Goal: Task Accomplishment & Management: Manage account settings

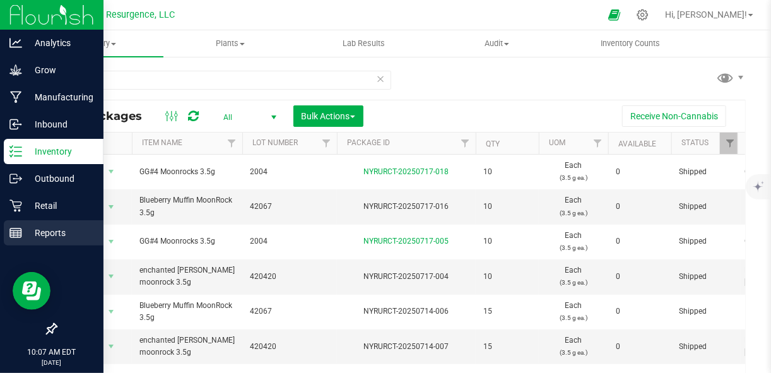
scroll to position [363, 0]
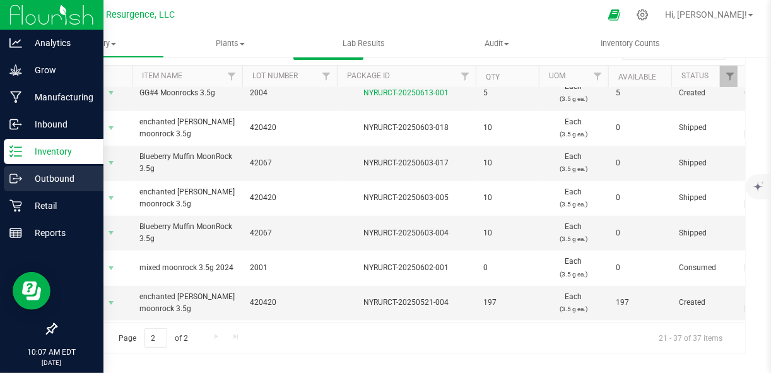
click at [62, 175] on p "Outbound" at bounding box center [60, 178] width 76 height 15
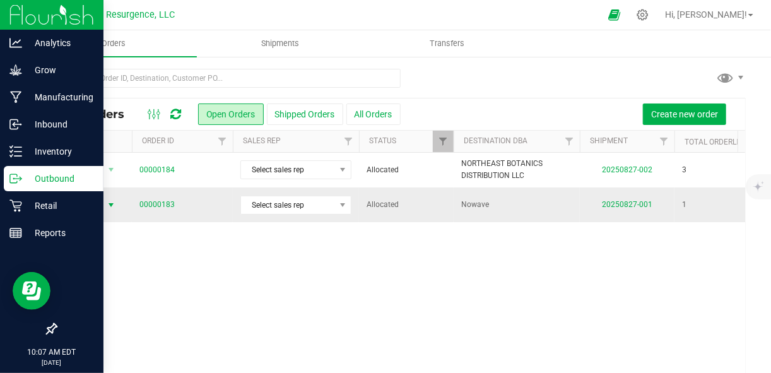
click at [101, 201] on span "Action" at bounding box center [86, 205] width 34 height 18
click at [300, 58] on div "All Orders Open Orders Shipped Orders All Orders Create new order Actions Order…" at bounding box center [400, 242] width 740 height 375
click at [289, 49] on uib-tab-heading "Shipments" at bounding box center [279, 43] width 165 height 25
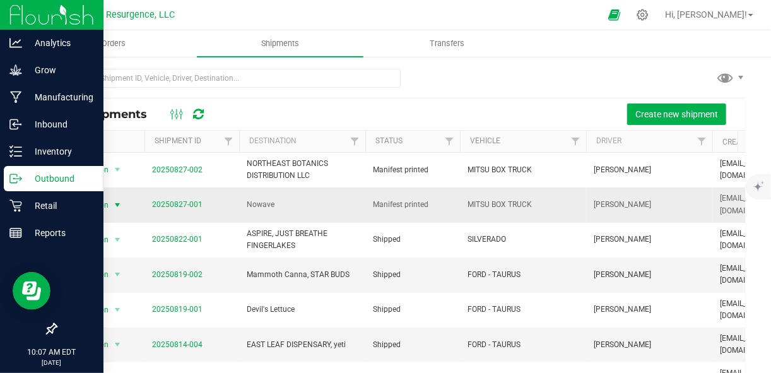
click at [115, 202] on span "select" at bounding box center [117, 205] width 10 height 10
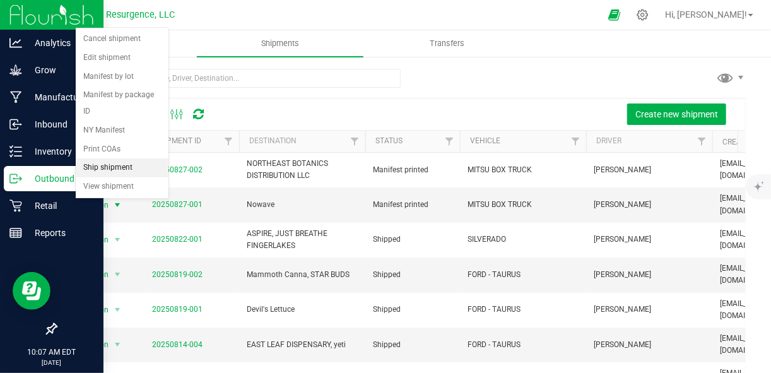
click at [125, 167] on li "Ship shipment" at bounding box center [122, 167] width 93 height 19
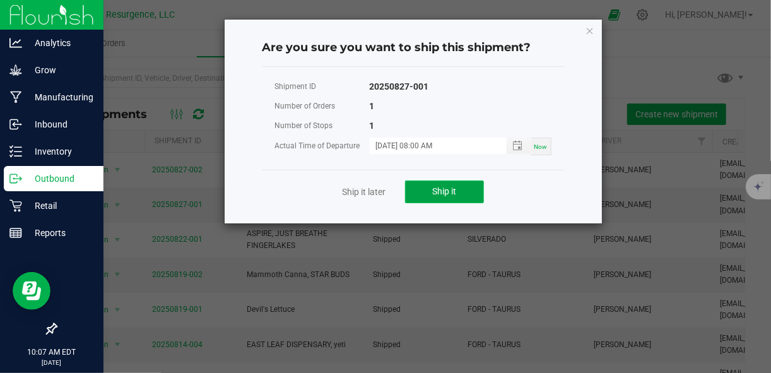
click at [428, 197] on button "Ship it" at bounding box center [444, 191] width 79 height 23
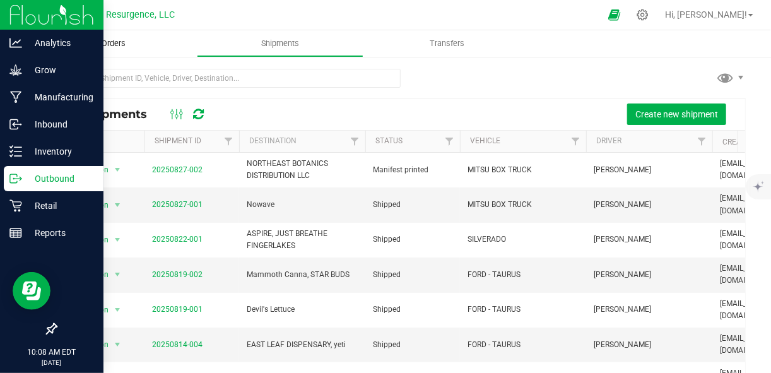
click at [123, 52] on uib-tab-heading "Orders" at bounding box center [113, 43] width 166 height 26
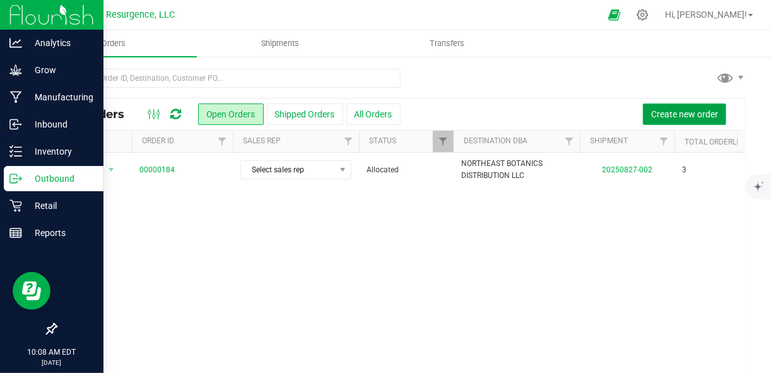
click at [671, 109] on span "Create new order" at bounding box center [684, 114] width 67 height 10
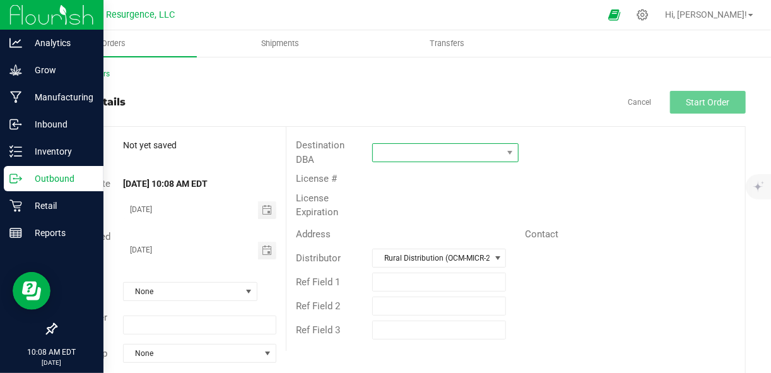
click at [438, 152] on span at bounding box center [437, 153] width 129 height 18
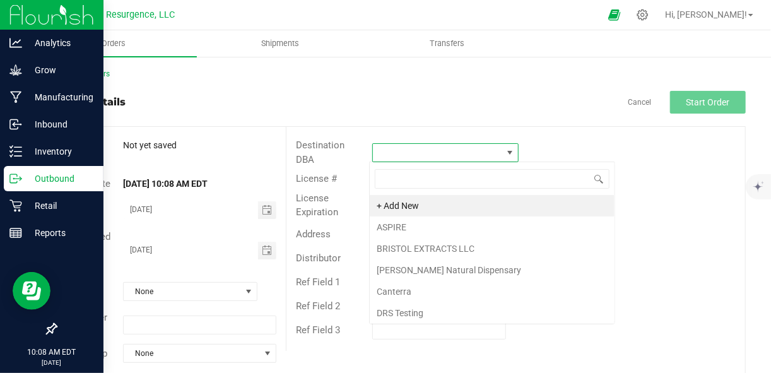
scroll to position [18, 144]
type input "m"
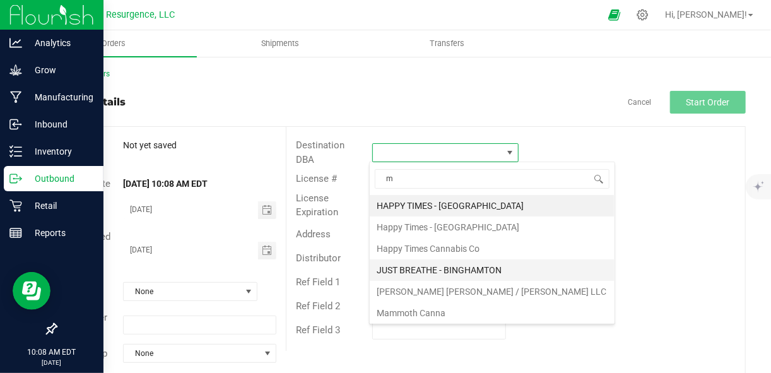
scroll to position [41, 0]
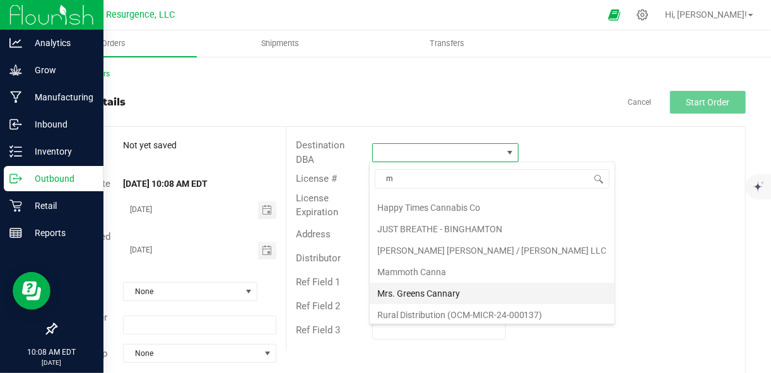
click at [419, 288] on li "Mrs. Greens Cannary" at bounding box center [491, 292] width 245 height 21
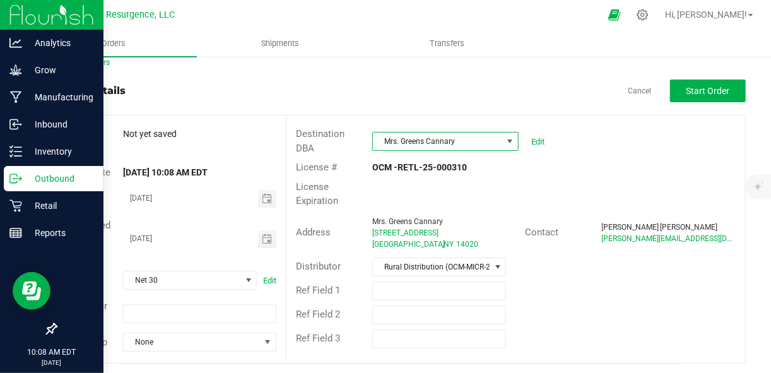
scroll to position [12, 0]
click at [264, 241] on span "Toggle calendar" at bounding box center [267, 238] width 10 height 10
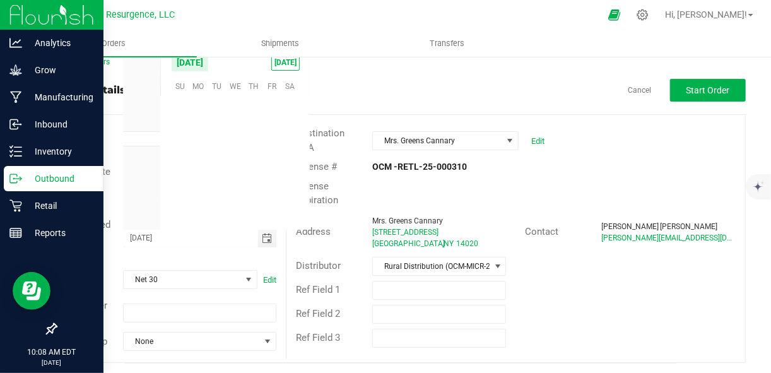
scroll to position [204395, 0]
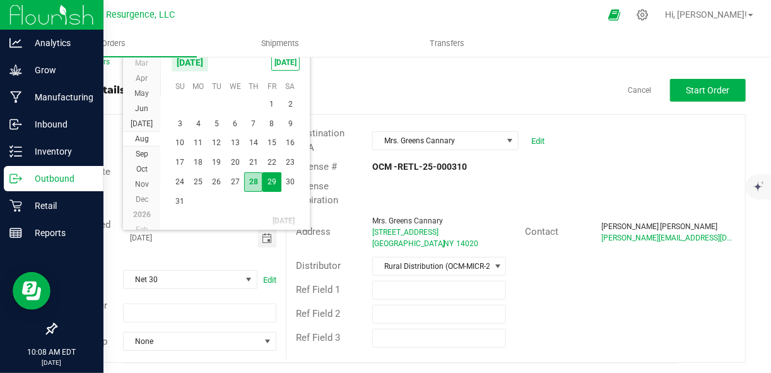
click at [252, 173] on span "28" at bounding box center [253, 182] width 18 height 20
type input "[DATE]"
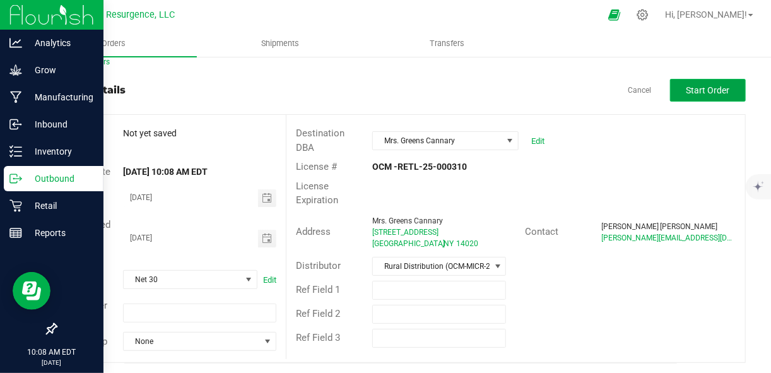
click at [689, 92] on span "Start Order" at bounding box center [708, 90] width 44 height 10
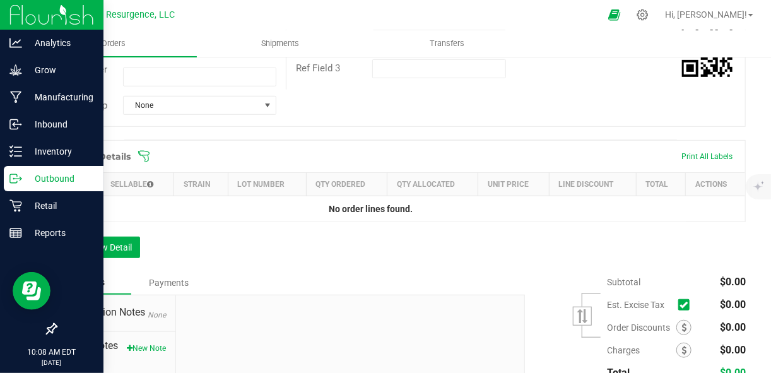
scroll to position [282, 0]
click at [127, 247] on button "Add New Detail" at bounding box center [97, 245] width 84 height 21
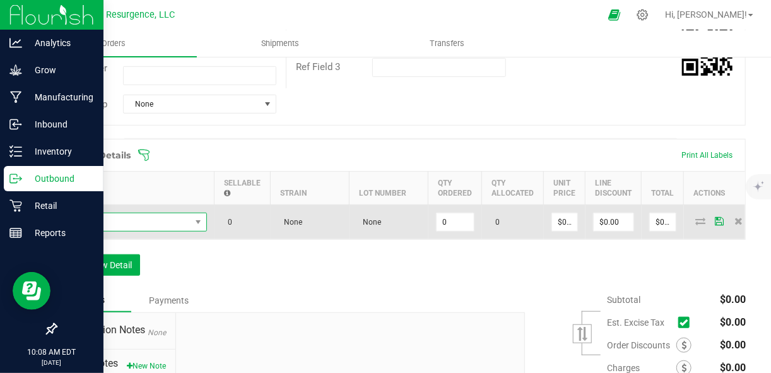
click at [199, 226] on span "NO DATA FOUND" at bounding box center [198, 222] width 16 height 18
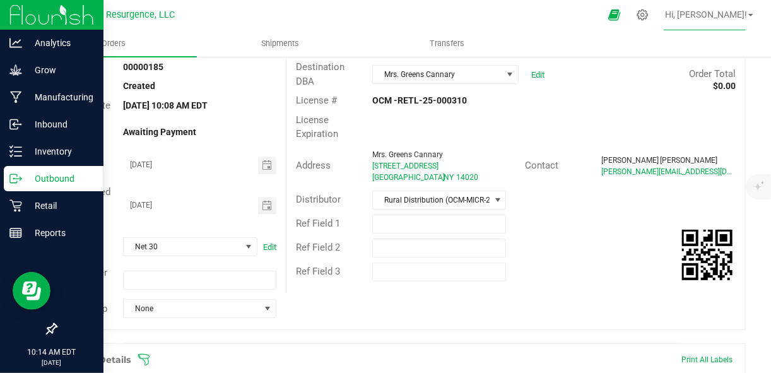
scroll to position [78, 0]
click at [368, 118] on div "License Expiration" at bounding box center [515, 126] width 458 height 33
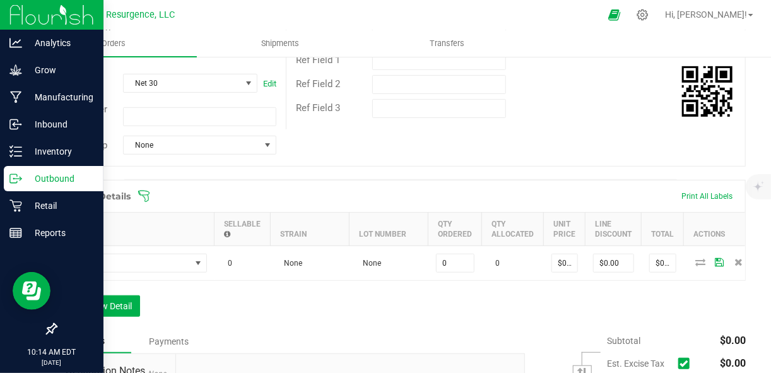
scroll to position [242, 0]
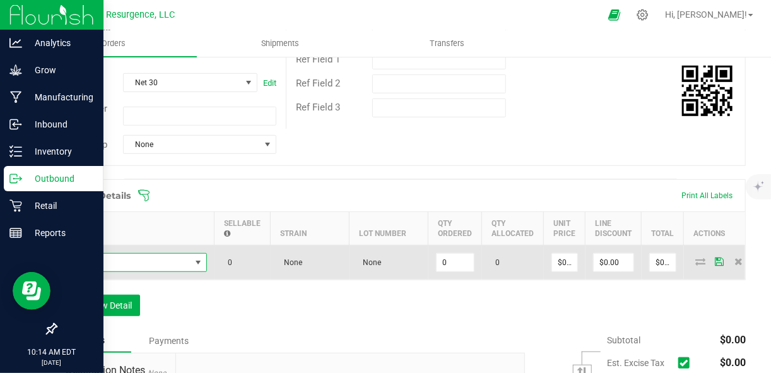
click at [202, 263] on span "NO DATA FOUND" at bounding box center [198, 262] width 10 height 10
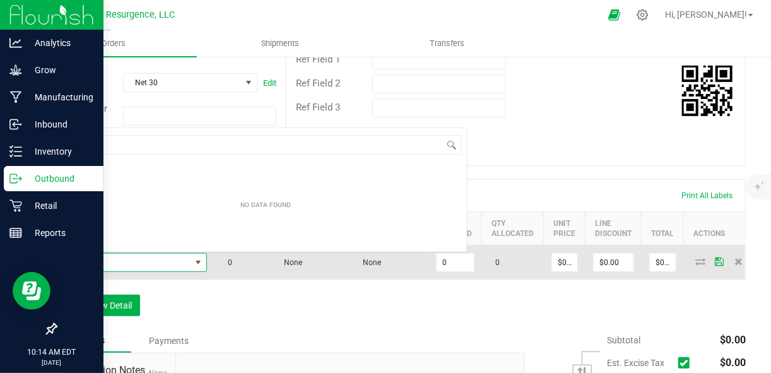
scroll to position [18, 142]
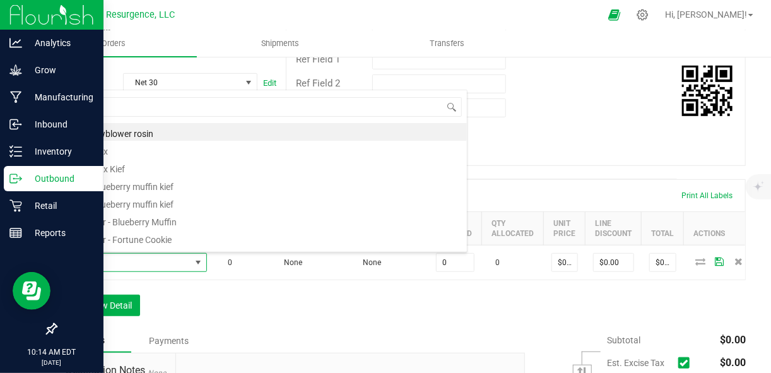
click at [494, 143] on div "Order # 00000185 Status Created Order Date Aug 28, 2025 10:08 AM EDT Payment St…" at bounding box center [400, 25] width 689 height 281
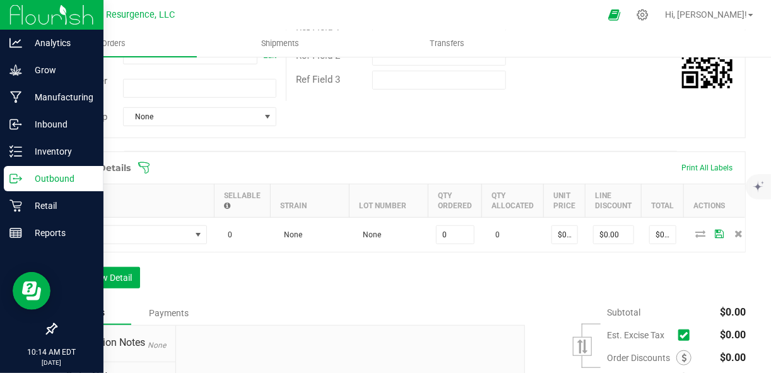
scroll to position [272, 0]
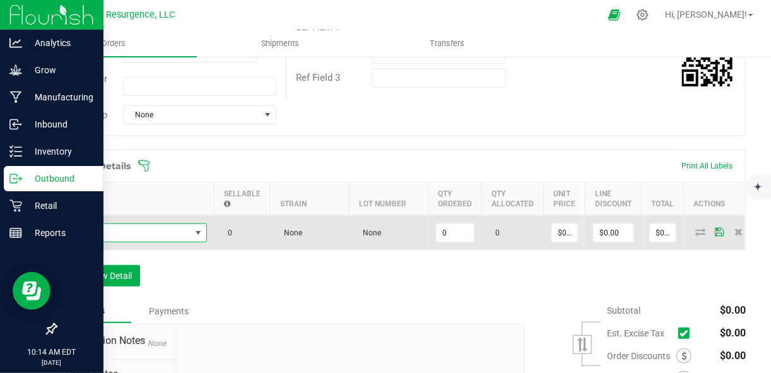
click at [191, 227] on span "NO DATA FOUND" at bounding box center [198, 233] width 16 height 18
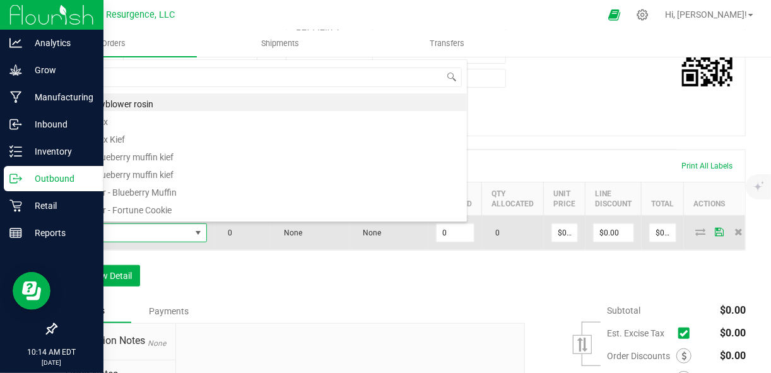
scroll to position [18, 142]
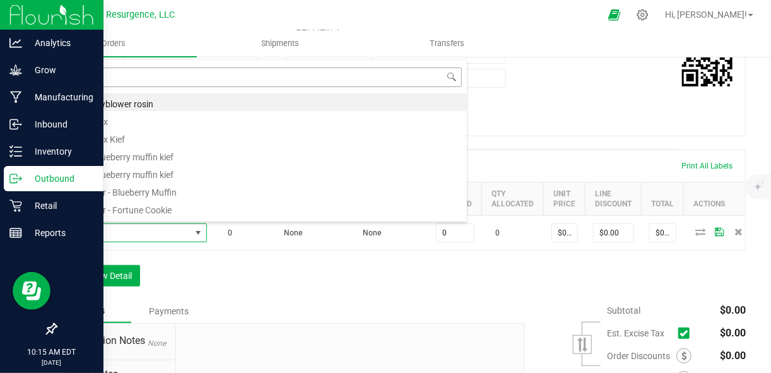
click at [234, 79] on input at bounding box center [265, 77] width 392 height 20
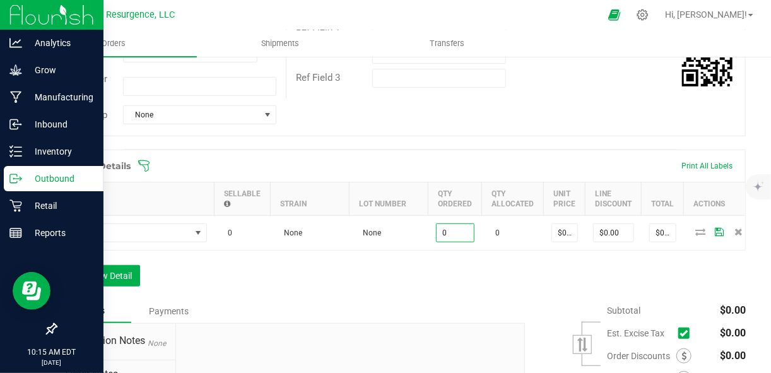
type input "0"
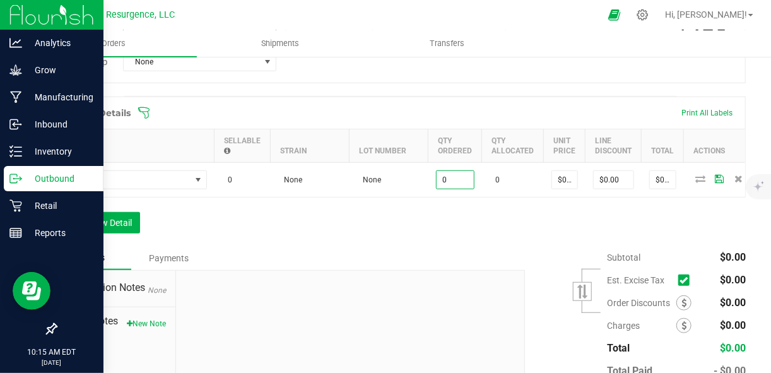
scroll to position [329, 0]
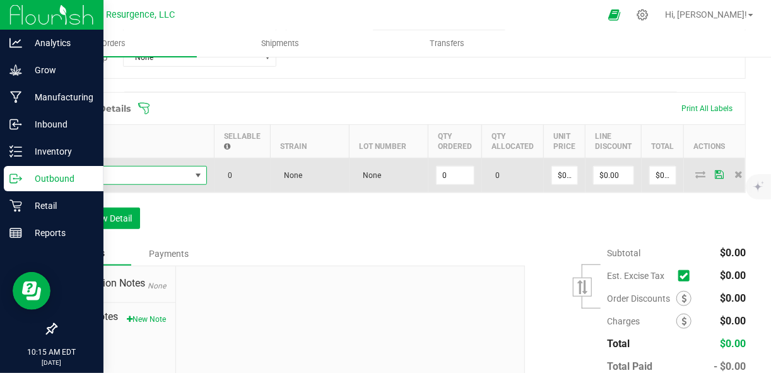
click at [196, 175] on span "NO DATA FOUND" at bounding box center [198, 175] width 10 height 10
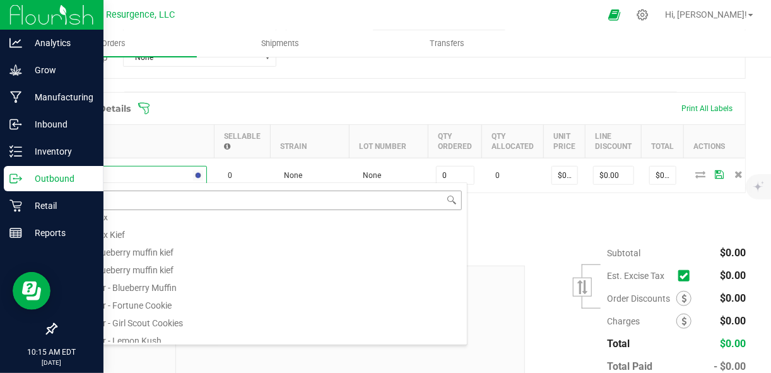
scroll to position [0, 0]
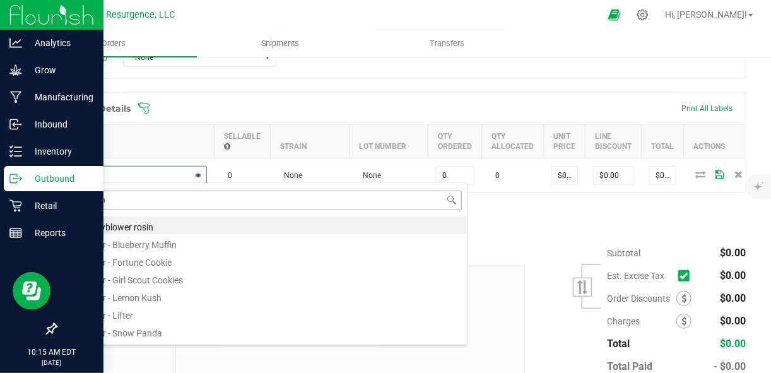
type input "wedding"
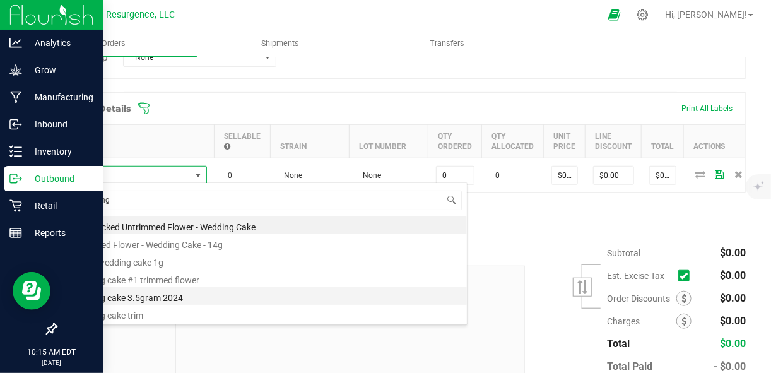
click at [178, 298] on li "wedding cake 3.5gram 2024" at bounding box center [265, 296] width 402 height 18
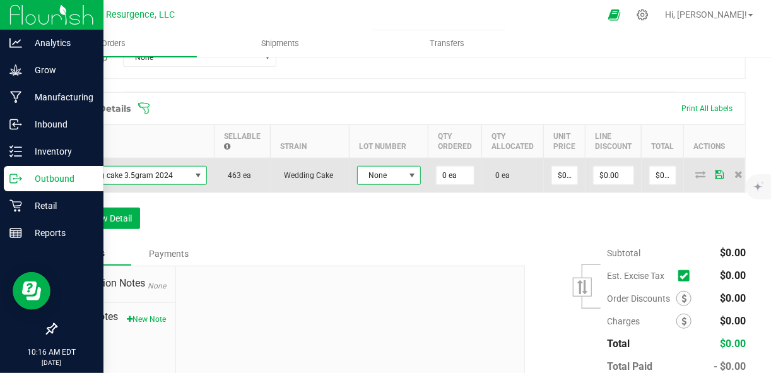
click at [410, 177] on span at bounding box center [412, 175] width 10 height 10
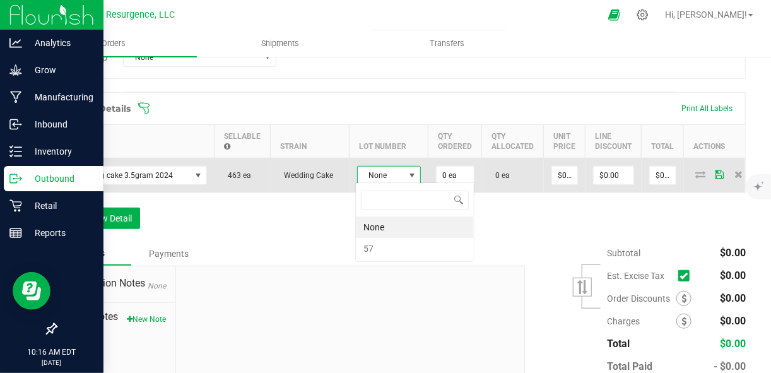
scroll to position [18, 64]
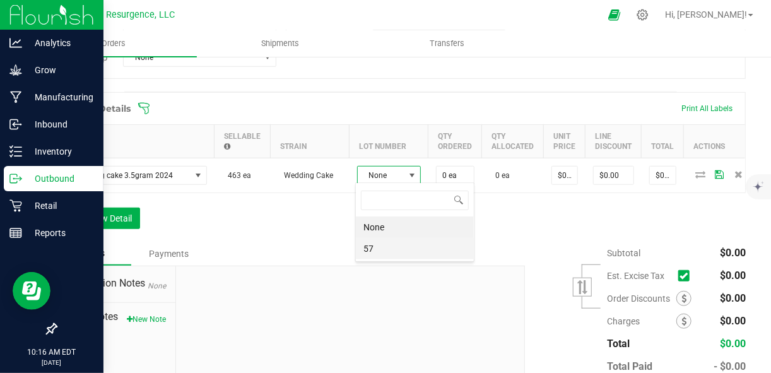
click at [385, 247] on li "57" at bounding box center [415, 248] width 118 height 21
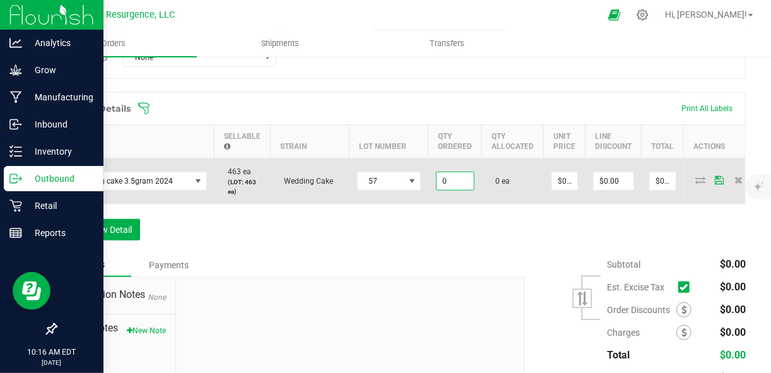
click at [458, 182] on input "0" at bounding box center [454, 181] width 37 height 18
type input "25 ea"
type input "0"
click at [566, 178] on input "0" at bounding box center [564, 181] width 25 height 18
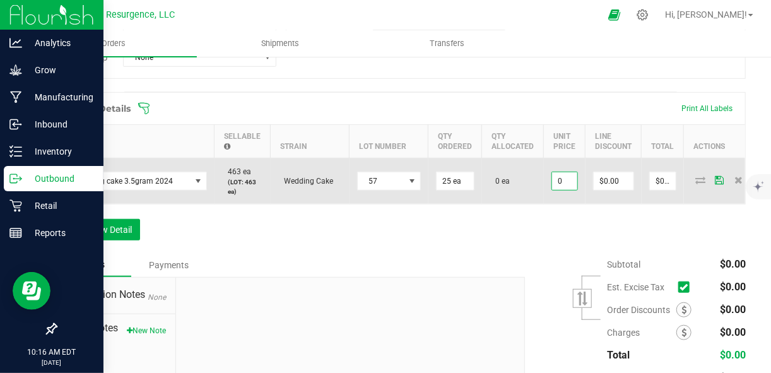
click at [566, 178] on input "0" at bounding box center [564, 181] width 25 height 18
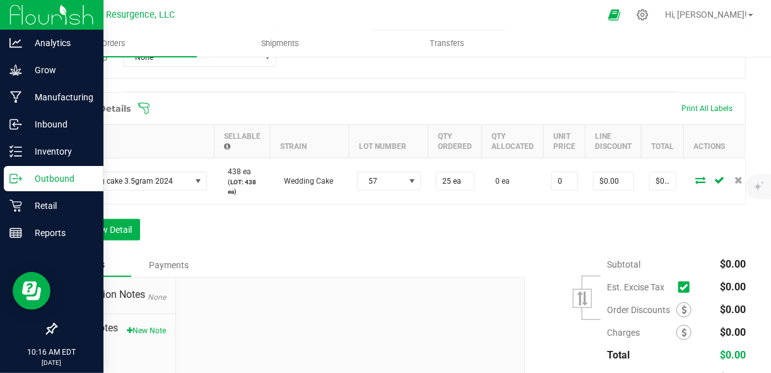
click at [566, 178] on input "0" at bounding box center [564, 181] width 25 height 18
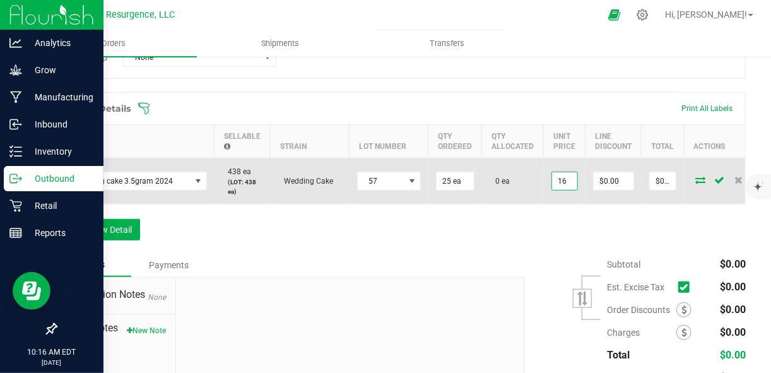
type input "$16.00000"
type input "$400.00"
click at [671, 190] on td "$400.00" at bounding box center [662, 181] width 42 height 46
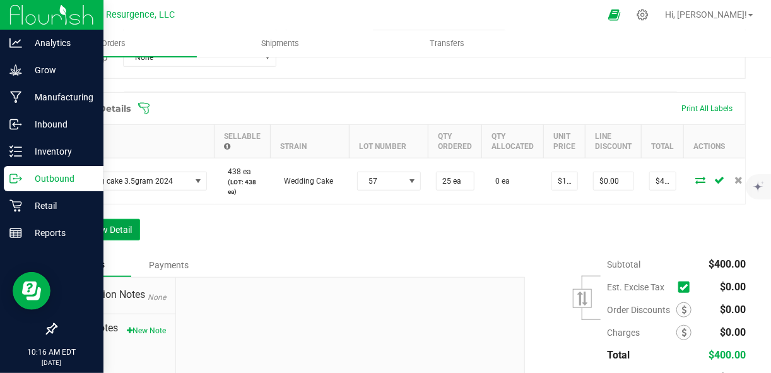
click at [108, 240] on button "Add New Detail" at bounding box center [97, 229] width 84 height 21
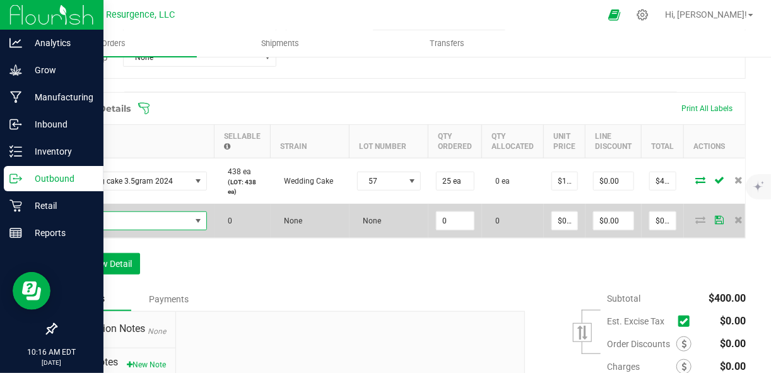
click at [145, 224] on span "NO DATA FOUND" at bounding box center [127, 221] width 125 height 18
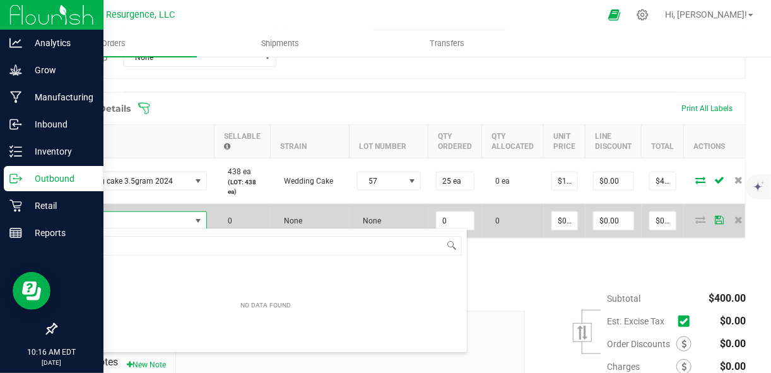
scroll to position [18, 142]
type input "g"
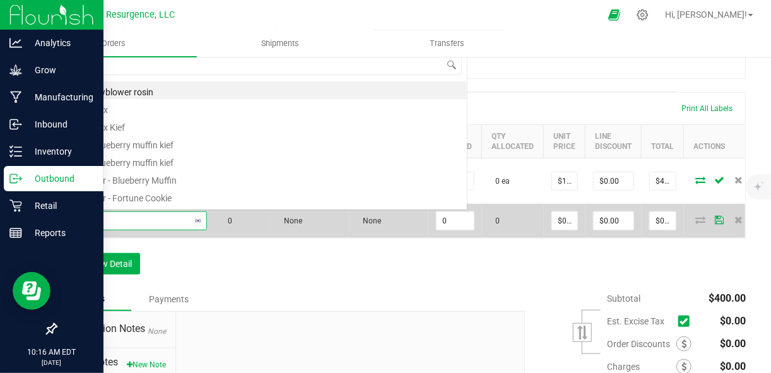
scroll to position [0, 0]
type input "moon"
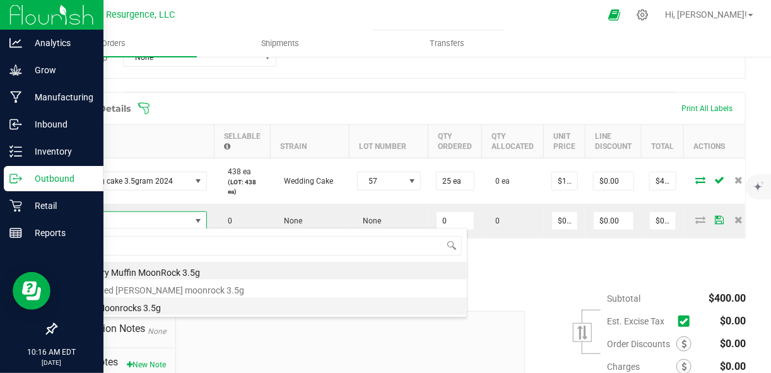
click at [151, 309] on li "GG#4 Moonrocks 3.5g" at bounding box center [265, 306] width 402 height 18
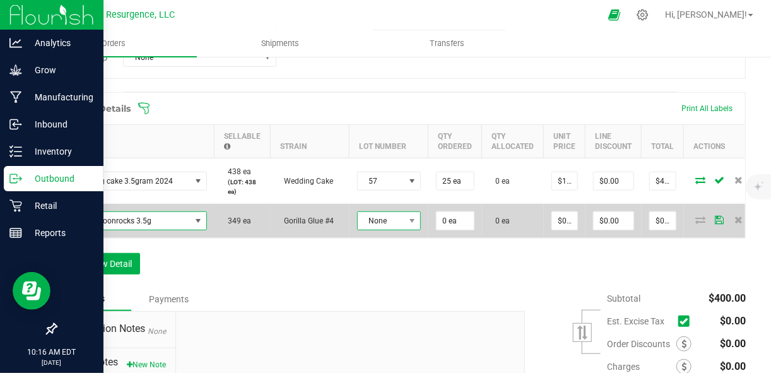
click at [397, 223] on span "None" at bounding box center [381, 221] width 47 height 18
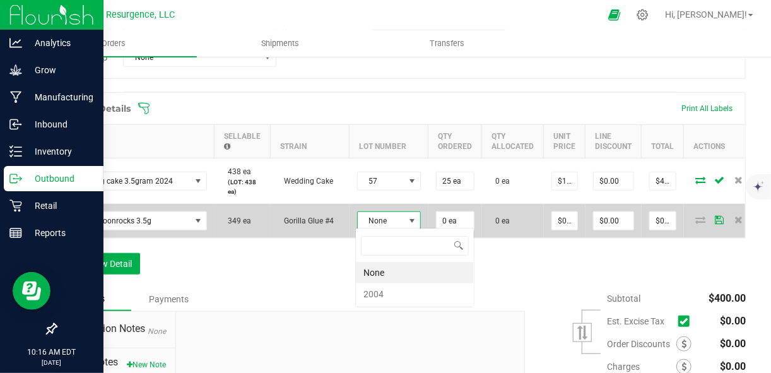
scroll to position [18, 64]
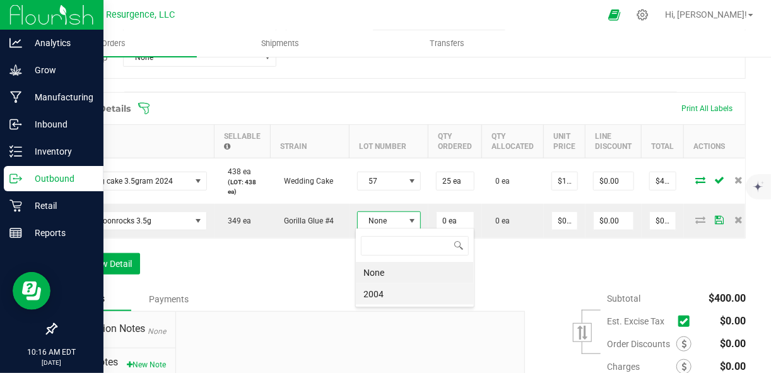
click at [382, 298] on li "2004" at bounding box center [415, 293] width 118 height 21
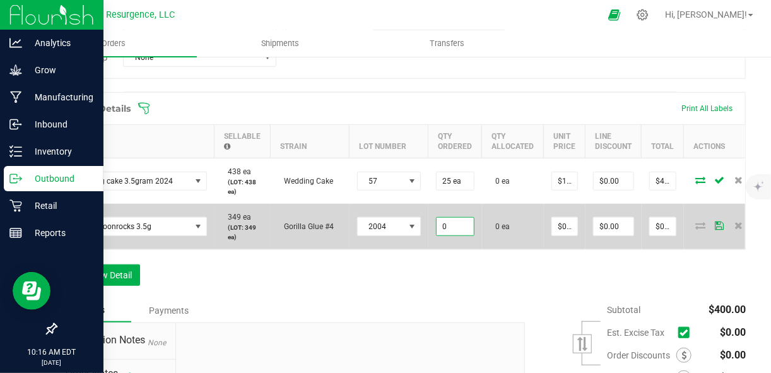
click at [465, 228] on input "0" at bounding box center [454, 227] width 37 height 18
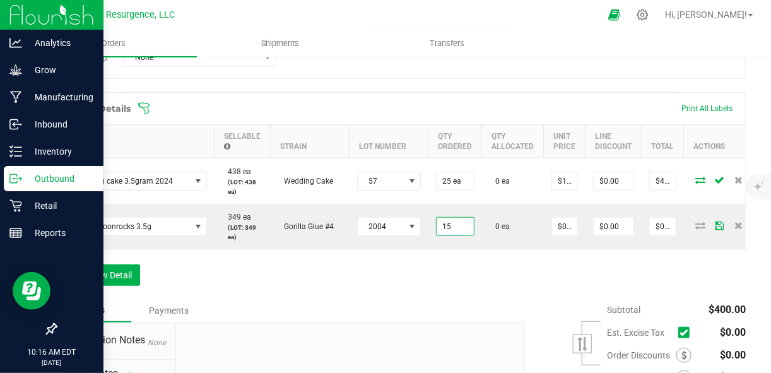
type input "15 ea"
click at [517, 261] on div "Order Details Print All Labels Item Sellable Strain Lot Number Qty Ordered Qty …" at bounding box center [400, 195] width 690 height 206
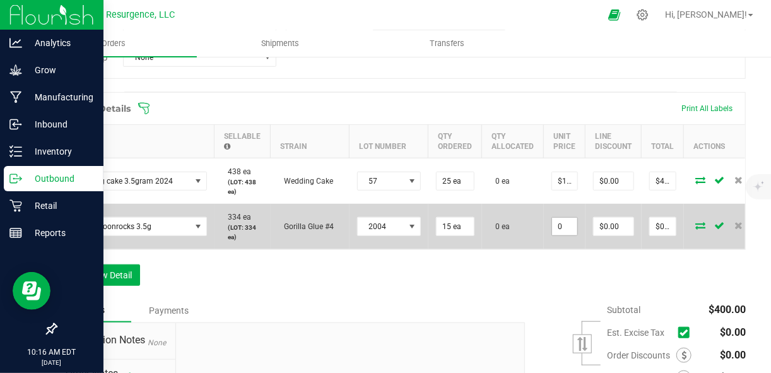
click at [566, 224] on input "0" at bounding box center [564, 227] width 25 height 18
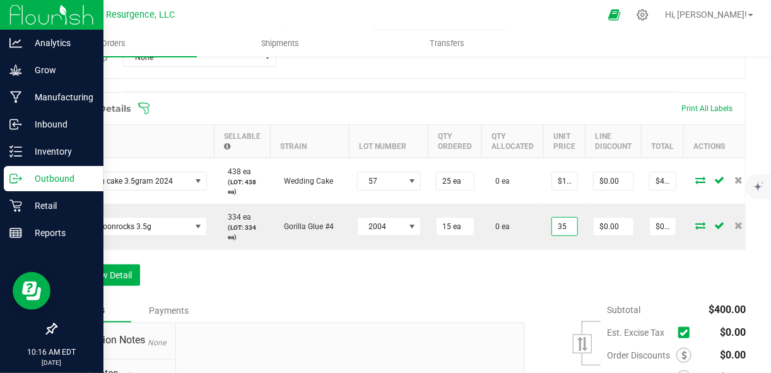
type input "$35.00000"
type input "$525.00"
click at [593, 272] on div "Order Details Print All Labels Item Sellable Strain Lot Number Qty Ordered Qty …" at bounding box center [400, 195] width 690 height 206
click at [125, 279] on button "Add New Detail" at bounding box center [97, 274] width 84 height 21
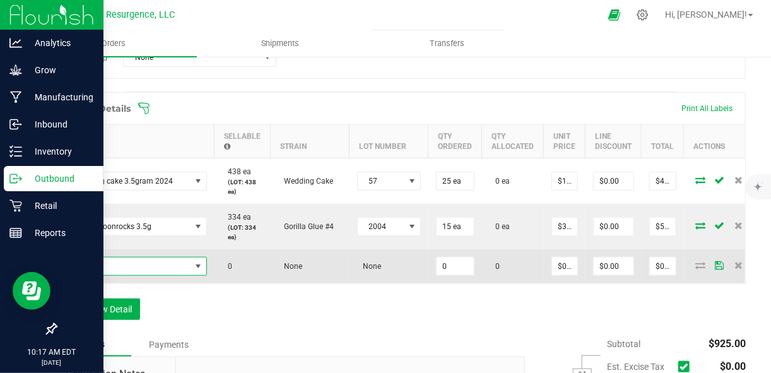
click at [152, 262] on span "NO DATA FOUND" at bounding box center [127, 266] width 125 height 18
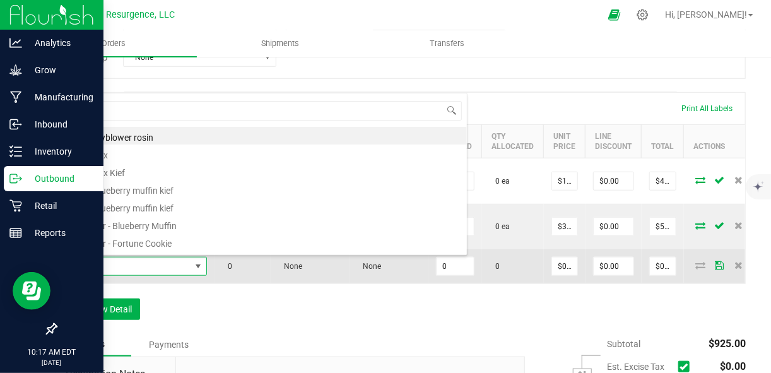
scroll to position [18, 142]
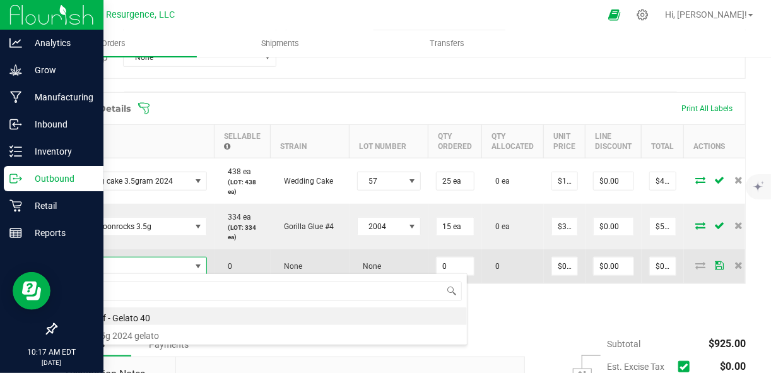
type input "gelato"
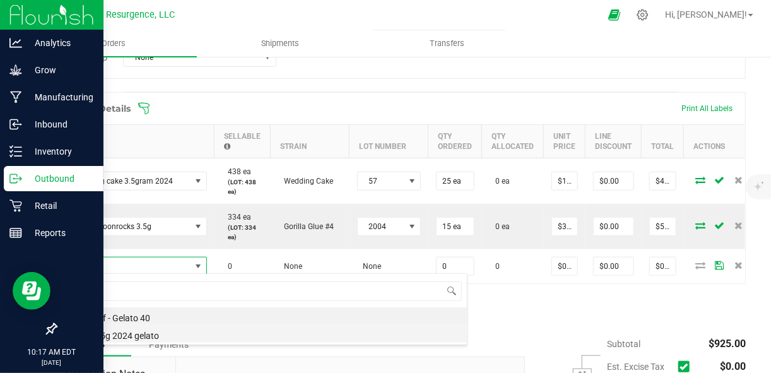
click at [149, 332] on li "resin 3.5g 2024 gelato" at bounding box center [265, 334] width 402 height 18
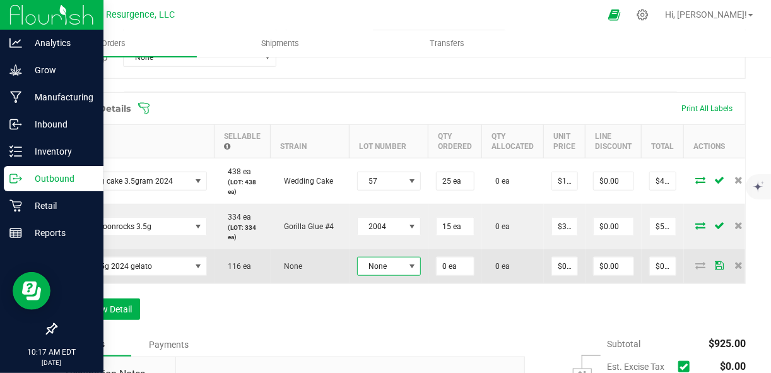
click at [388, 261] on span "None" at bounding box center [381, 266] width 47 height 18
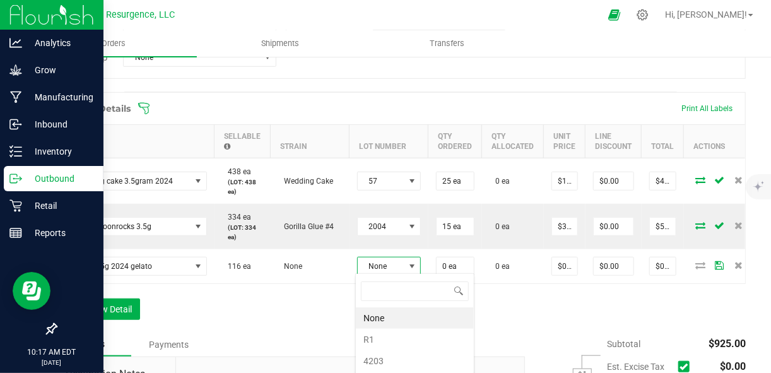
scroll to position [18, 64]
click at [365, 338] on li "R1" at bounding box center [415, 339] width 118 height 21
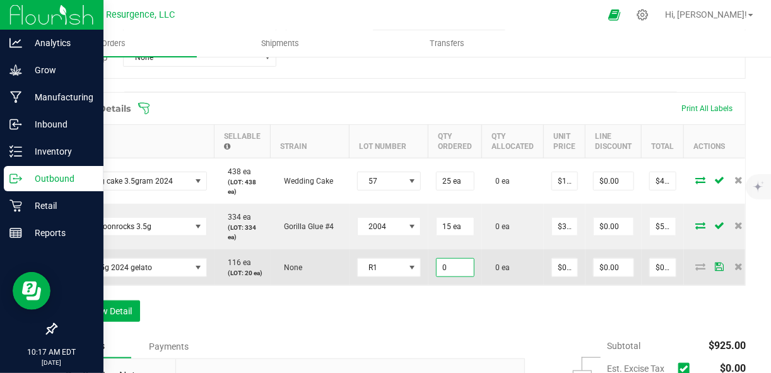
click at [457, 264] on input "0" at bounding box center [454, 268] width 37 height 18
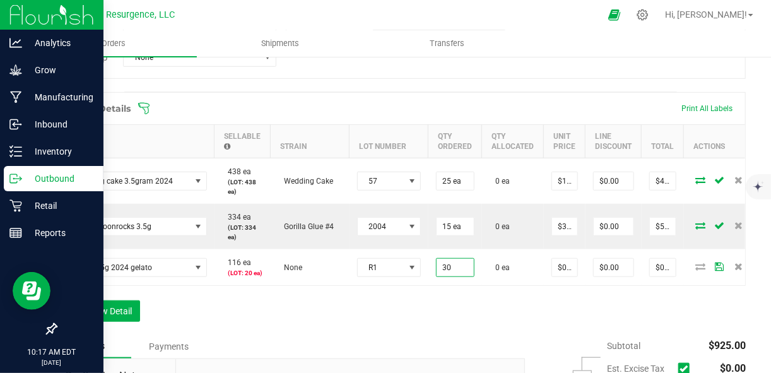
type input "30 ea"
click at [518, 313] on div "Order Details Print All Labels Item Sellable Strain Lot Number Qty Ordered Qty …" at bounding box center [400, 213] width 690 height 242
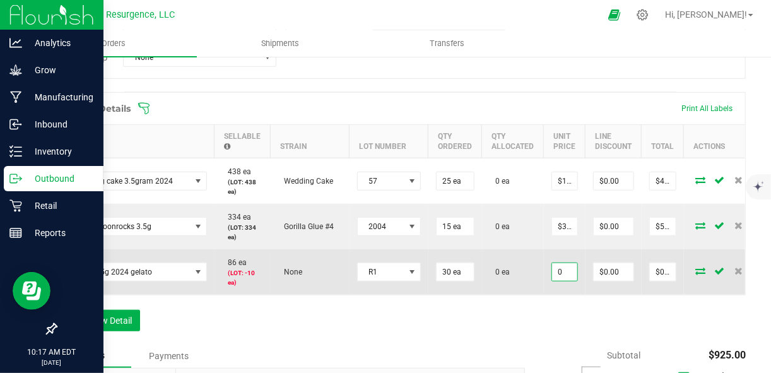
click at [565, 271] on input "0" at bounding box center [564, 272] width 25 height 18
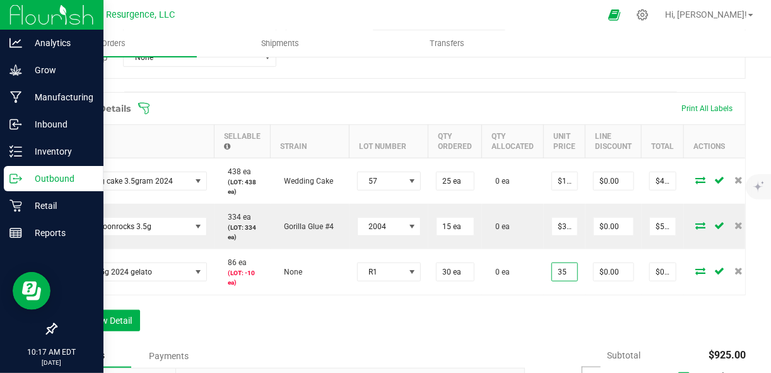
type input "$35.00000"
type input "$1,050.00"
click at [561, 312] on div "Order Details Print All Labels Item Sellable Strain Lot Number Qty Ordered Qty …" at bounding box center [400, 218] width 690 height 252
click at [277, 315] on div "Order Details Print All Labels Item Sellable Strain Lot Number Qty Ordered Qty …" at bounding box center [400, 218] width 690 height 252
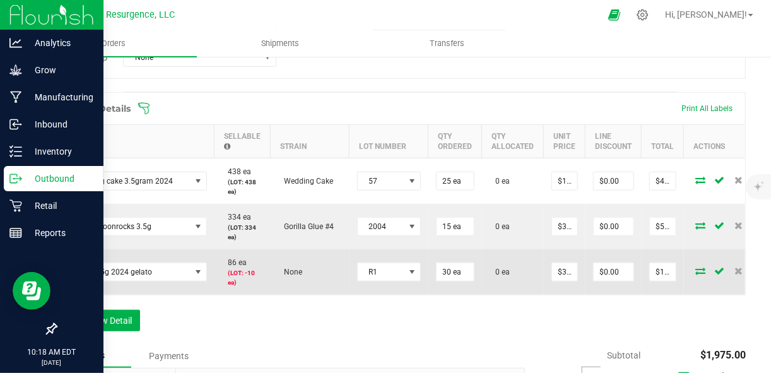
click at [252, 269] on p "(LOT: -10 ea)" at bounding box center [242, 277] width 41 height 19
click at [695, 267] on icon at bounding box center [700, 271] width 10 height 8
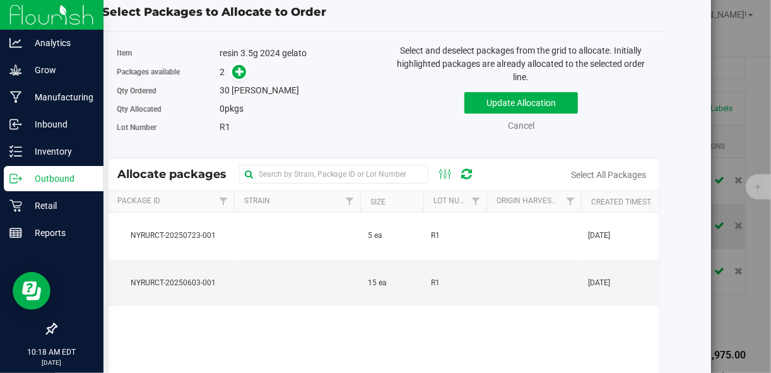
scroll to position [0, 0]
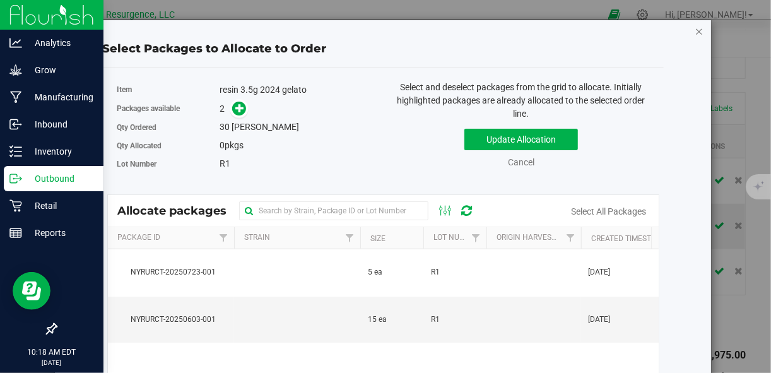
click at [696, 32] on icon "button" at bounding box center [698, 30] width 9 height 15
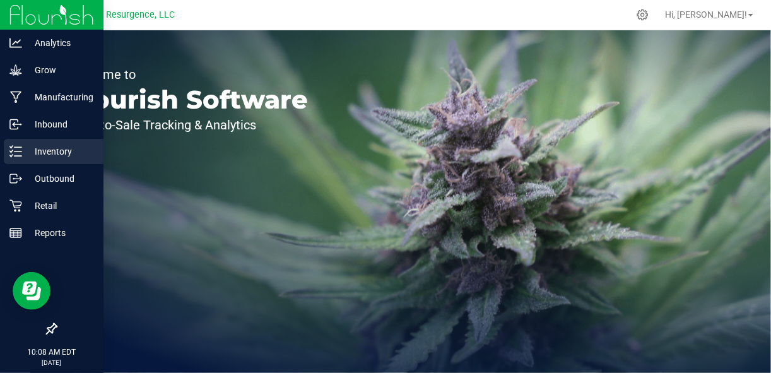
click at [21, 154] on icon at bounding box center [15, 151] width 13 height 13
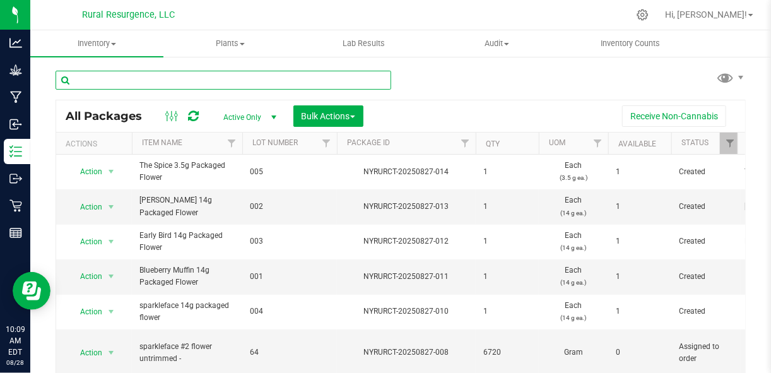
click at [165, 86] on input "text" at bounding box center [222, 80] width 335 height 19
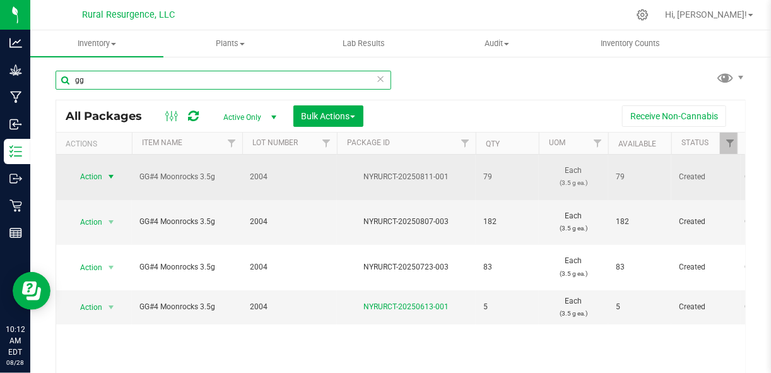
type input "gg"
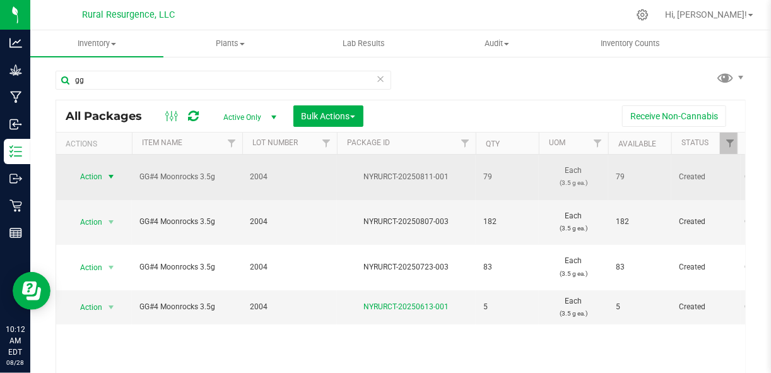
click at [111, 173] on span "select" at bounding box center [111, 177] width 10 height 10
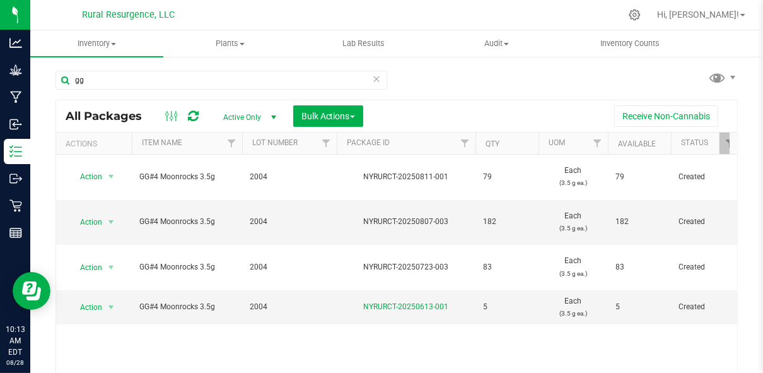
click at [495, 60] on div "gg All Packages Active Only Active Only Lab Samples Locked All Bulk Actions Add…" at bounding box center [396, 239] width 682 height 361
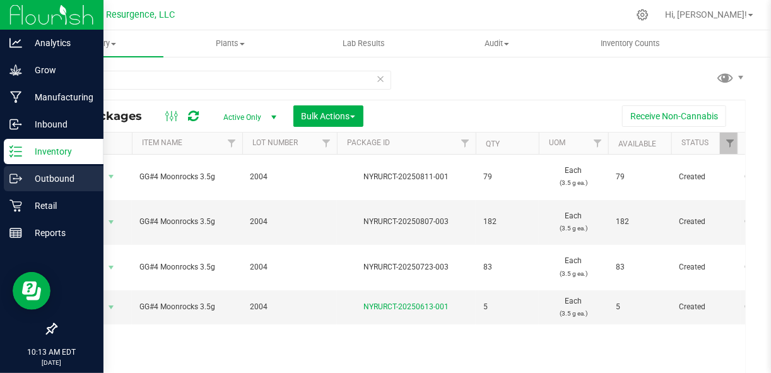
click at [46, 172] on p "Outbound" at bounding box center [60, 178] width 76 height 15
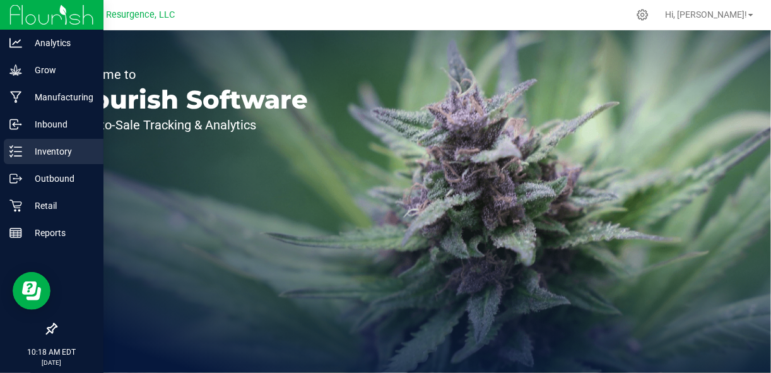
click at [20, 148] on icon at bounding box center [15, 151] width 13 height 13
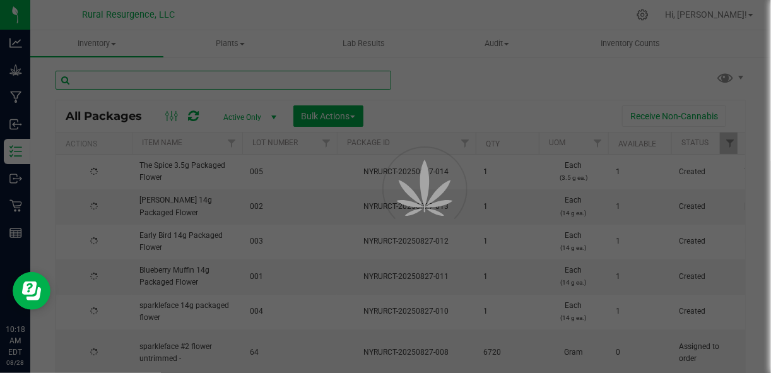
click at [212, 81] on input "text" at bounding box center [222, 80] width 335 height 19
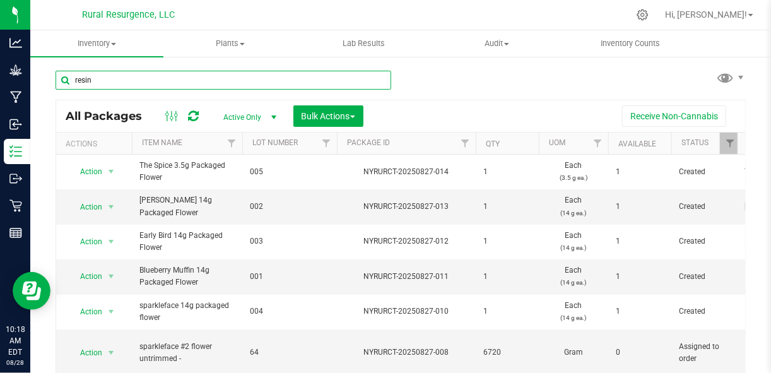
type input "resin"
click at [212, 78] on input "resin" at bounding box center [222, 80] width 335 height 19
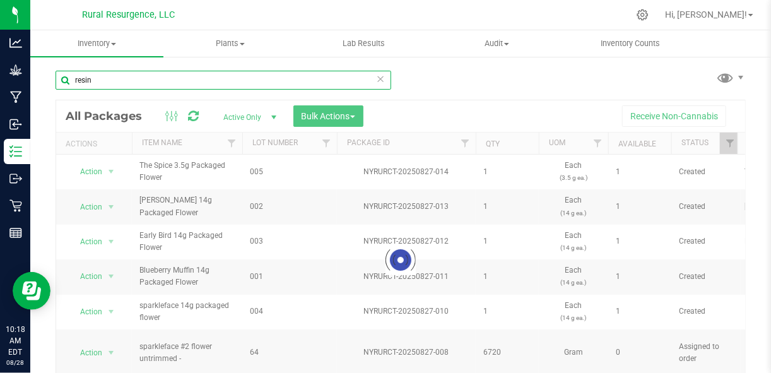
click at [212, 78] on input "resin" at bounding box center [222, 80] width 335 height 19
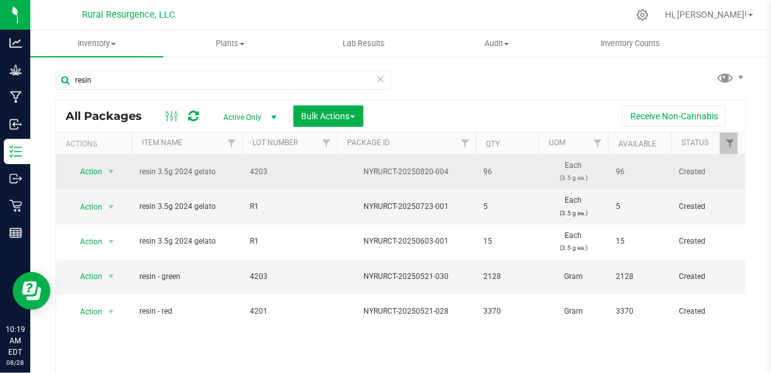
click at [265, 177] on td "4203" at bounding box center [289, 171] width 95 height 35
click at [260, 171] on input "4203" at bounding box center [286, 172] width 90 height 20
type input "r1"
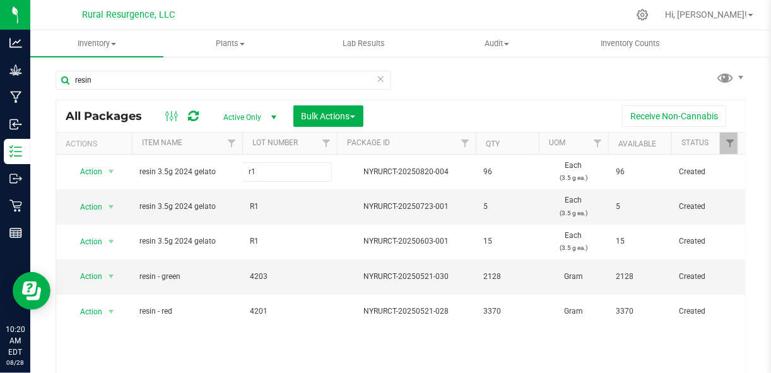
click at [407, 134] on div "All Packages Active Only Active Only Lab Samples Locked All Bulk Actions Add to…" at bounding box center [400, 260] width 690 height 320
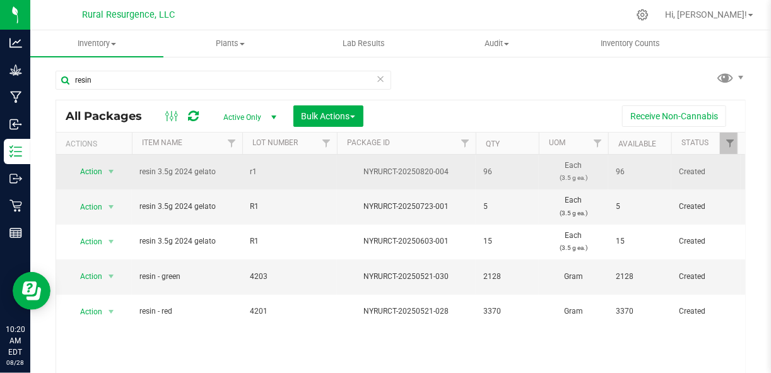
click at [263, 172] on span "r1" at bounding box center [289, 172] width 79 height 12
click at [263, 172] on input "r1" at bounding box center [286, 172] width 90 height 20
type input "R1"
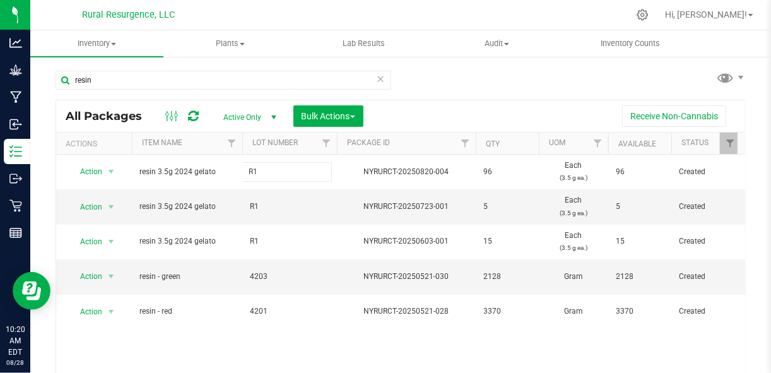
click at [399, 125] on div "All Packages Active Only Active Only Lab Samples Locked All Bulk Actions Add to…" at bounding box center [400, 260] width 690 height 320
click at [376, 79] on icon at bounding box center [380, 78] width 9 height 15
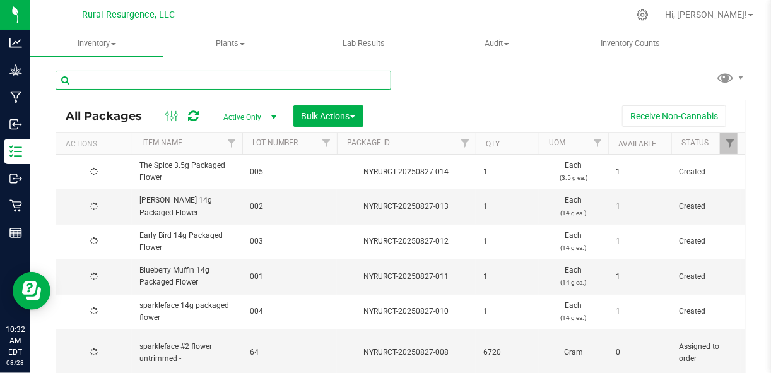
click at [313, 81] on input "text" at bounding box center [222, 80] width 335 height 19
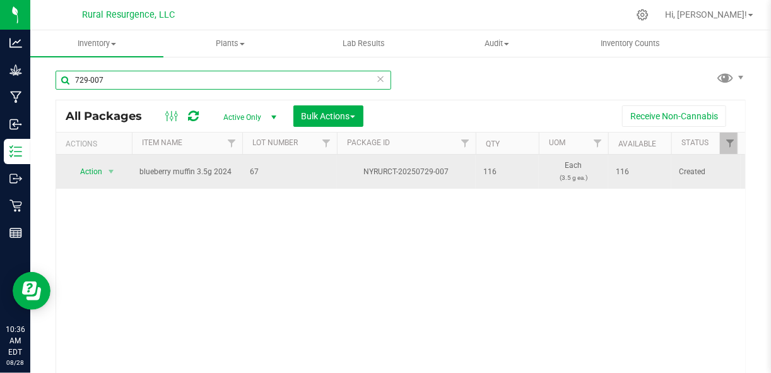
type input "729-007"
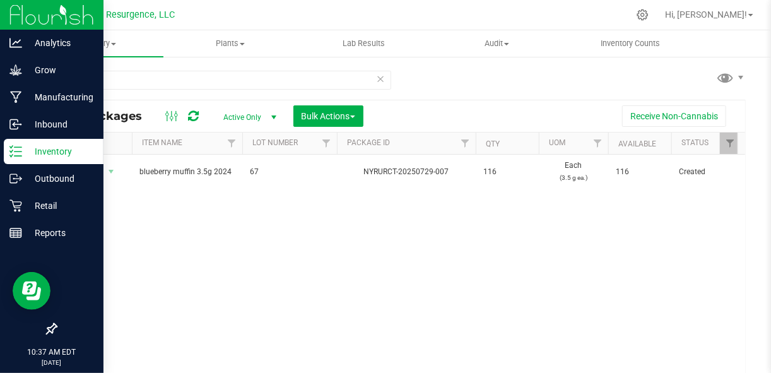
click at [52, 155] on p "Inventory" at bounding box center [60, 151] width 76 height 15
click at [53, 156] on p "Inventory" at bounding box center [60, 151] width 76 height 15
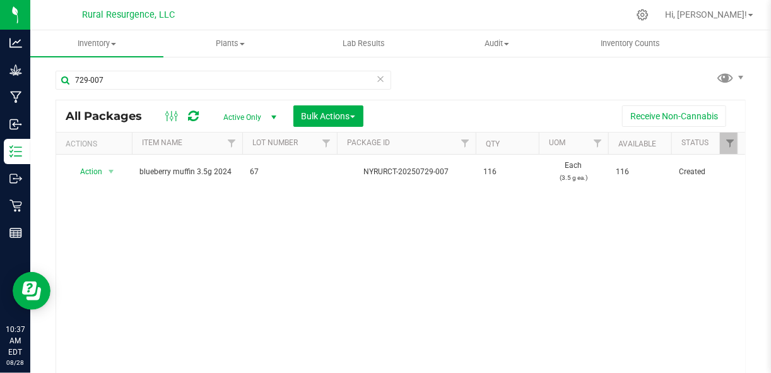
click at [530, 221] on div "Action Action Adjust qty Create package Edit attributes Global inventory Locate…" at bounding box center [400, 271] width 689 height 235
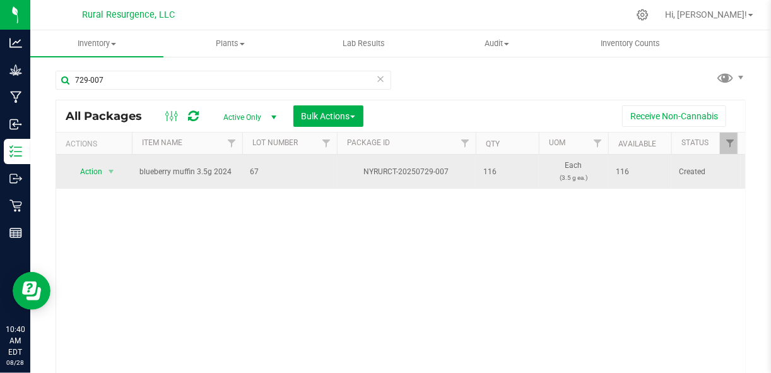
click at [442, 167] on div "NYRURCT-20250729-007" at bounding box center [406, 172] width 143 height 12
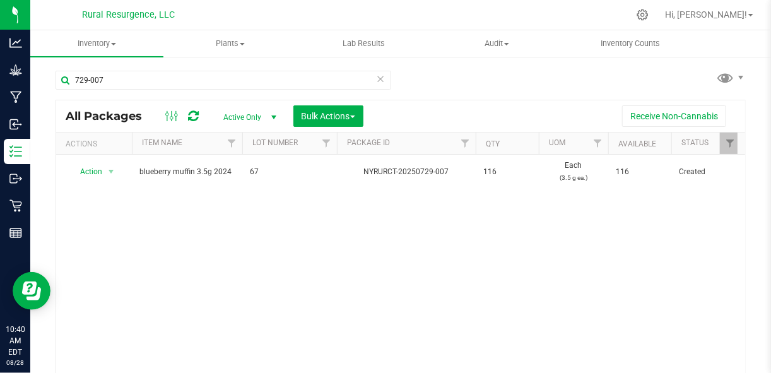
click at [547, 74] on div "729-007 All Packages Active Only Active Only Lab Samples Locked All Bulk Action…" at bounding box center [400, 239] width 690 height 361
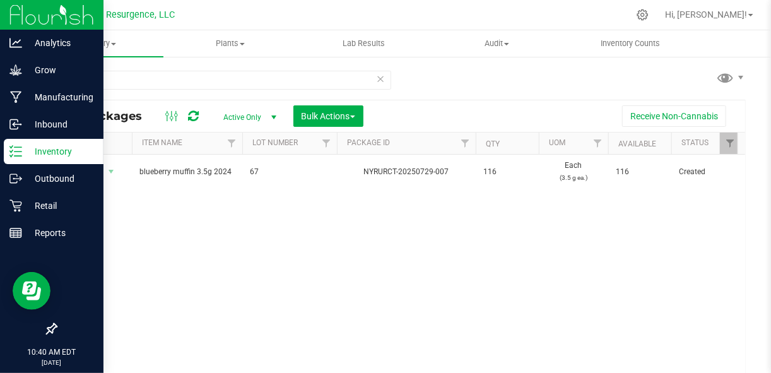
click at [61, 155] on p "Inventory" at bounding box center [60, 151] width 76 height 15
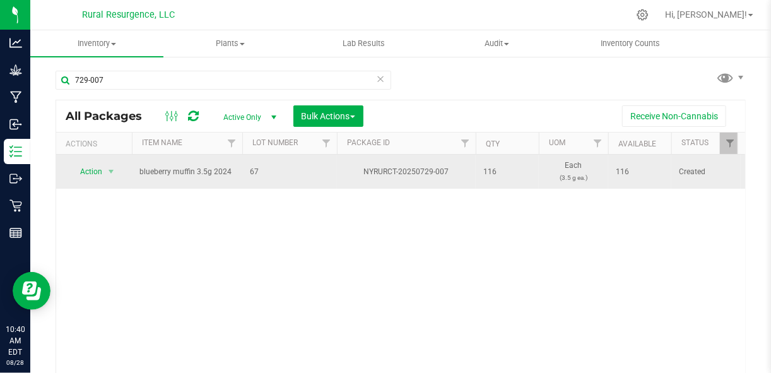
click at [417, 168] on div "NYRURCT-20250729-007" at bounding box center [406, 172] width 143 height 12
click at [416, 168] on div "NYRURCT-20250729-007" at bounding box center [406, 172] width 143 height 12
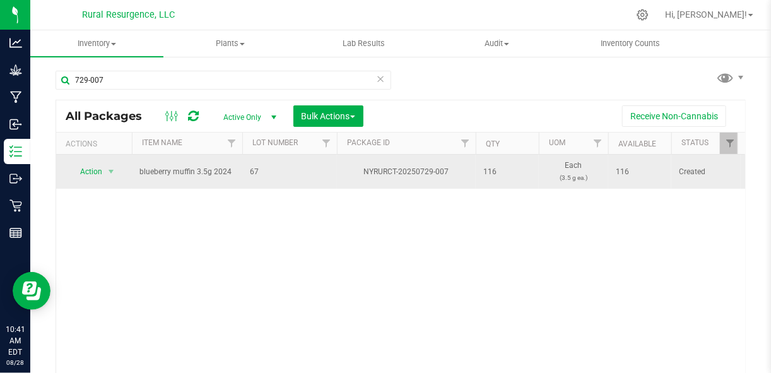
click at [416, 168] on div "NYRURCT-20250729-007" at bounding box center [406, 172] width 143 height 12
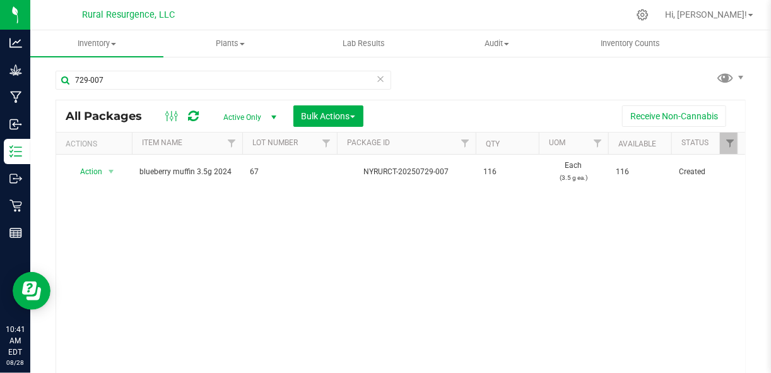
drag, startPoint x: 416, startPoint y: 168, endPoint x: 563, endPoint y: 86, distance: 168.5
click at [563, 86] on div "729-007 All Packages Active Only Active Only Lab Samples Locked All Bulk Action…" at bounding box center [400, 239] width 690 height 361
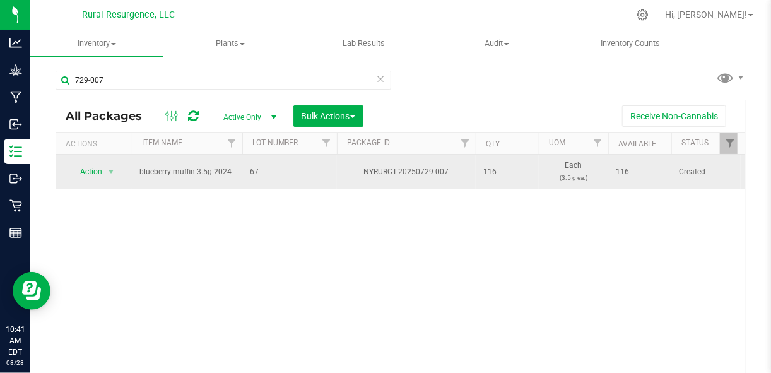
click at [437, 173] on div "NYRURCT-20250729-007" at bounding box center [406, 172] width 143 height 12
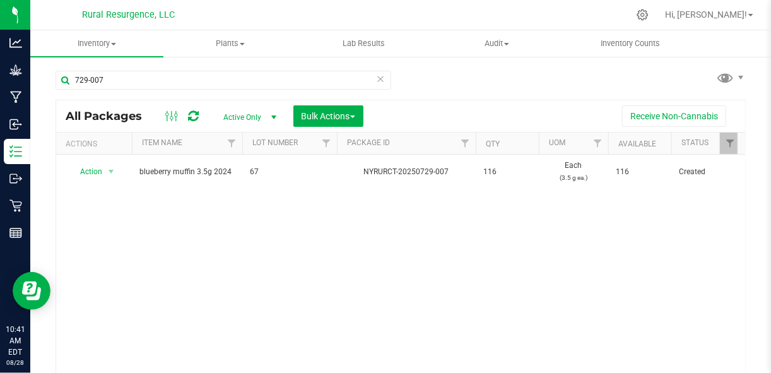
drag, startPoint x: 437, startPoint y: 173, endPoint x: 414, endPoint y: 90, distance: 85.7
click at [414, 90] on div "729-007 All Packages Active Only Active Only Lab Samples Locked All Bulk Action…" at bounding box center [400, 239] width 690 height 361
click at [377, 79] on icon at bounding box center [380, 78] width 9 height 15
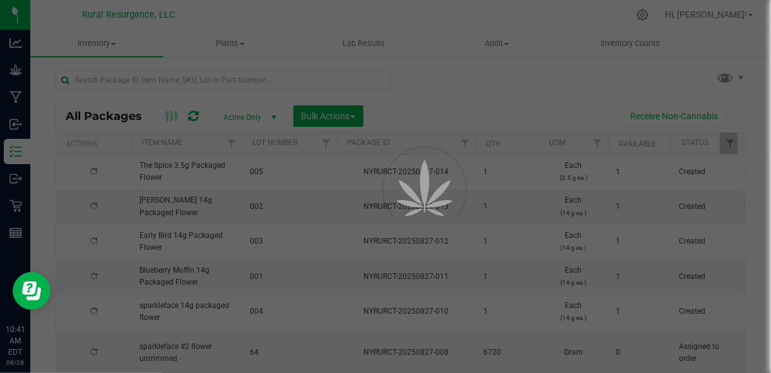
click at [397, 78] on div "All Packages Active Only Active Only Lab Samples Locked All Bulk Actions Add to…" at bounding box center [400, 239] width 690 height 361
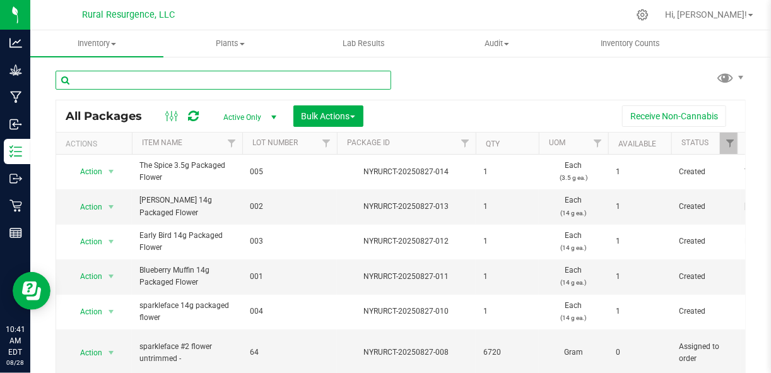
click at [379, 79] on input "text" at bounding box center [222, 80] width 335 height 19
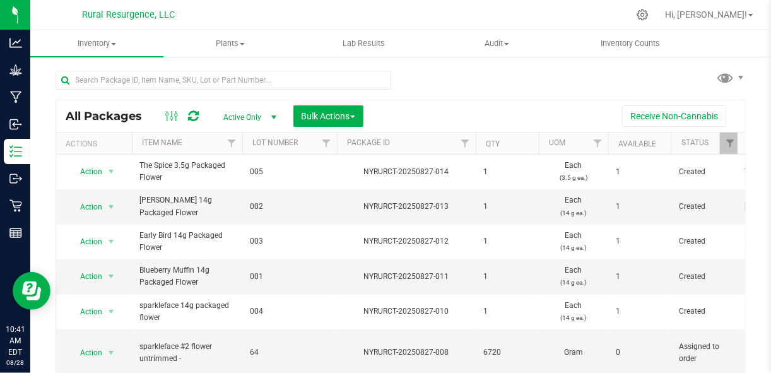
click at [368, 112] on div "Bulk Actions" at bounding box center [332, 115] width 79 height 21
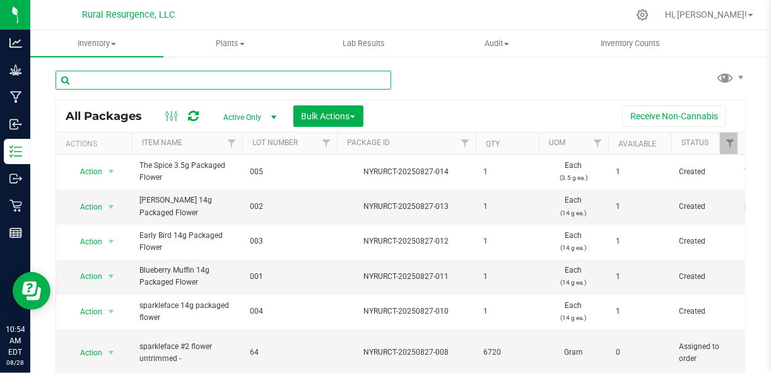
click at [276, 80] on input "text" at bounding box center [222, 80] width 335 height 19
type input "pre roll"
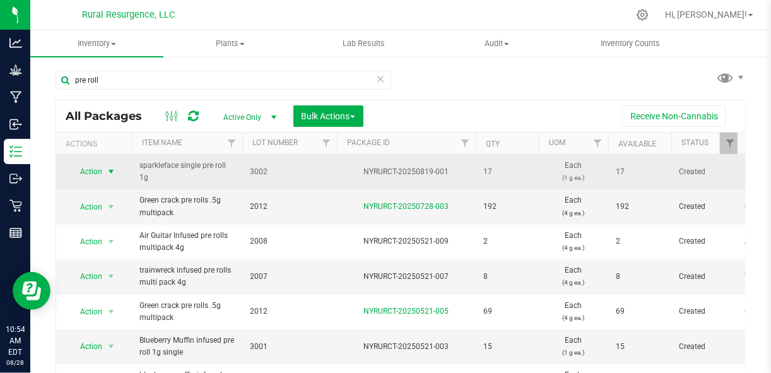
click at [110, 173] on span "select" at bounding box center [111, 171] width 10 height 10
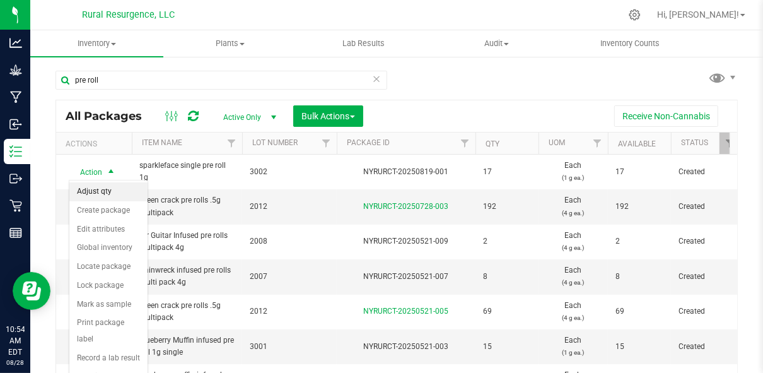
click at [105, 192] on li "Adjust qty" at bounding box center [108, 191] width 78 height 19
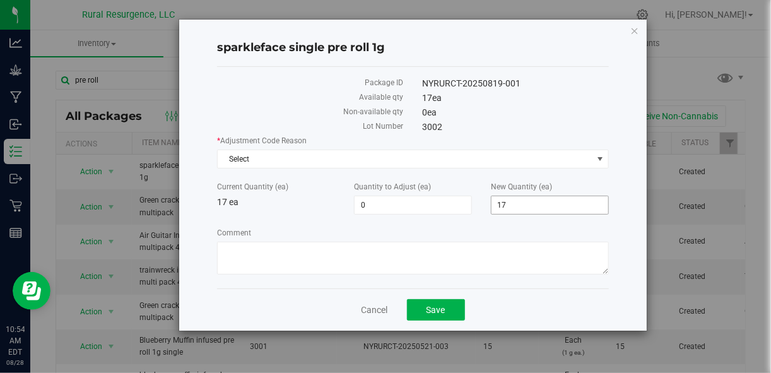
click at [520, 204] on span "17 17" at bounding box center [550, 204] width 118 height 19
click at [520, 204] on input "17" at bounding box center [549, 205] width 117 height 18
type input "50"
type input "33"
type input "50"
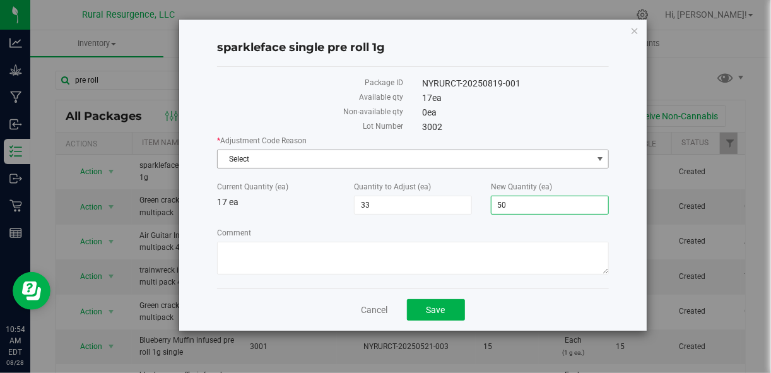
click at [483, 165] on span "Select" at bounding box center [405, 159] width 374 height 18
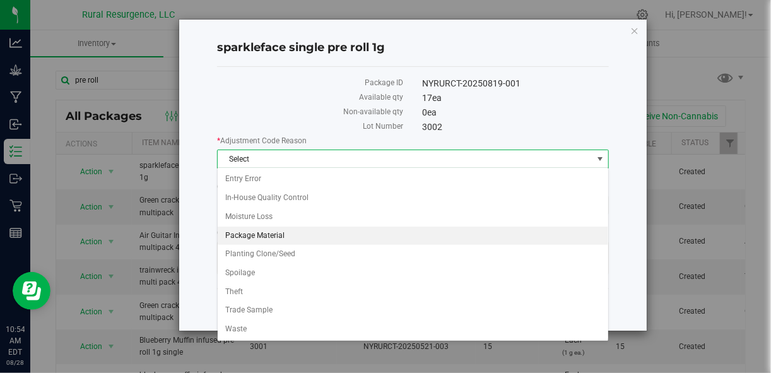
click at [409, 238] on li "Package Material" at bounding box center [413, 235] width 390 height 19
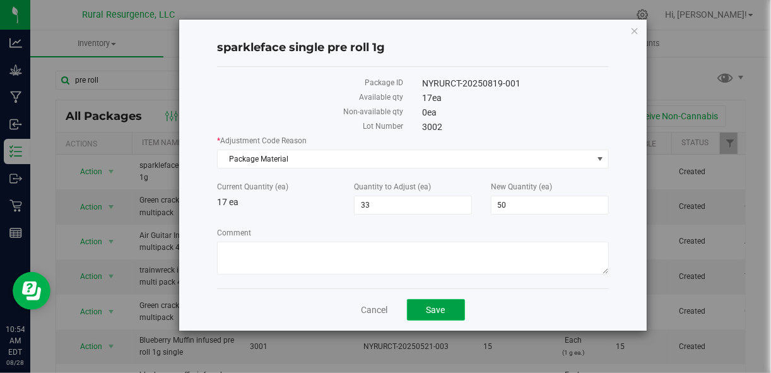
click at [429, 308] on span "Save" at bounding box center [435, 310] width 19 height 10
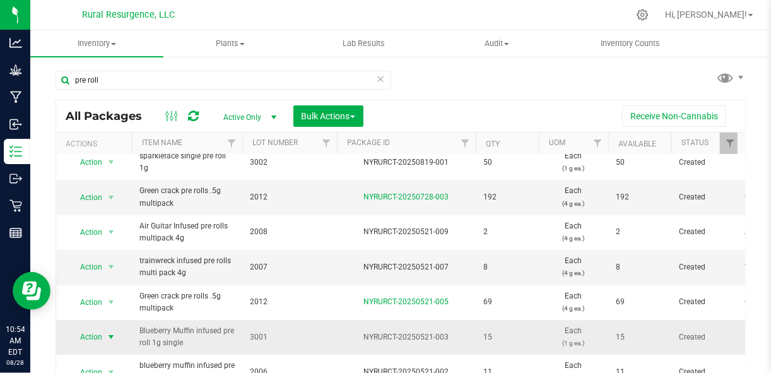
scroll to position [15, 0]
click at [112, 332] on span "select" at bounding box center [111, 337] width 10 height 10
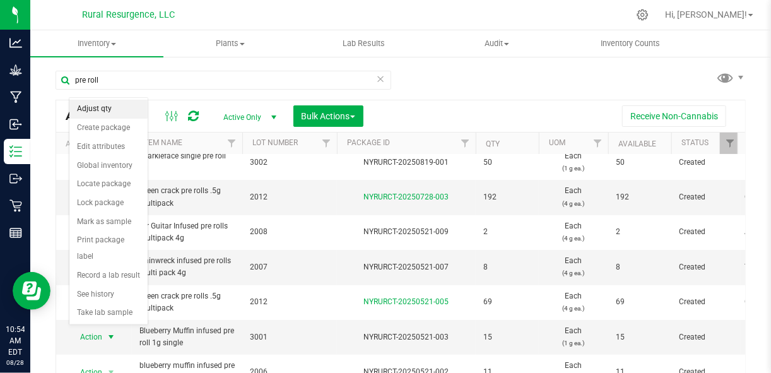
click at [124, 115] on li "Adjust qty" at bounding box center [108, 109] width 78 height 19
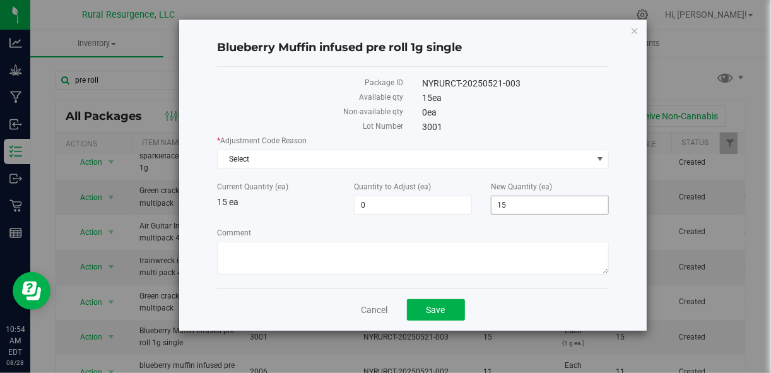
click at [513, 207] on span "15 15" at bounding box center [550, 204] width 118 height 19
click at [513, 207] on input "15" at bounding box center [549, 205] width 117 height 18
type input "25"
type input "10"
type input "25"
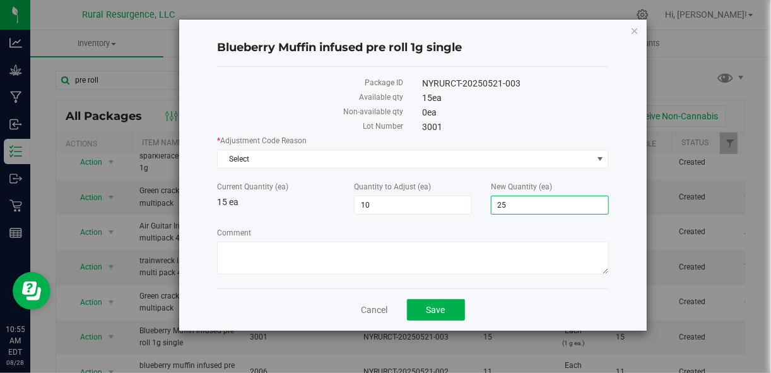
click at [581, 182] on label "New Quantity (ea)" at bounding box center [550, 186] width 118 height 11
click at [581, 196] on input "25" at bounding box center [549, 205] width 117 height 18
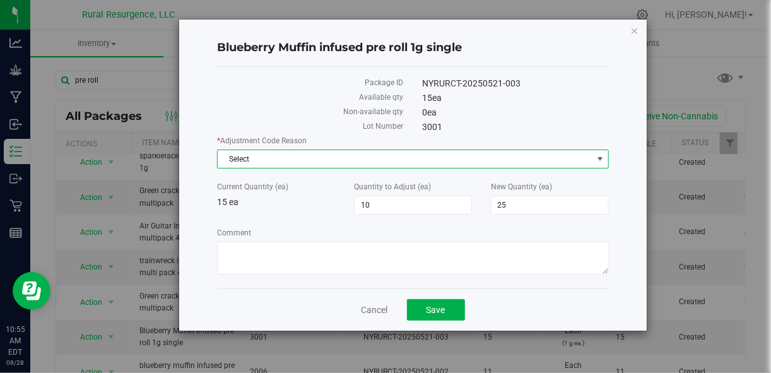
click at [554, 163] on span "Select" at bounding box center [405, 159] width 374 height 18
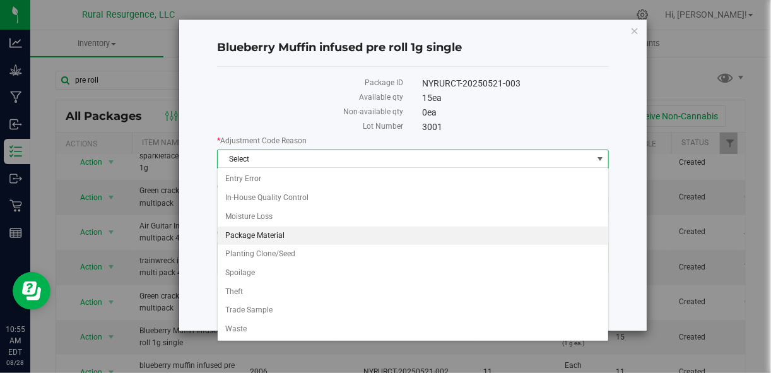
click at [405, 228] on li "Package Material" at bounding box center [413, 235] width 390 height 19
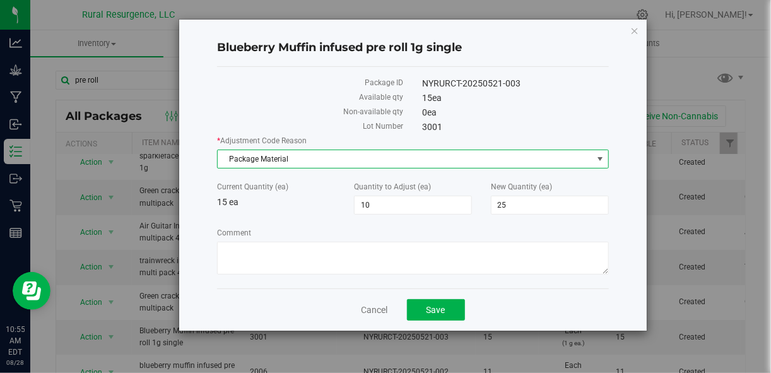
click at [450, 319] on div "Cancel Save" at bounding box center [412, 309] width 391 height 42
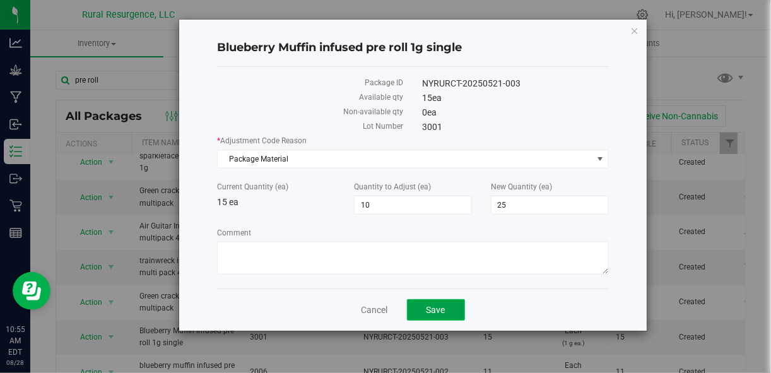
click at [451, 304] on button "Save" at bounding box center [436, 309] width 58 height 21
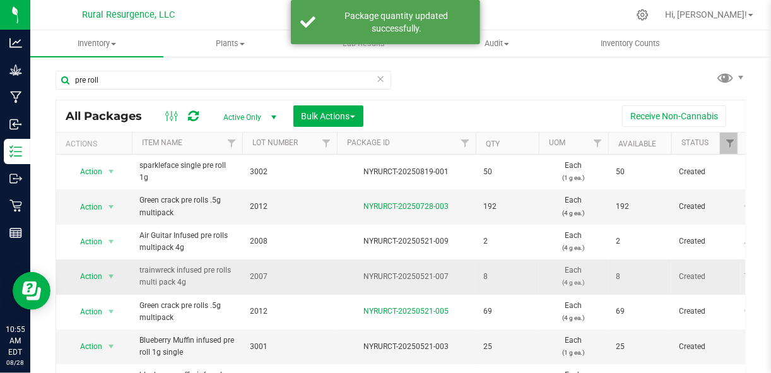
scroll to position [15, 0]
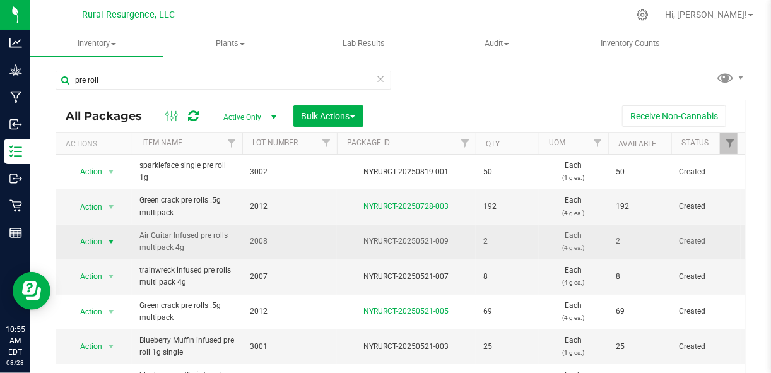
click at [110, 238] on span "select" at bounding box center [111, 241] width 10 height 10
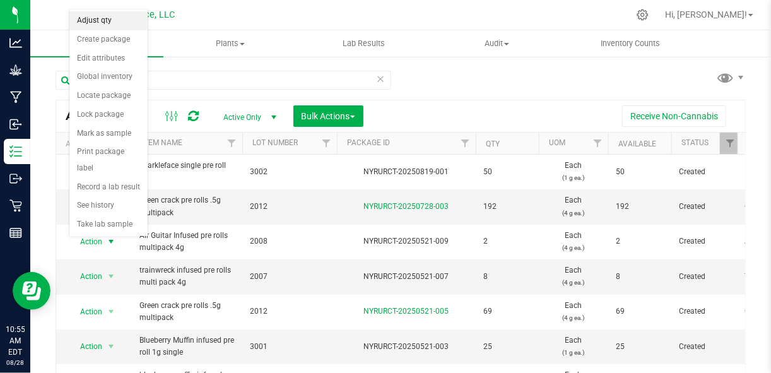
click at [110, 25] on li "Adjust qty" at bounding box center [108, 20] width 78 height 19
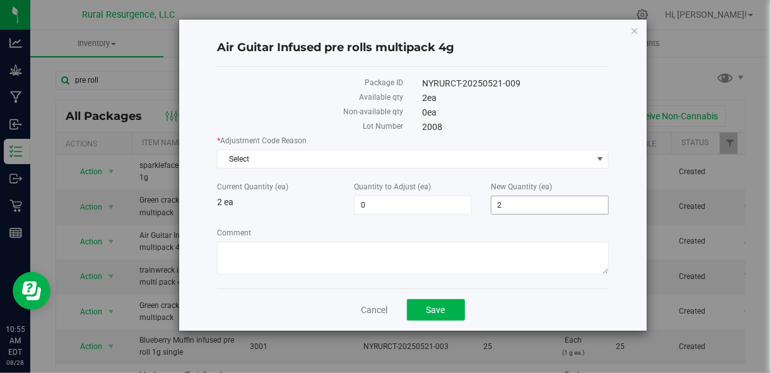
click at [511, 206] on span "2 2" at bounding box center [550, 204] width 118 height 19
click at [511, 206] on input "2" at bounding box center [549, 205] width 117 height 18
type input "50"
type input "48"
type input "50"
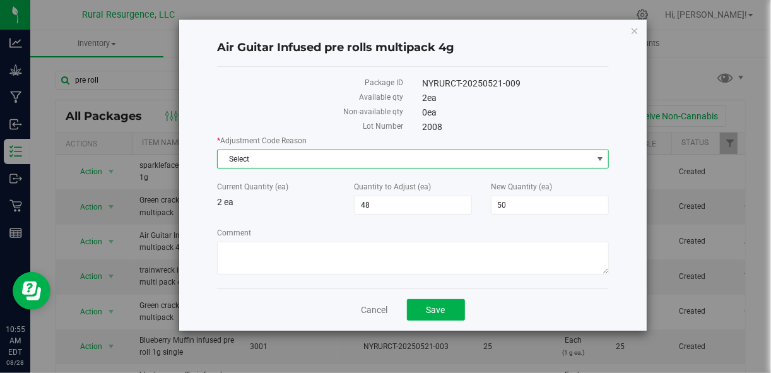
click at [499, 165] on span "Select" at bounding box center [405, 159] width 374 height 18
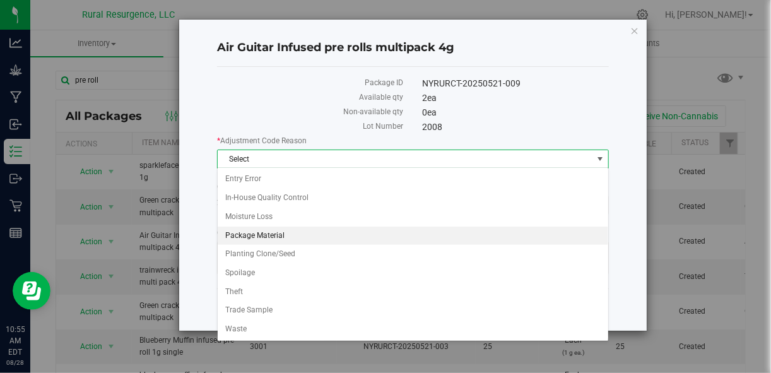
click at [452, 230] on li "Package Material" at bounding box center [413, 235] width 390 height 19
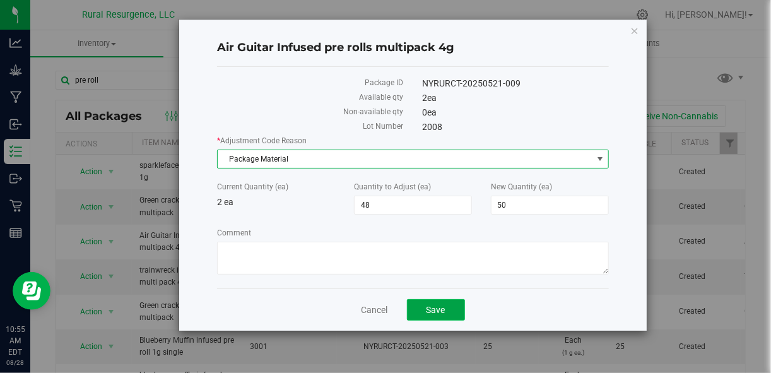
click at [447, 308] on button "Save" at bounding box center [436, 309] width 58 height 21
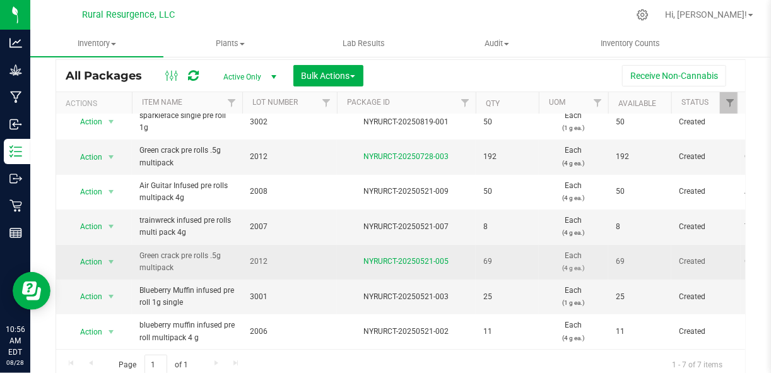
scroll to position [41, 0]
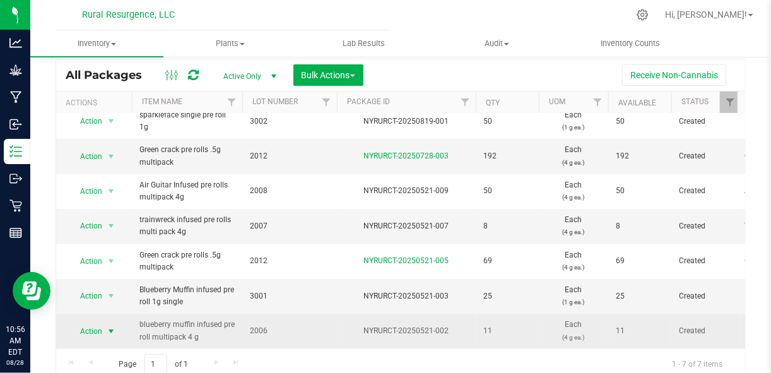
click at [111, 326] on span "select" at bounding box center [111, 331] width 10 height 10
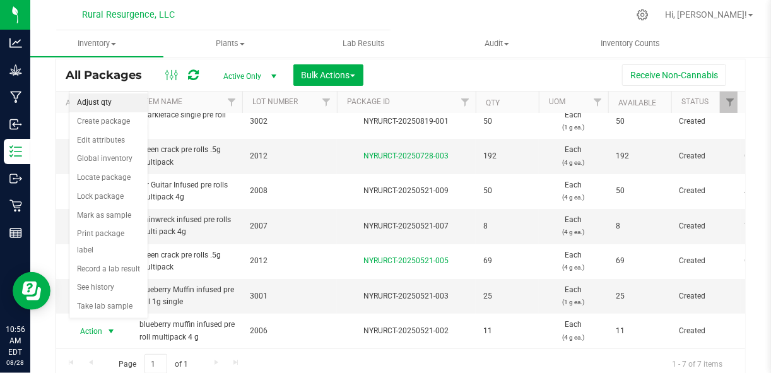
click at [115, 105] on li "Adjust qty" at bounding box center [108, 102] width 78 height 19
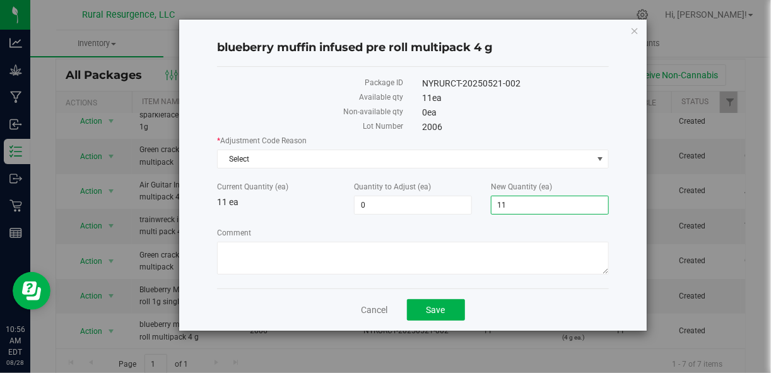
click at [516, 200] on span "11 11" at bounding box center [550, 204] width 118 height 19
click at [516, 200] on input "11" at bounding box center [549, 205] width 117 height 18
type input "50"
type input "39"
type input "50"
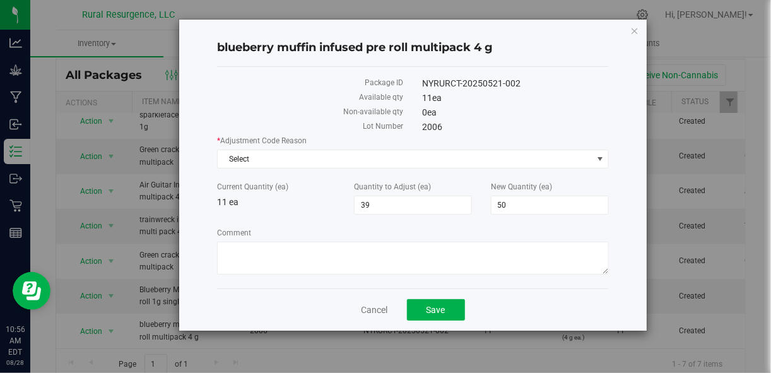
click at [480, 224] on div "* Adjustment Code Reason Select Select Entry Error In-House Quality Control Moi…" at bounding box center [412, 206] width 391 height 143
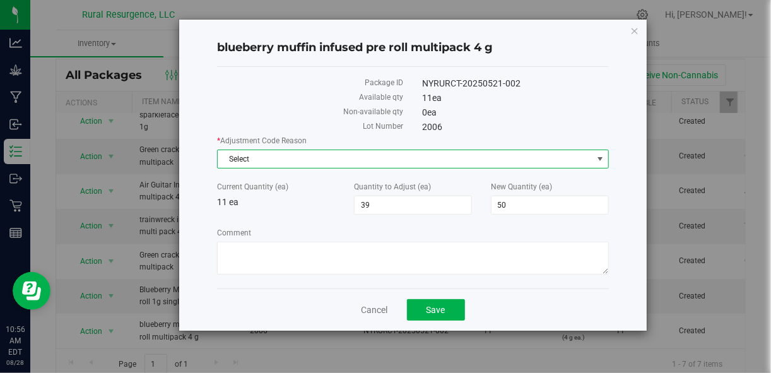
click at [502, 153] on span "Select" at bounding box center [405, 159] width 374 height 18
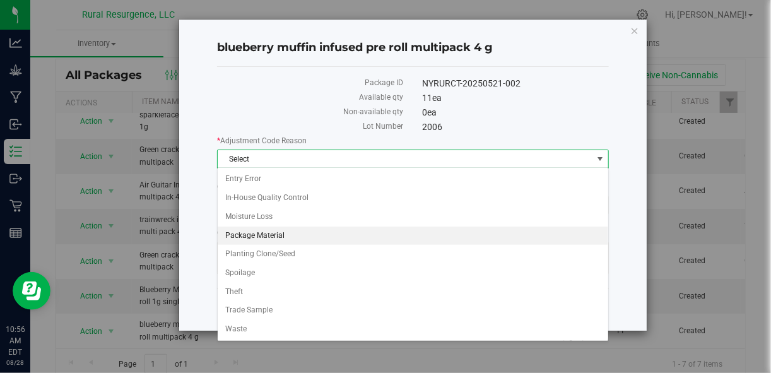
click at [373, 231] on li "Package Material" at bounding box center [413, 235] width 390 height 19
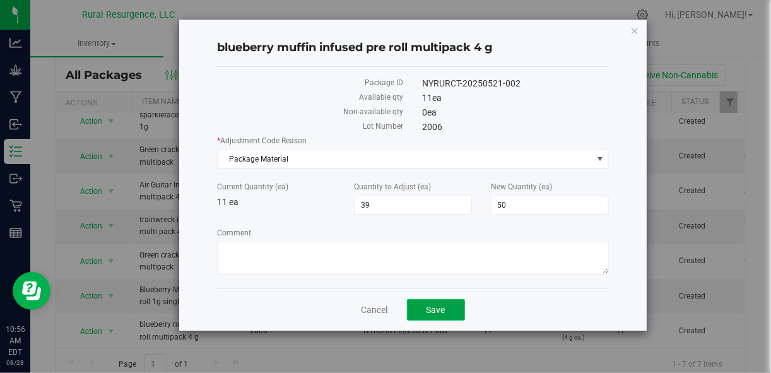
click at [439, 308] on span "Save" at bounding box center [435, 310] width 19 height 10
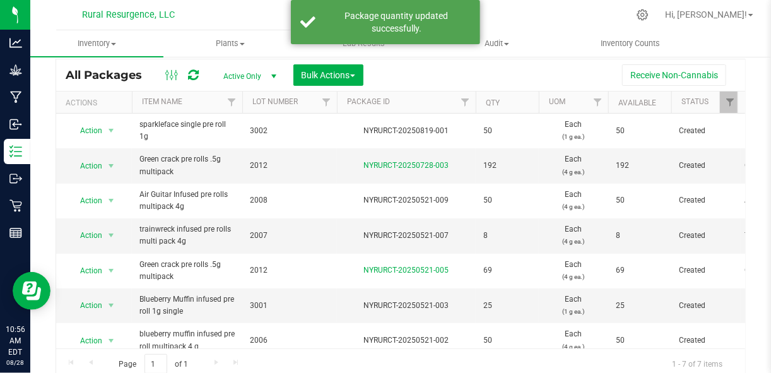
scroll to position [15, 0]
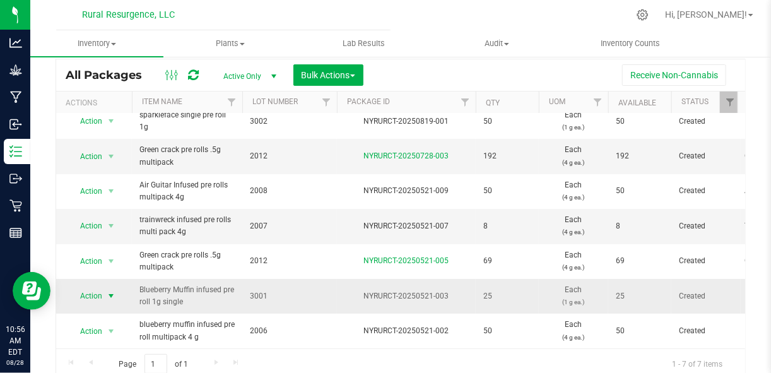
click at [112, 291] on span "select" at bounding box center [111, 296] width 10 height 10
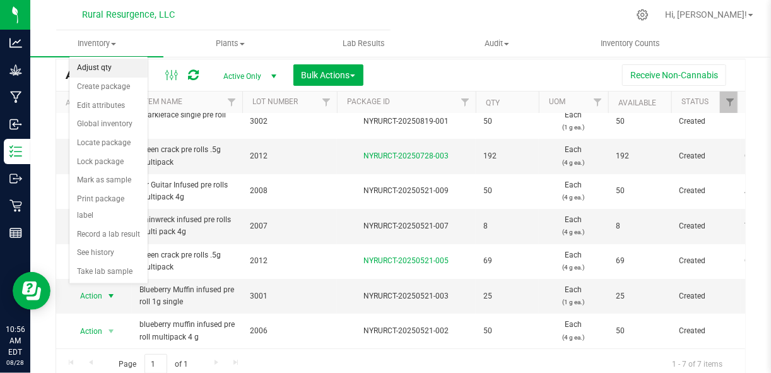
click at [103, 66] on li "Adjust qty" at bounding box center [108, 68] width 78 height 19
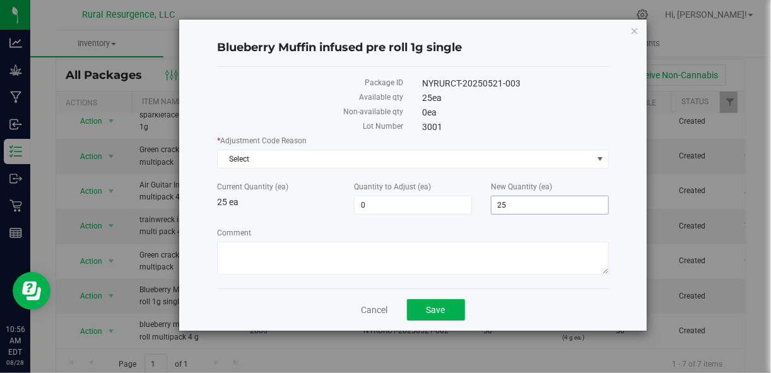
click at [520, 202] on span "25 25" at bounding box center [550, 204] width 118 height 19
click at [520, 202] on input "25" at bounding box center [549, 205] width 117 height 18
type input "50"
type input "25"
type input "50"
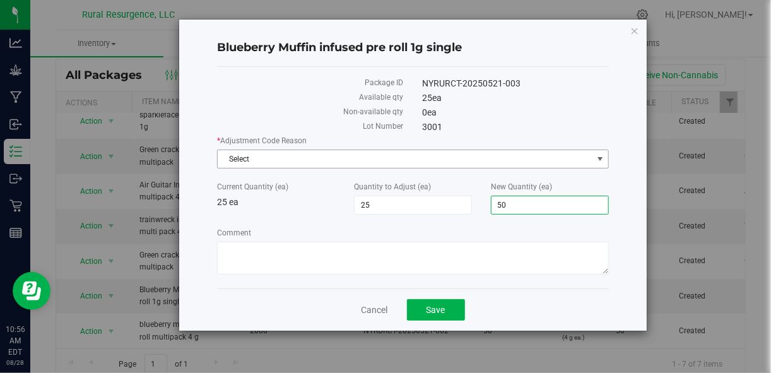
click at [499, 158] on span "Select" at bounding box center [405, 159] width 374 height 18
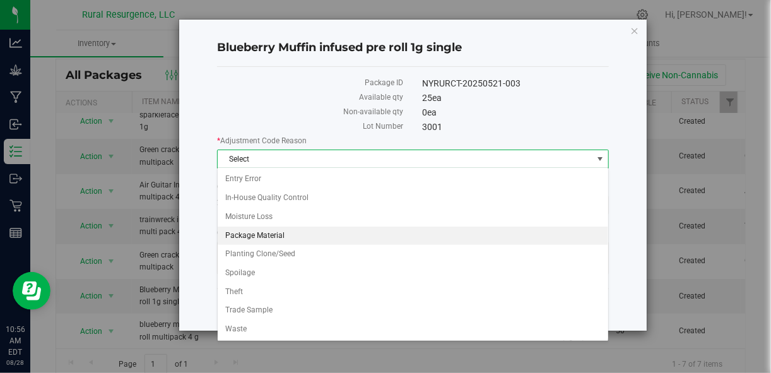
click at [438, 234] on li "Package Material" at bounding box center [413, 235] width 390 height 19
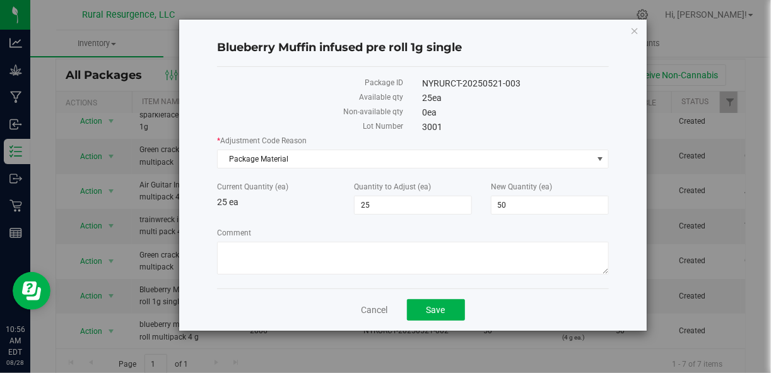
click at [440, 321] on div "Cancel Save" at bounding box center [412, 309] width 391 height 42
click at [443, 312] on span "Save" at bounding box center [435, 310] width 19 height 10
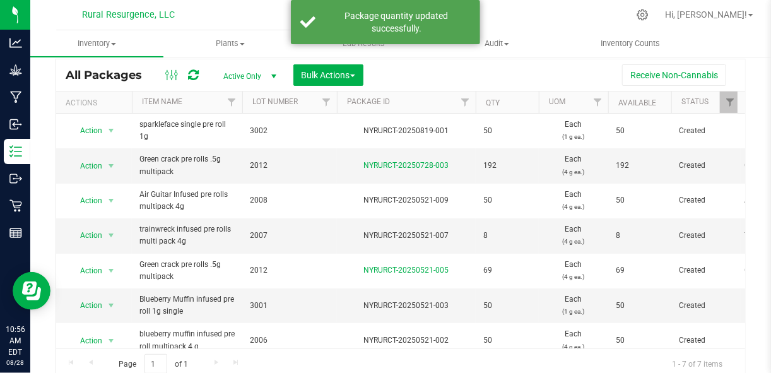
scroll to position [15, 0]
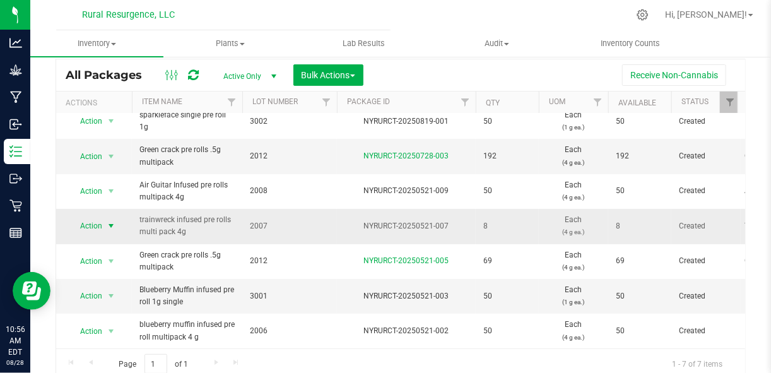
click at [112, 221] on span "select" at bounding box center [111, 226] width 10 height 10
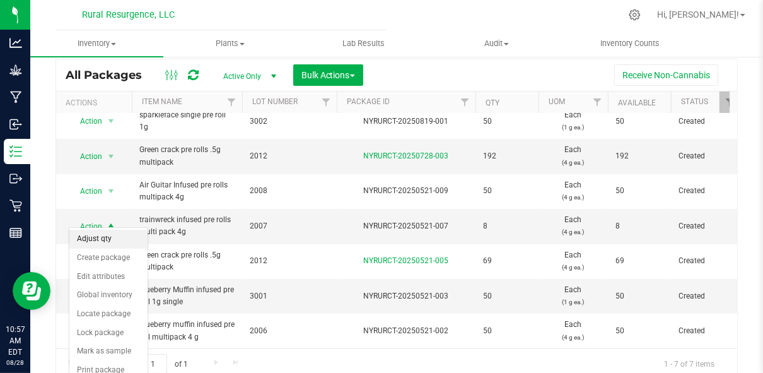
click at [108, 236] on li "Adjust qty" at bounding box center [108, 239] width 78 height 19
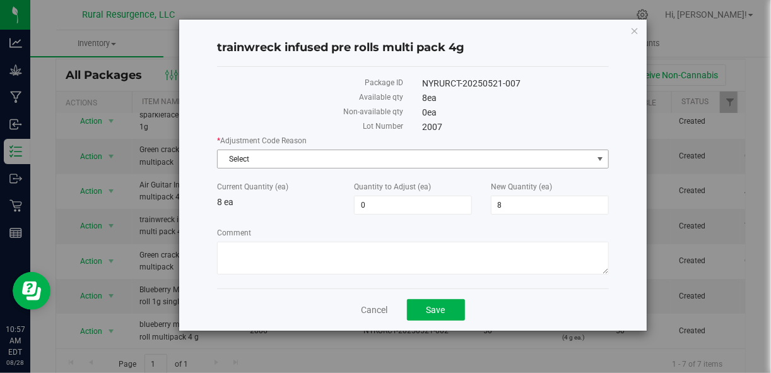
click at [260, 165] on span "Select" at bounding box center [405, 159] width 374 height 18
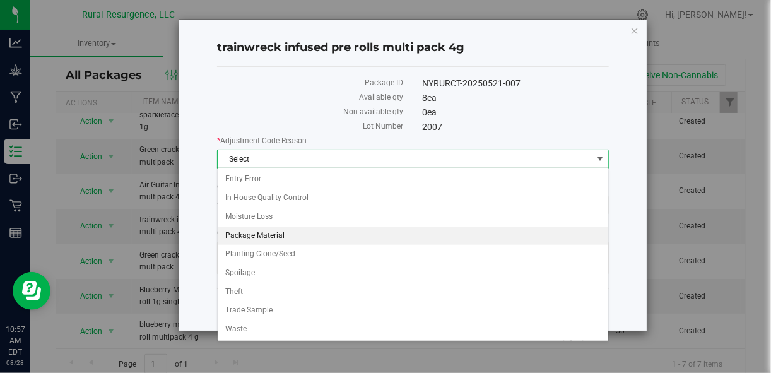
click at [272, 235] on li "Package Material" at bounding box center [413, 235] width 390 height 19
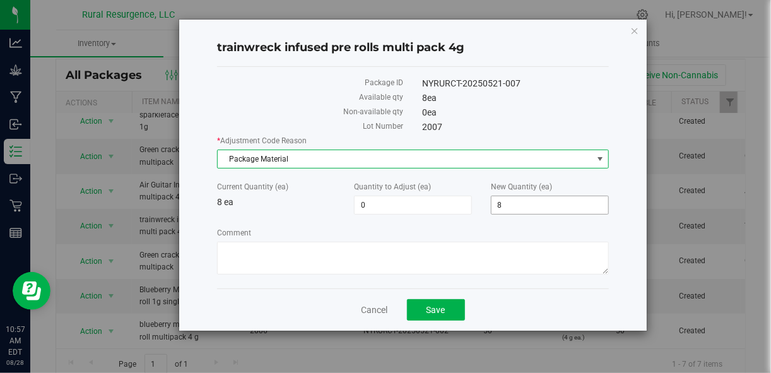
click at [498, 204] on span "8 8" at bounding box center [550, 204] width 118 height 19
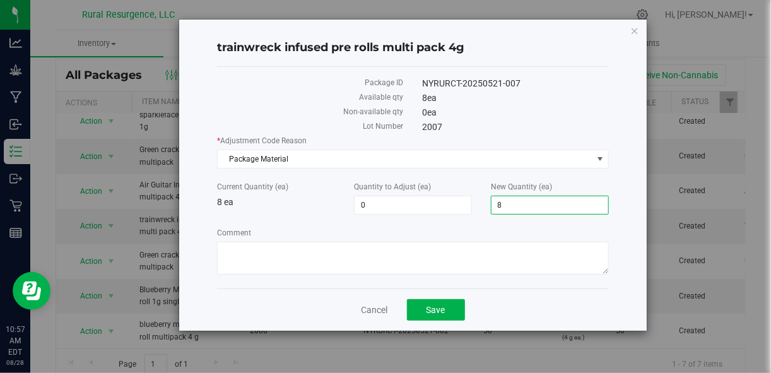
click at [498, 204] on input "8" at bounding box center [549, 205] width 117 height 18
type input "50"
type input "42"
type input "50"
click at [435, 315] on button "Save" at bounding box center [436, 309] width 58 height 21
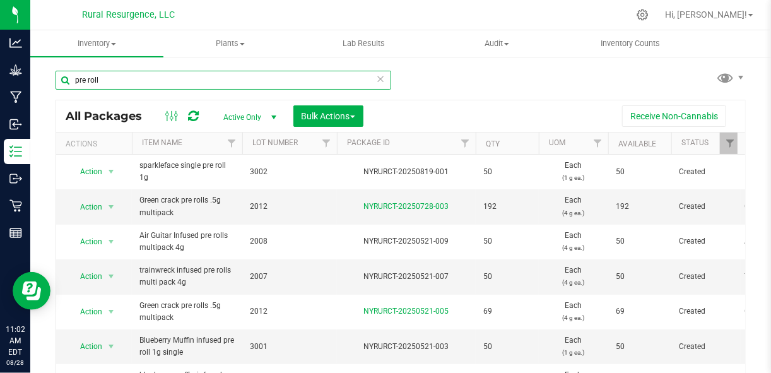
click at [241, 74] on input "pre roll" at bounding box center [222, 80] width 335 height 19
type input "moon"
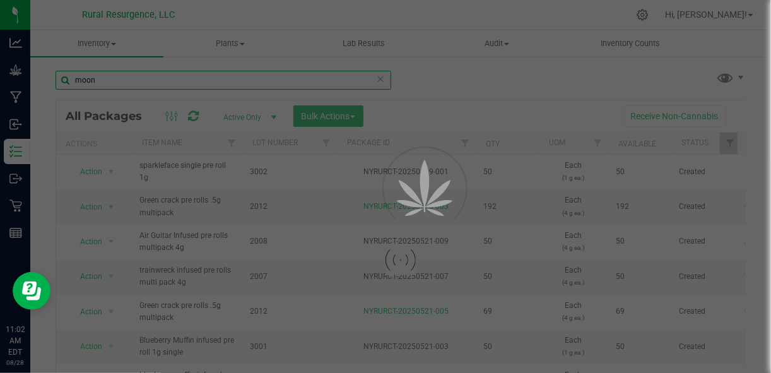
click at [241, 74] on input "moon" at bounding box center [222, 80] width 335 height 19
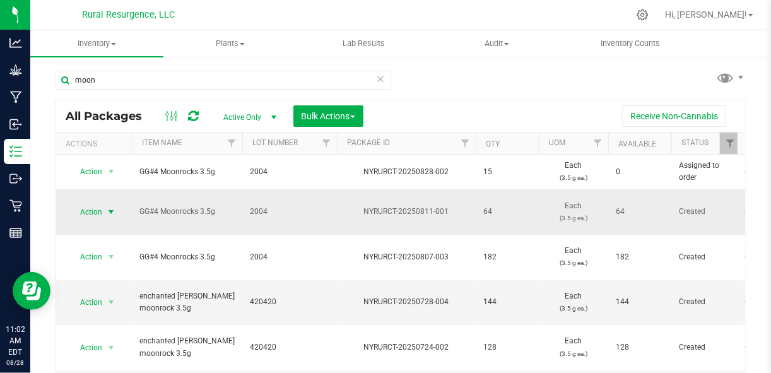
click at [105, 211] on span "select" at bounding box center [111, 212] width 16 height 18
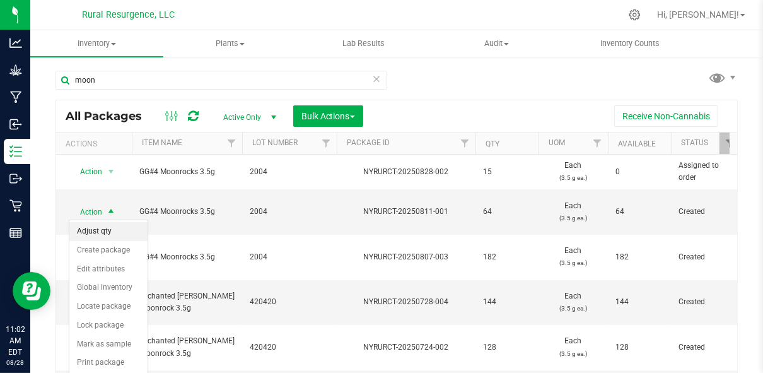
click at [111, 229] on li "Adjust qty" at bounding box center [108, 231] width 78 height 19
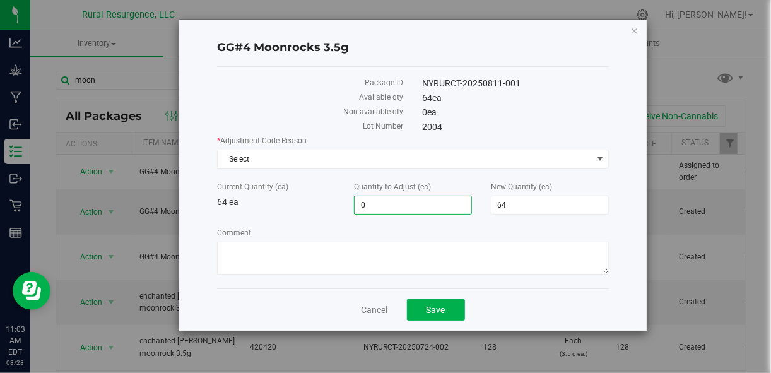
click at [411, 204] on span "0 0" at bounding box center [413, 204] width 118 height 19
click at [411, 204] on input "0" at bounding box center [412, 205] width 117 height 18
type input "-1"
type input "63"
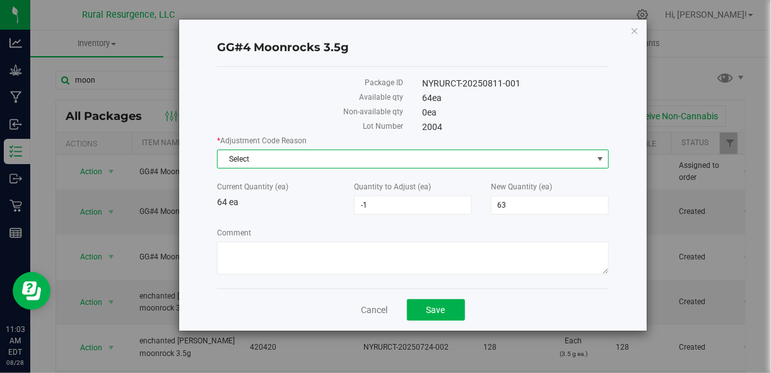
click at [445, 161] on span "Select" at bounding box center [405, 159] width 374 height 18
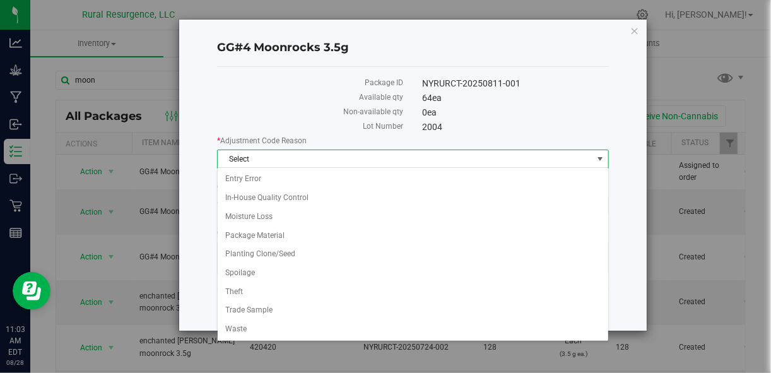
click at [363, 154] on span "Select" at bounding box center [405, 159] width 374 height 18
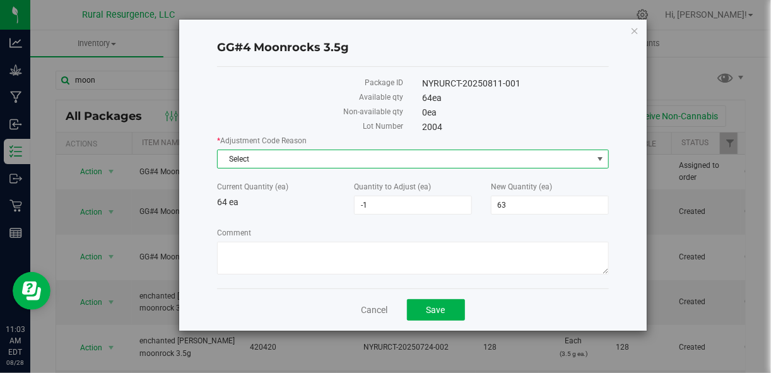
click at [363, 154] on span "Select" at bounding box center [405, 159] width 374 height 18
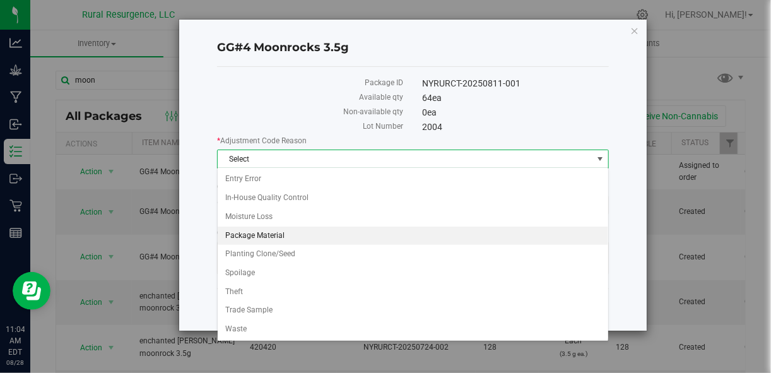
click at [595, 230] on li "Package Material" at bounding box center [413, 235] width 390 height 19
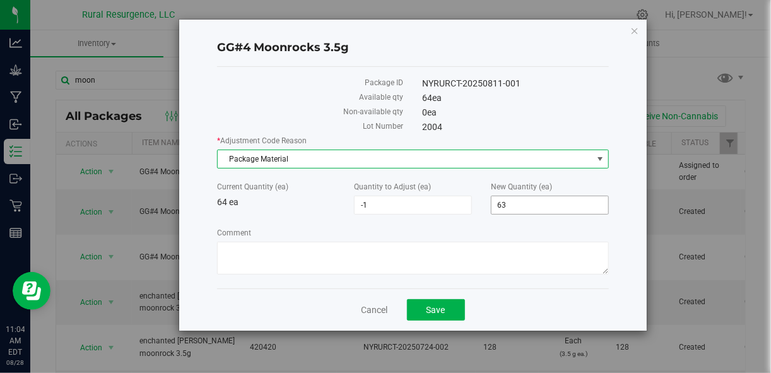
click at [553, 201] on span "63 63" at bounding box center [550, 204] width 118 height 19
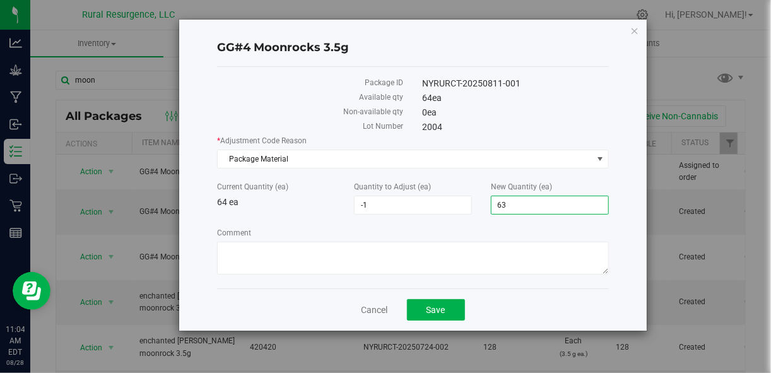
click at [553, 201] on input "63" at bounding box center [549, 205] width 117 height 18
click at [433, 315] on button "Save" at bounding box center [436, 309] width 58 height 21
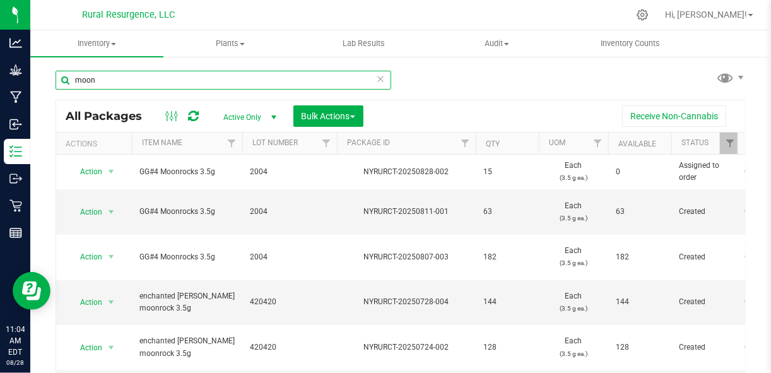
click at [131, 86] on input "moon" at bounding box center [222, 80] width 335 height 19
type input "s"
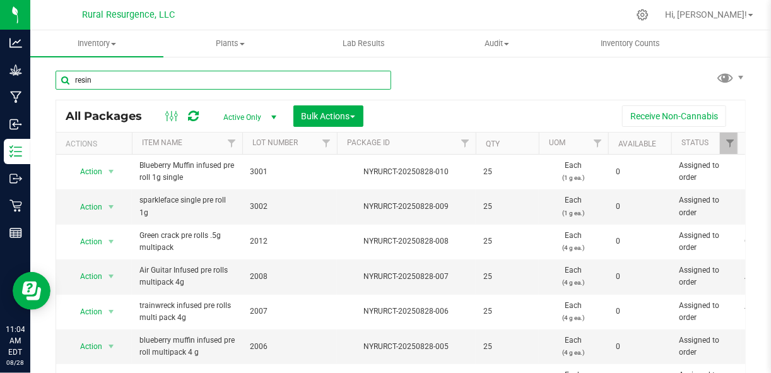
type input "resin"
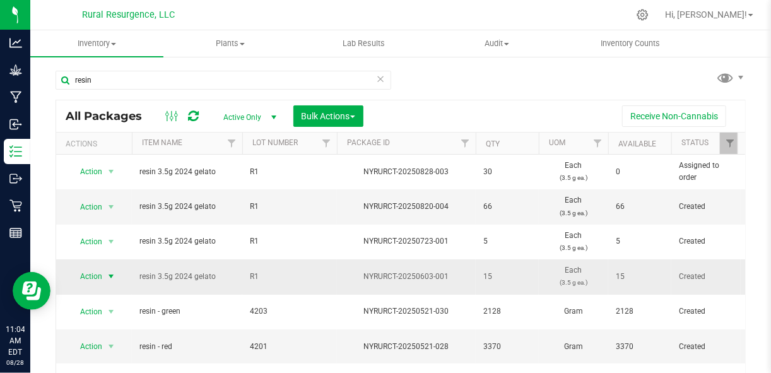
click at [110, 272] on span "select" at bounding box center [111, 276] width 10 height 10
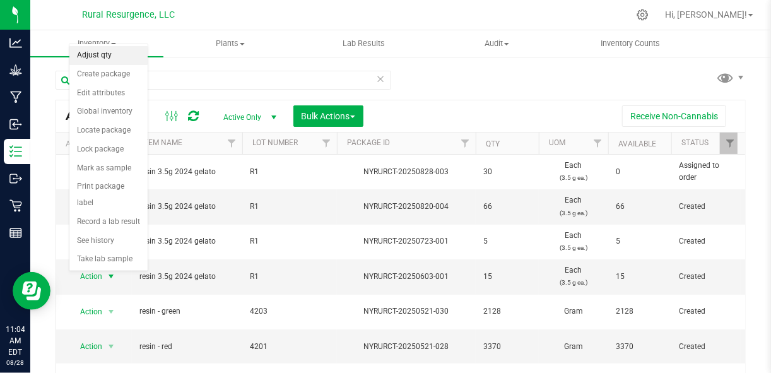
click at [112, 50] on li "Adjust qty" at bounding box center [108, 55] width 78 height 19
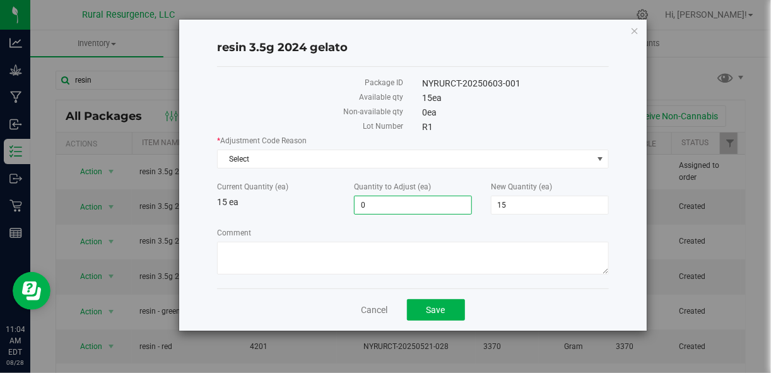
click at [405, 206] on span "0 0" at bounding box center [413, 204] width 118 height 19
click at [405, 206] on input "0" at bounding box center [412, 205] width 117 height 18
type input "-1"
type input "14"
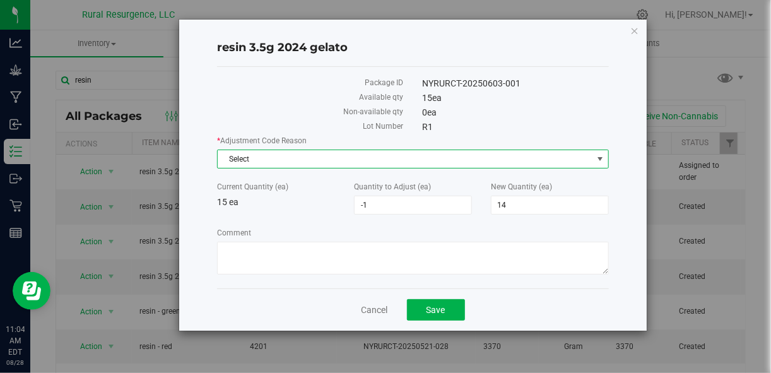
click at [436, 154] on span "Select" at bounding box center [405, 159] width 374 height 18
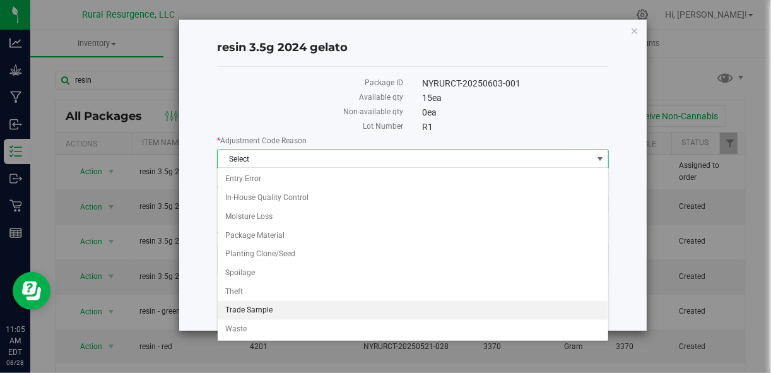
click at [373, 310] on li "Trade Sample" at bounding box center [413, 310] width 390 height 19
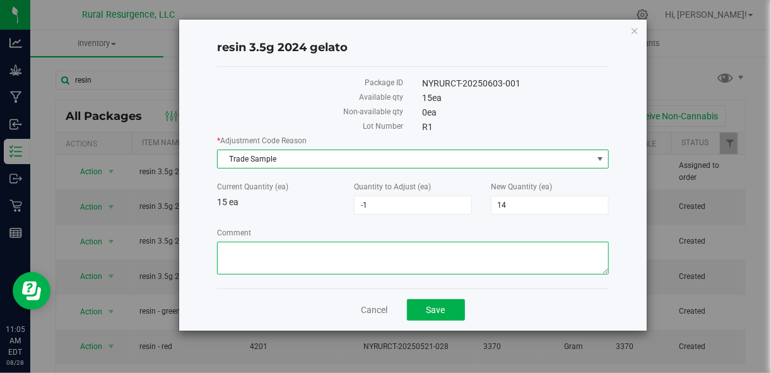
click at [378, 259] on textarea "Comment" at bounding box center [412, 257] width 391 height 33
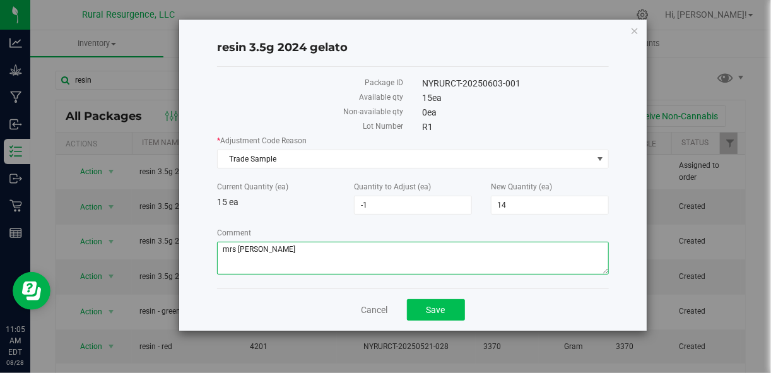
type textarea "mrs greens"
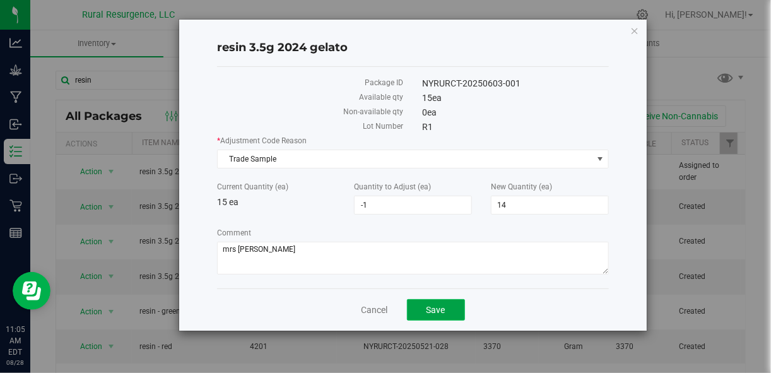
click at [449, 313] on button "Save" at bounding box center [436, 309] width 58 height 21
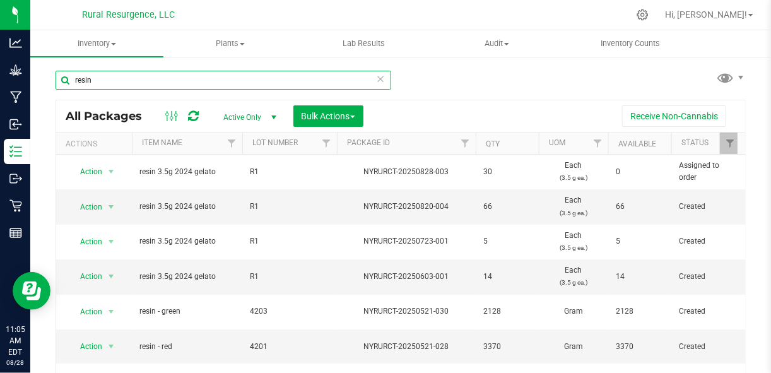
click at [227, 74] on input "resin" at bounding box center [222, 80] width 335 height 19
type input "pre"
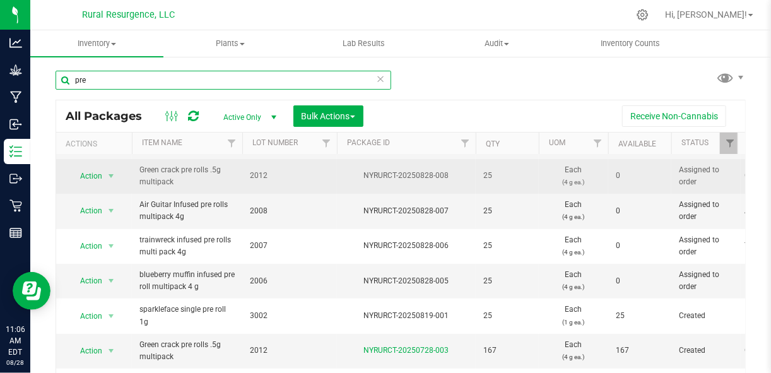
scroll to position [68, 0]
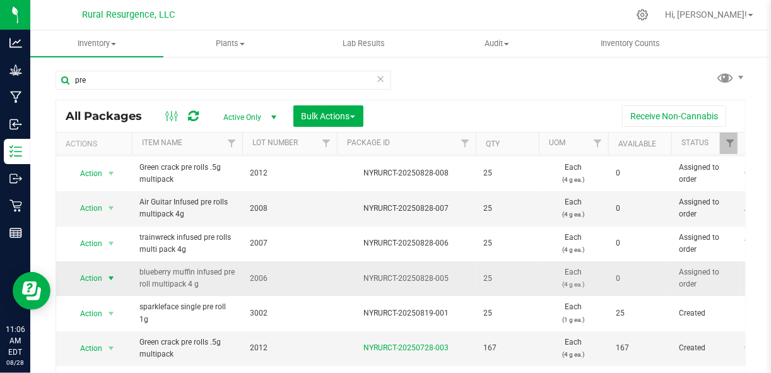
click at [110, 276] on span "select" at bounding box center [111, 278] width 10 height 10
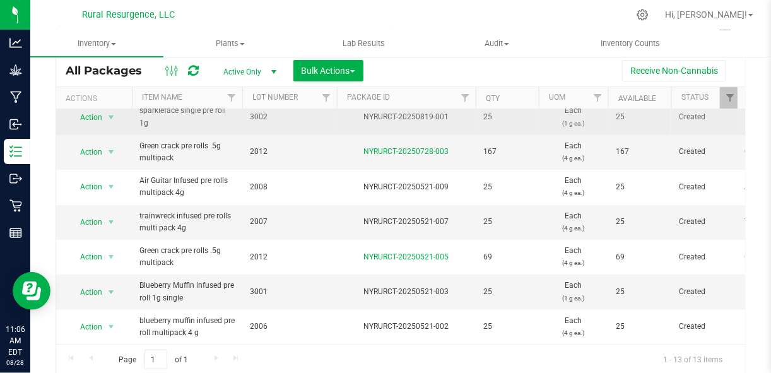
scroll to position [45, 0]
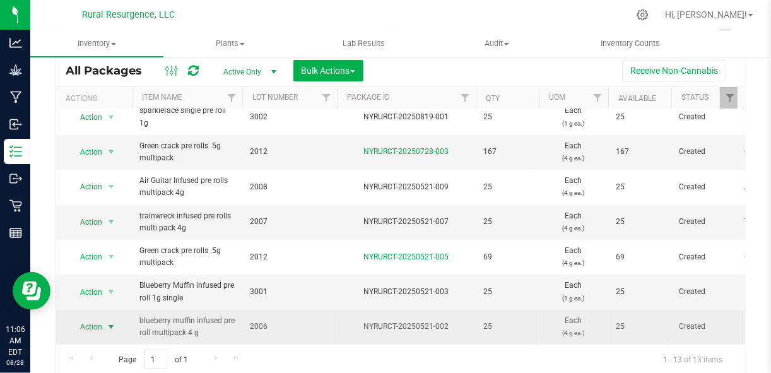
click at [109, 322] on span "select" at bounding box center [111, 327] width 10 height 10
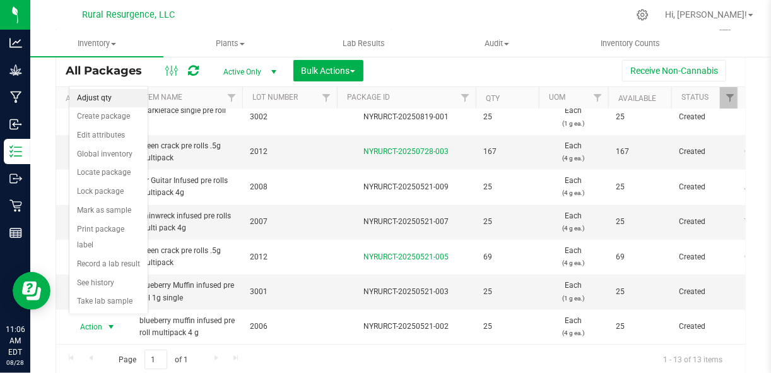
click at [112, 97] on li "Adjust qty" at bounding box center [108, 98] width 78 height 19
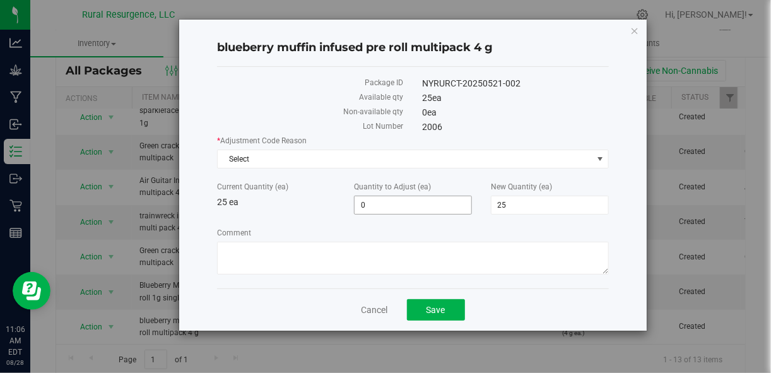
click at [373, 202] on span "0 0" at bounding box center [413, 204] width 118 height 19
click at [373, 202] on input "0" at bounding box center [412, 205] width 117 height 18
type input "-1"
type input "24"
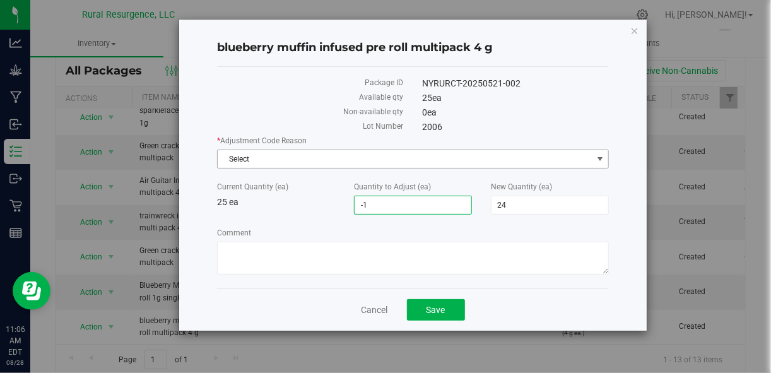
click at [388, 158] on span "Select" at bounding box center [405, 159] width 374 height 18
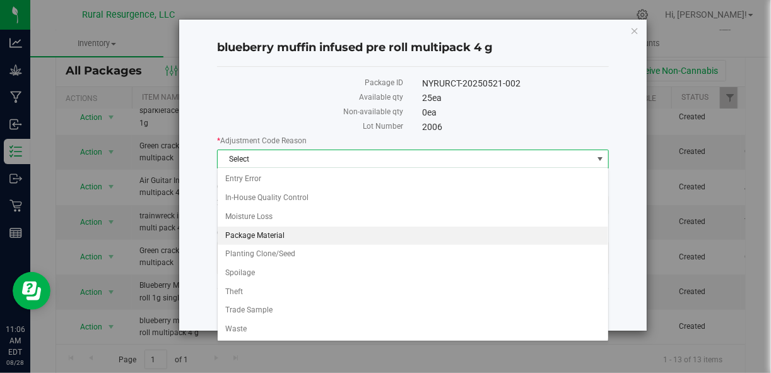
click at [334, 239] on li "Package Material" at bounding box center [413, 235] width 390 height 19
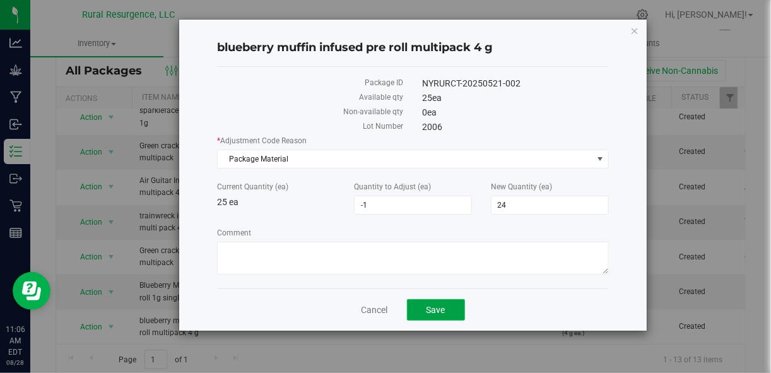
click at [433, 308] on span "Save" at bounding box center [435, 310] width 19 height 10
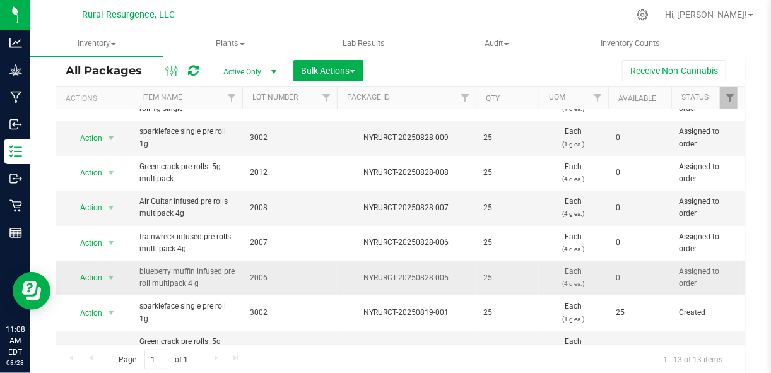
scroll to position [23, 0]
click at [106, 274] on span "select" at bounding box center [111, 277] width 10 height 10
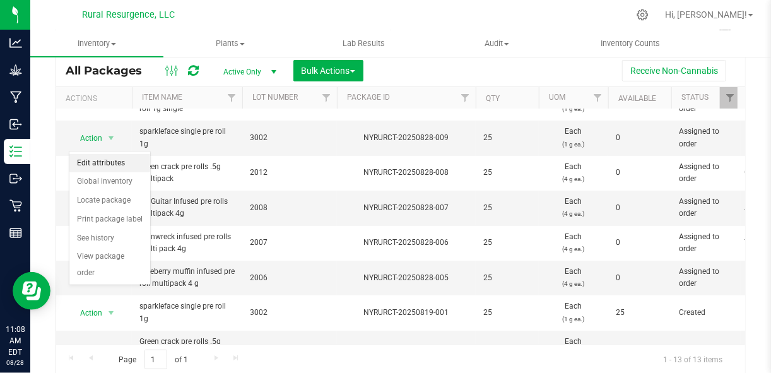
click at [120, 162] on li "Edit attributes" at bounding box center [109, 163] width 81 height 19
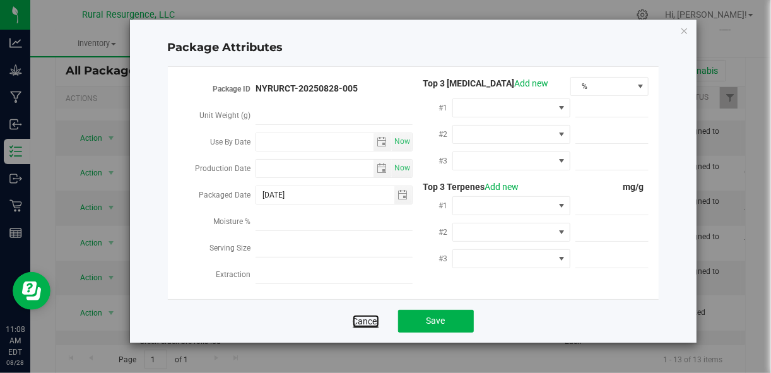
click at [359, 323] on link "Cancel" at bounding box center [365, 321] width 26 height 13
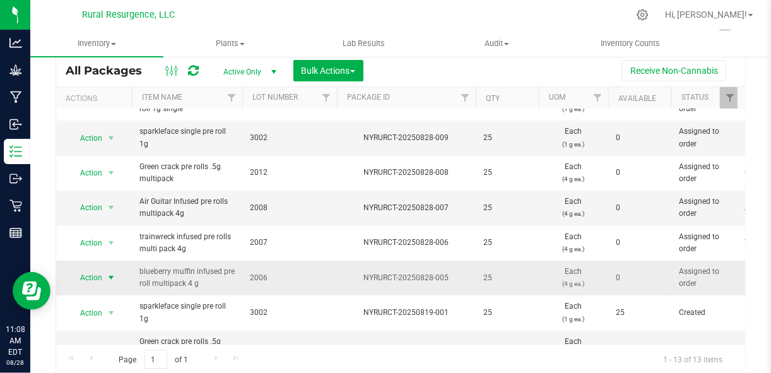
click at [110, 274] on span "select" at bounding box center [111, 277] width 10 height 10
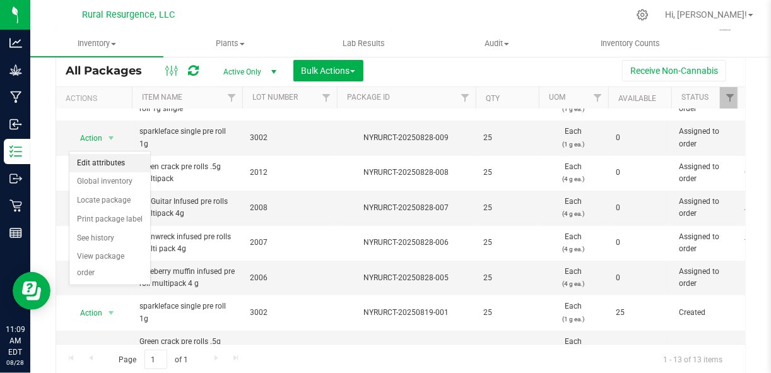
click at [113, 166] on li "Edit attributes" at bounding box center [109, 163] width 81 height 19
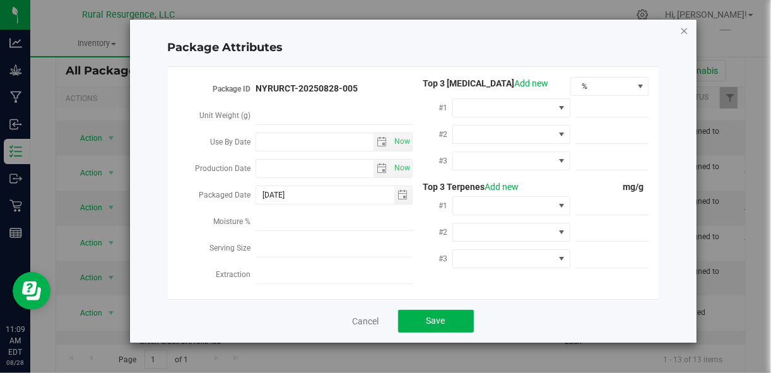
click at [685, 29] on icon "Close modal" at bounding box center [684, 30] width 9 height 15
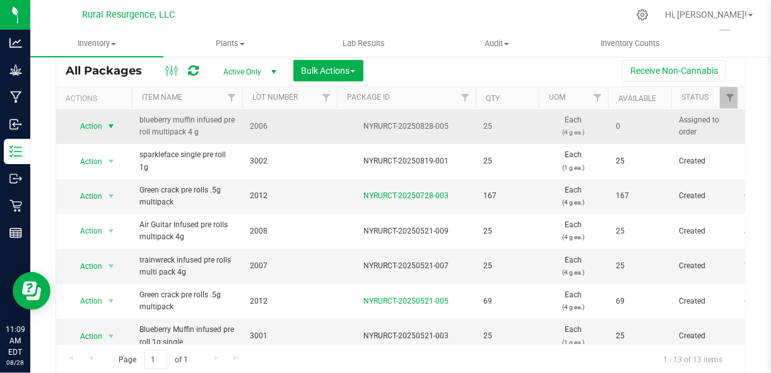
scroll to position [224, 0]
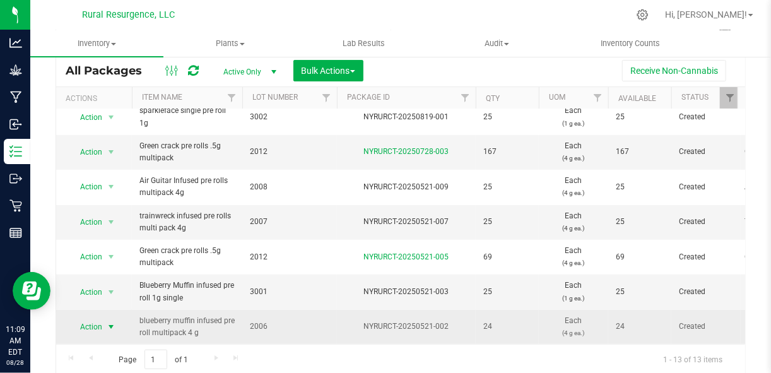
click at [110, 322] on span "select" at bounding box center [111, 327] width 10 height 10
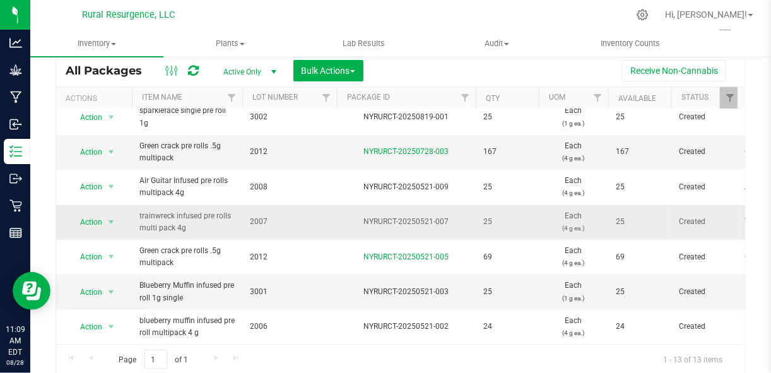
click at [293, 216] on span "2007" at bounding box center [289, 222] width 79 height 12
click at [110, 217] on span "select" at bounding box center [111, 222] width 10 height 10
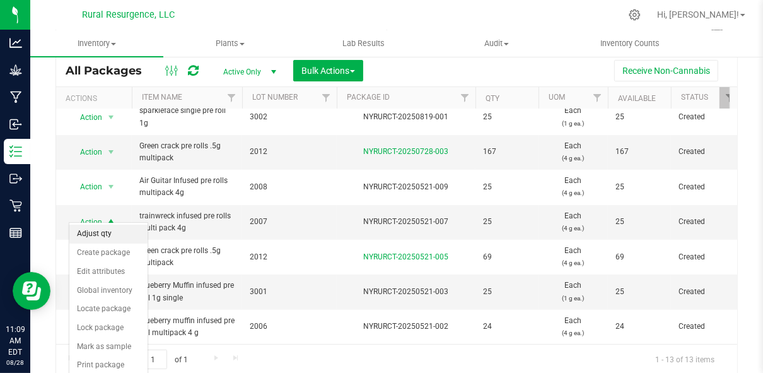
click at [106, 236] on li "Adjust qty" at bounding box center [108, 233] width 78 height 19
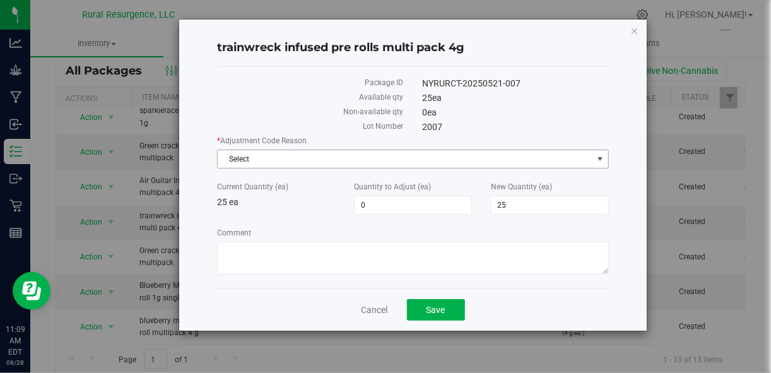
click at [398, 158] on span "Select" at bounding box center [405, 159] width 374 height 18
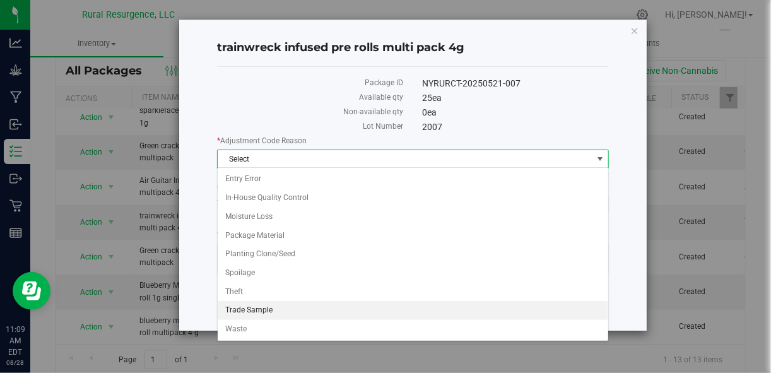
click at [338, 308] on li "Trade Sample" at bounding box center [413, 310] width 390 height 19
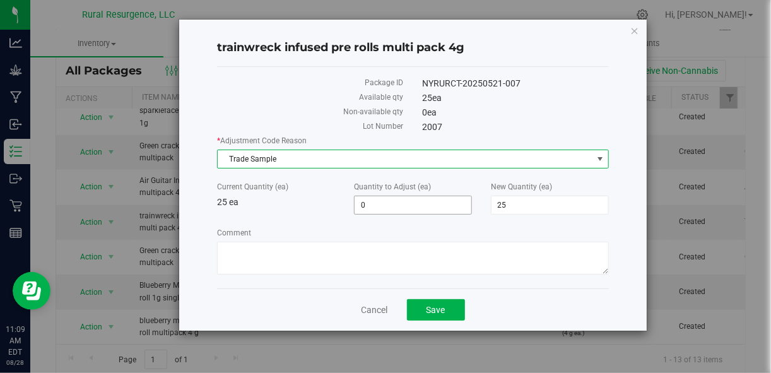
click at [392, 209] on span "0 0" at bounding box center [413, 204] width 118 height 19
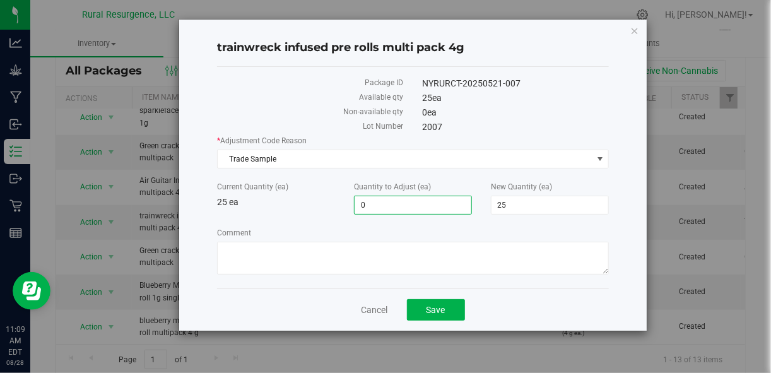
click at [392, 209] on input "0" at bounding box center [412, 205] width 117 height 18
type input "-1"
type input "24"
click at [294, 210] on div "Current Quantity (ea) 25 ea Quantity to Adjust (ea) -1 -1 New Quantity (ea) 24 …" at bounding box center [412, 197] width 410 height 33
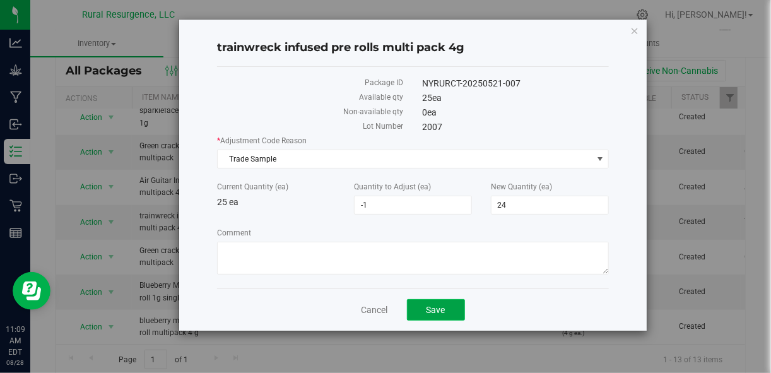
click at [417, 311] on button "Save" at bounding box center [436, 309] width 58 height 21
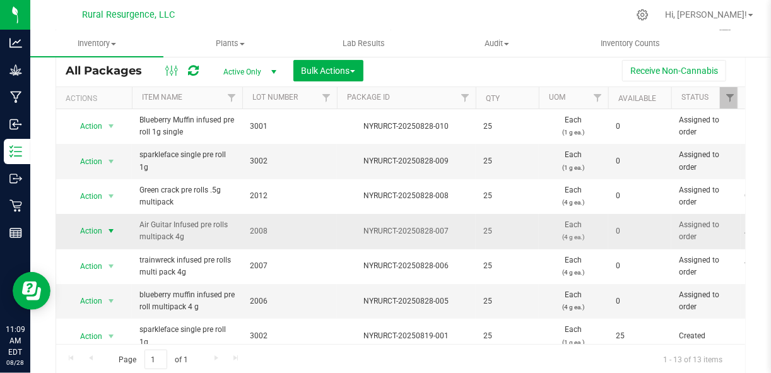
click at [107, 226] on span "select" at bounding box center [111, 231] width 10 height 10
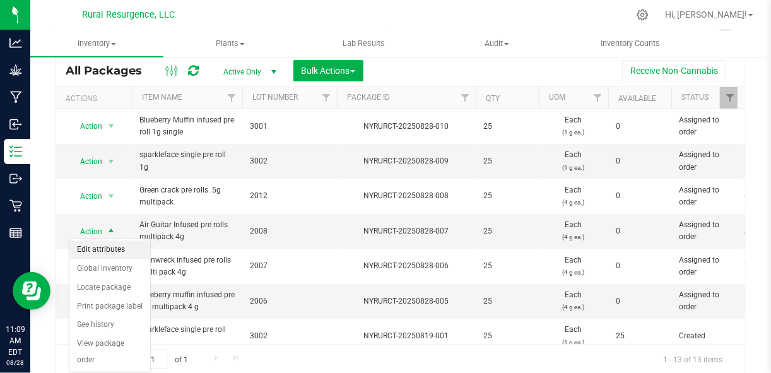
click at [110, 246] on li "Edit attributes" at bounding box center [109, 249] width 81 height 19
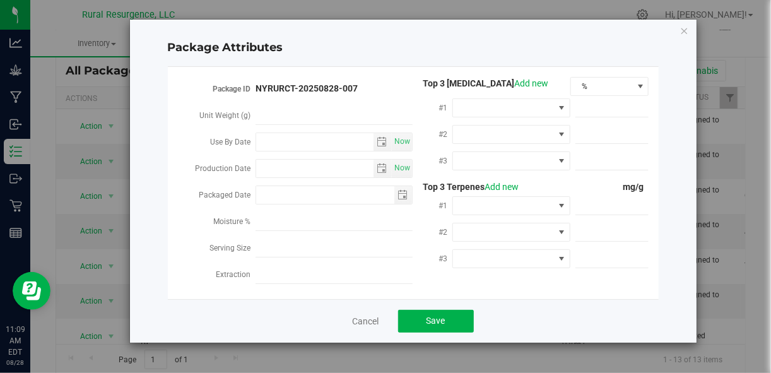
type input "2025-08-28"
click at [356, 315] on cancel-button "Cancel" at bounding box center [365, 320] width 26 height 13
click at [358, 323] on link "Cancel" at bounding box center [365, 321] width 26 height 13
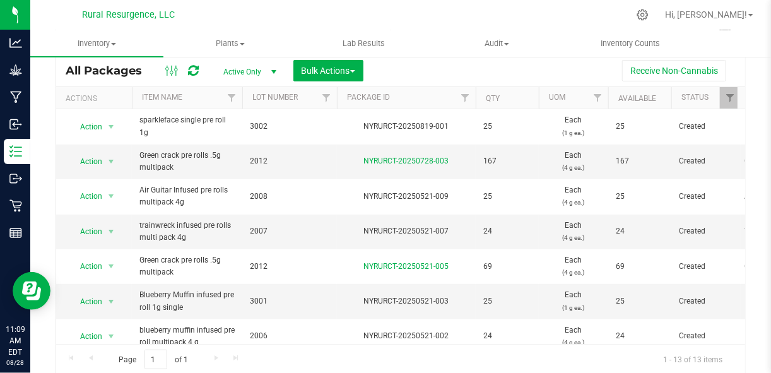
scroll to position [224, 0]
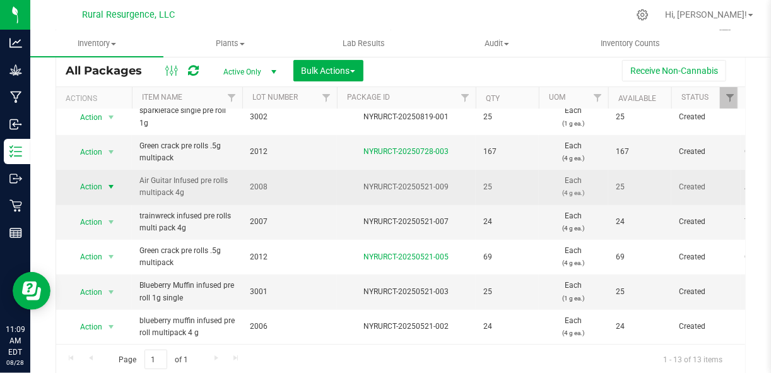
click at [113, 182] on span "select" at bounding box center [111, 187] width 10 height 10
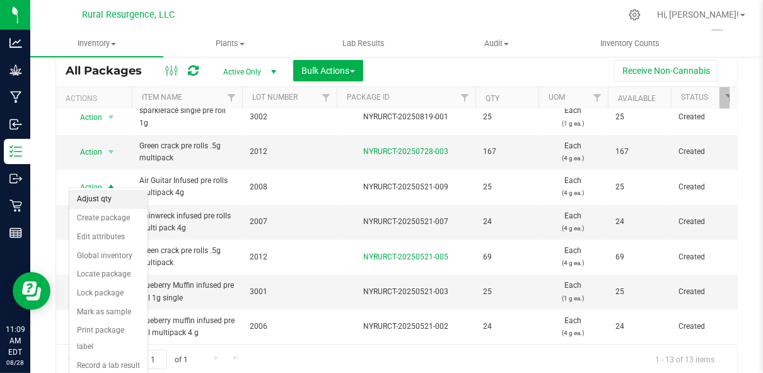
click at [110, 202] on li "Adjust qty" at bounding box center [108, 199] width 78 height 19
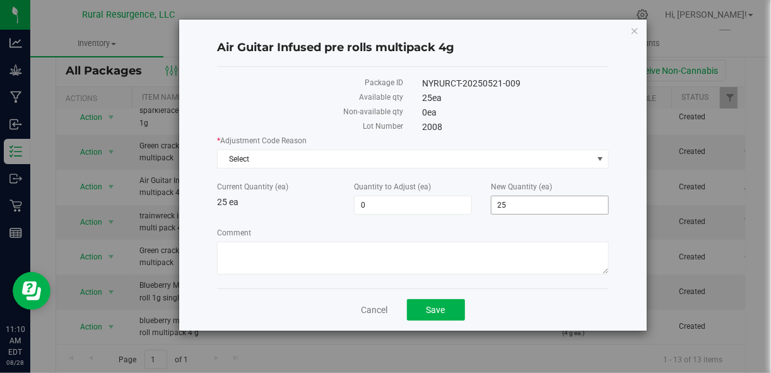
click at [502, 207] on span "25 25" at bounding box center [550, 204] width 118 height 19
click at [502, 207] on input "25" at bounding box center [549, 205] width 117 height 18
type input "24"
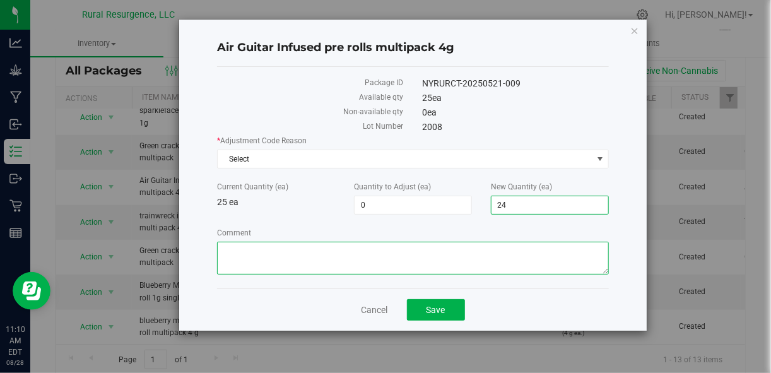
type input "-1"
type input "24"
click at [451, 266] on textarea "Comment" at bounding box center [412, 257] width 391 height 33
type textarea "mrs greens"
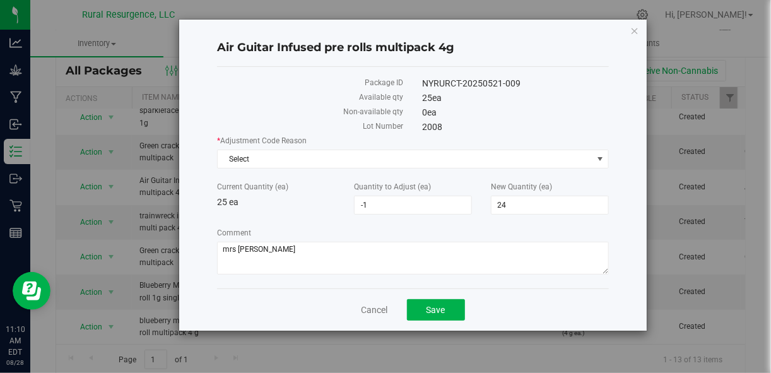
click at [512, 167] on div "* Adjustment Code Reason Select Select Entry Error In-House Quality Control Moi…" at bounding box center [412, 206] width 391 height 143
click at [472, 158] on span "Select" at bounding box center [405, 159] width 374 height 18
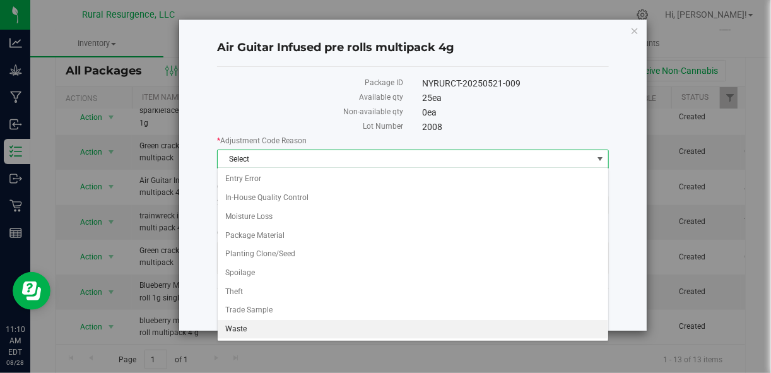
click at [347, 320] on li "Waste" at bounding box center [413, 329] width 390 height 19
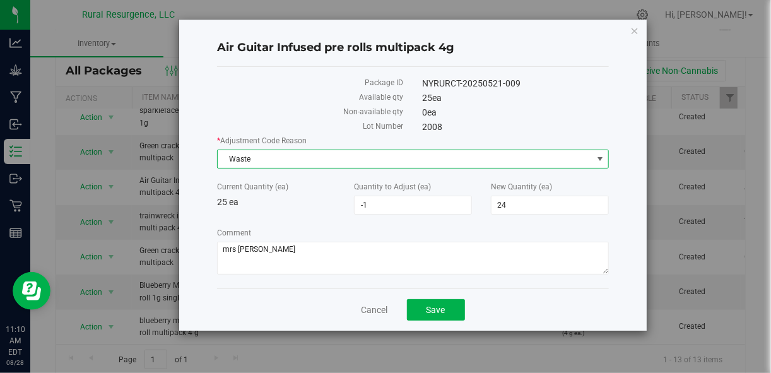
click at [409, 153] on span "Waste" at bounding box center [405, 159] width 374 height 18
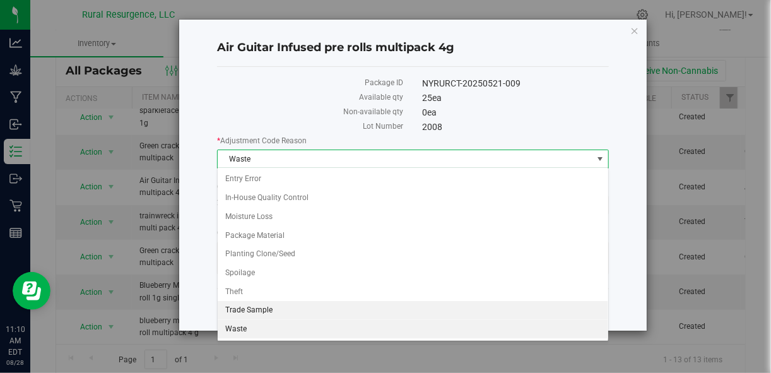
click at [342, 310] on li "Trade Sample" at bounding box center [413, 310] width 390 height 19
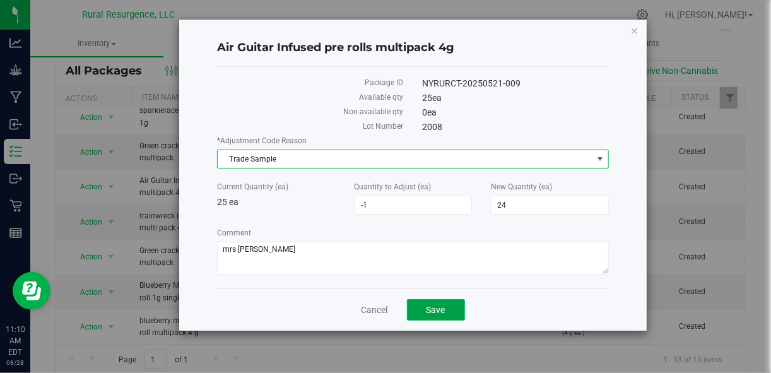
click at [427, 306] on span "Save" at bounding box center [435, 310] width 19 height 10
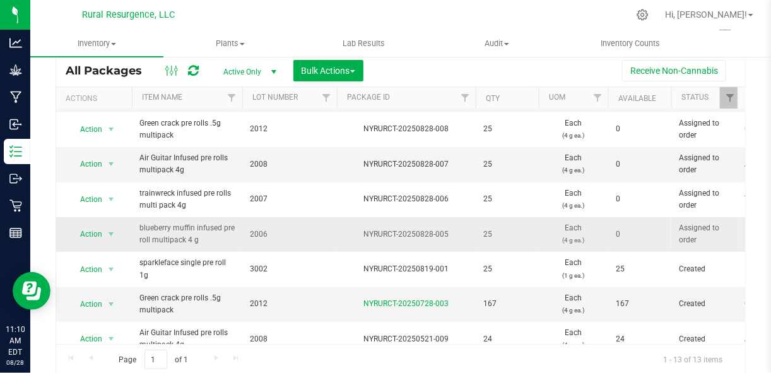
scroll to position [69, 0]
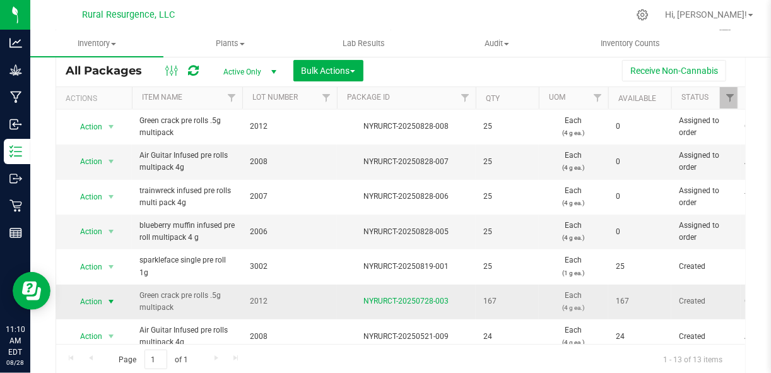
click at [108, 297] on span "select" at bounding box center [111, 301] width 10 height 10
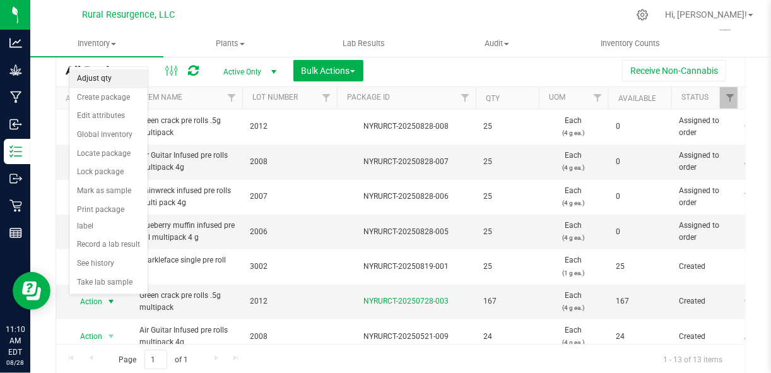
click at [119, 72] on li "Adjust qty" at bounding box center [108, 78] width 78 height 19
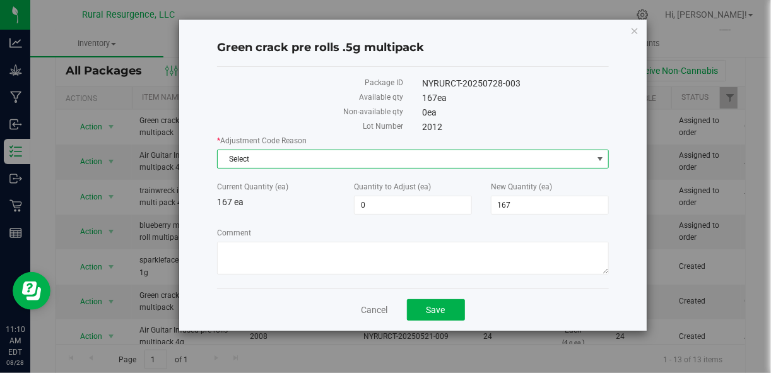
click at [327, 150] on span "Select" at bounding box center [405, 159] width 374 height 18
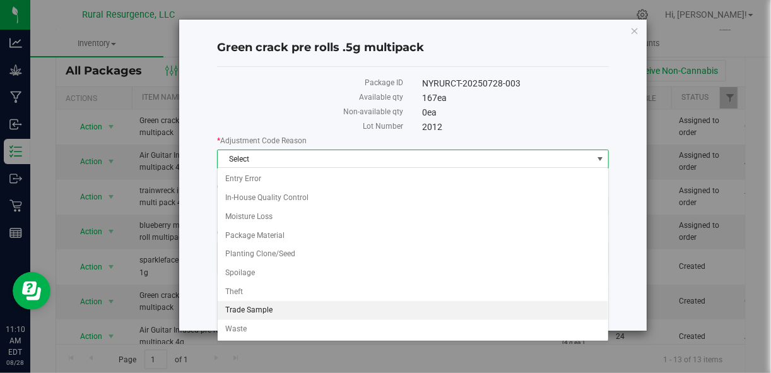
click at [280, 307] on li "Trade Sample" at bounding box center [413, 310] width 390 height 19
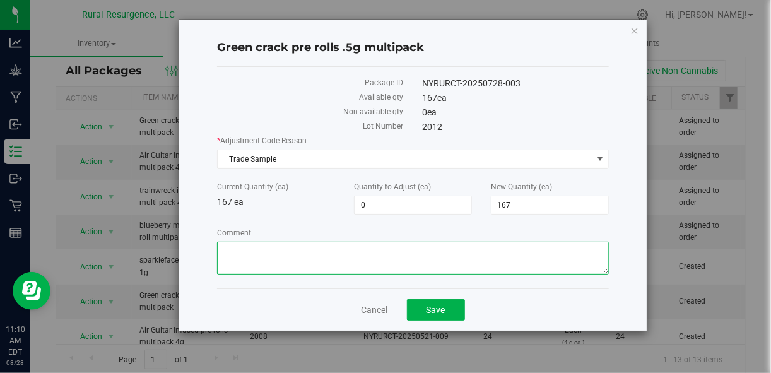
click at [317, 243] on textarea "Comment" at bounding box center [412, 257] width 391 height 33
type textarea "mrs greens"
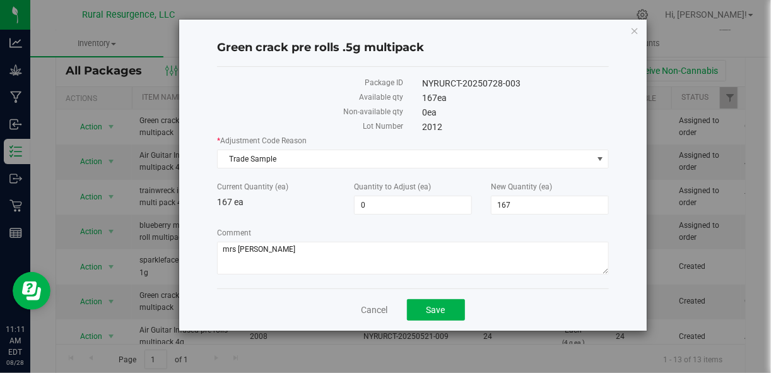
click at [441, 231] on label "Comment" at bounding box center [412, 232] width 391 height 11
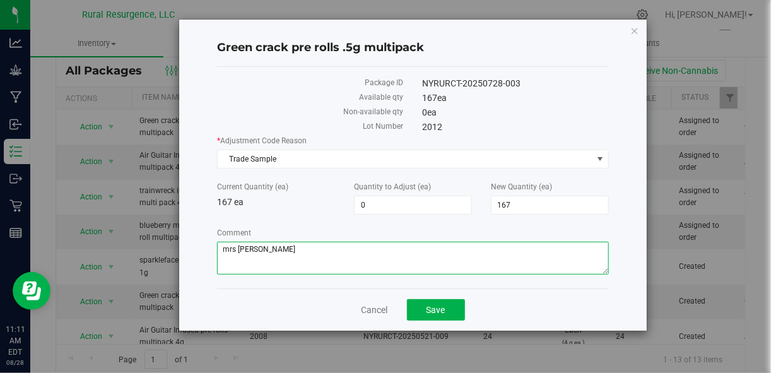
click at [441, 241] on textarea "Comment" at bounding box center [412, 257] width 391 height 33
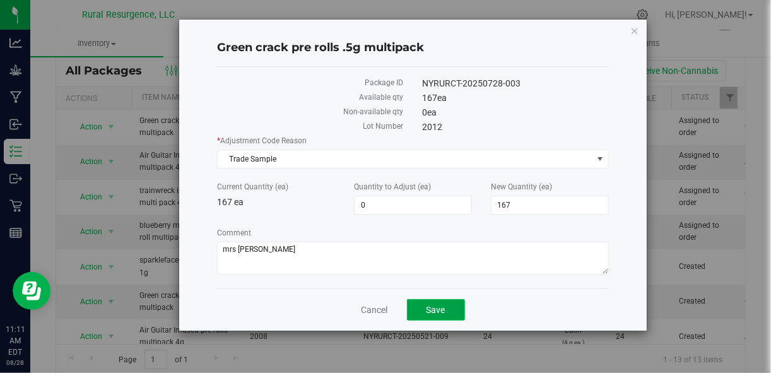
click at [434, 308] on span "Save" at bounding box center [435, 310] width 19 height 10
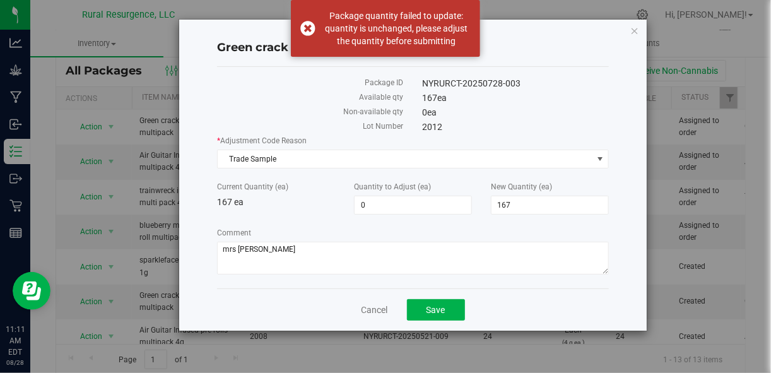
click at [547, 123] on div "2012" at bounding box center [515, 126] width 205 height 13
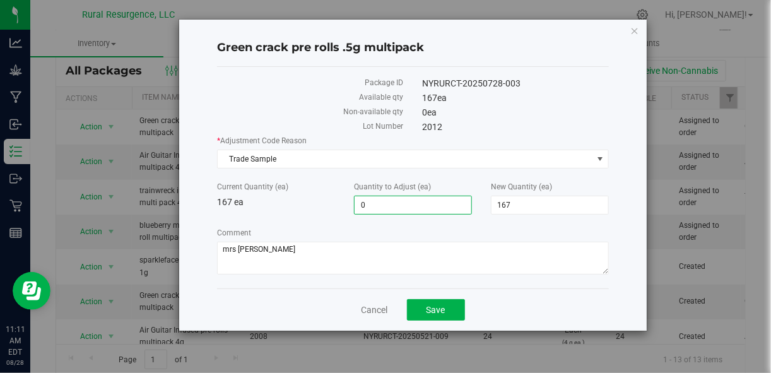
click at [433, 207] on span "0 0" at bounding box center [413, 204] width 118 height 19
click at [433, 207] on input "0" at bounding box center [412, 205] width 117 height 18
type input "-1"
type input "166"
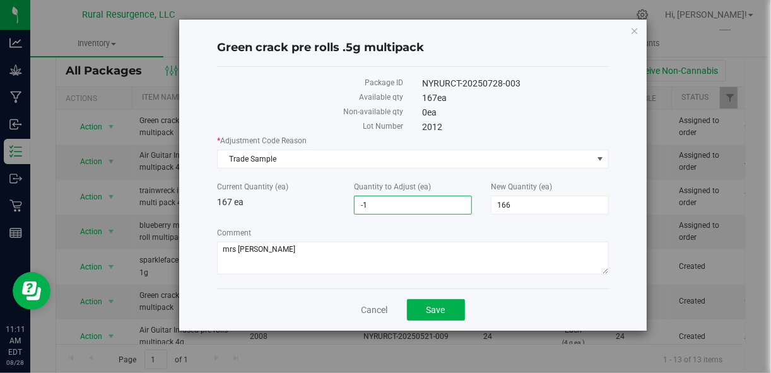
click at [569, 227] on label "Comment" at bounding box center [412, 232] width 391 height 11
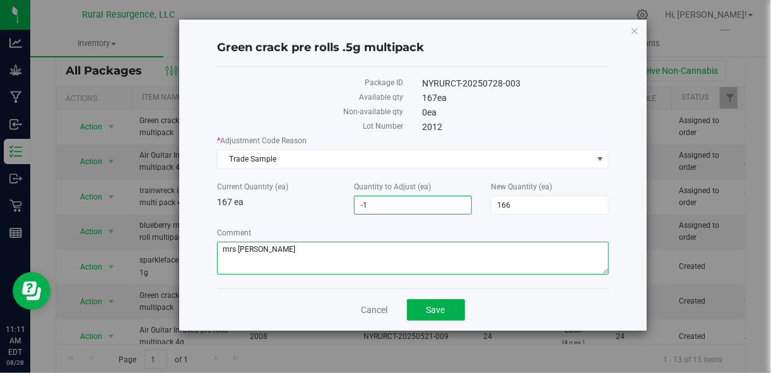
click at [569, 241] on textarea "Comment" at bounding box center [412, 257] width 391 height 33
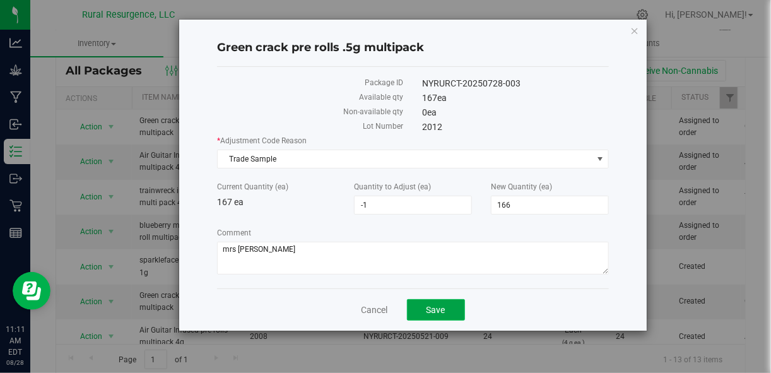
click at [445, 310] on button "Save" at bounding box center [436, 309] width 58 height 21
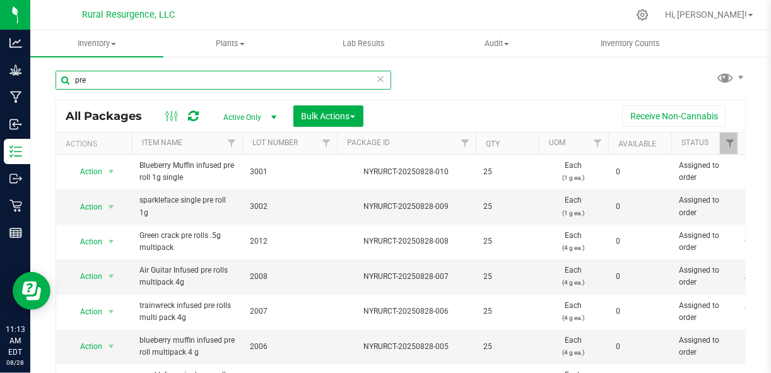
click at [173, 75] on input "pre" at bounding box center [222, 80] width 335 height 19
type input "single"
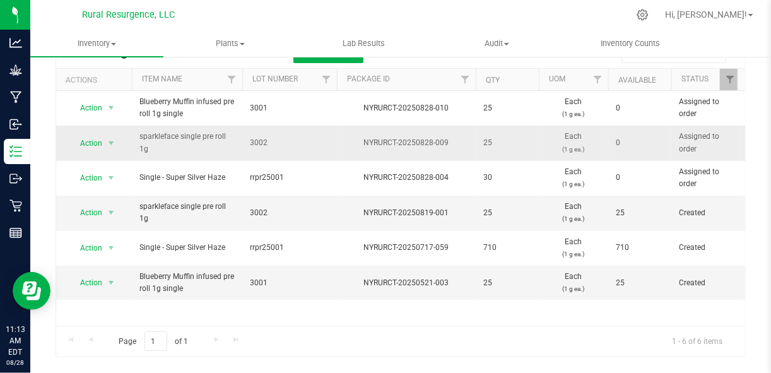
scroll to position [64, 0]
click at [100, 210] on span "Action" at bounding box center [86, 212] width 34 height 18
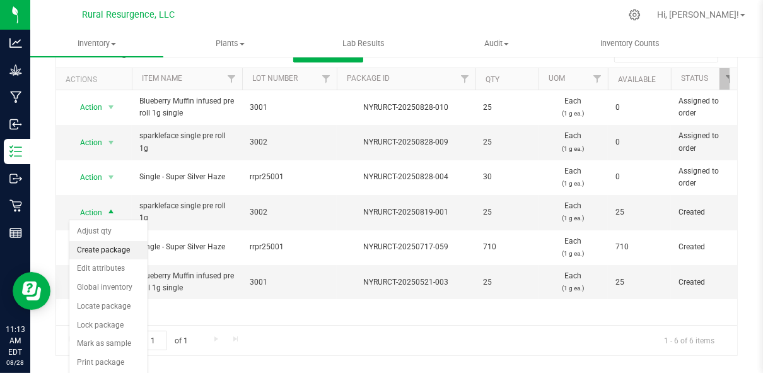
click at [113, 241] on li "Create package" at bounding box center [108, 250] width 78 height 19
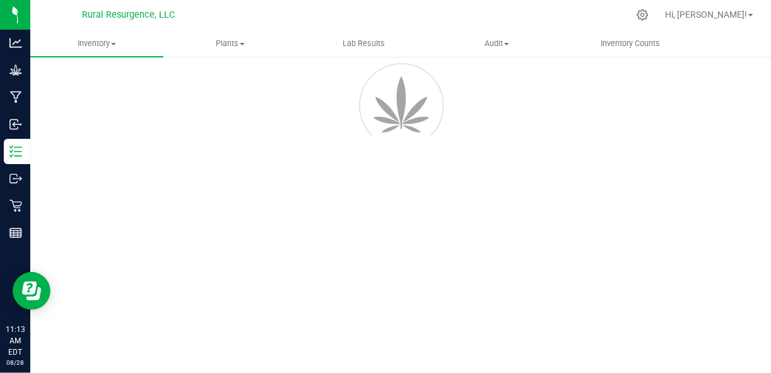
scroll to position [74, 0]
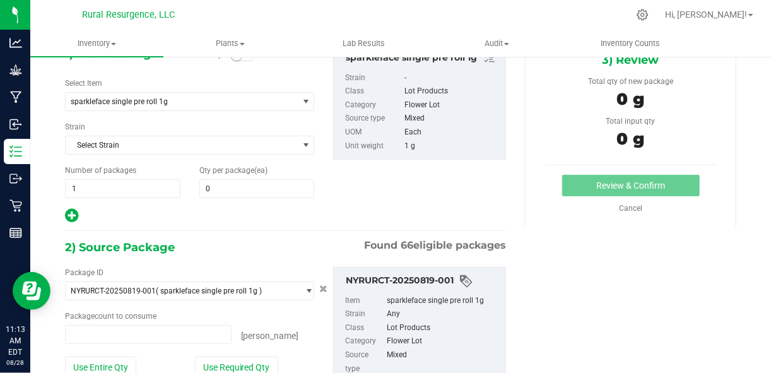
type input "0 ea"
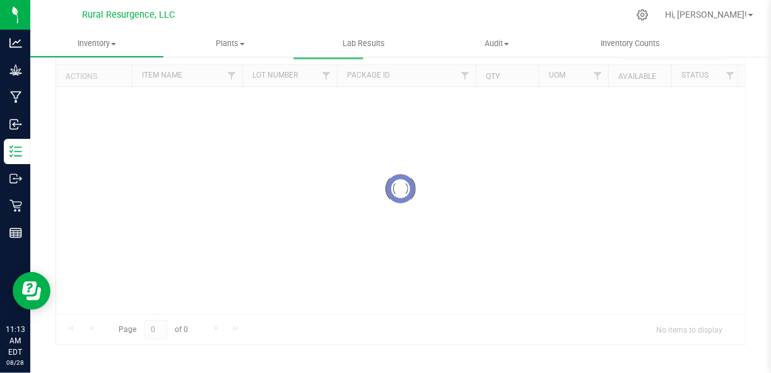
scroll to position [64, 0]
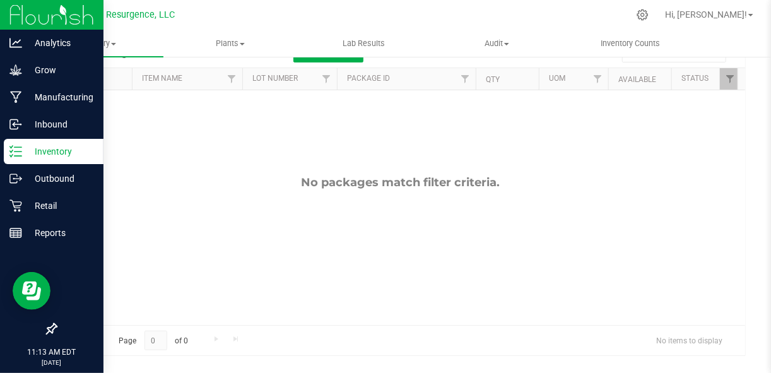
click at [29, 151] on p "Inventory" at bounding box center [60, 151] width 76 height 15
click at [25, 153] on p "Inventory" at bounding box center [60, 151] width 76 height 15
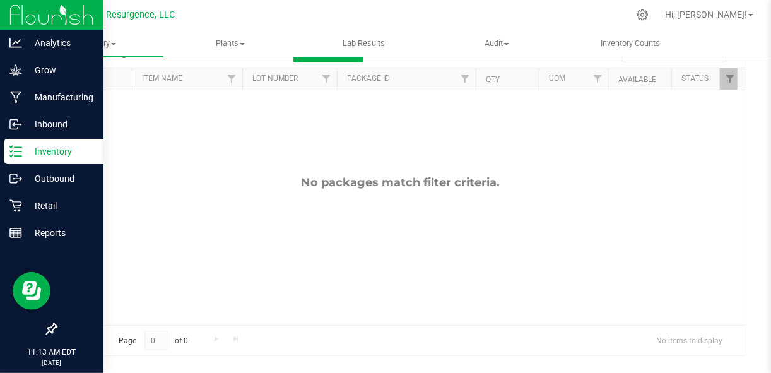
click at [57, 153] on p "Inventory" at bounding box center [60, 151] width 76 height 15
click at [54, 154] on p "Inventory" at bounding box center [60, 151] width 76 height 15
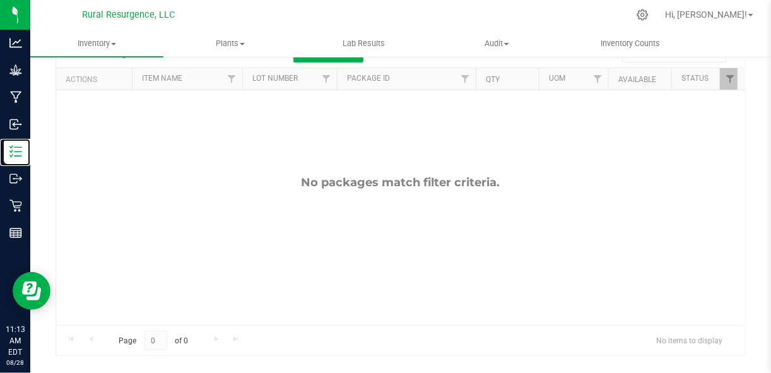
scroll to position [0, 0]
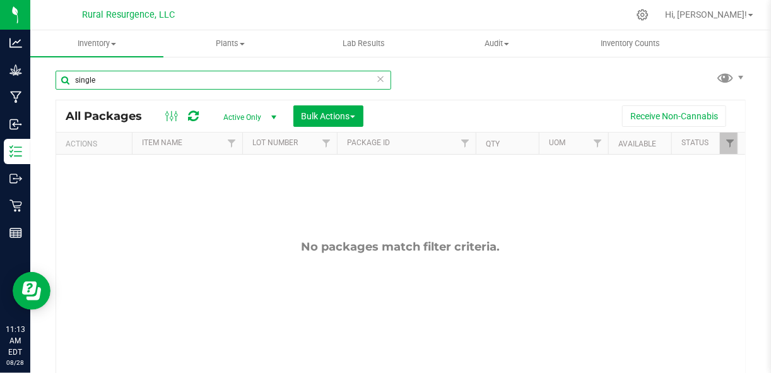
click at [136, 78] on input "single" at bounding box center [222, 80] width 335 height 19
click at [381, 78] on input "single" at bounding box center [222, 80] width 335 height 19
click at [371, 80] on input "single" at bounding box center [222, 80] width 335 height 19
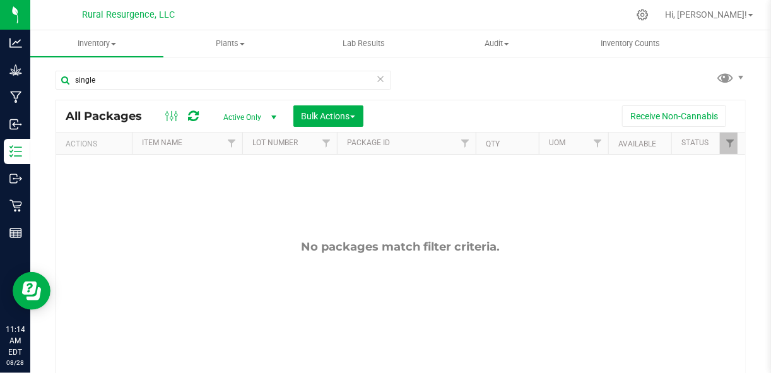
click at [376, 80] on icon at bounding box center [380, 78] width 9 height 15
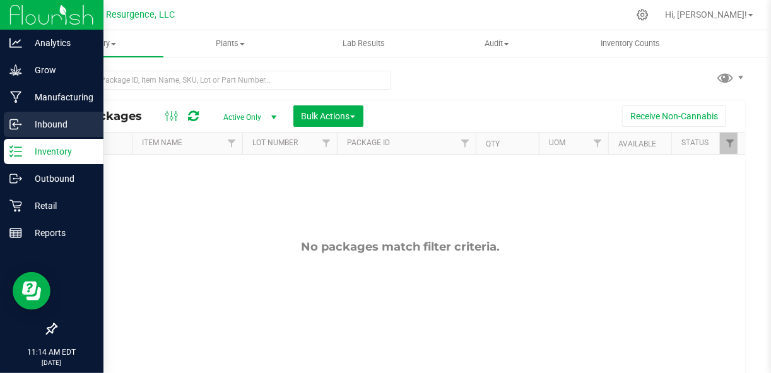
click at [15, 124] on line at bounding box center [17, 124] width 8 height 0
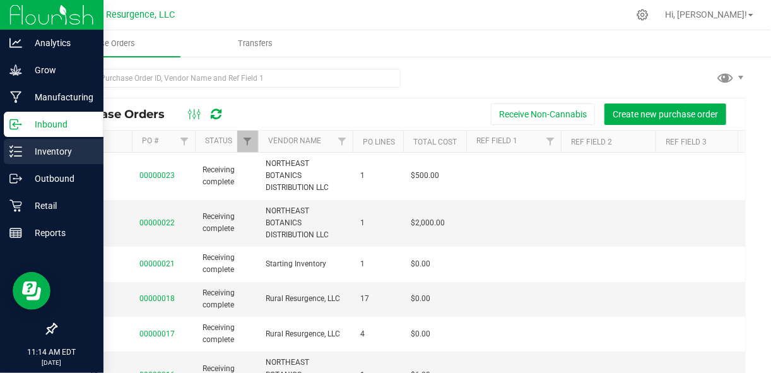
click at [54, 149] on p "Inventory" at bounding box center [60, 151] width 76 height 15
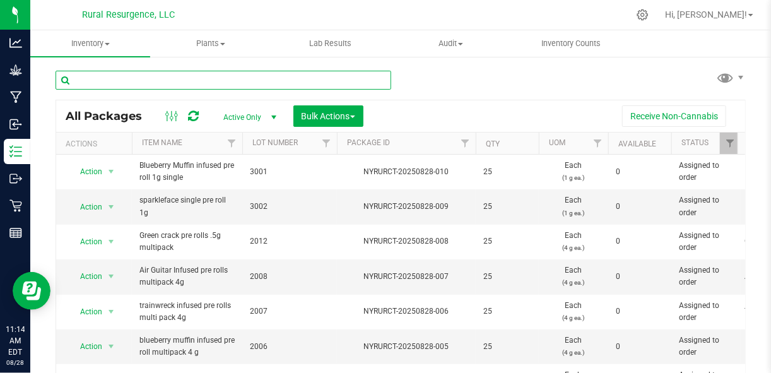
click at [187, 79] on input "text" at bounding box center [222, 80] width 335 height 19
type input "single"
click at [187, 79] on div "Inventory All packages All inventory Waste log Create inventory Plants All plan…" at bounding box center [400, 201] width 740 height 342
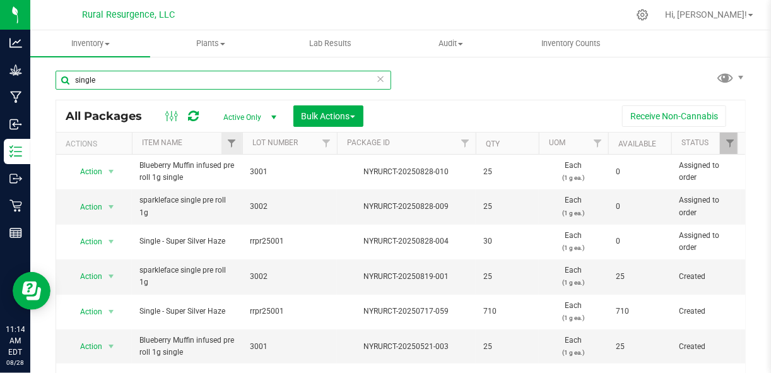
scroll to position [67, 0]
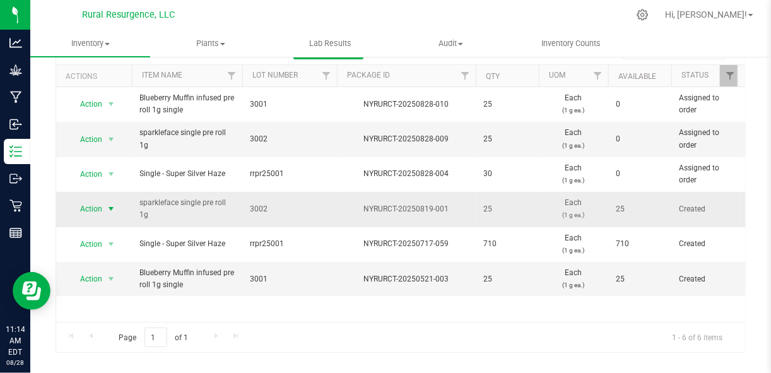
click at [110, 204] on span "select" at bounding box center [111, 209] width 10 height 10
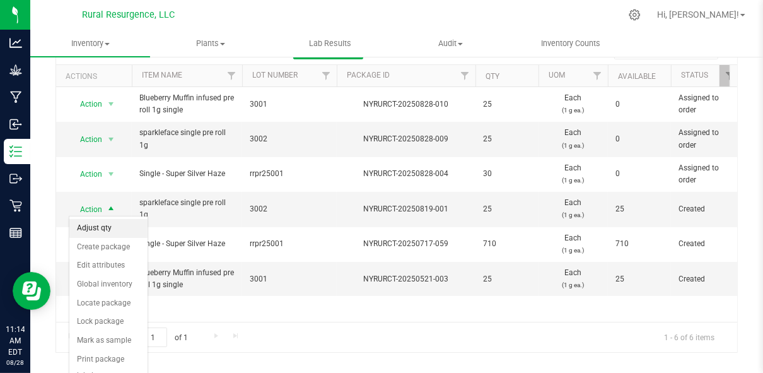
click at [100, 231] on li "Adjust qty" at bounding box center [108, 228] width 78 height 19
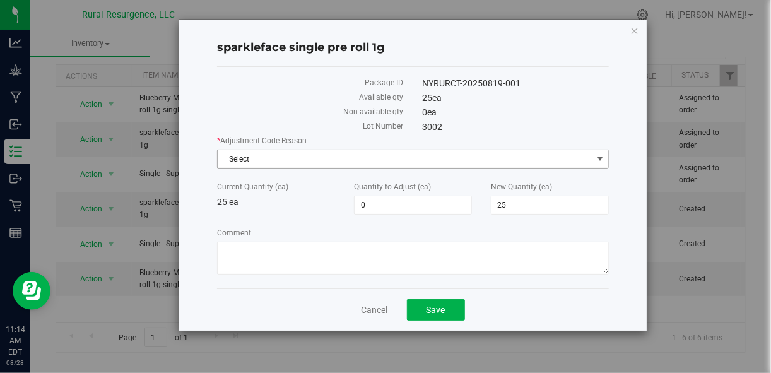
click at [409, 157] on span "Select" at bounding box center [405, 159] width 374 height 18
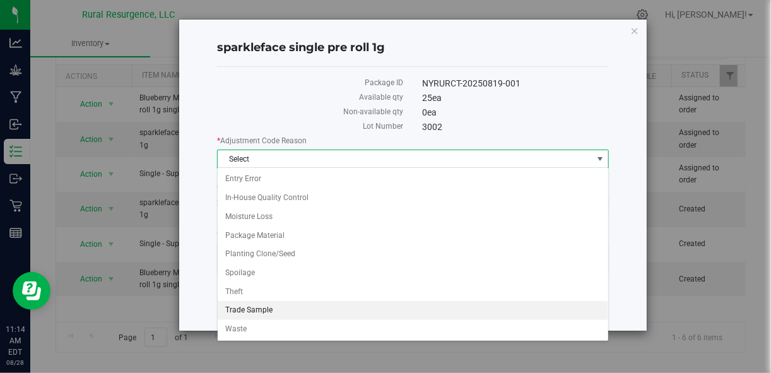
click at [353, 303] on li "Trade Sample" at bounding box center [413, 310] width 390 height 19
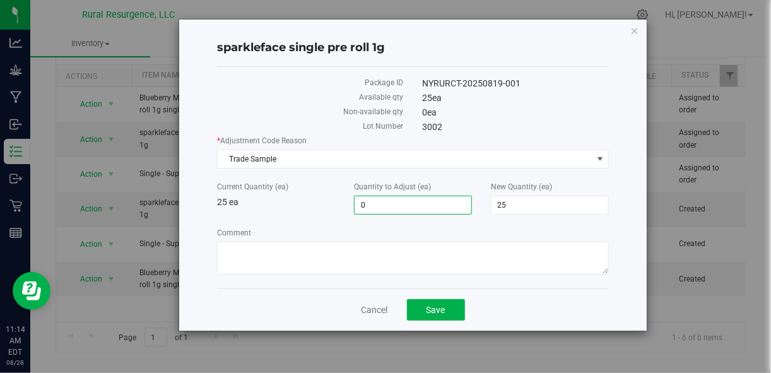
click at [407, 206] on span "0 0" at bounding box center [413, 204] width 118 height 19
click at [407, 206] on input "0" at bounding box center [412, 205] width 117 height 18
type input "-1"
type input "24"
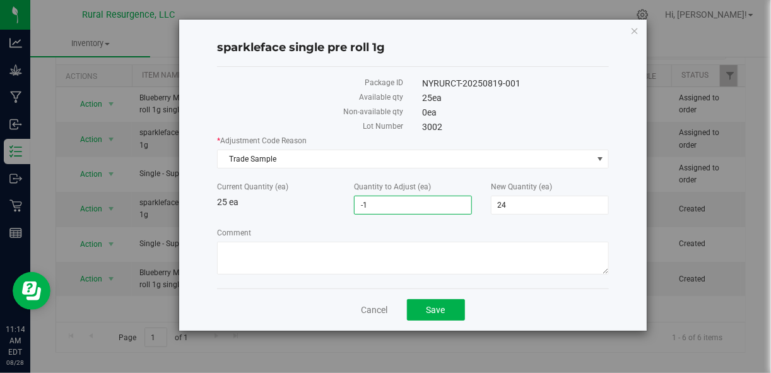
click at [492, 175] on div "* Adjustment Code Reason Trade Sample Select Entry Error In-House Quality Contr…" at bounding box center [412, 206] width 391 height 143
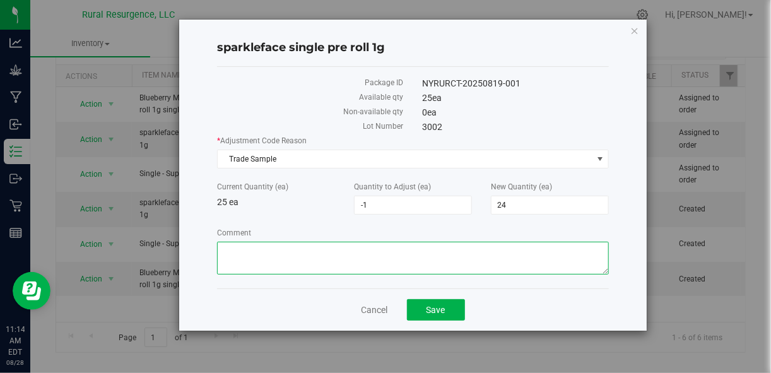
click at [468, 262] on textarea "Comment" at bounding box center [412, 257] width 391 height 33
type textarea "mrs greens"
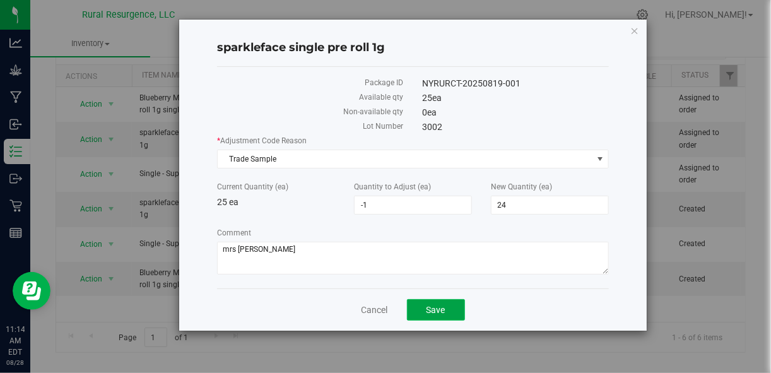
click at [440, 301] on button "Save" at bounding box center [436, 309] width 58 height 21
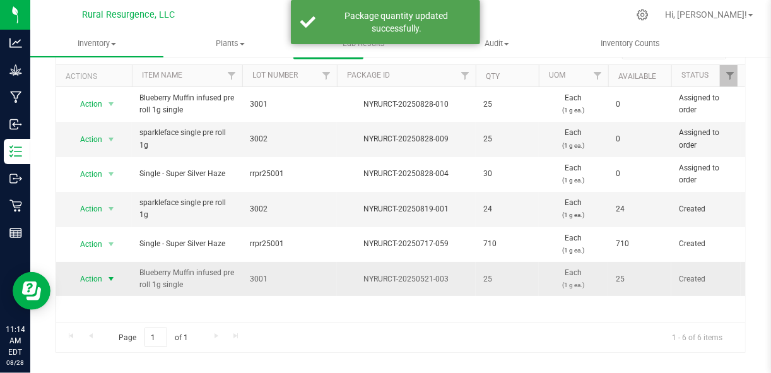
click at [107, 274] on span "select" at bounding box center [111, 279] width 10 height 10
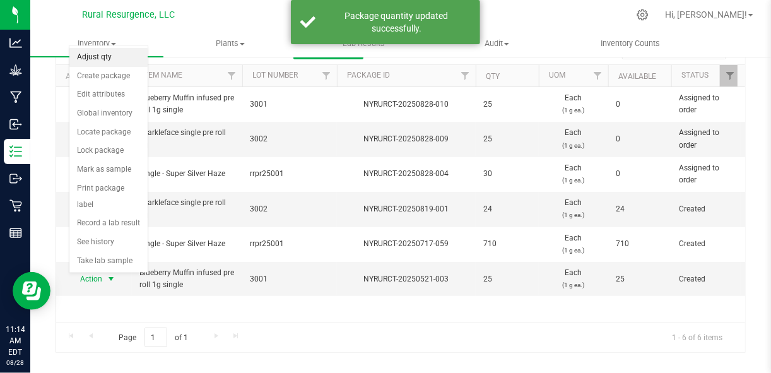
click at [113, 53] on li "Adjust qty" at bounding box center [108, 57] width 78 height 19
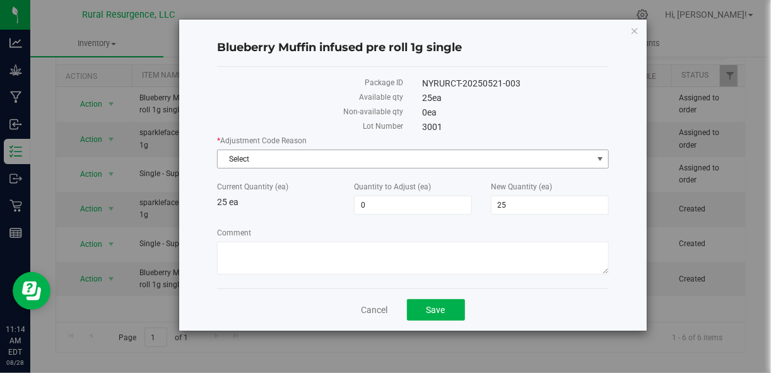
click at [287, 157] on span "Select" at bounding box center [405, 159] width 374 height 18
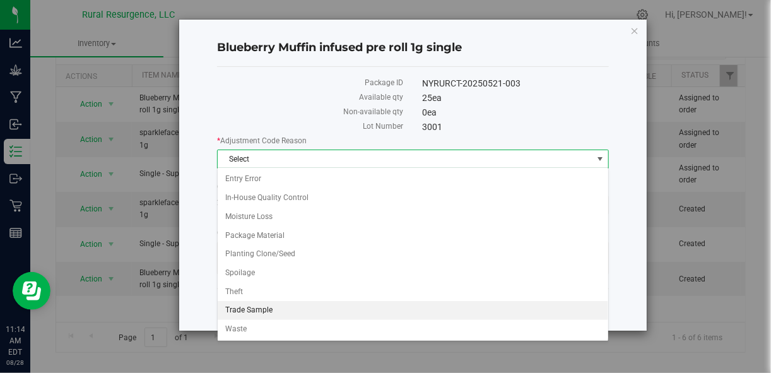
click at [271, 303] on li "Trade Sample" at bounding box center [413, 310] width 390 height 19
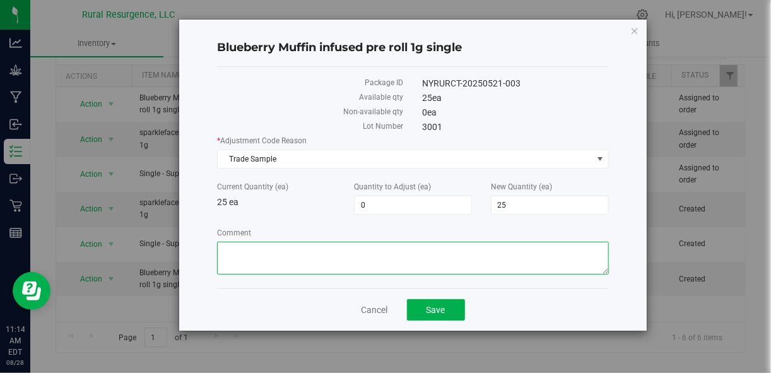
click at [295, 262] on textarea "Comment" at bounding box center [412, 257] width 391 height 33
type textarea "mrs greens"
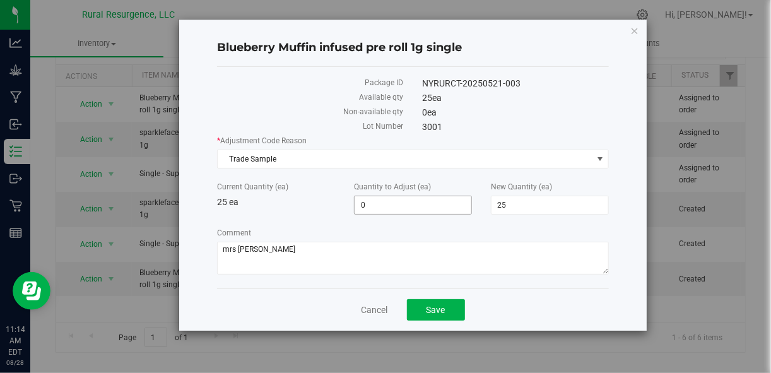
click at [409, 208] on span "0 0" at bounding box center [413, 204] width 118 height 19
click at [409, 208] on input "0" at bounding box center [412, 205] width 117 height 18
type input "-1"
type input "24"
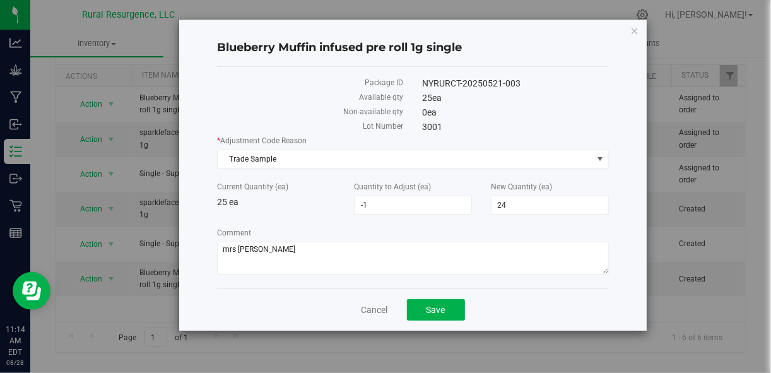
click at [336, 221] on div "* Adjustment Code Reason Trade Sample Select Entry Error In-House Quality Contr…" at bounding box center [412, 206] width 391 height 143
click at [429, 315] on button "Save" at bounding box center [436, 309] width 58 height 21
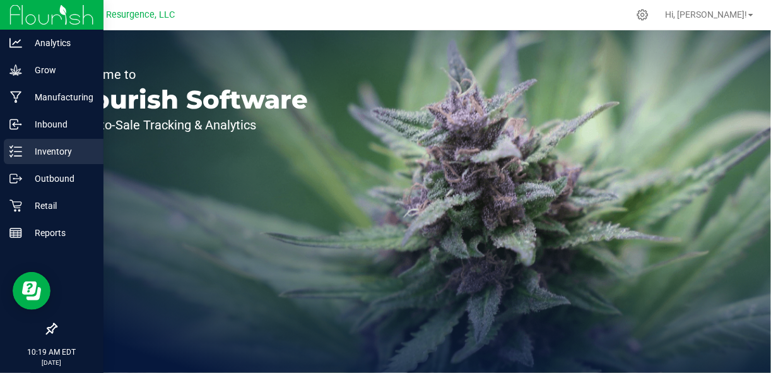
click at [23, 145] on p "Inventory" at bounding box center [60, 151] width 76 height 15
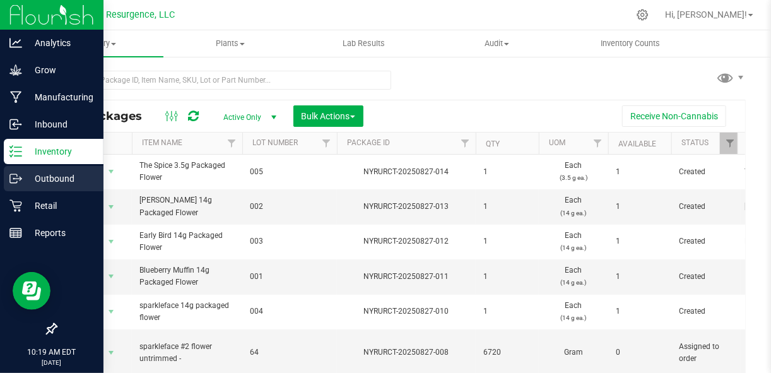
click at [25, 178] on p "Outbound" at bounding box center [60, 178] width 76 height 15
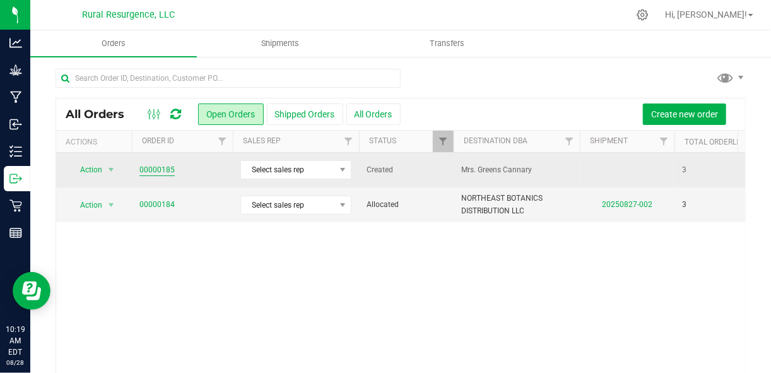
click at [145, 173] on link "00000185" at bounding box center [156, 170] width 35 height 12
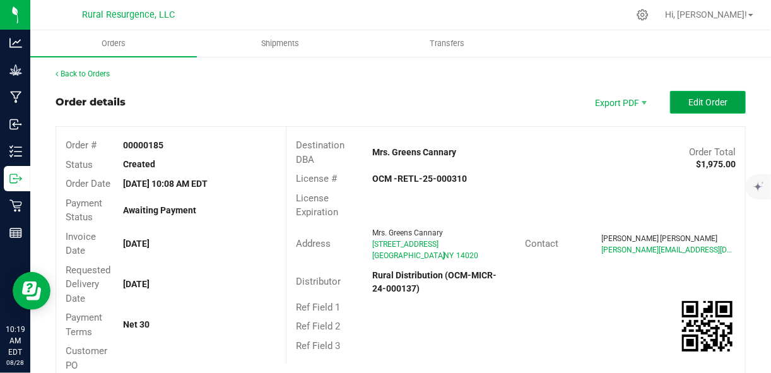
click at [689, 110] on button "Edit Order" at bounding box center [708, 102] width 76 height 23
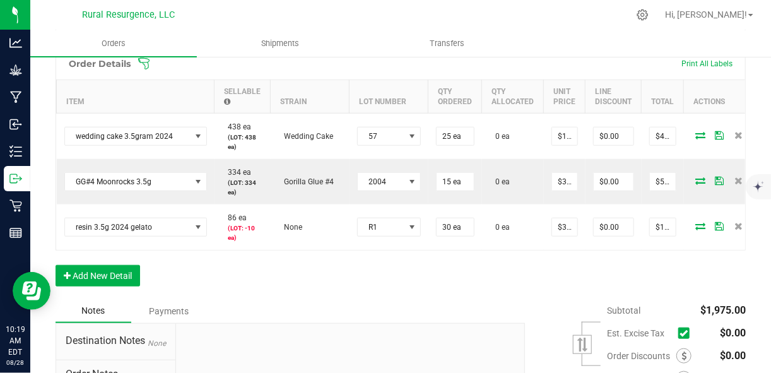
scroll to position [375, 0]
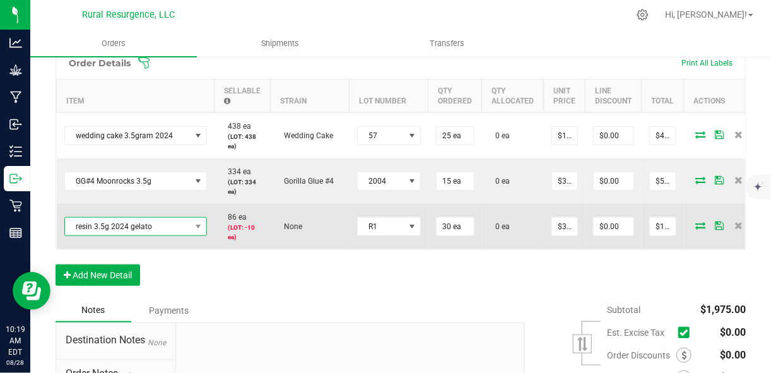
click at [190, 227] on span "NO DATA FOUND" at bounding box center [198, 227] width 16 height 18
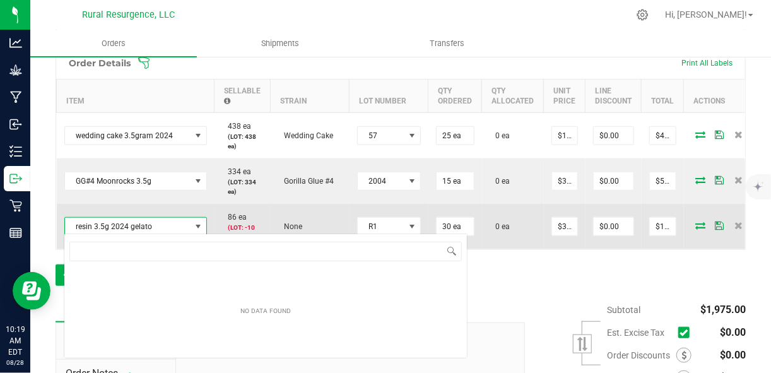
scroll to position [18, 142]
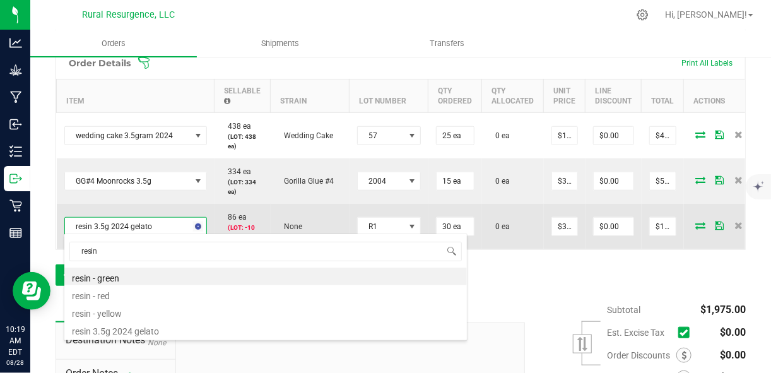
type input "resin"
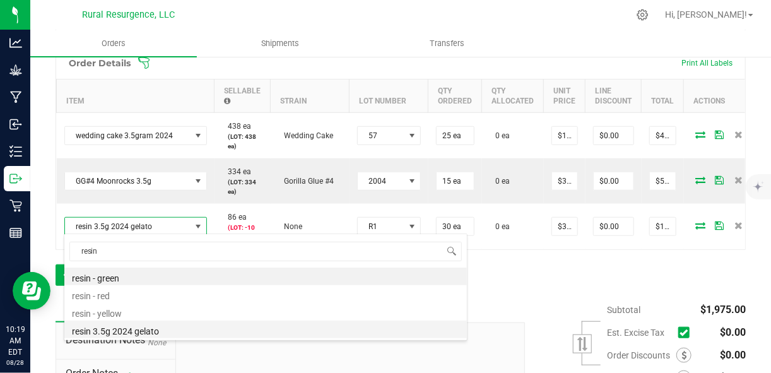
click at [142, 330] on li "resin 3.5g 2024 gelato" at bounding box center [265, 329] width 402 height 18
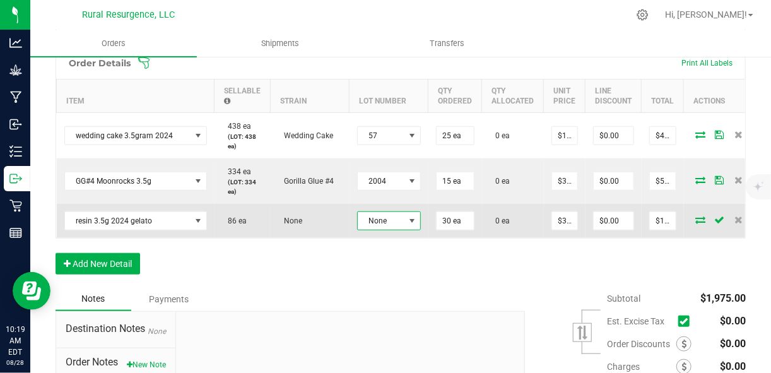
click at [408, 216] on span at bounding box center [412, 221] width 10 height 10
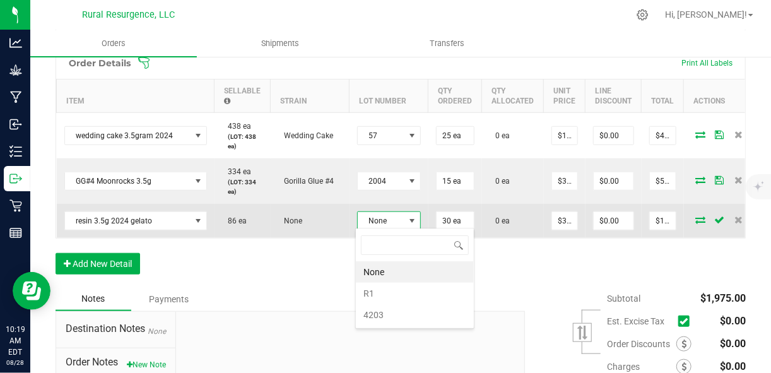
scroll to position [18, 64]
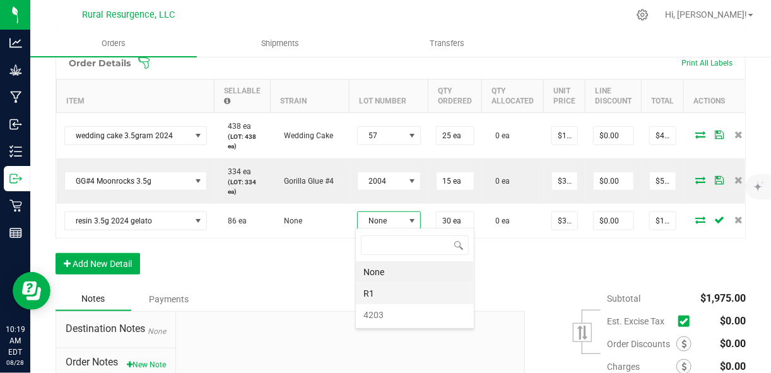
click at [387, 298] on li "R1" at bounding box center [415, 292] width 118 height 21
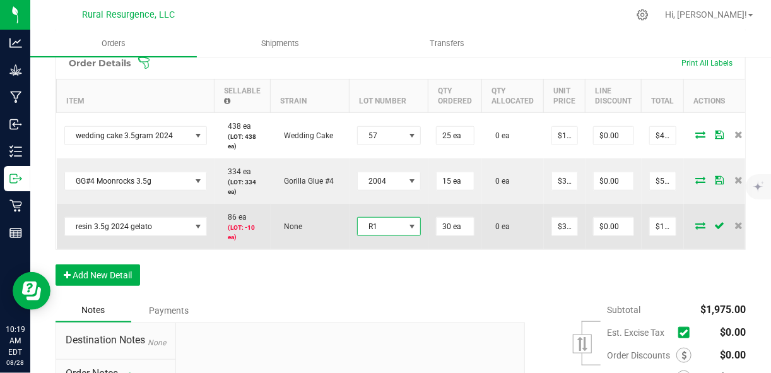
click at [407, 224] on span at bounding box center [412, 226] width 10 height 10
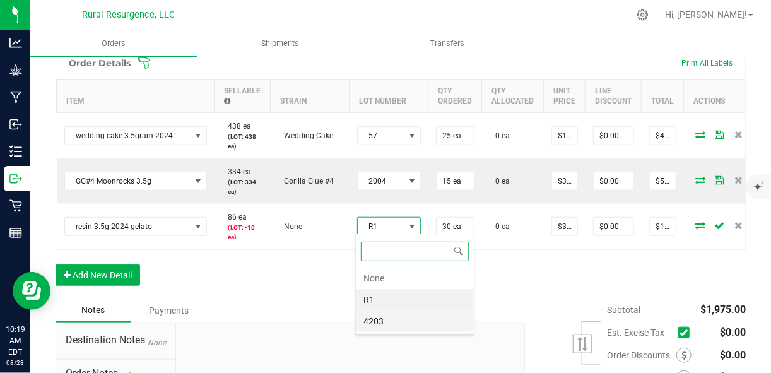
click at [383, 318] on li "4203" at bounding box center [415, 320] width 118 height 21
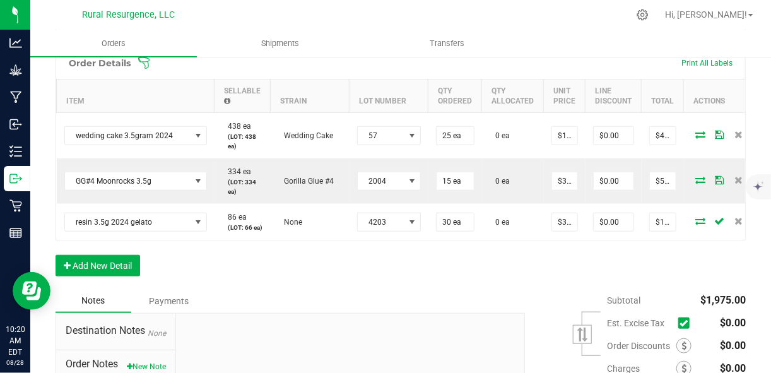
click at [342, 267] on div "Order Details Print All Labels Item Sellable Strain Lot Number Qty Ordered Qty …" at bounding box center [400, 168] width 690 height 242
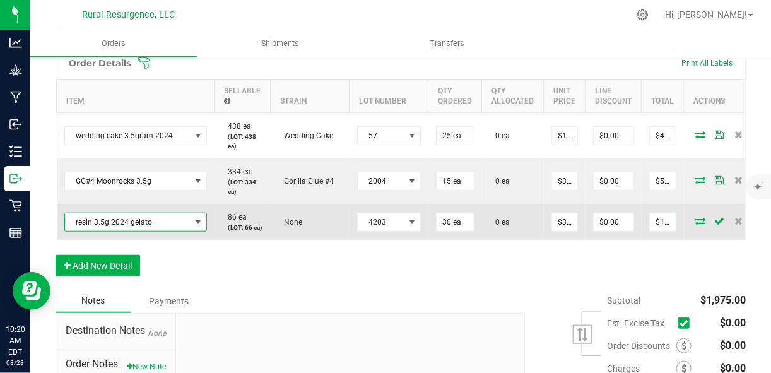
click at [193, 224] on span "NO DATA FOUND" at bounding box center [198, 222] width 10 height 10
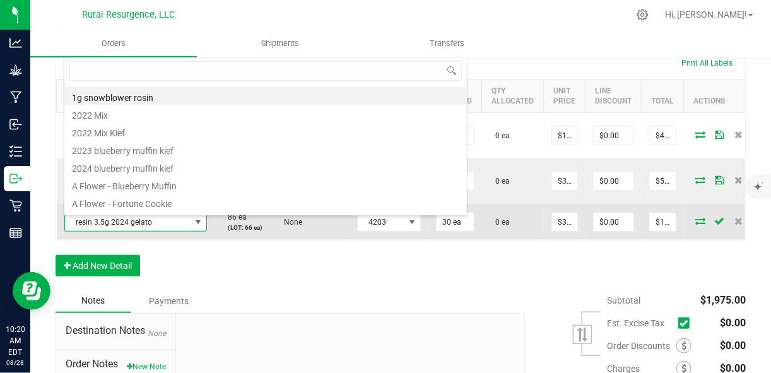
scroll to position [18, 142]
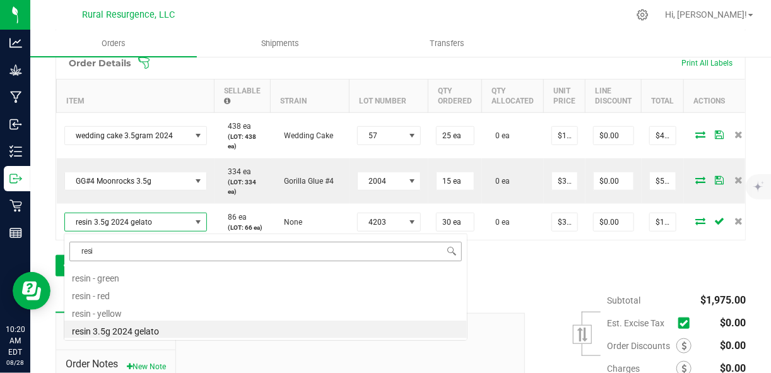
type input "resin"
click at [119, 332] on li "resin 3.5g 2024 gelato" at bounding box center [265, 329] width 402 height 18
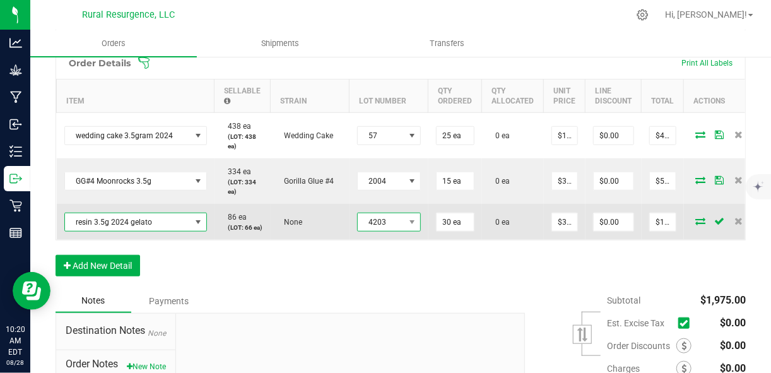
click at [393, 226] on span "4203" at bounding box center [381, 222] width 47 height 18
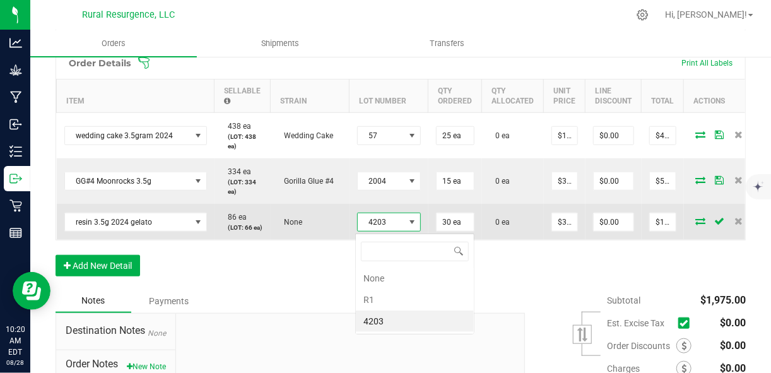
scroll to position [18, 64]
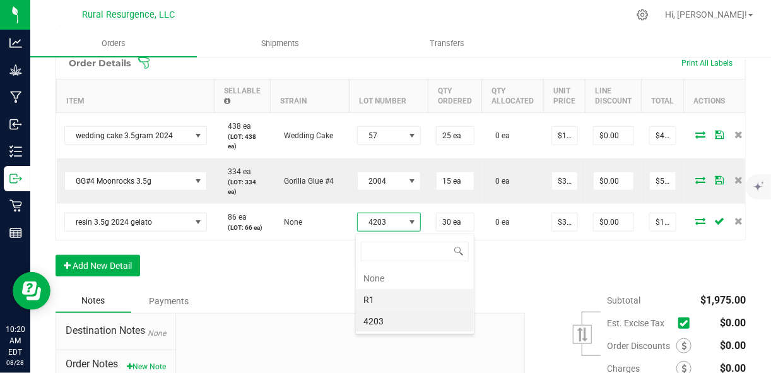
click at [380, 298] on li "R1" at bounding box center [415, 299] width 118 height 21
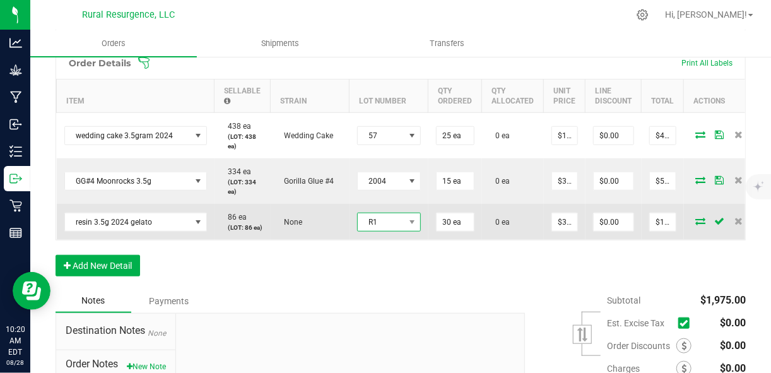
click at [404, 223] on span at bounding box center [412, 222] width 16 height 18
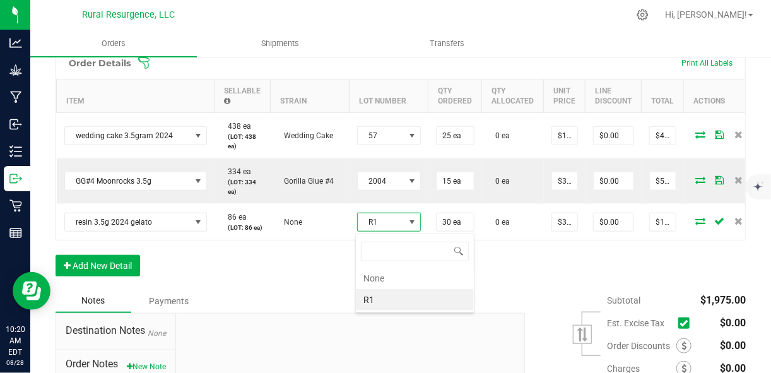
click at [392, 301] on li "R1" at bounding box center [415, 299] width 118 height 21
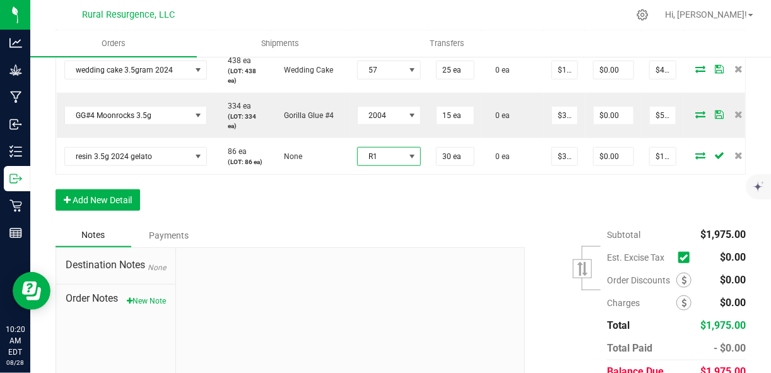
scroll to position [441, 0]
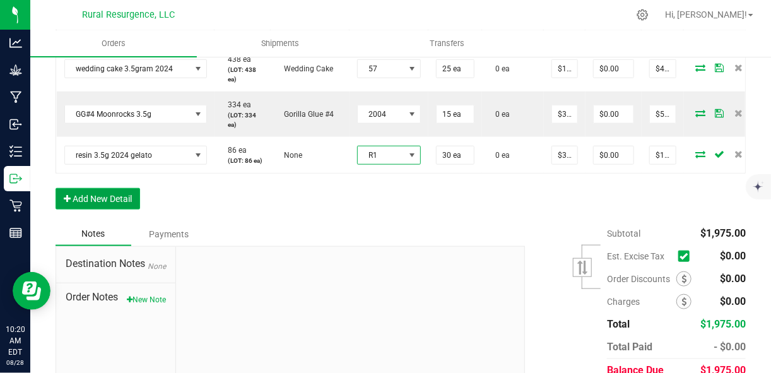
click at [127, 209] on button "Add New Detail" at bounding box center [97, 198] width 84 height 21
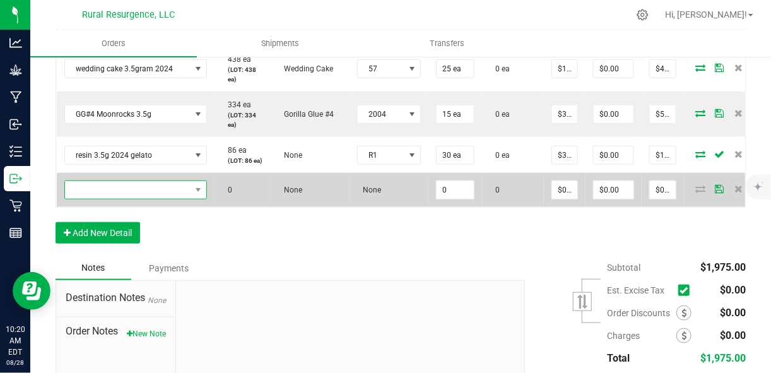
click at [141, 199] on span "NO DATA FOUND" at bounding box center [127, 190] width 125 height 18
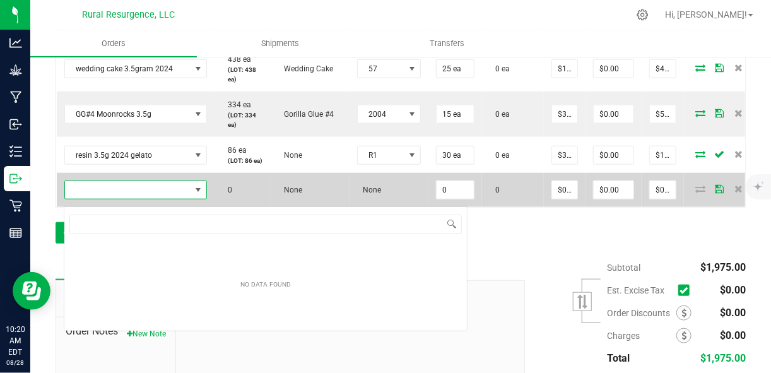
scroll to position [18, 142]
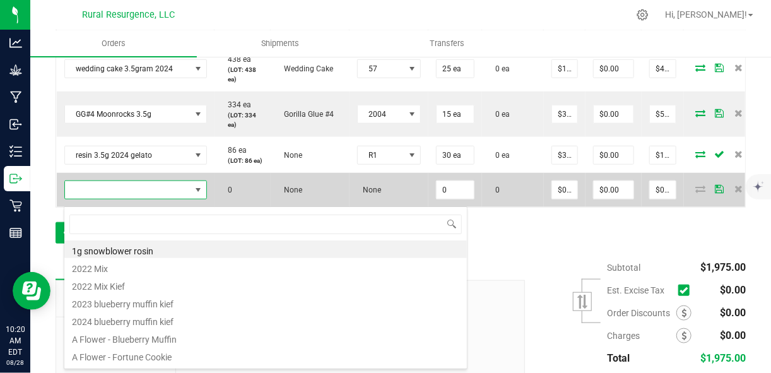
click at [205, 196] on span at bounding box center [198, 190] width 16 height 18
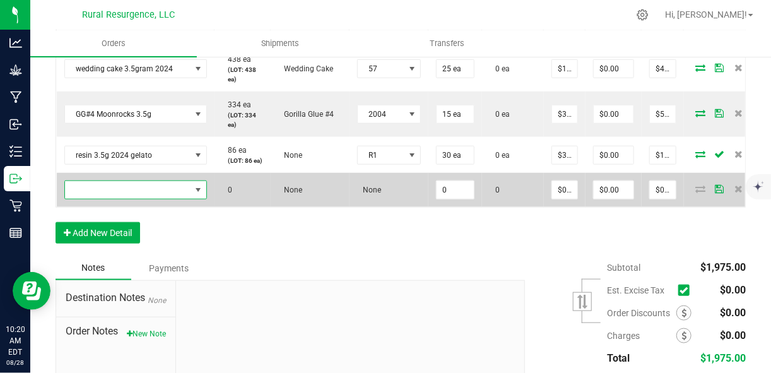
click at [205, 196] on span "NO DATA FOUND" at bounding box center [198, 190] width 16 height 18
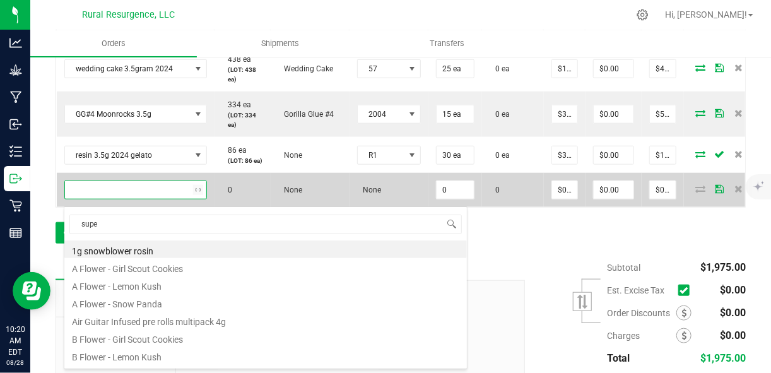
type input "super"
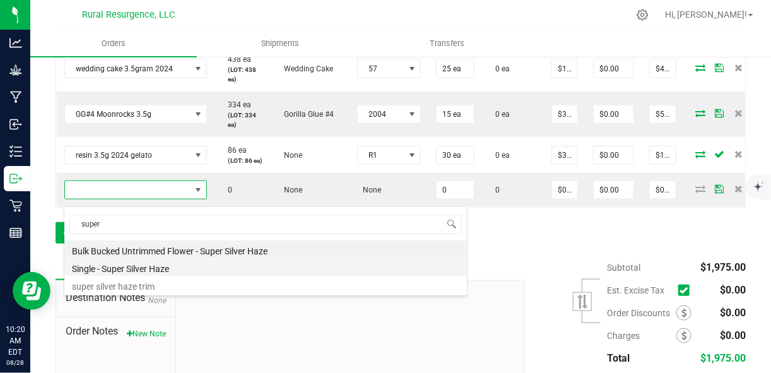
click at [141, 267] on li "Single - Super Silver Haze" at bounding box center [265, 267] width 402 height 18
type input "0 ea"
type input "$5.00000"
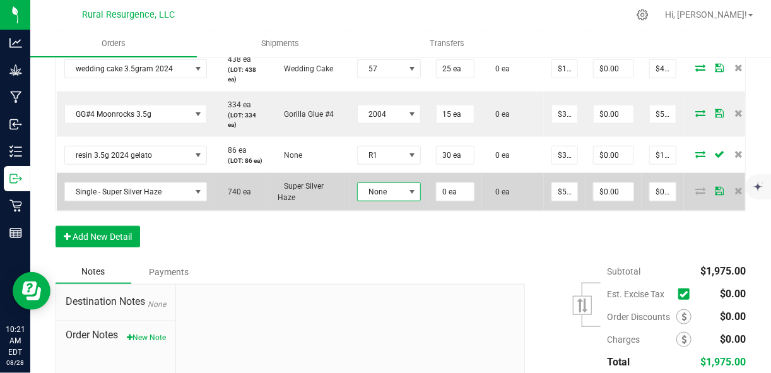
click at [394, 201] on span "None" at bounding box center [381, 192] width 47 height 18
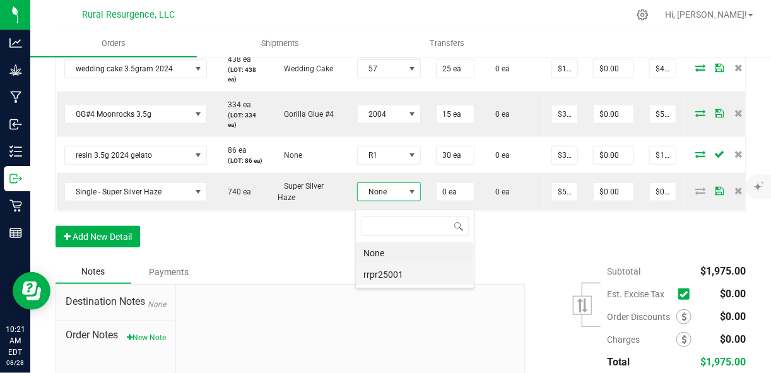
click at [387, 274] on li "rrpr25001" at bounding box center [415, 274] width 118 height 21
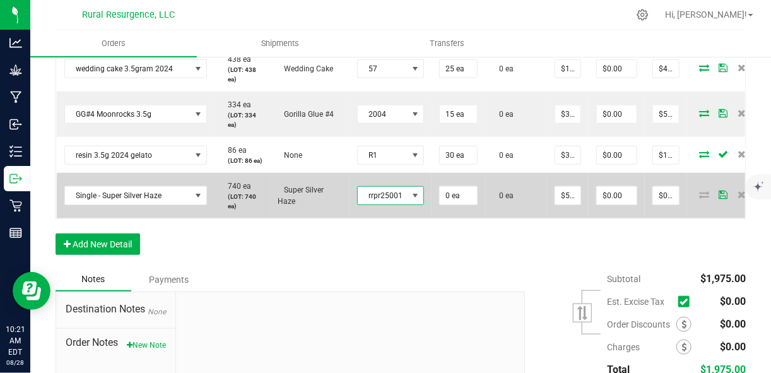
click at [410, 201] on span at bounding box center [415, 195] width 10 height 10
click at [459, 204] on input "0" at bounding box center [457, 196] width 37 height 18
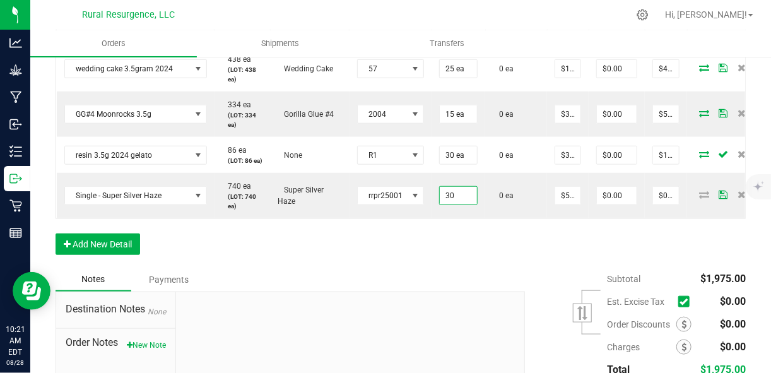
type input "30 ea"
type input "$150.00"
click at [567, 245] on div "Order Details Print All Labels Item Sellable Strain Lot Number Qty Ordered Qty …" at bounding box center [400, 124] width 690 height 288
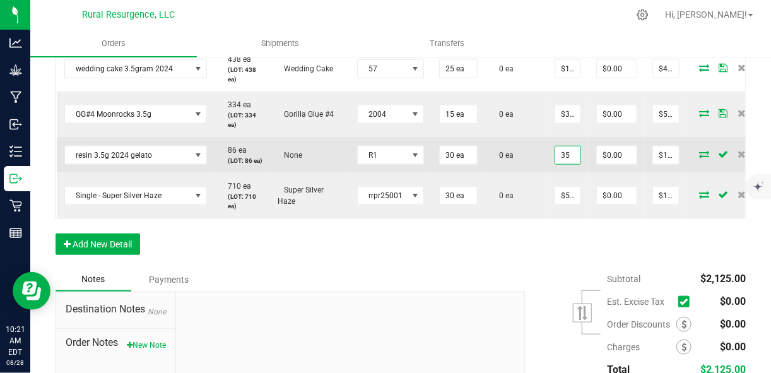
click at [566, 161] on input "35" at bounding box center [567, 155] width 25 height 18
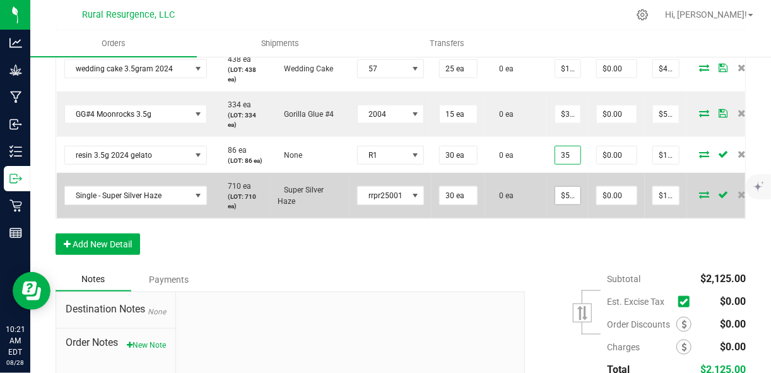
type input "$35.00000"
click at [562, 200] on input "5" at bounding box center [567, 196] width 25 height 18
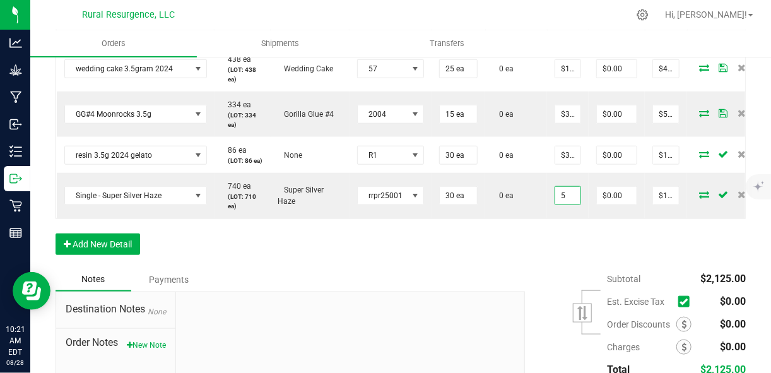
type input "$5.00000"
click at [571, 243] on div "Order Details Print All Labels Item Sellable Strain Lot Number Qty Ordered Qty …" at bounding box center [400, 124] width 690 height 288
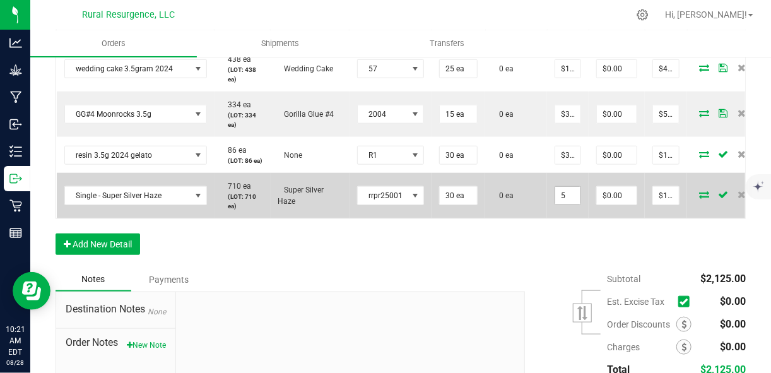
click at [561, 198] on input "5" at bounding box center [567, 196] width 25 height 18
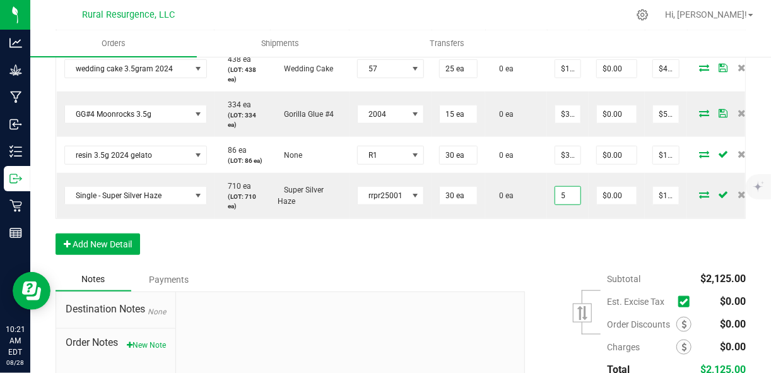
type input "$5.00000"
click at [460, 291] on div "Notes Payments" at bounding box center [285, 279] width 460 height 24
click at [93, 255] on button "Add New Detail" at bounding box center [97, 243] width 84 height 21
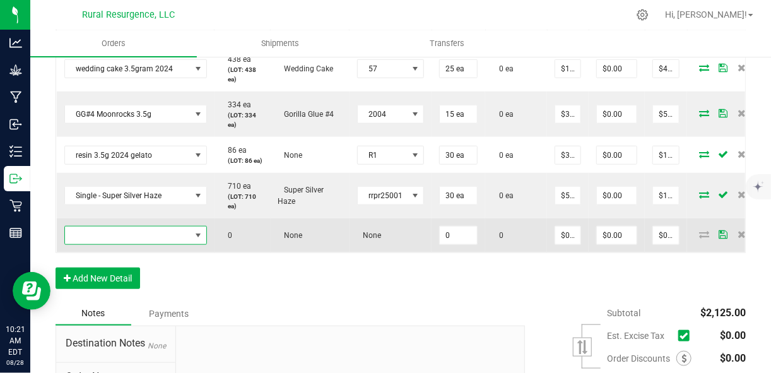
click at [195, 240] on span "NO DATA FOUND" at bounding box center [198, 235] width 10 height 10
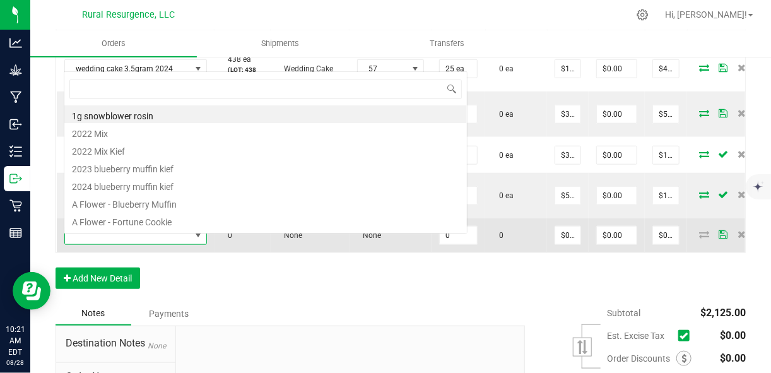
scroll to position [18, 142]
type input "blueberry"
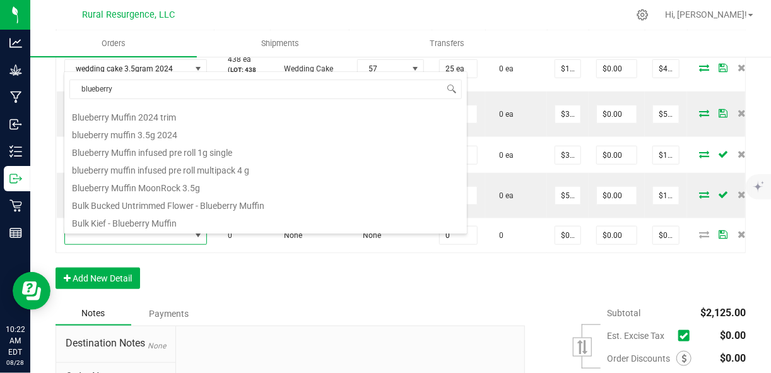
scroll to position [209, 0]
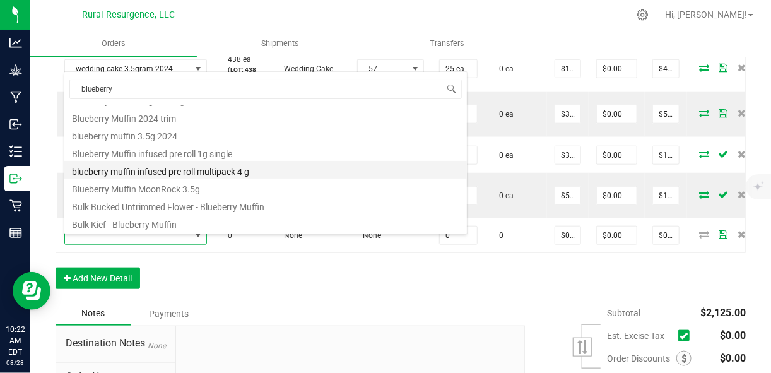
click at [168, 166] on li "blueberry muffin infused pre roll multipack 4 g" at bounding box center [265, 170] width 402 height 18
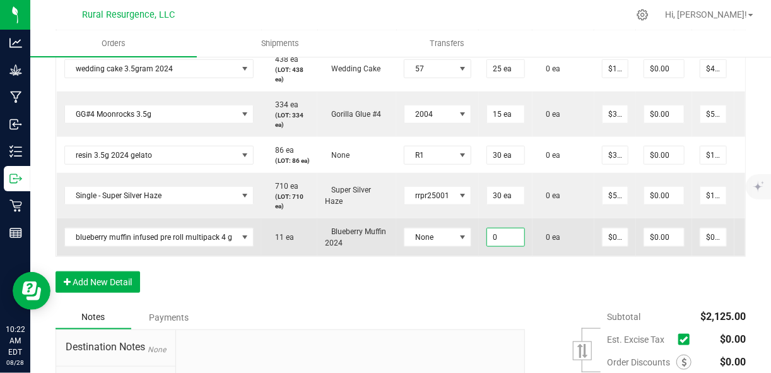
click at [500, 246] on input "0" at bounding box center [505, 237] width 37 height 18
type input "25 ea"
click at [455, 246] on span at bounding box center [463, 237] width 16 height 18
click at [445, 246] on span "None" at bounding box center [429, 237] width 50 height 18
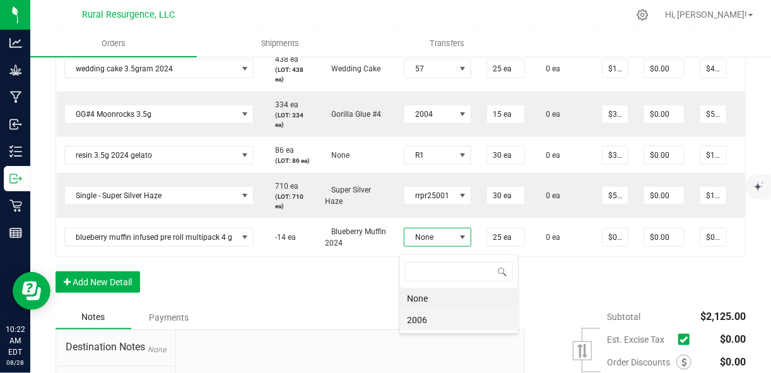
click at [429, 317] on li "2006" at bounding box center [459, 319] width 118 height 21
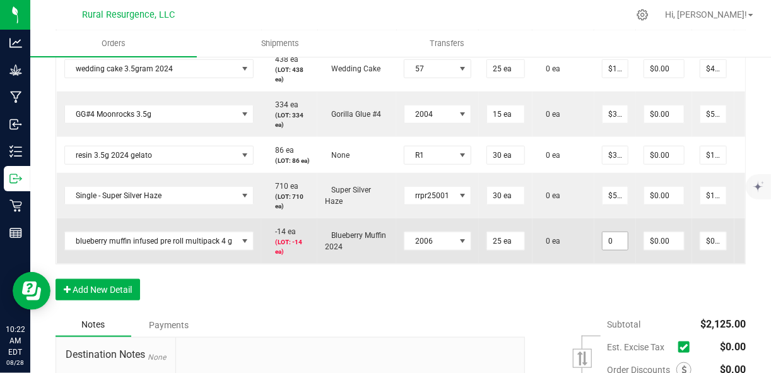
click at [610, 250] on input "0" at bounding box center [614, 241] width 25 height 18
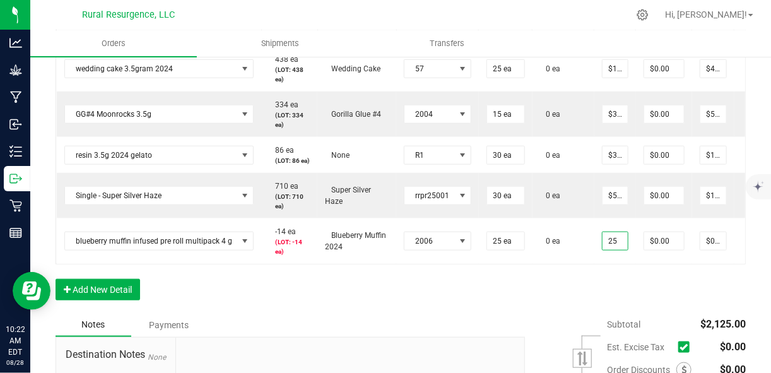
type input "$25.00000"
type input "$625.00"
click at [584, 288] on div "Order Details Print All Labels Item Sellable Strain Lot Number Qty Ordered Qty …" at bounding box center [400, 146] width 690 height 333
click at [120, 300] on button "Add New Detail" at bounding box center [97, 289] width 84 height 21
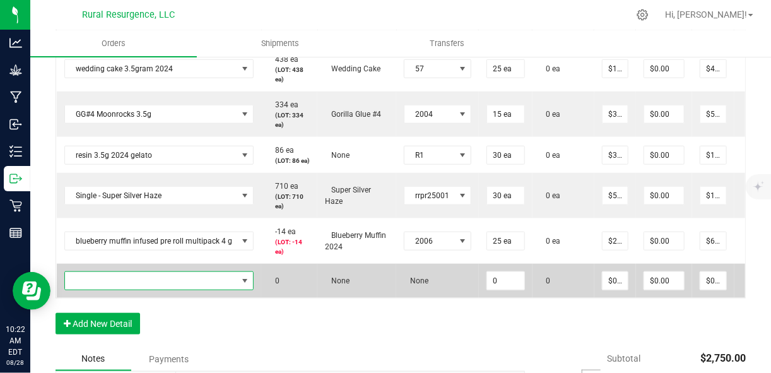
click at [207, 289] on span "NO DATA FOUND" at bounding box center [151, 281] width 173 height 18
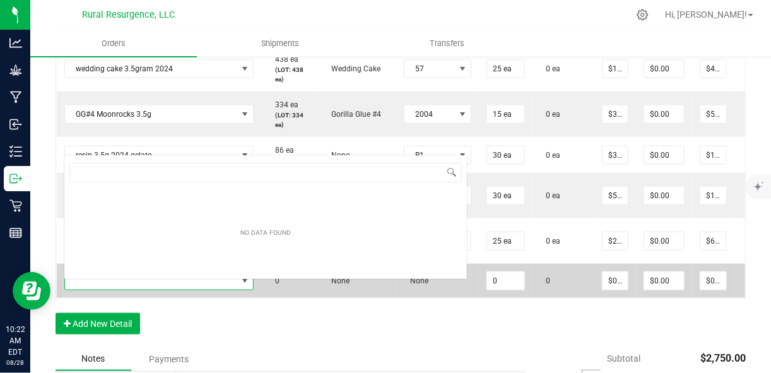
scroll to position [18, 186]
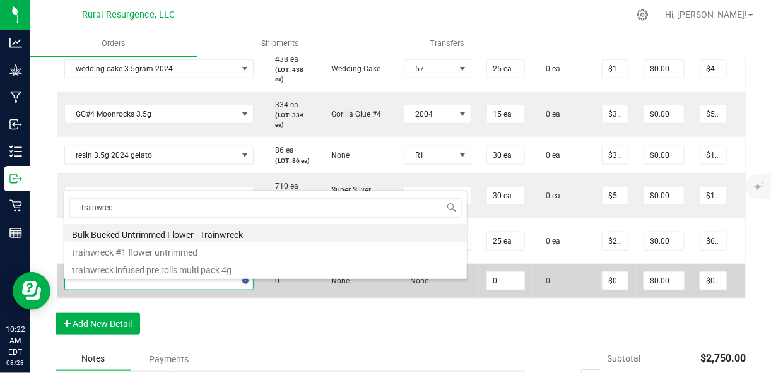
type input "trainwreck"
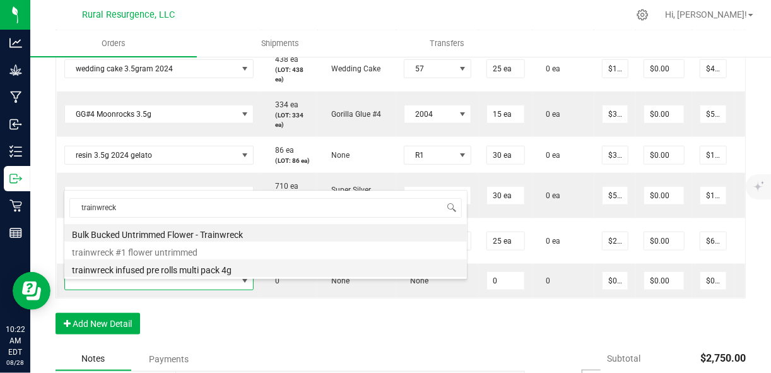
click at [208, 272] on li "trainwreck infused pre rolls multi pack 4g" at bounding box center [265, 268] width 402 height 18
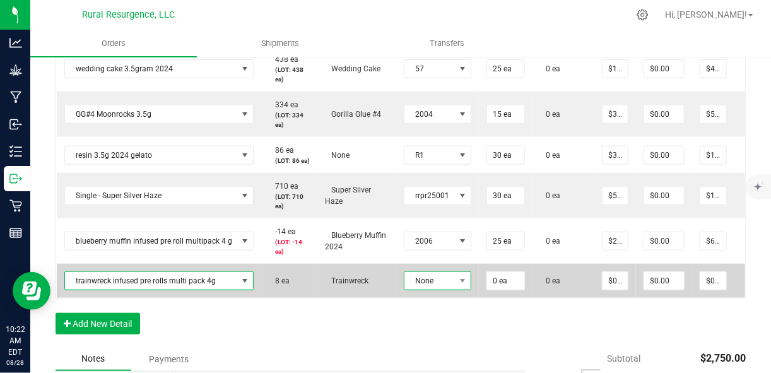
click at [409, 289] on span "None" at bounding box center [429, 281] width 50 height 18
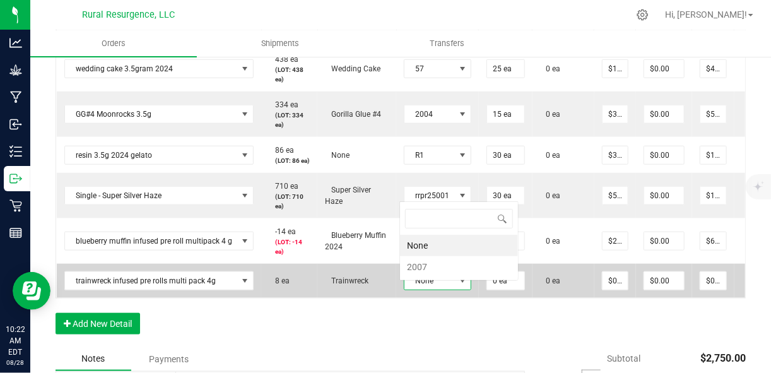
scroll to position [18, 66]
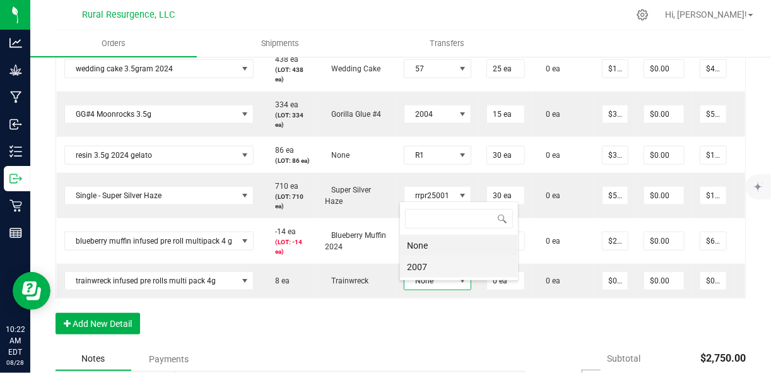
click at [422, 260] on li "2007" at bounding box center [459, 266] width 118 height 21
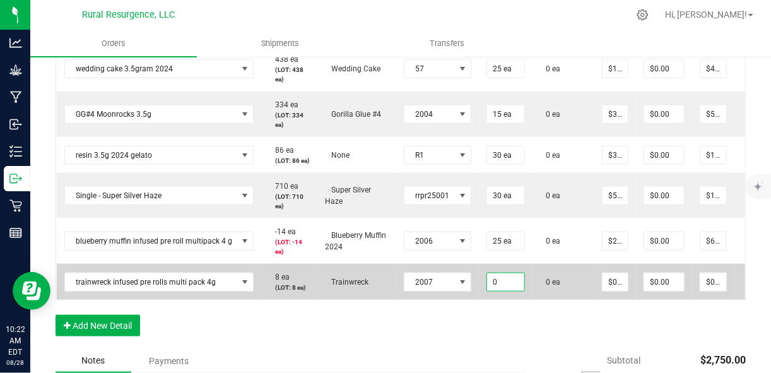
click at [491, 288] on input "0" at bounding box center [505, 282] width 37 height 18
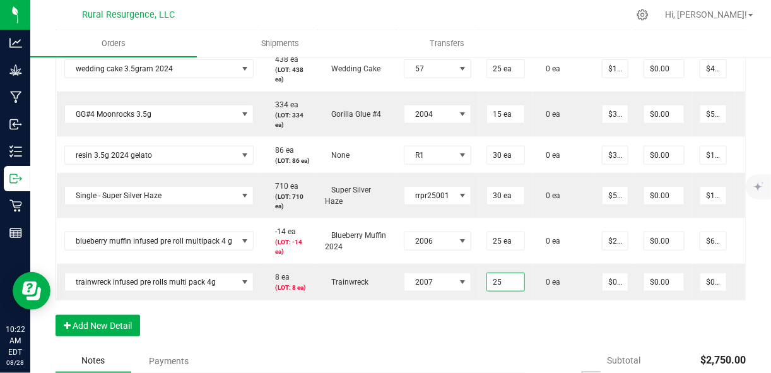
type input "25 ea"
click at [576, 325] on div "Order Details Print All Labels Item Sellable Strain Lot Number Qty Ordered Qty …" at bounding box center [400, 164] width 690 height 369
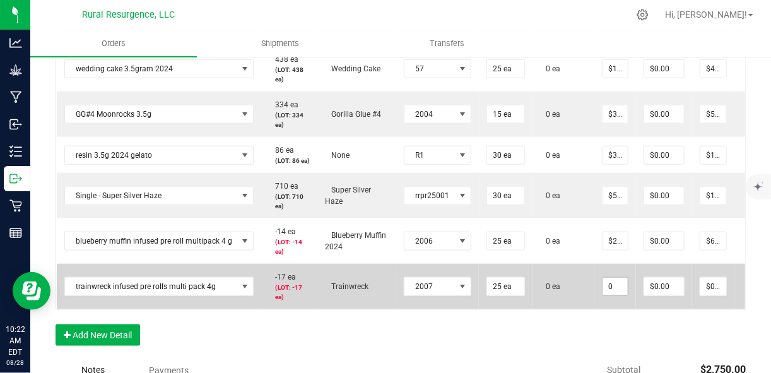
click at [607, 295] on input "0" at bounding box center [614, 286] width 25 height 18
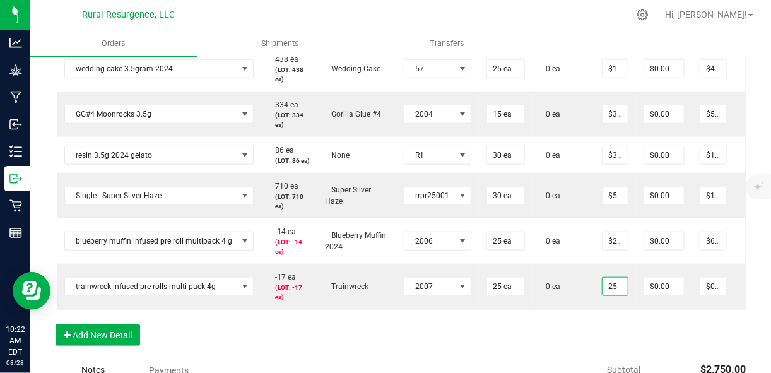
type input "$25.00000"
type input "$625.00"
click at [600, 335] on div "Order Details Print All Labels Item Sellable Strain Lot Number Qty Ordered Qty …" at bounding box center [400, 169] width 690 height 378
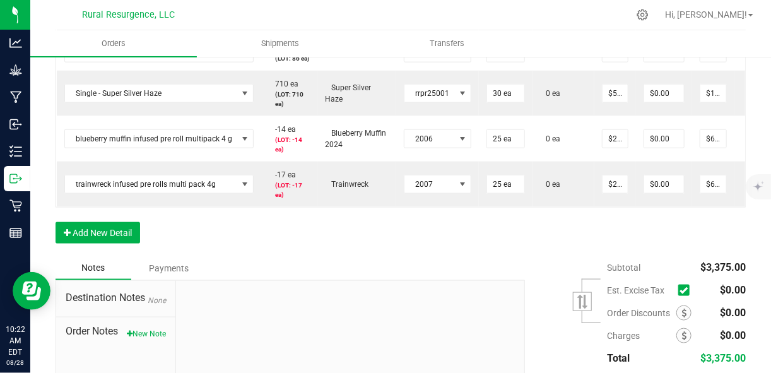
scroll to position [548, 0]
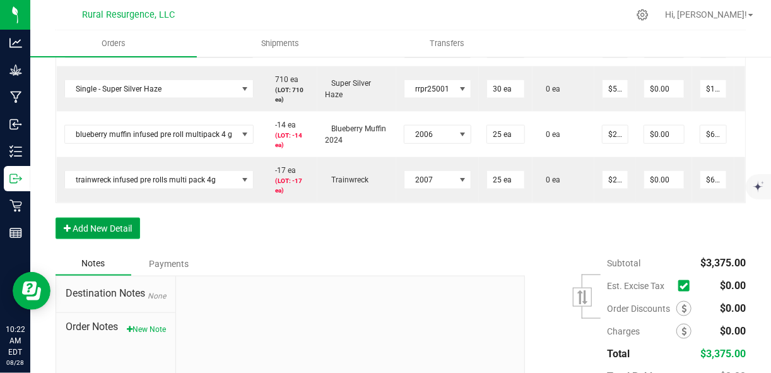
click at [114, 239] on button "Add New Detail" at bounding box center [97, 228] width 84 height 21
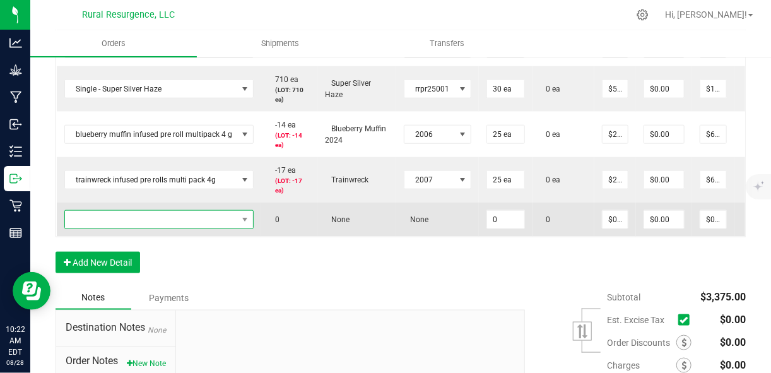
click at [131, 228] on span "NO DATA FOUND" at bounding box center [151, 220] width 173 height 18
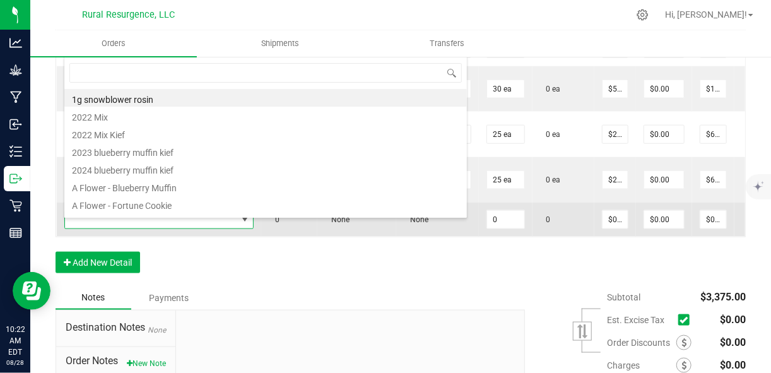
scroll to position [18, 186]
type input "air guitar"
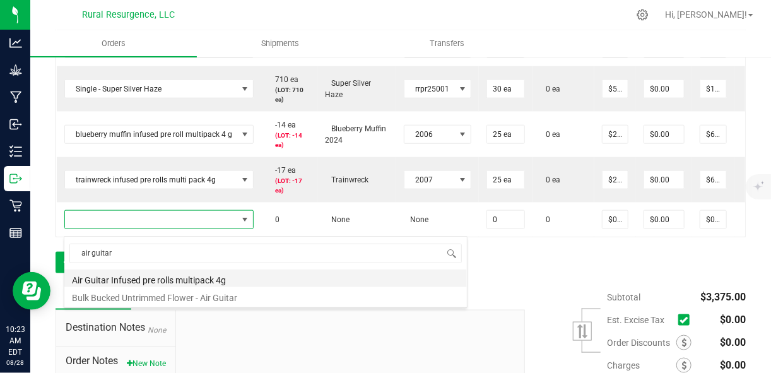
click at [168, 281] on li "Air Guitar Infused pre rolls multipack 4g" at bounding box center [265, 278] width 402 height 18
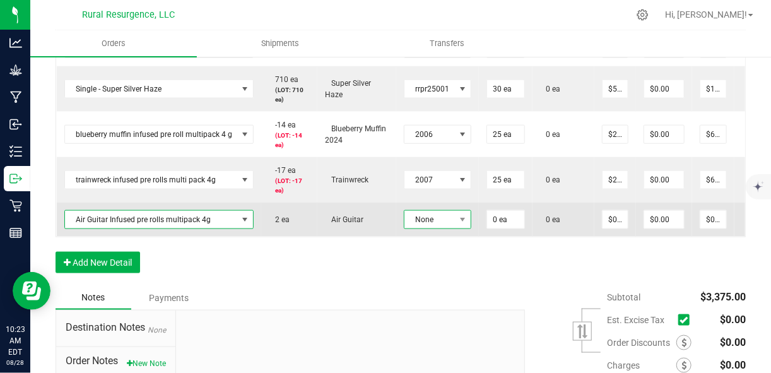
click at [418, 224] on span "None" at bounding box center [429, 220] width 50 height 18
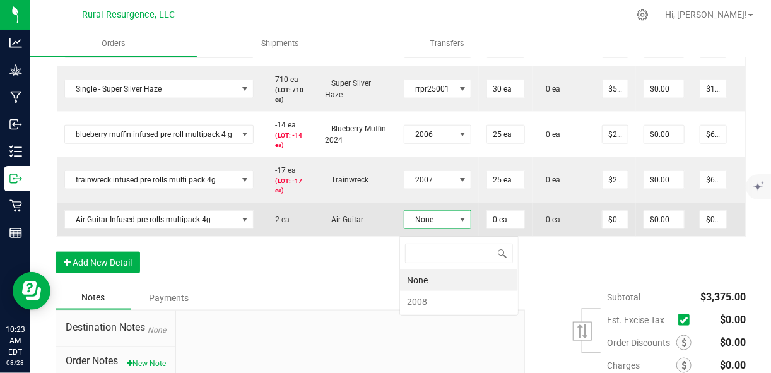
scroll to position [18, 66]
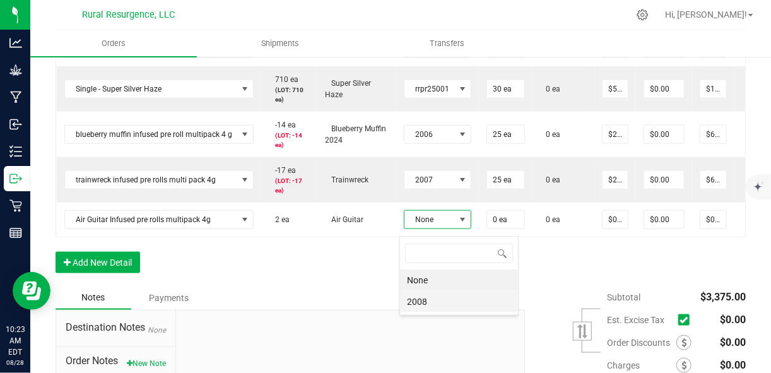
click at [424, 298] on li "2008" at bounding box center [459, 301] width 118 height 21
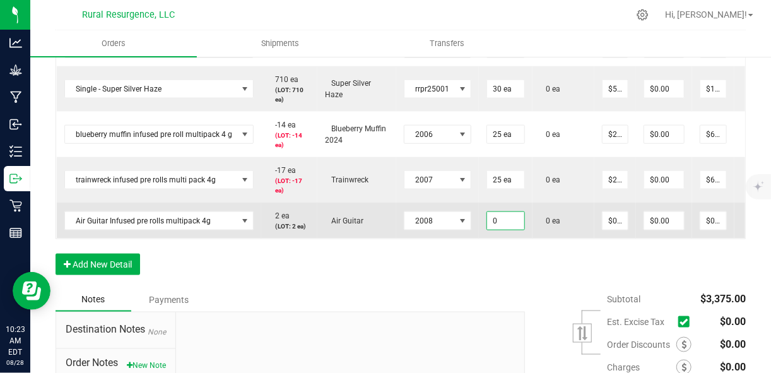
click at [515, 230] on input "0" at bounding box center [505, 221] width 37 height 18
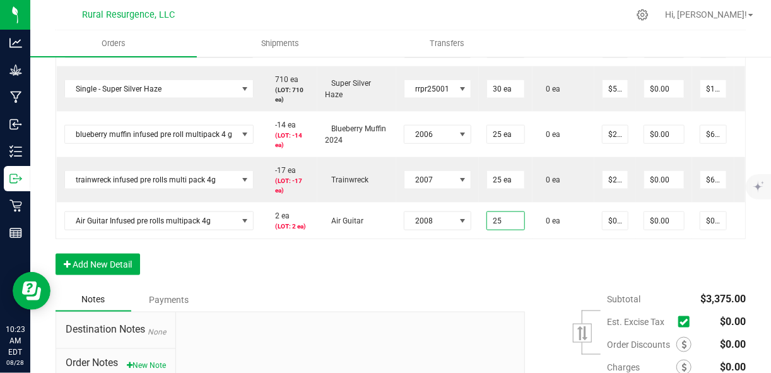
type input "25 ea"
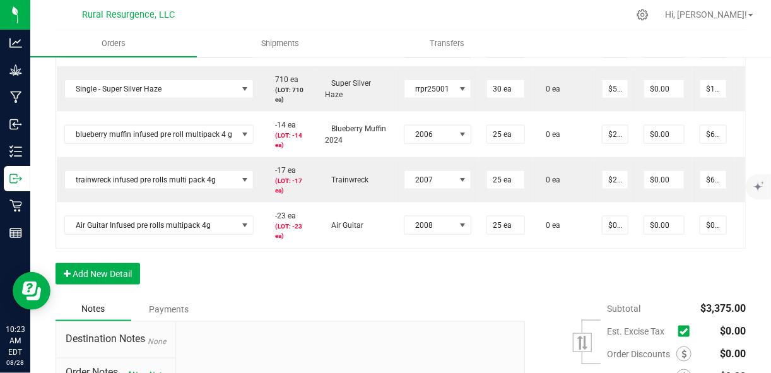
drag, startPoint x: 595, startPoint y: 268, endPoint x: 568, endPoint y: 284, distance: 30.8
click at [568, 284] on div "Order Details Print All Labels Item Sellable Strain Lot Number Qty Ordered Qty …" at bounding box center [400, 85] width 690 height 424
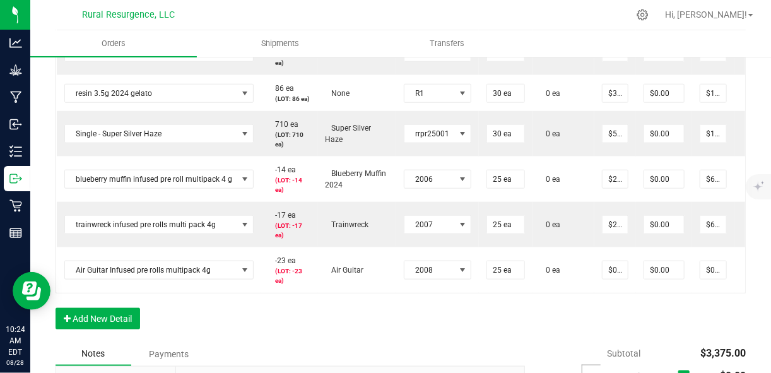
scroll to position [500, 0]
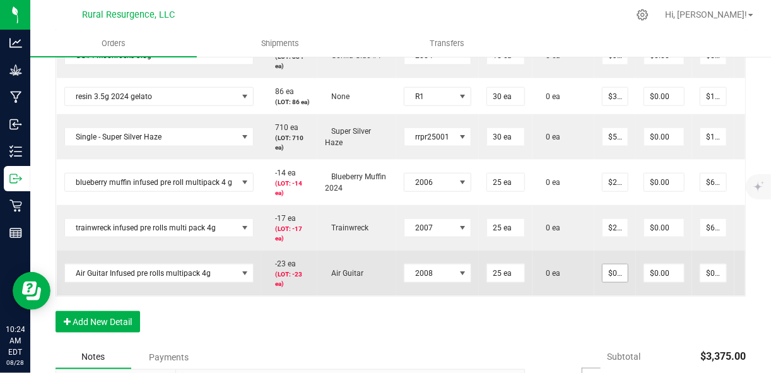
type input "0"
click at [614, 278] on input "0" at bounding box center [614, 273] width 25 height 18
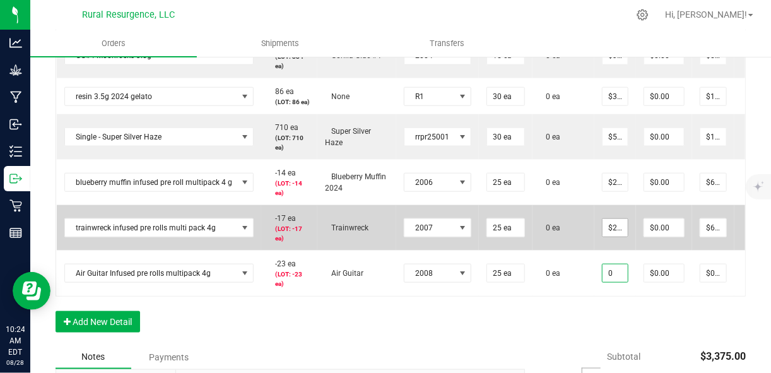
type input "25"
type input "$0.00000"
click at [609, 236] on input "25" at bounding box center [614, 228] width 25 height 18
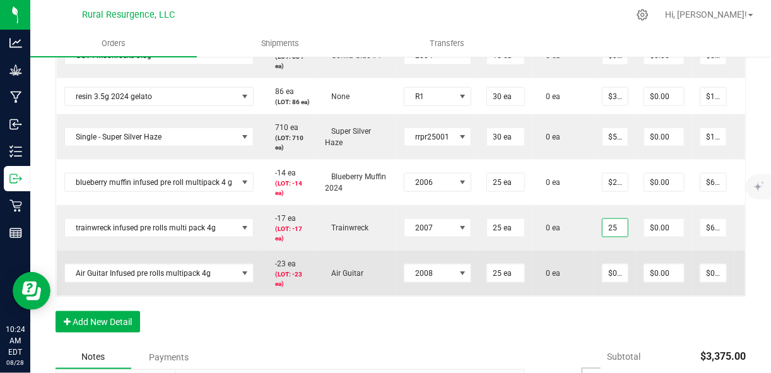
type input "$25.00000"
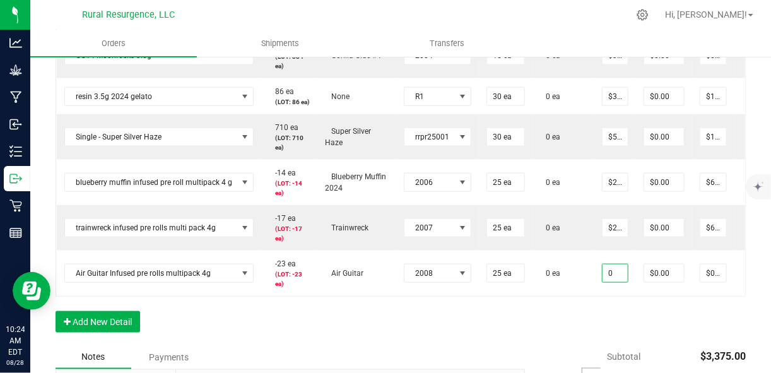
click at [605, 281] on input "0" at bounding box center [614, 273] width 25 height 18
type input "$25.00000"
type input "$625.00"
click at [575, 319] on div "Order Details Print All Labels Item Sellable Strain Lot Number Qty Ordered Qty …" at bounding box center [400, 133] width 690 height 424
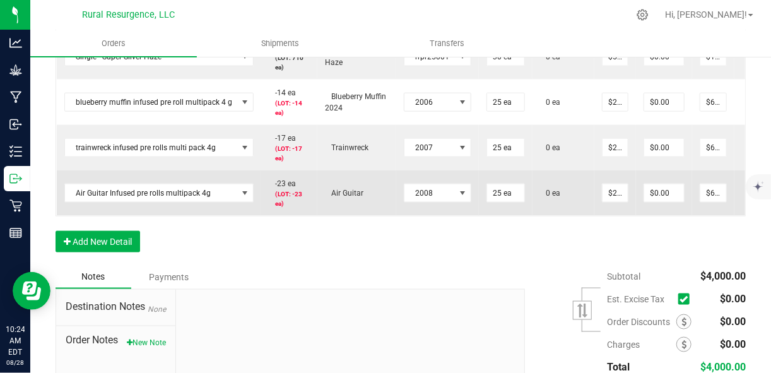
scroll to position [581, 0]
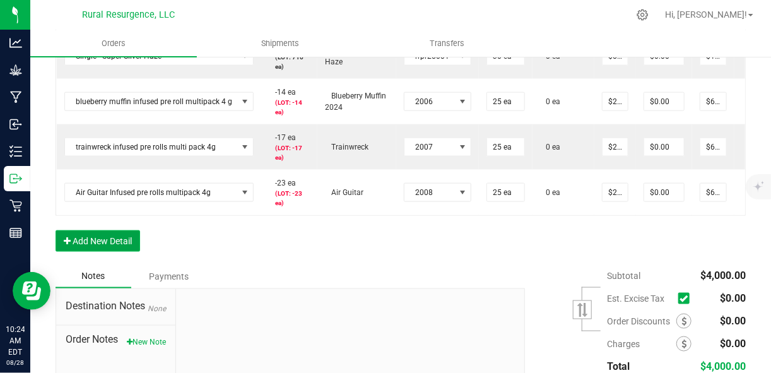
click at [120, 252] on button "Add New Detail" at bounding box center [97, 240] width 84 height 21
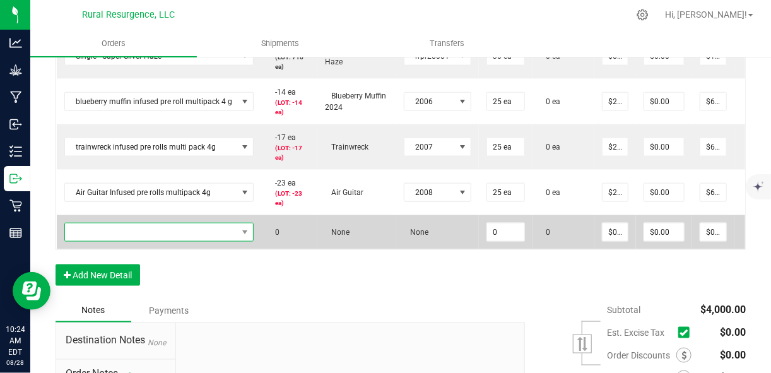
click at [133, 241] on span "NO DATA FOUND" at bounding box center [151, 232] width 173 height 18
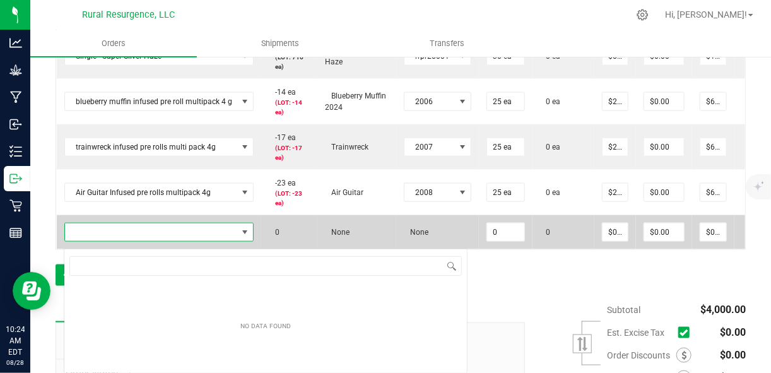
scroll to position [18, 186]
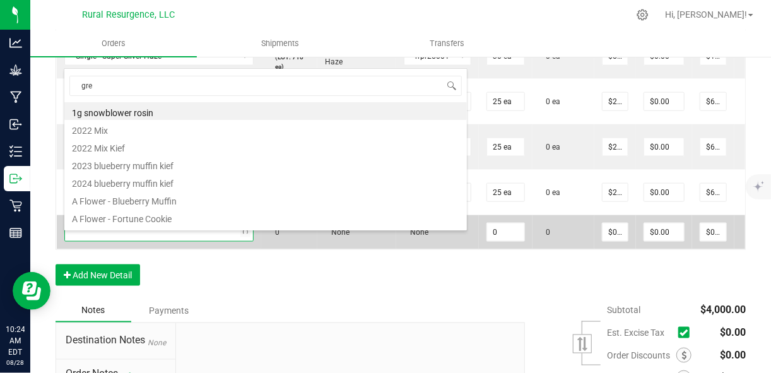
type input "gree"
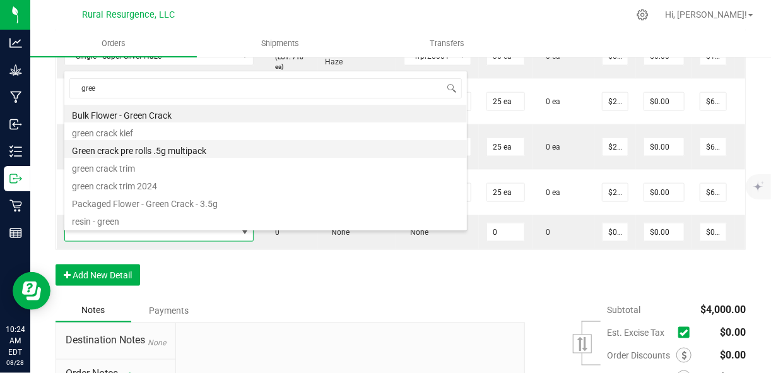
click at [175, 151] on li "Green crack pre rolls .5g multipack" at bounding box center [265, 149] width 402 height 18
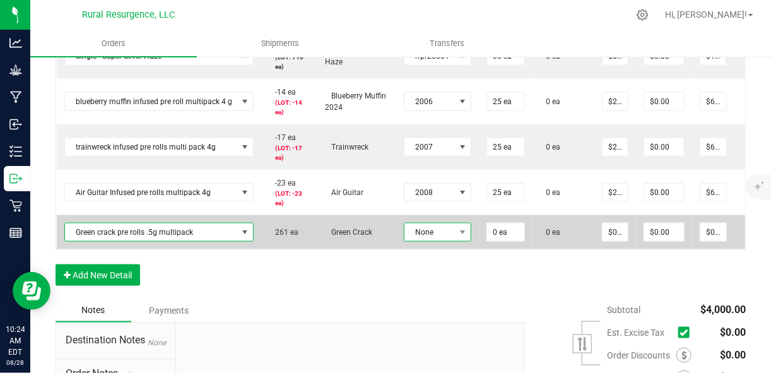
click at [436, 241] on span "None" at bounding box center [429, 232] width 50 height 18
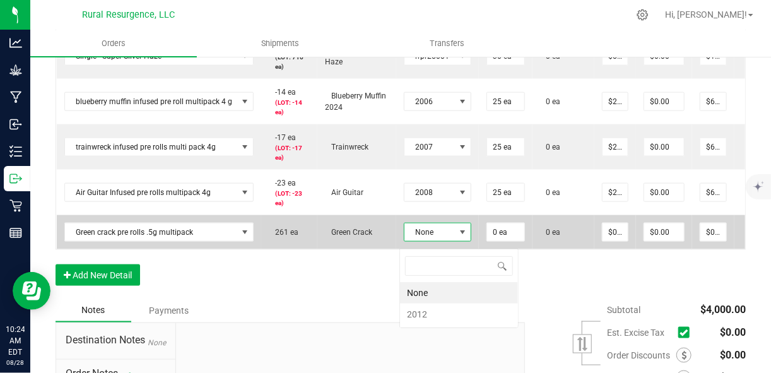
scroll to position [18, 66]
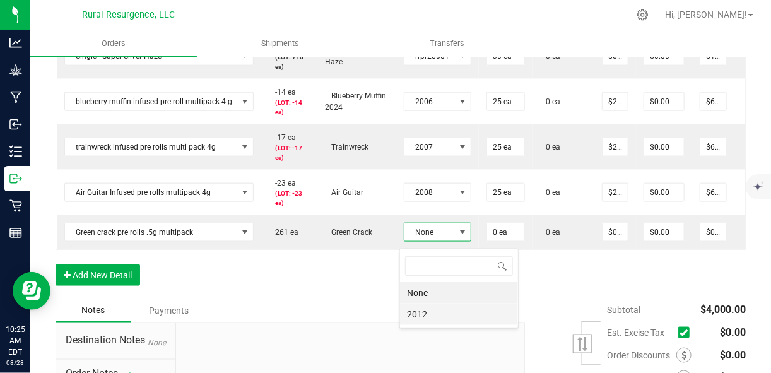
click at [434, 310] on li "2012" at bounding box center [459, 313] width 118 height 21
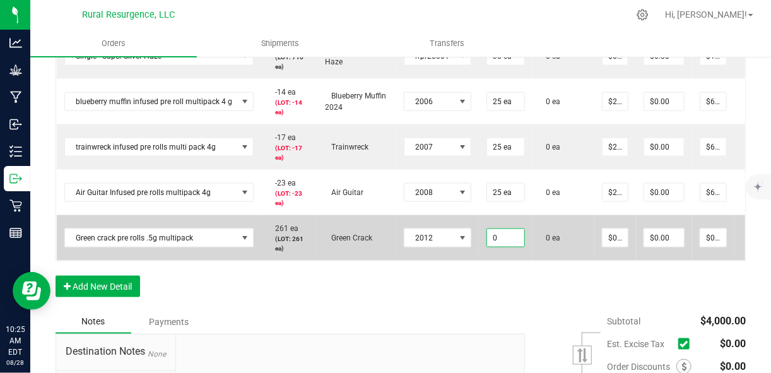
click at [499, 247] on input "0" at bounding box center [505, 238] width 37 height 18
type input "25 ea"
type input "0"
click at [609, 247] on input "0" at bounding box center [614, 238] width 25 height 18
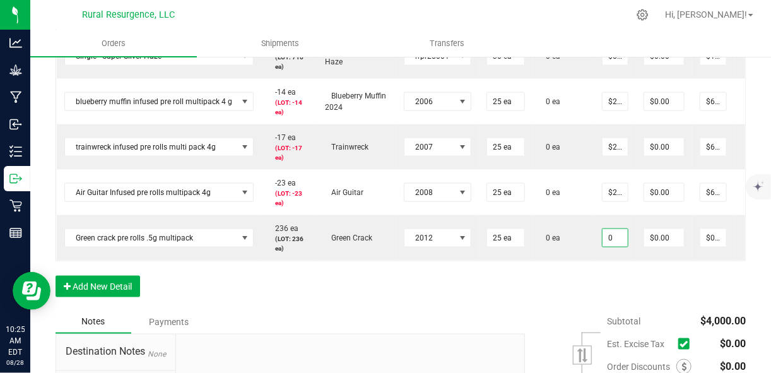
click at [609, 247] on input "0" at bounding box center [614, 238] width 25 height 18
type input "$20.00000"
type input "$500.00"
click at [575, 310] on div "Order Details Print All Labels Item Sellable Strain Lot Number Qty Ordered Qty …" at bounding box center [400, 74] width 690 height 469
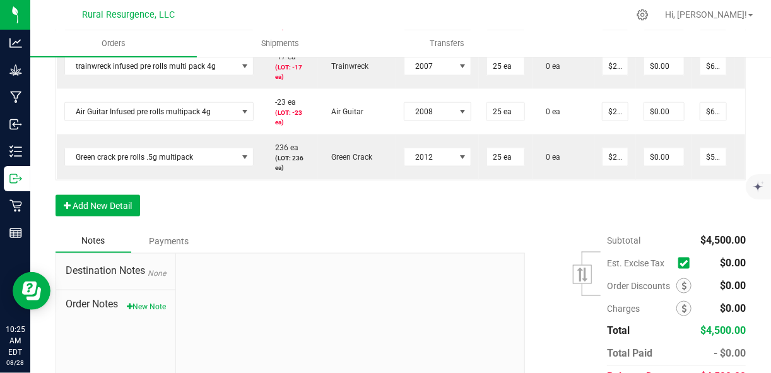
scroll to position [666, 0]
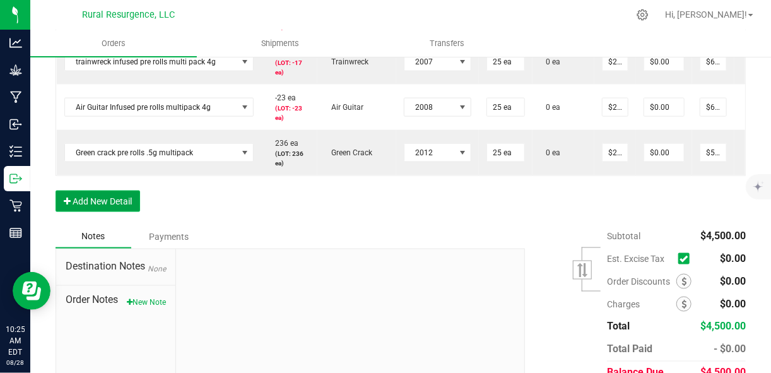
click at [120, 211] on button "Add New Detail" at bounding box center [97, 200] width 84 height 21
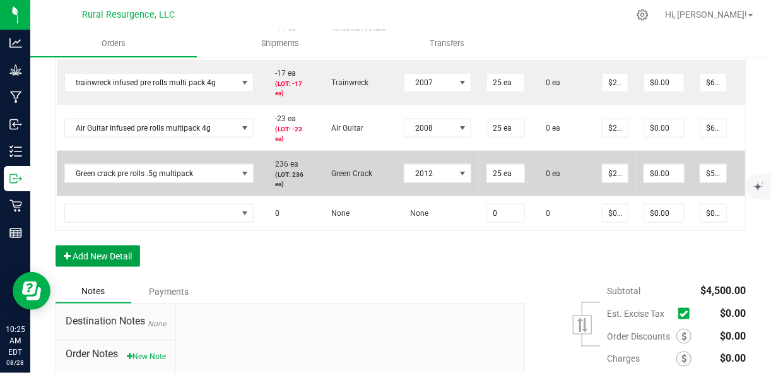
scroll to position [643, 0]
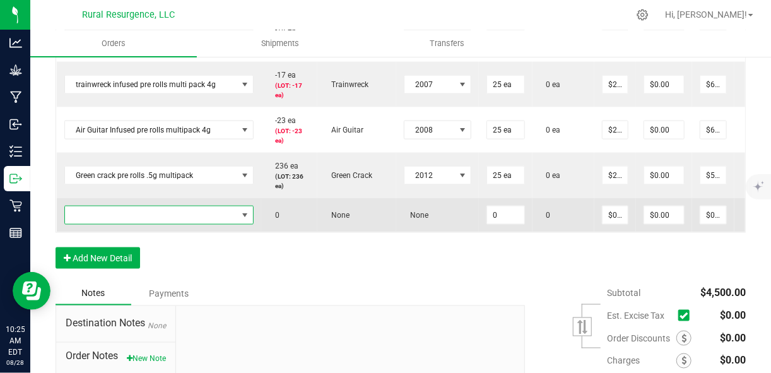
click at [216, 224] on span "NO DATA FOUND" at bounding box center [151, 215] width 173 height 18
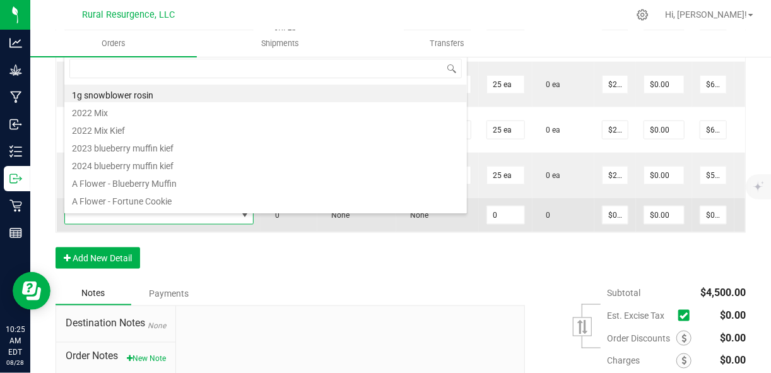
scroll to position [18, 186]
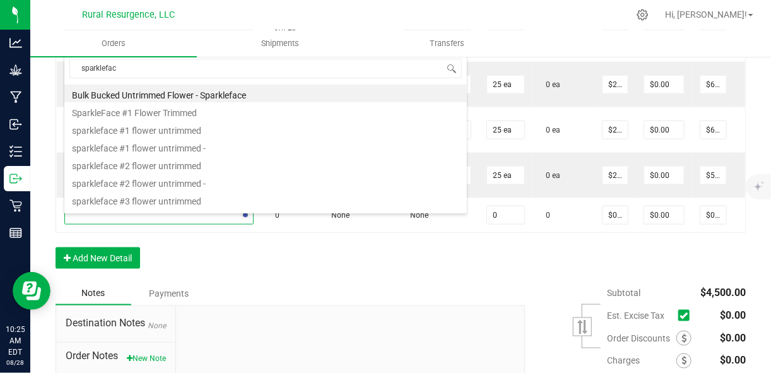
type input "sparkleface"
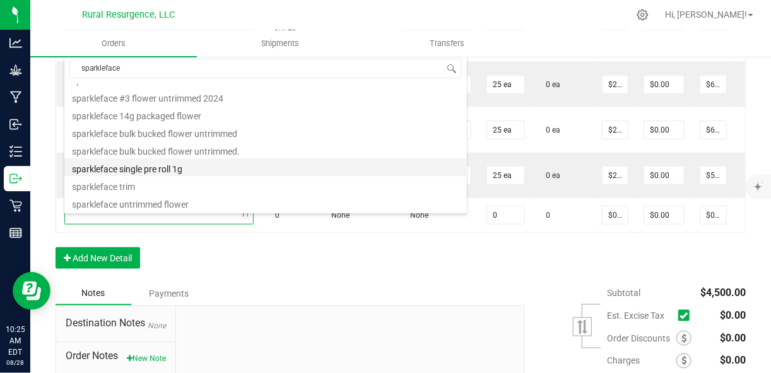
scroll to position [0, 0]
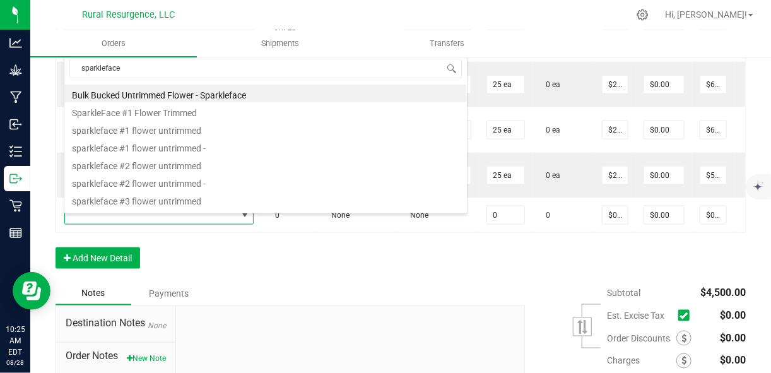
click at [177, 169] on li "sparkleface #2 flower untrimmed" at bounding box center [265, 164] width 402 height 18
type input "0.0000 g"
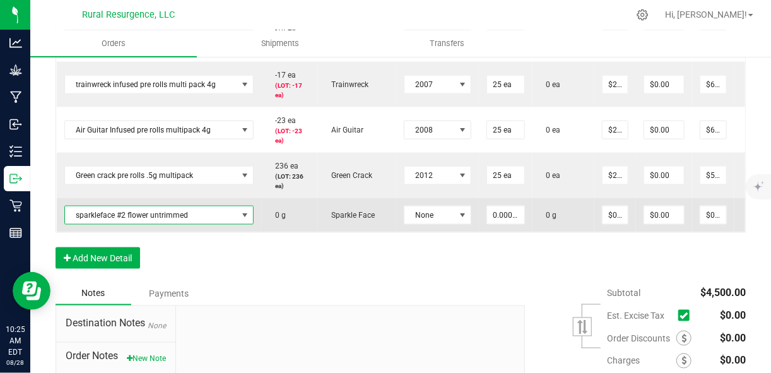
click at [190, 222] on span "sparkleface #2 flower untrimmed" at bounding box center [151, 215] width 173 height 18
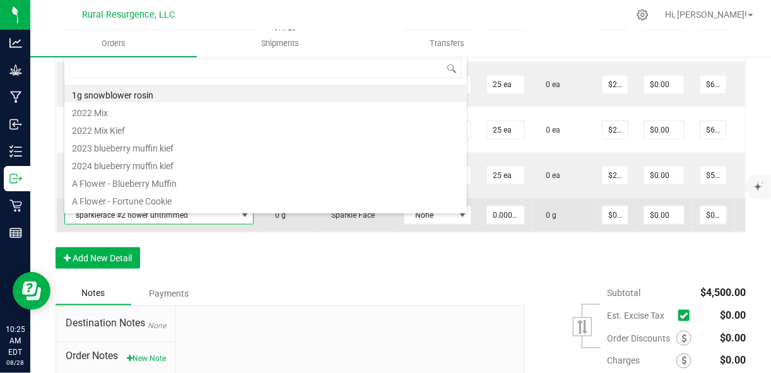
scroll to position [18, 186]
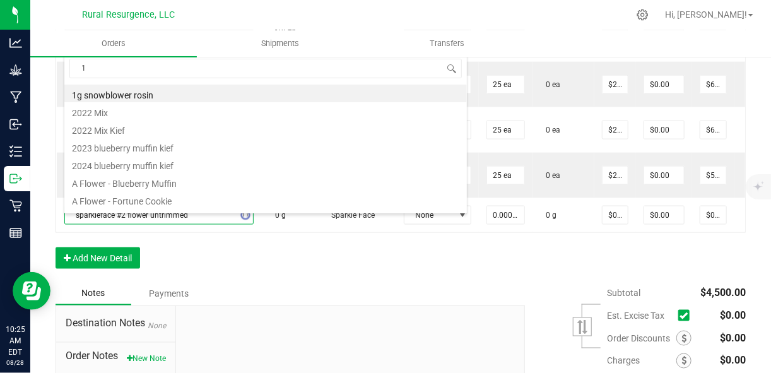
type input "1g"
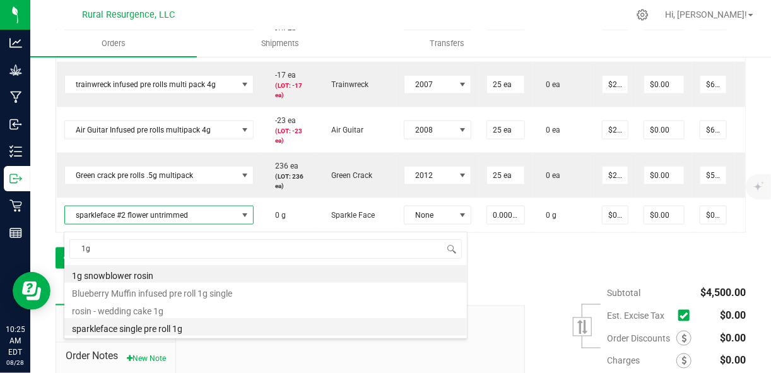
click at [182, 326] on li "sparkleface single pre roll 1g" at bounding box center [265, 327] width 402 height 18
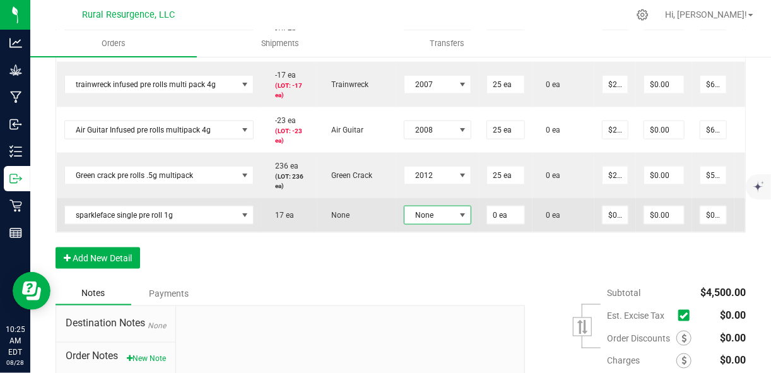
click at [440, 223] on span "None" at bounding box center [429, 215] width 50 height 18
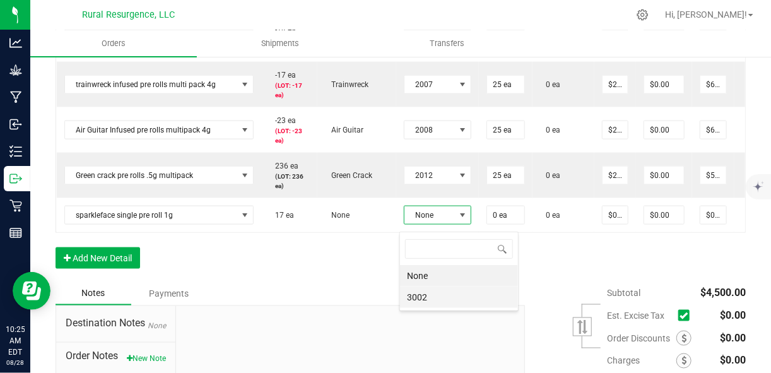
click at [420, 291] on li "3002" at bounding box center [459, 296] width 118 height 21
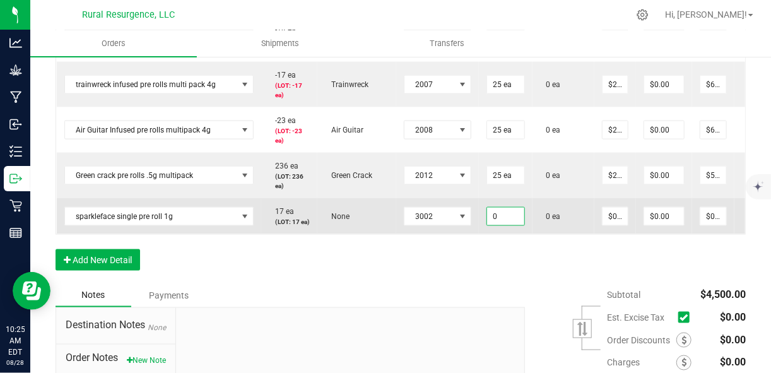
click at [512, 225] on input "0" at bounding box center [505, 216] width 37 height 18
type input "25 ea"
type input "0"
click at [612, 225] on input "0" at bounding box center [614, 216] width 25 height 18
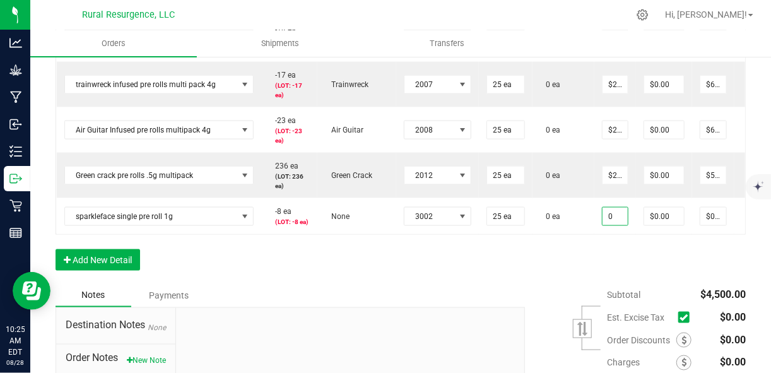
click at [612, 225] on input "0" at bounding box center [614, 216] width 25 height 18
type input "$7.50000"
type input "$187.50"
click at [653, 277] on div "Order Details Print All Labels Item Sellable Strain Lot Number Qty Ordered Qty …" at bounding box center [400, 30] width 690 height 505
click at [120, 271] on button "Add New Detail" at bounding box center [97, 259] width 84 height 21
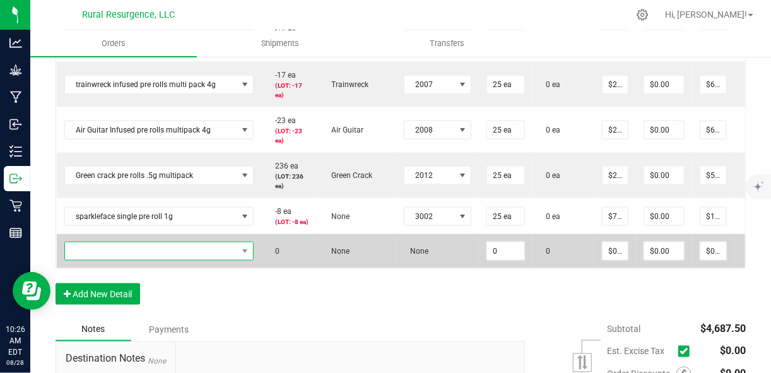
click at [142, 260] on span "NO DATA FOUND" at bounding box center [151, 251] width 173 height 18
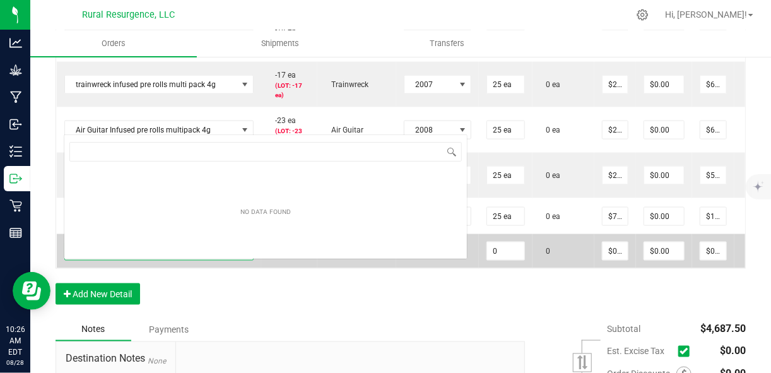
scroll to position [18, 186]
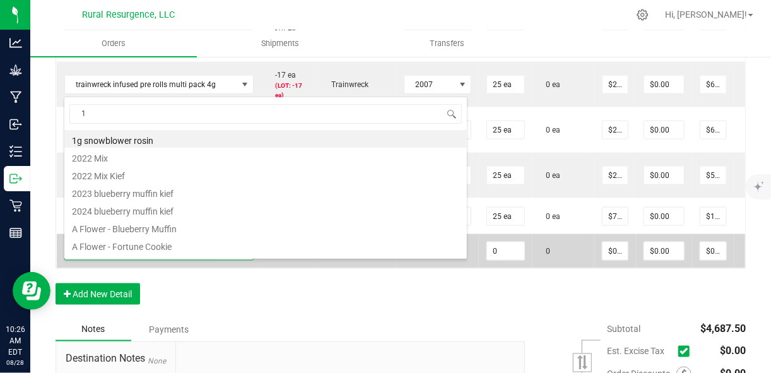
type input "1g"
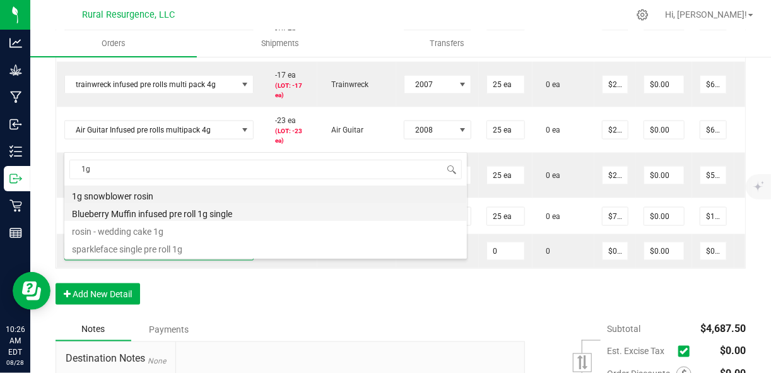
click at [160, 212] on li "Blueberry Muffin infused pre roll 1g single" at bounding box center [265, 212] width 402 height 18
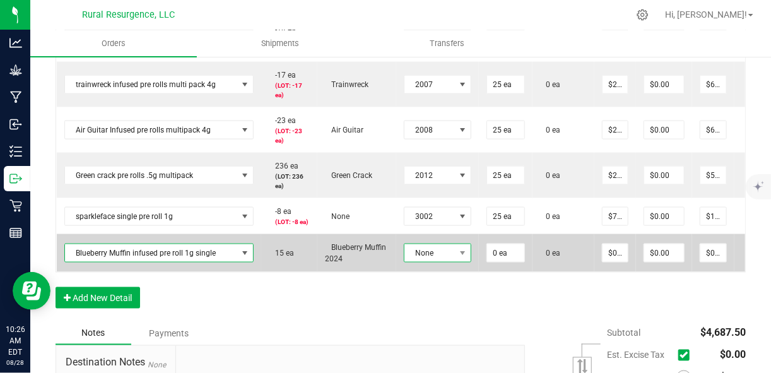
click at [442, 262] on span "None" at bounding box center [429, 253] width 50 height 18
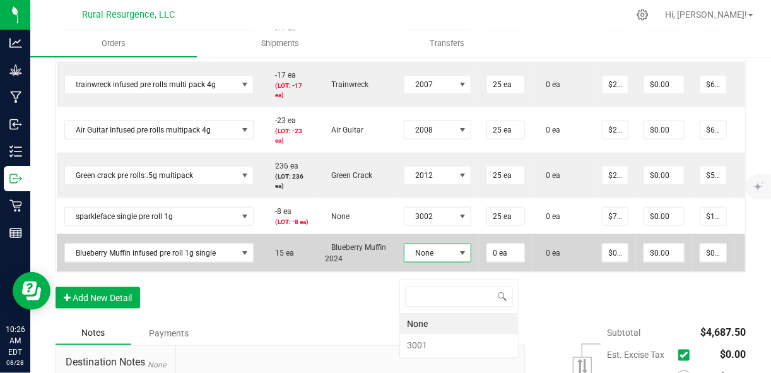
scroll to position [18, 66]
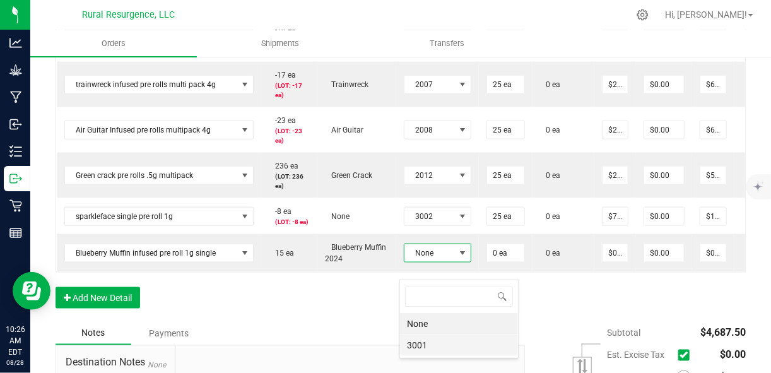
click at [422, 345] on li "3001" at bounding box center [459, 344] width 118 height 21
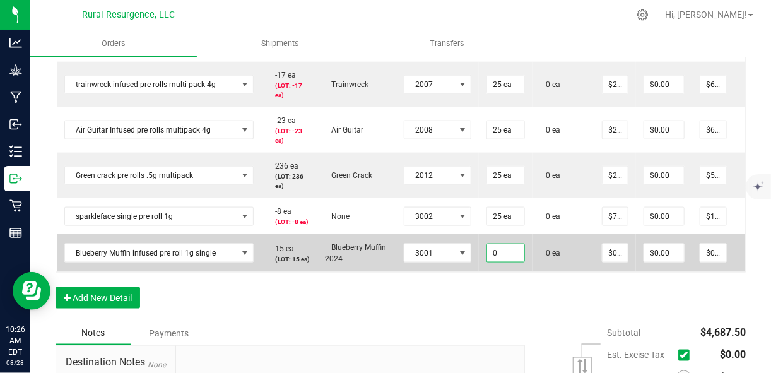
click at [506, 262] on input "0" at bounding box center [505, 253] width 37 height 18
type input "25 ea"
type input "0"
click at [608, 262] on input "0" at bounding box center [614, 253] width 25 height 18
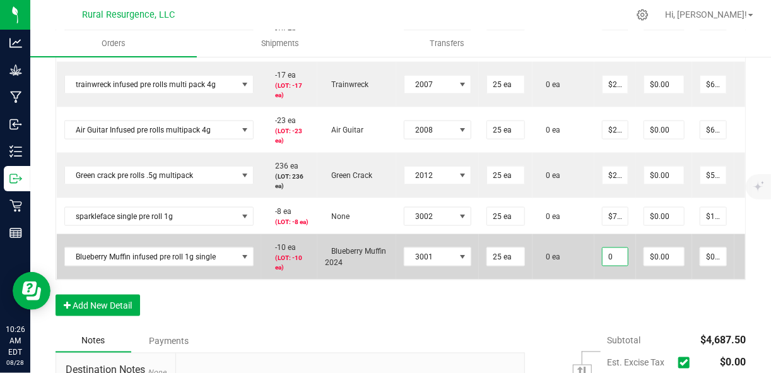
click at [607, 265] on input "0" at bounding box center [614, 257] width 25 height 18
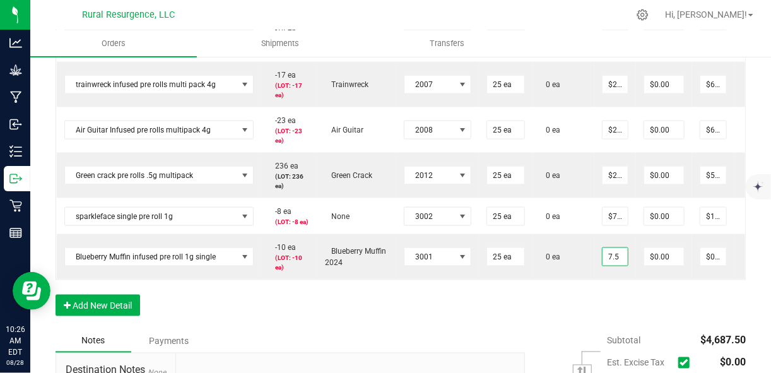
type input "$7.50000"
type input "$187.50"
click at [620, 322] on div "Order Details Print All Labels Item Sellable Strain Lot Number Qty Ordered Qty …" at bounding box center [400, 53] width 690 height 550
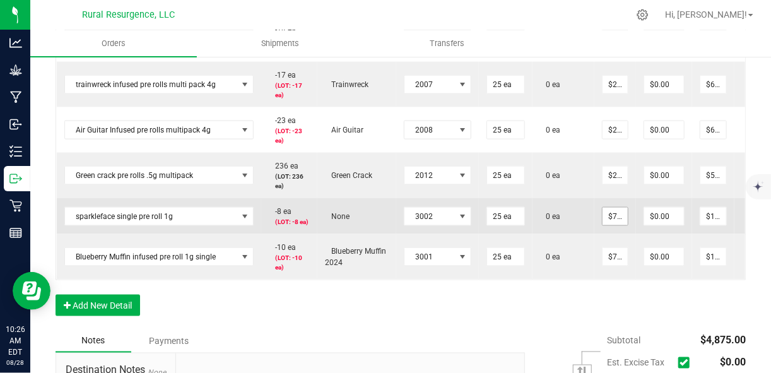
type input "7.5"
click at [610, 225] on input "7.5" at bounding box center [614, 216] width 25 height 18
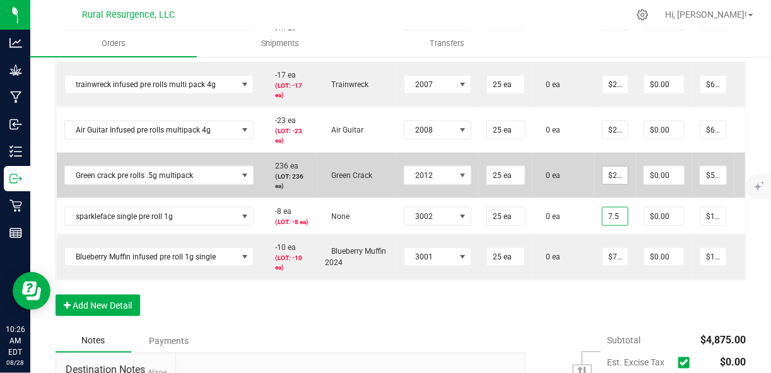
type input "20"
type input "$7.50000"
click at [607, 182] on input "20" at bounding box center [614, 175] width 25 height 18
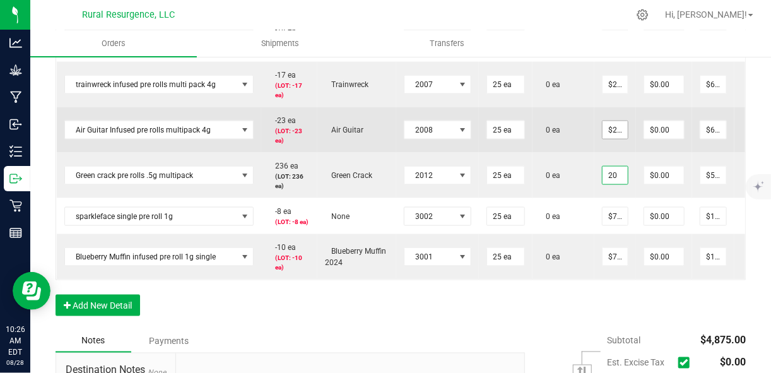
type input "25"
type input "$20.00000"
click at [605, 132] on input "25" at bounding box center [614, 130] width 25 height 18
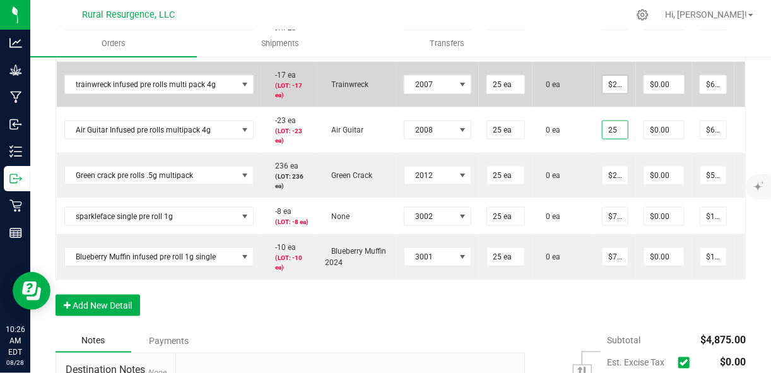
type input "25"
type input "$25.00000"
click at [602, 90] on input "25" at bounding box center [614, 85] width 25 height 18
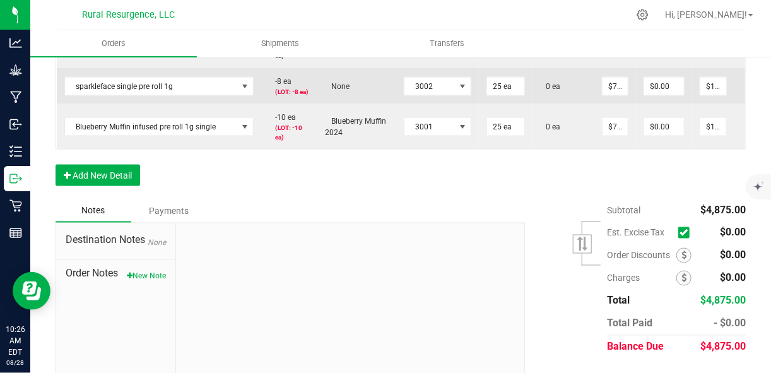
scroll to position [803, 0]
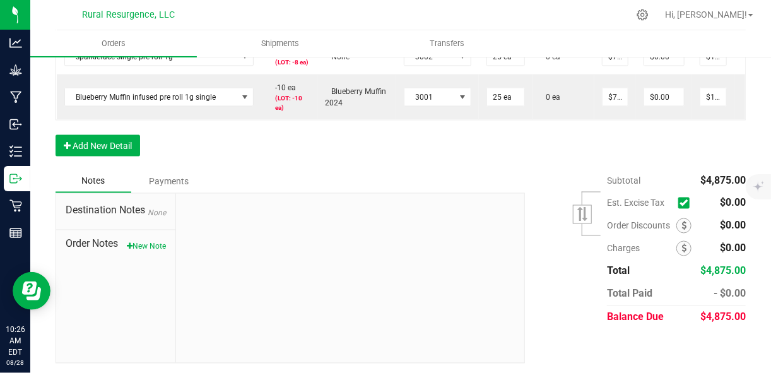
type input "$25.00000"
click at [679, 203] on icon at bounding box center [683, 203] width 8 height 0
click at [0, 0] on input "checkbox" at bounding box center [0, 0] width 0 height 0
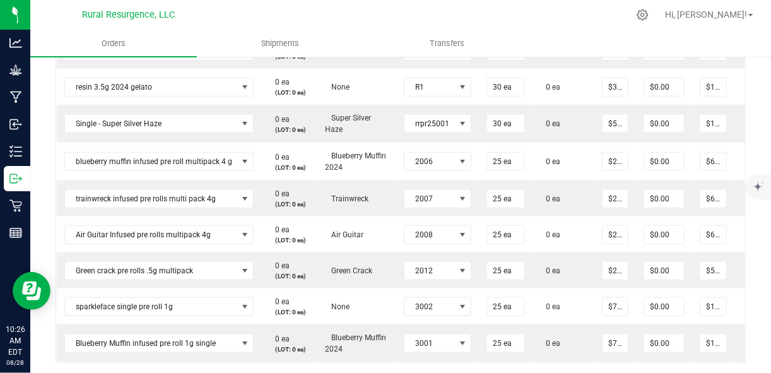
scroll to position [492, 0]
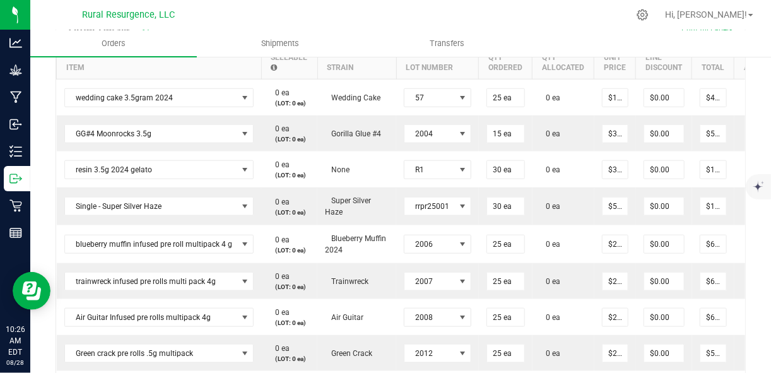
click at [578, 161] on td "0 ea" at bounding box center [563, 169] width 62 height 36
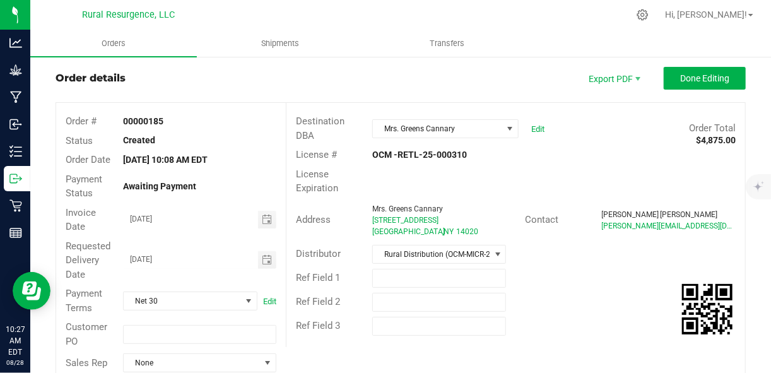
scroll to position [19, 0]
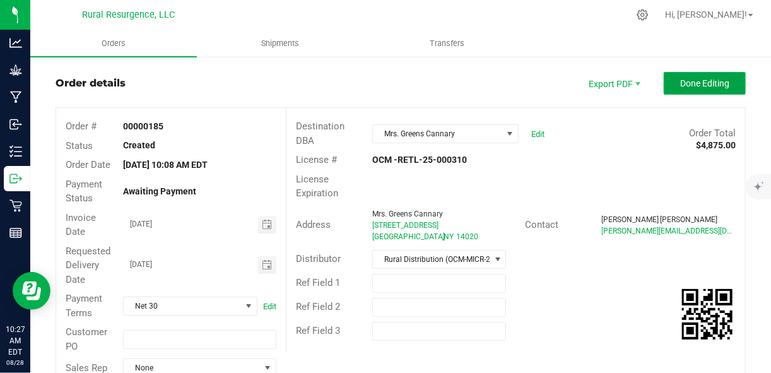
click at [696, 87] on span "Done Editing" at bounding box center [704, 83] width 49 height 10
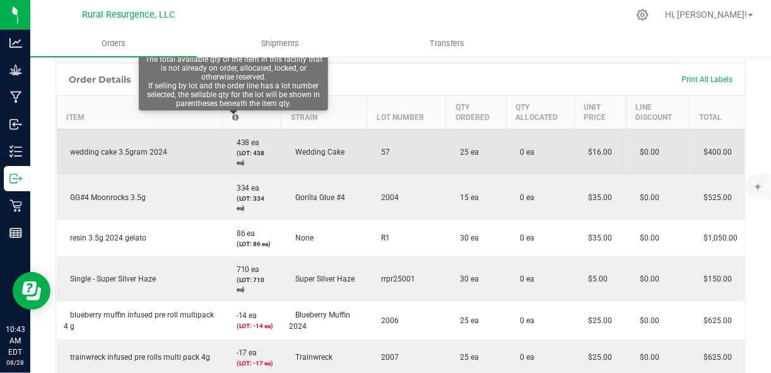
scroll to position [337, 0]
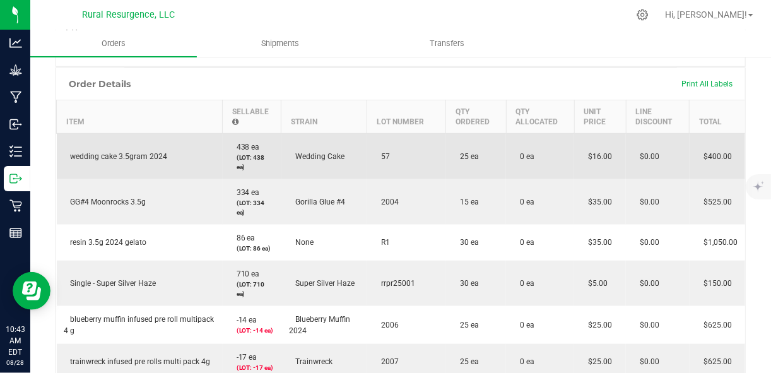
click at [175, 148] on td "wedding cake 3.5gram 2024" at bounding box center [140, 156] width 166 height 46
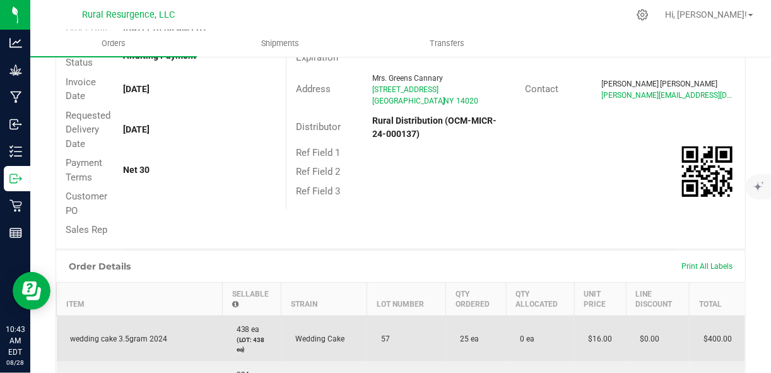
scroll to position [0, 0]
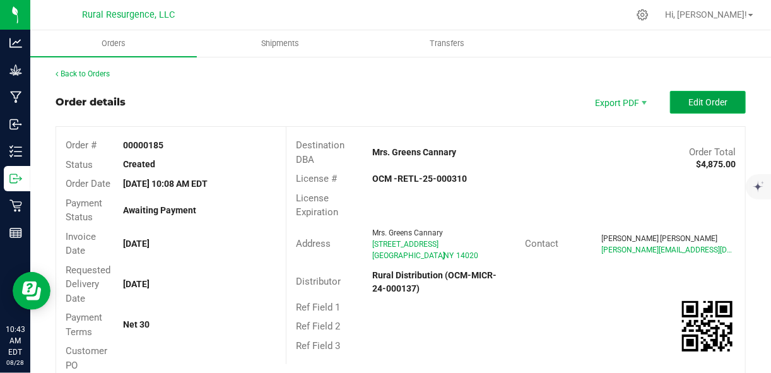
click at [688, 99] on span "Edit Order" at bounding box center [707, 102] width 39 height 10
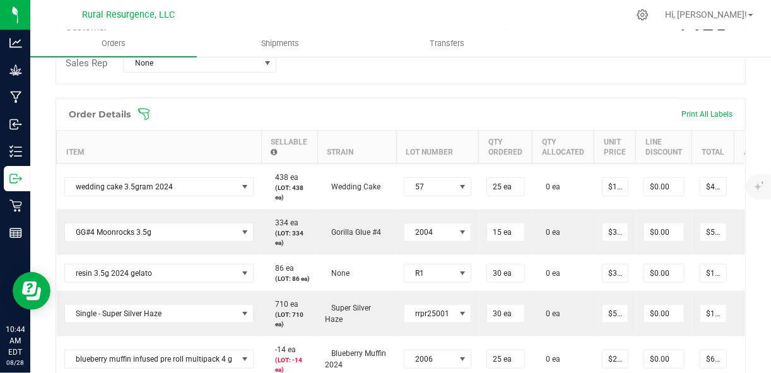
click at [497, 119] on div "Order Details Print All Labels" at bounding box center [400, 114] width 689 height 32
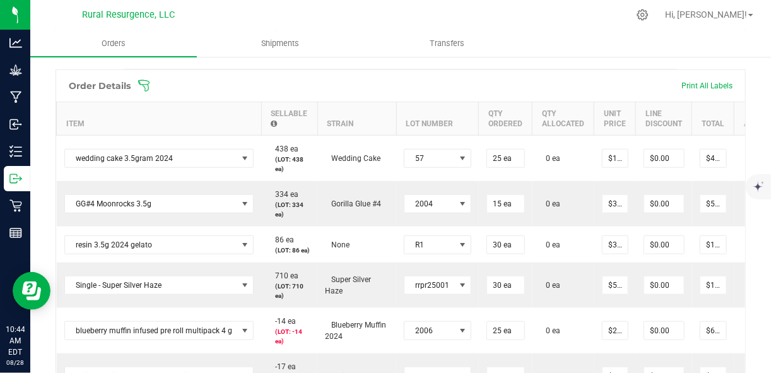
scroll to position [0, 62]
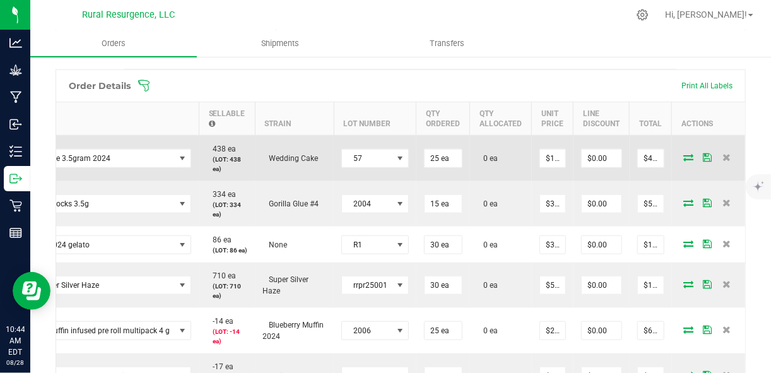
click at [684, 157] on icon at bounding box center [689, 157] width 10 height 8
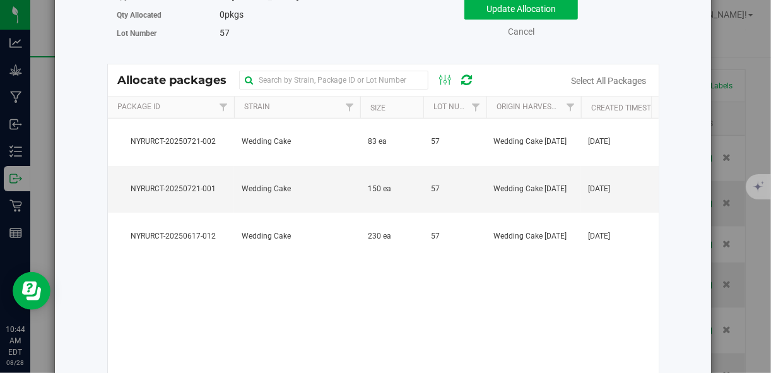
scroll to position [131, 0]
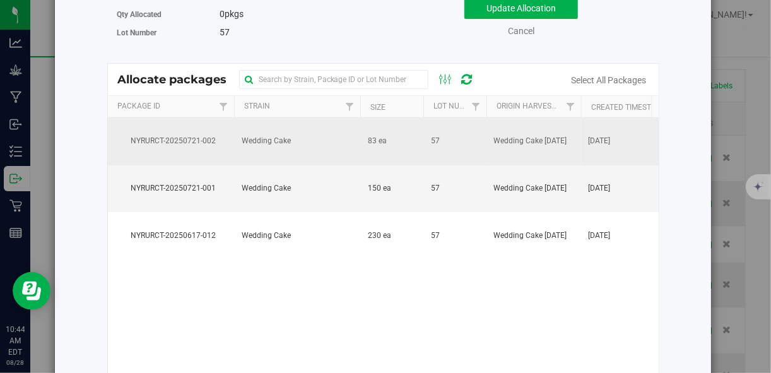
click at [231, 142] on td "NYRURCT-20250721-002" at bounding box center [171, 141] width 126 height 47
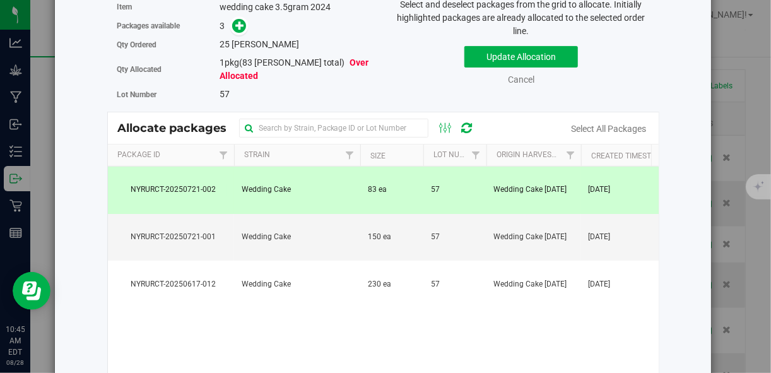
scroll to position [0, 0]
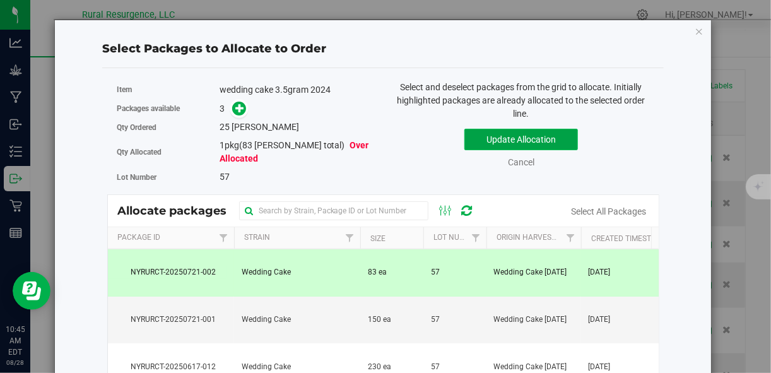
click at [495, 134] on button "Update Allocation" at bounding box center [520, 139] width 113 height 21
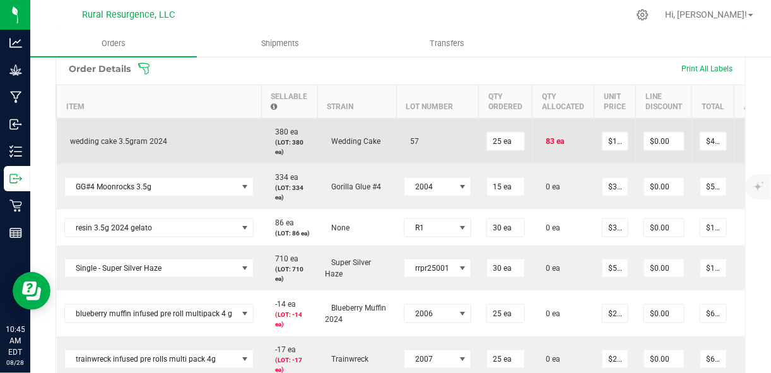
scroll to position [0, 62]
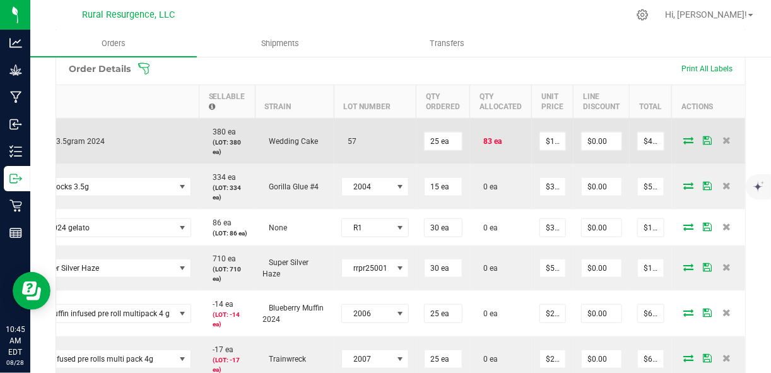
click at [679, 139] on span at bounding box center [688, 140] width 19 height 8
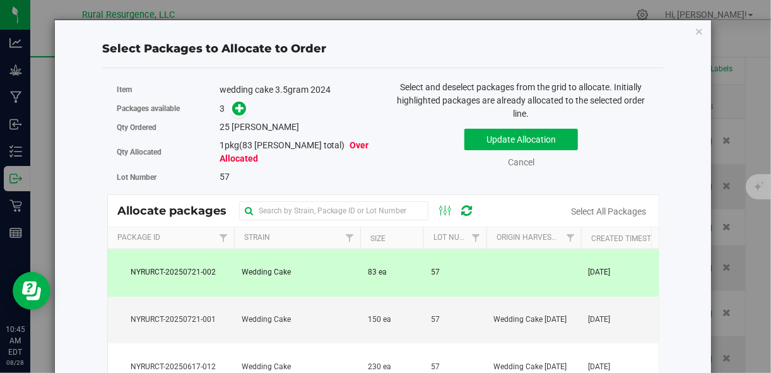
click at [315, 147] on span "Over Allocated" at bounding box center [293, 151] width 149 height 23
click at [382, 272] on span "83 ea" at bounding box center [377, 272] width 19 height 12
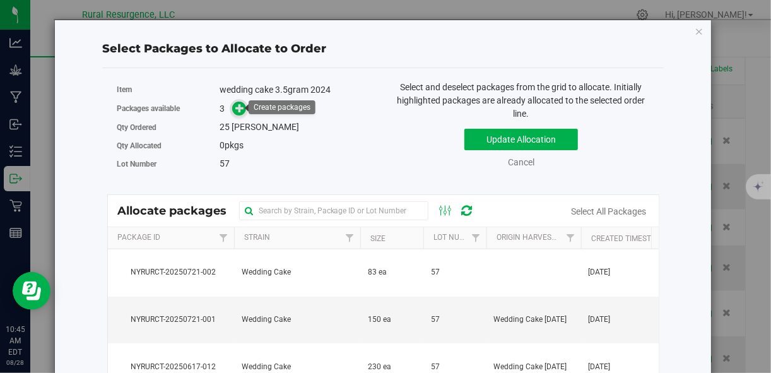
click at [236, 110] on icon at bounding box center [239, 107] width 9 height 9
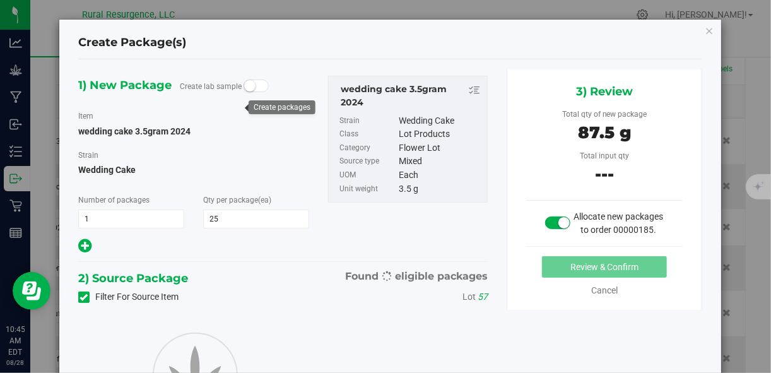
type input "25"
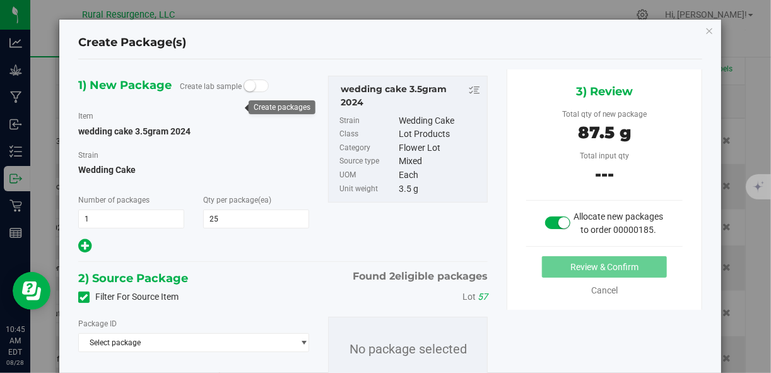
scroll to position [63, 0]
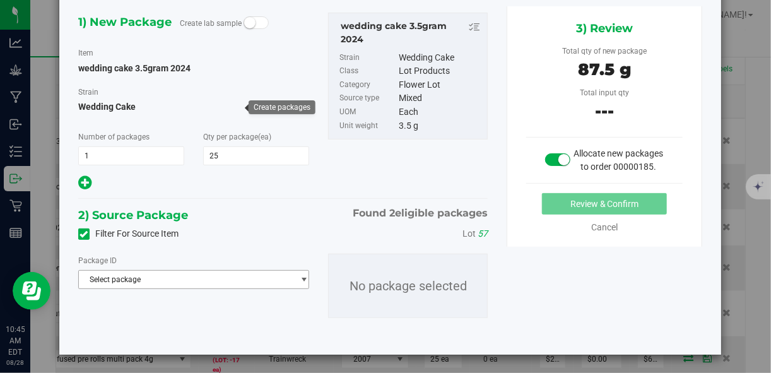
click at [271, 281] on span "Select package" at bounding box center [186, 280] width 214 height 18
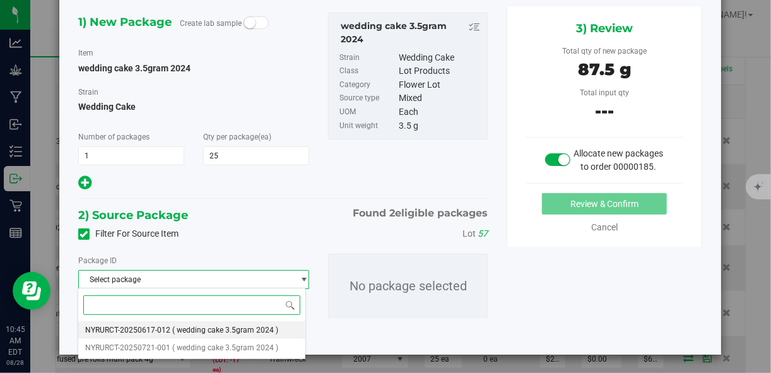
click at [253, 335] on li "NYRURCT-20250617-012 ( wedding cake 3.5gram 2024 )" at bounding box center [192, 330] width 228 height 18
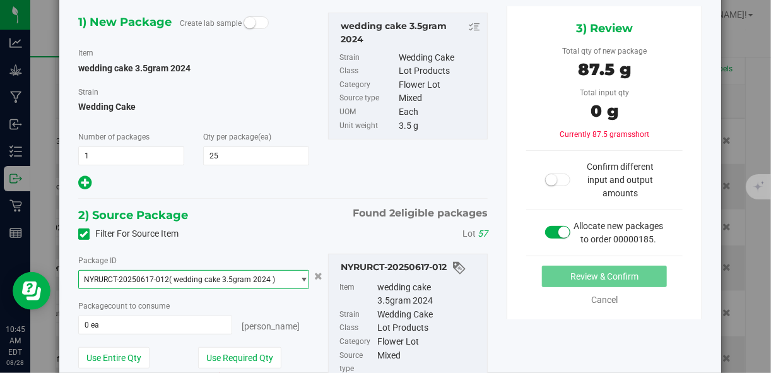
scroll to position [140, 0]
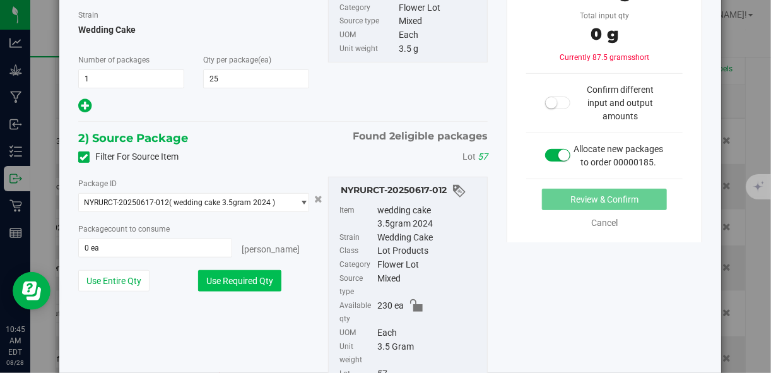
click at [267, 283] on button "Use Required Qty" at bounding box center [239, 280] width 83 height 21
type input "25 ea"
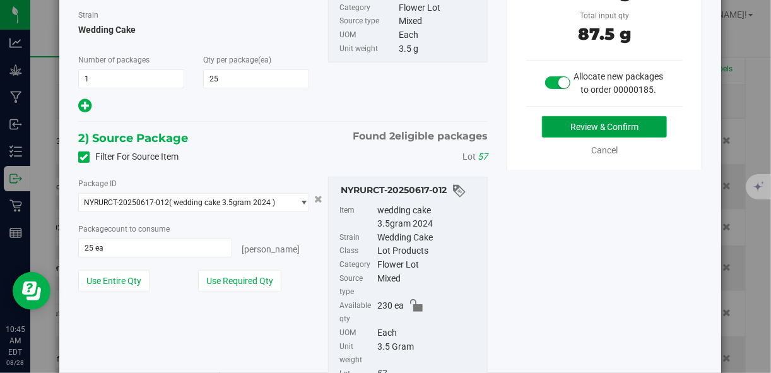
click at [591, 134] on button "Review & Confirm" at bounding box center [604, 126] width 125 height 21
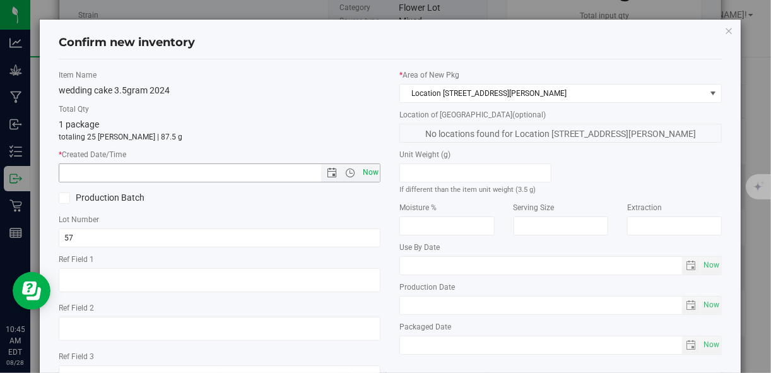
click at [373, 180] on span "Now" at bounding box center [369, 172] width 21 height 18
type input "[DATE] 10:45 AM"
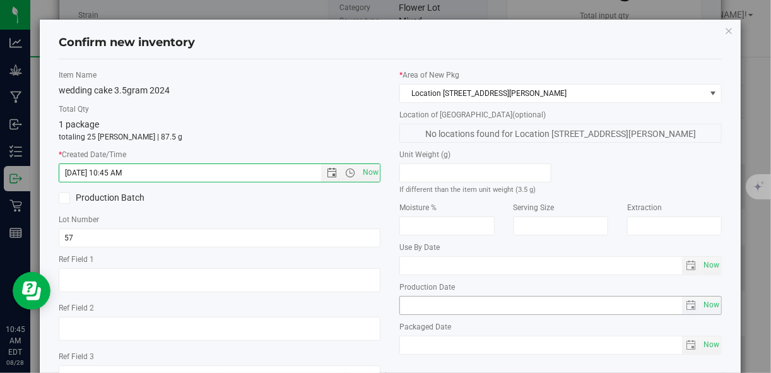
scroll to position [97, 0]
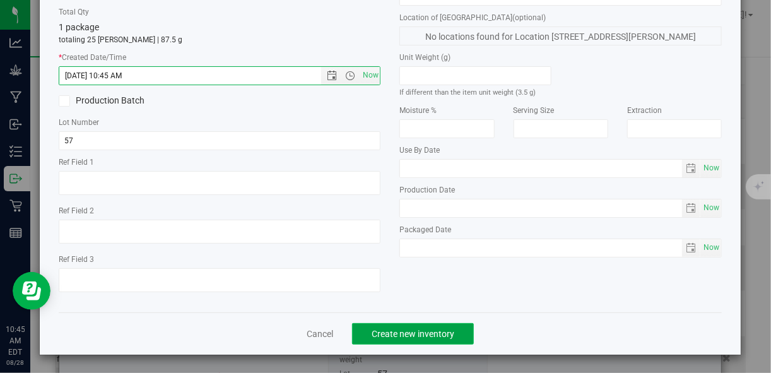
click at [410, 332] on span "Create new inventory" at bounding box center [412, 334] width 83 height 10
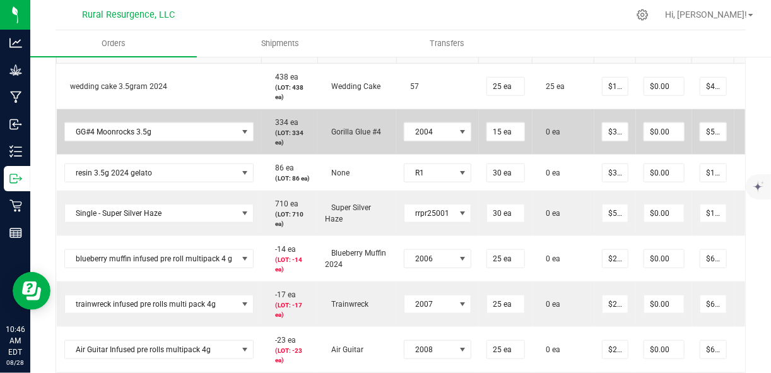
scroll to position [426, 0]
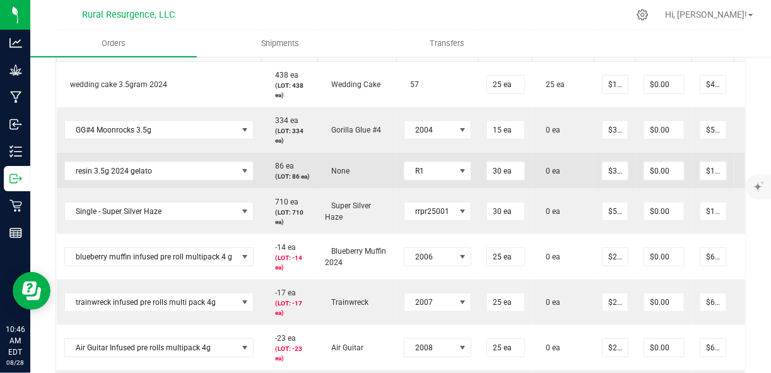
click at [544, 171] on span "0 ea" at bounding box center [550, 170] width 21 height 9
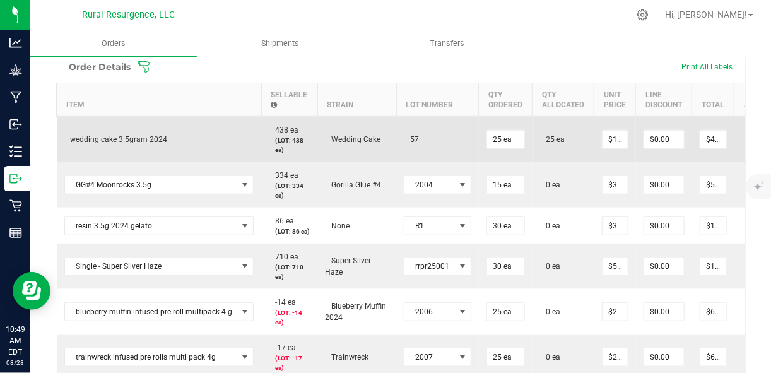
scroll to position [0, 62]
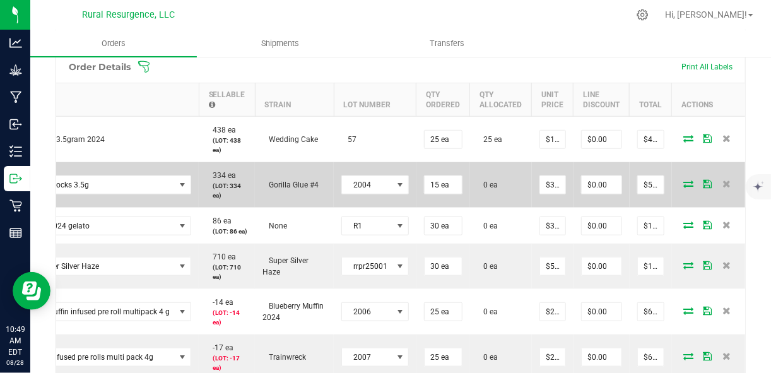
click at [679, 183] on span at bounding box center [688, 184] width 19 height 8
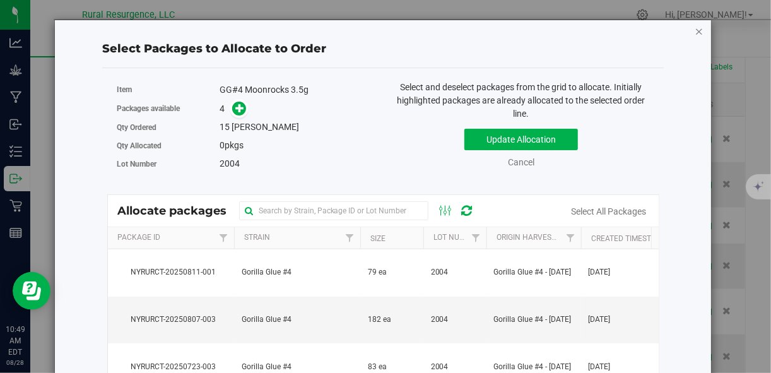
click at [694, 32] on icon "button" at bounding box center [698, 30] width 9 height 15
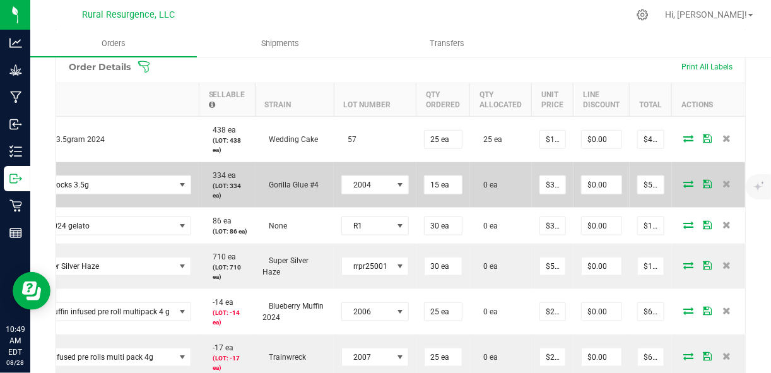
click at [684, 183] on icon at bounding box center [689, 184] width 10 height 8
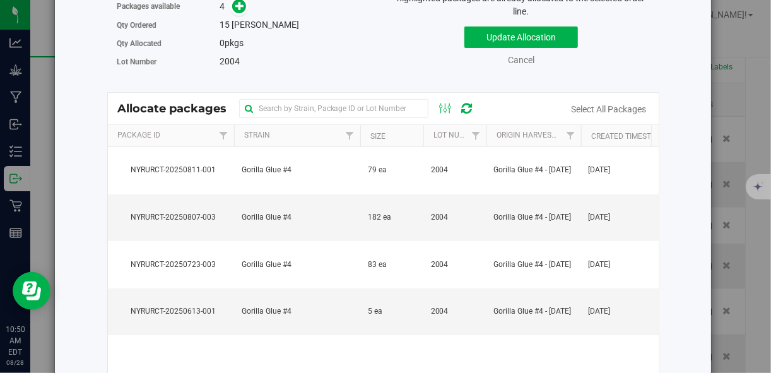
scroll to position [108, 0]
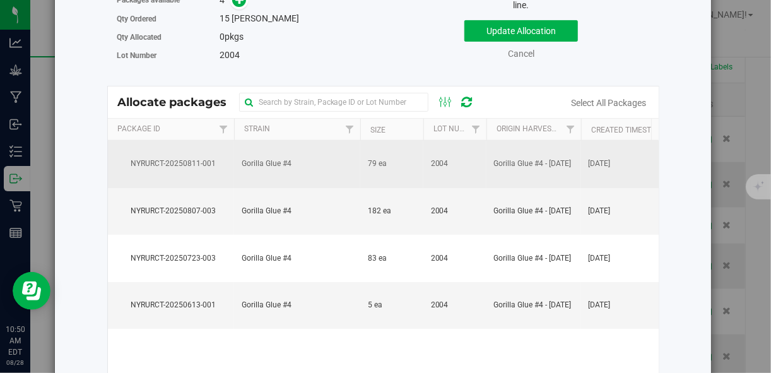
click at [409, 182] on td "79 ea" at bounding box center [391, 164] width 63 height 47
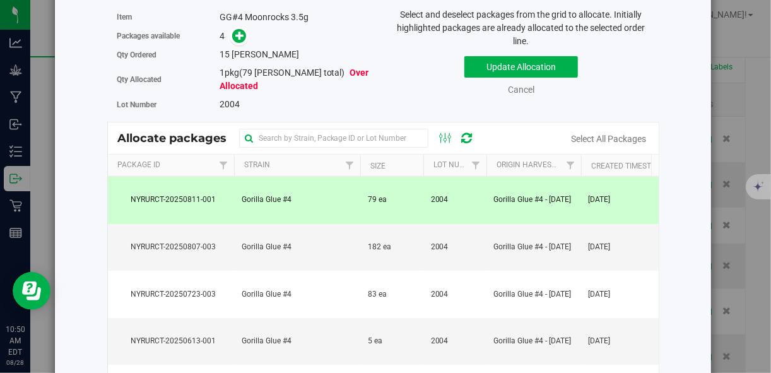
scroll to position [76, 0]
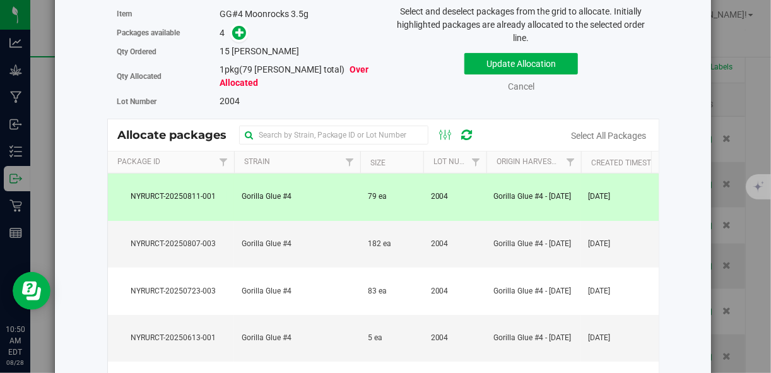
click at [347, 212] on td "Gorilla Glue #4" at bounding box center [297, 196] width 126 height 47
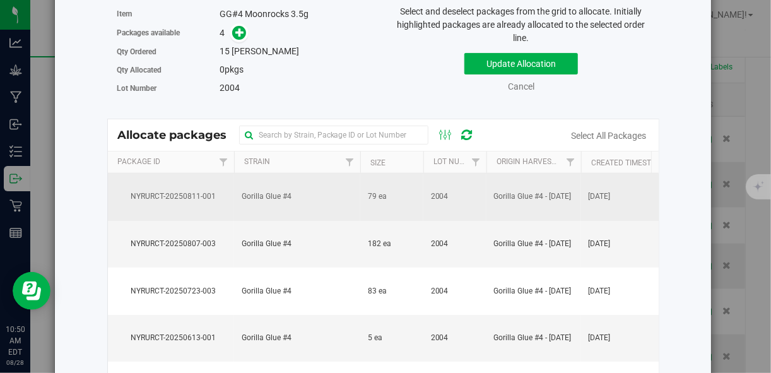
click at [370, 200] on span "79 ea" at bounding box center [377, 196] width 19 height 12
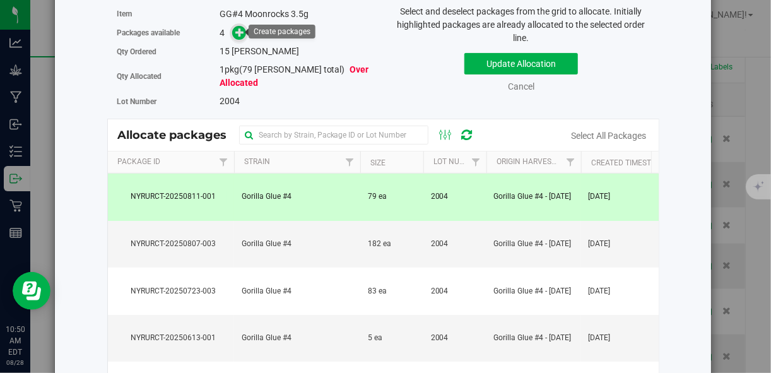
click at [235, 30] on icon at bounding box center [239, 31] width 9 height 9
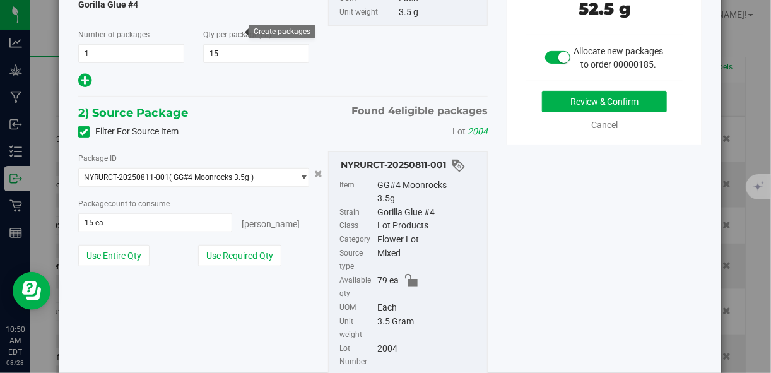
scroll to position [170, 0]
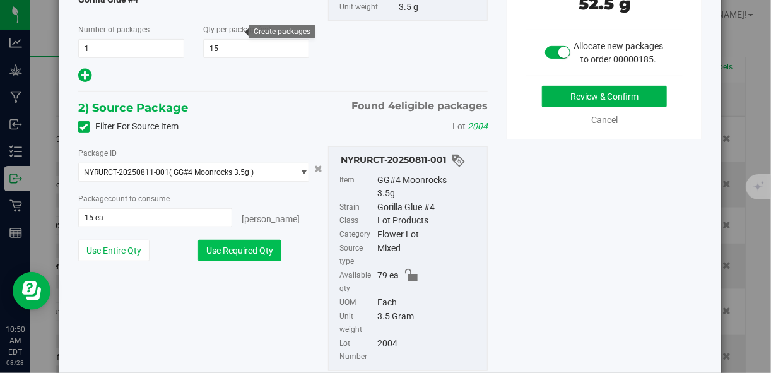
click at [257, 257] on button "Use Required Qty" at bounding box center [239, 250] width 83 height 21
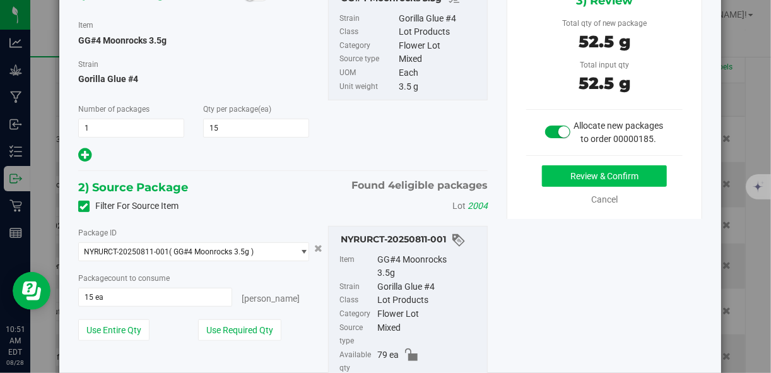
scroll to position [90, 0]
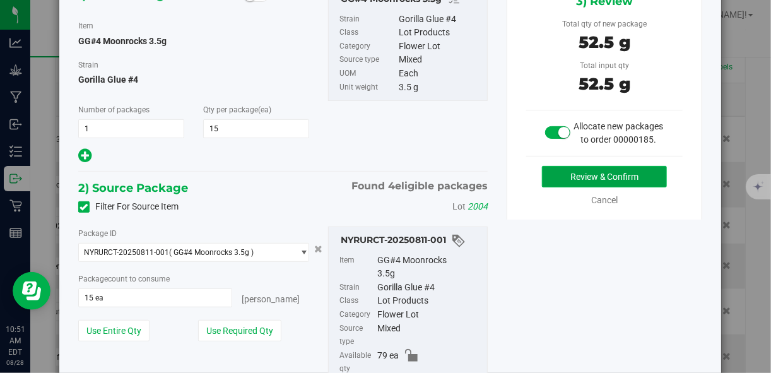
click at [569, 183] on button "Review & Confirm" at bounding box center [604, 176] width 125 height 21
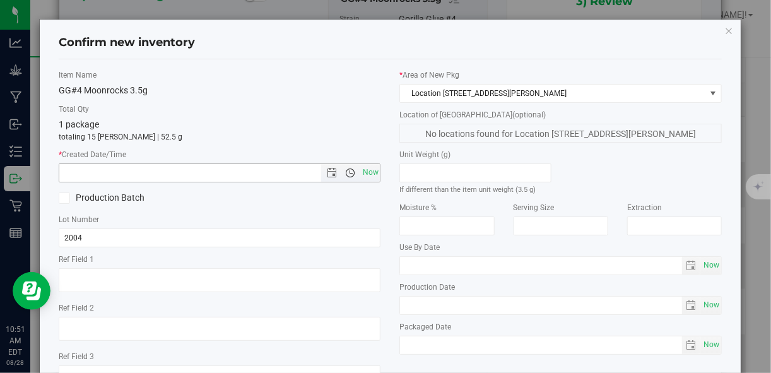
click at [355, 175] on span "Open the time view" at bounding box center [349, 173] width 21 height 10
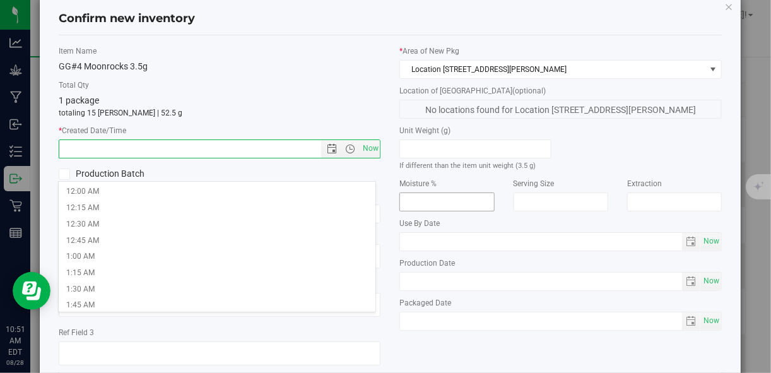
scroll to position [26, 0]
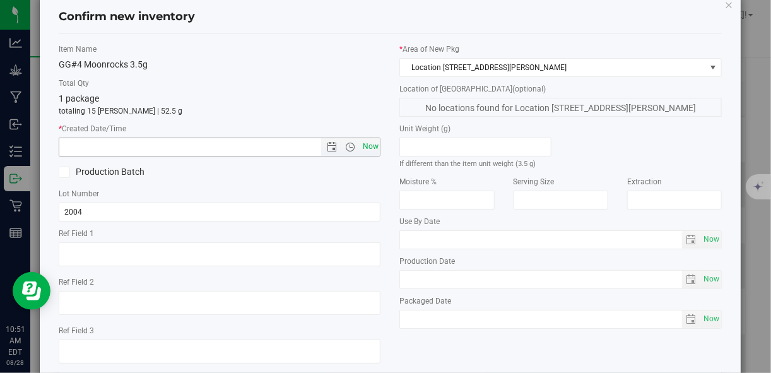
click at [366, 149] on span "Now" at bounding box center [369, 146] width 21 height 18
type input "[DATE] 10:51 AM"
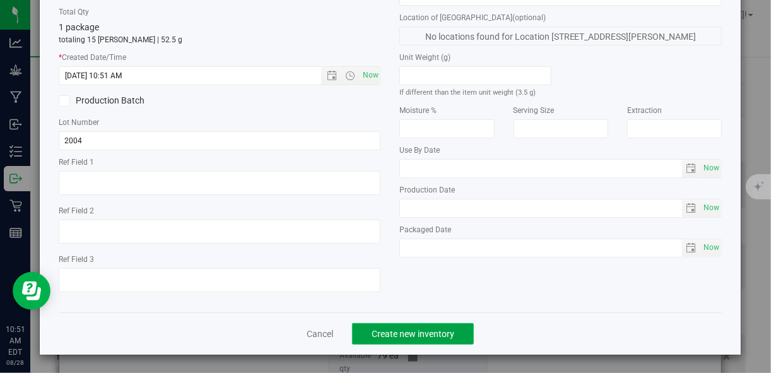
click at [389, 330] on span "Create new inventory" at bounding box center [412, 334] width 83 height 10
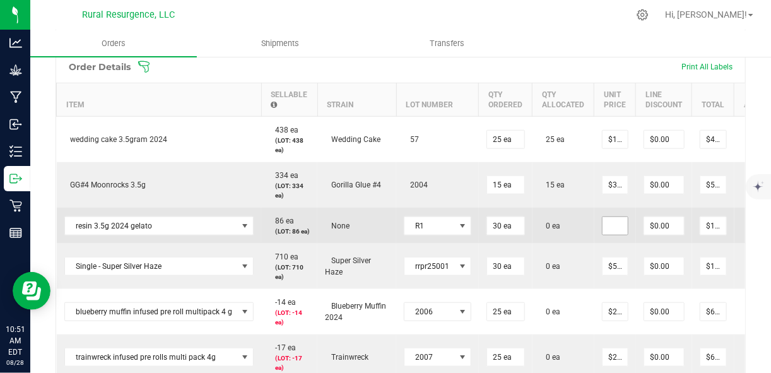
scroll to position [0, 62]
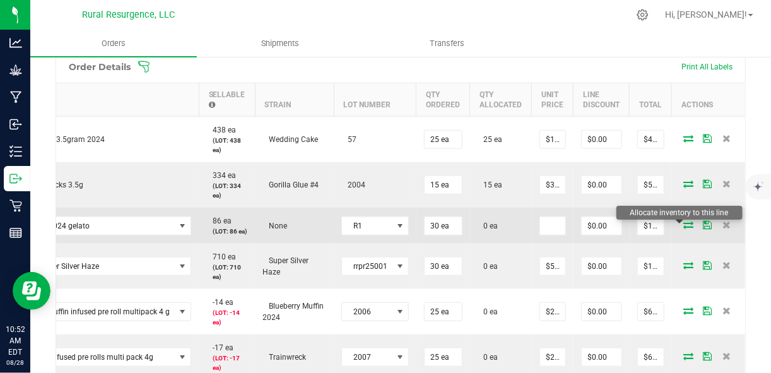
click at [684, 228] on icon at bounding box center [689, 225] width 10 height 8
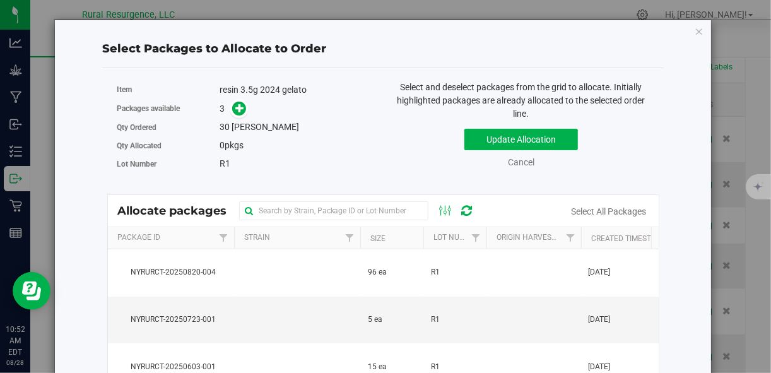
click at [228, 106] on span at bounding box center [236, 109] width 20 height 15
click at [240, 109] on icon at bounding box center [239, 107] width 9 height 9
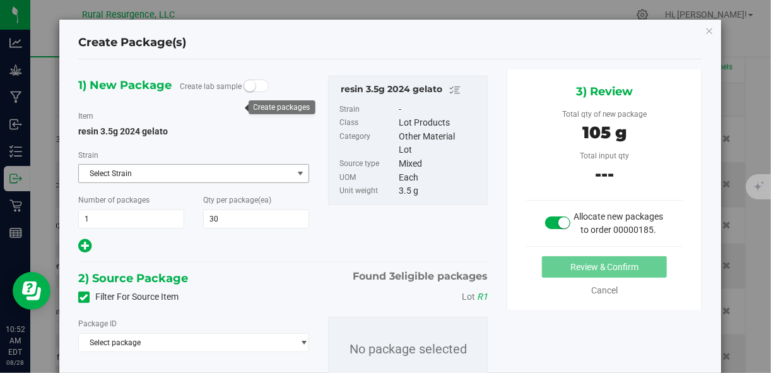
click at [247, 171] on span "Select Strain" at bounding box center [186, 174] width 214 height 18
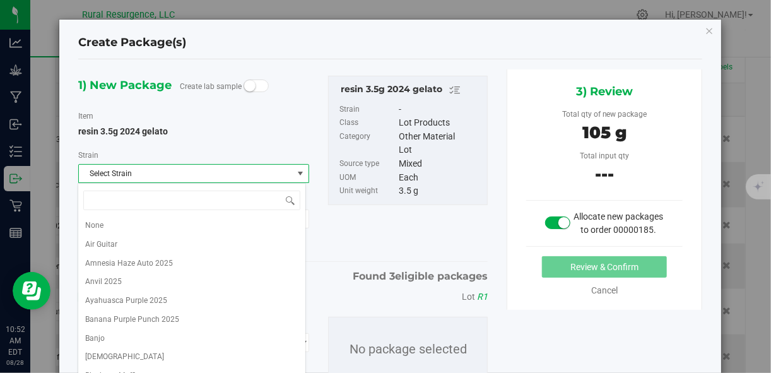
click at [288, 137] on div "resin 3.5g 2024 gelato" at bounding box center [193, 131] width 231 height 13
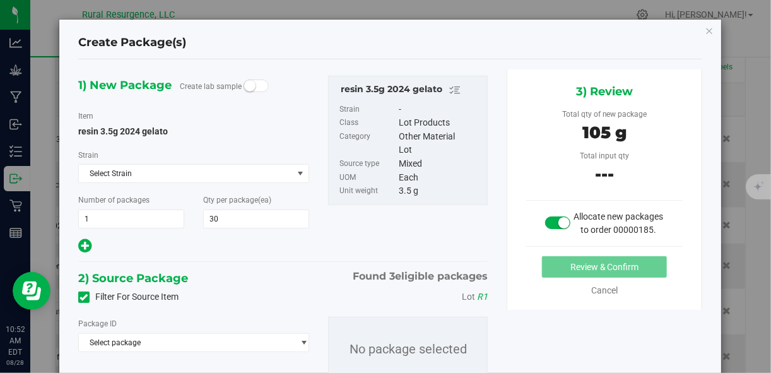
scroll to position [62, 0]
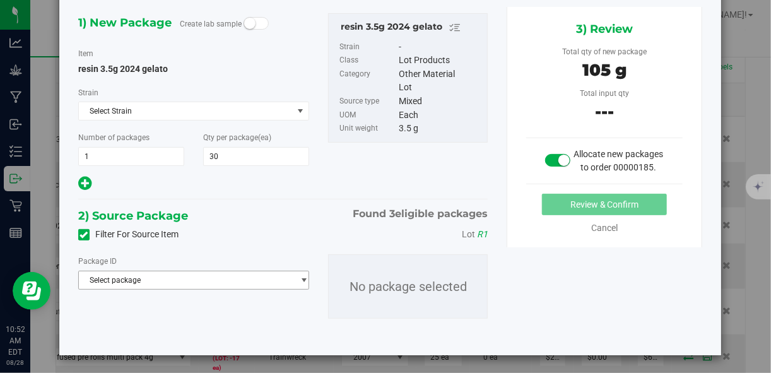
click at [262, 277] on span "Select package" at bounding box center [186, 280] width 214 height 18
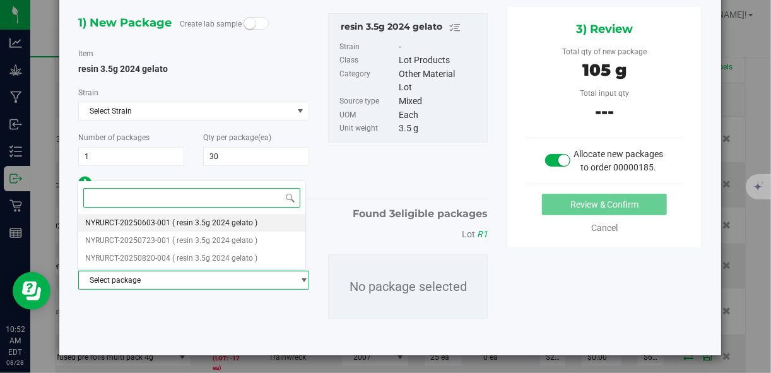
click at [272, 223] on li "NYRURCT-20250603-001 ( resin 3.5g 2024 gelato )" at bounding box center [192, 223] width 228 height 18
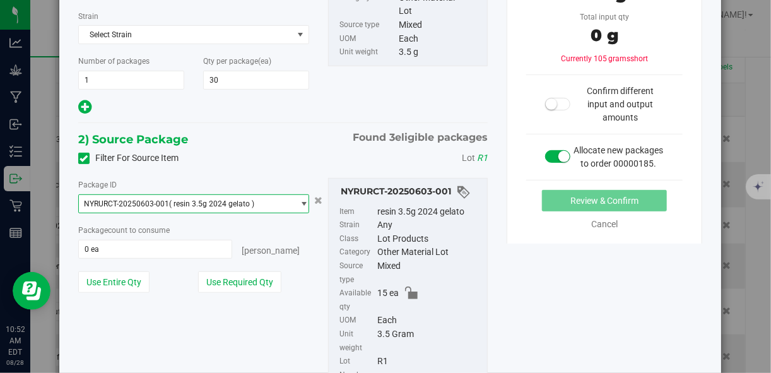
scroll to position [139, 0]
click at [285, 199] on span "NYRURCT-20250603-001 ( resin 3.5g 2024 gelato )" at bounding box center [186, 203] width 214 height 18
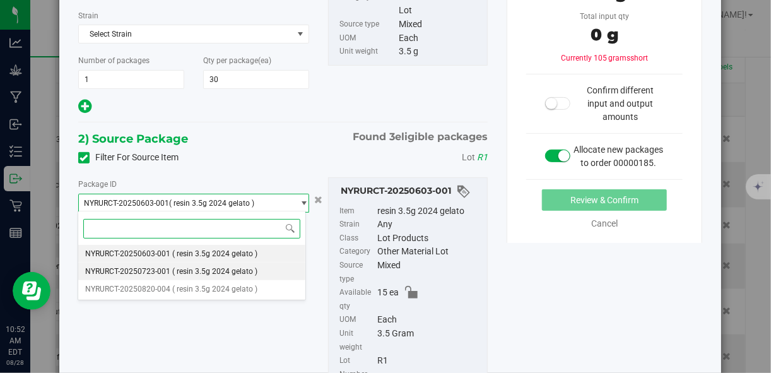
click at [274, 272] on li "NYRURCT-20250723-001 ( resin 3.5g 2024 gelato )" at bounding box center [192, 271] width 228 height 18
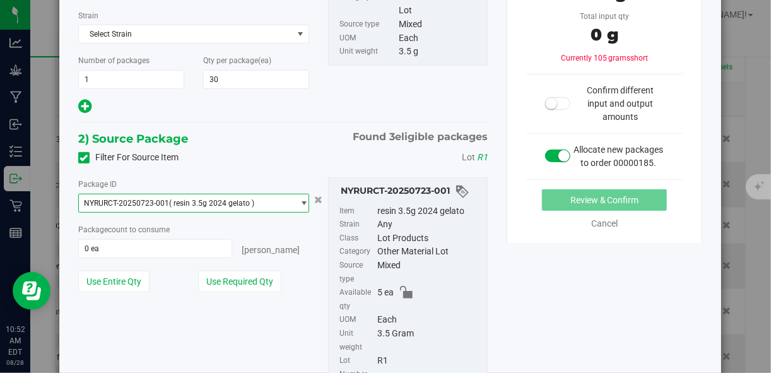
click at [284, 202] on span "NYRURCT-20250723-001 ( resin 3.5g 2024 gelato )" at bounding box center [186, 203] width 214 height 18
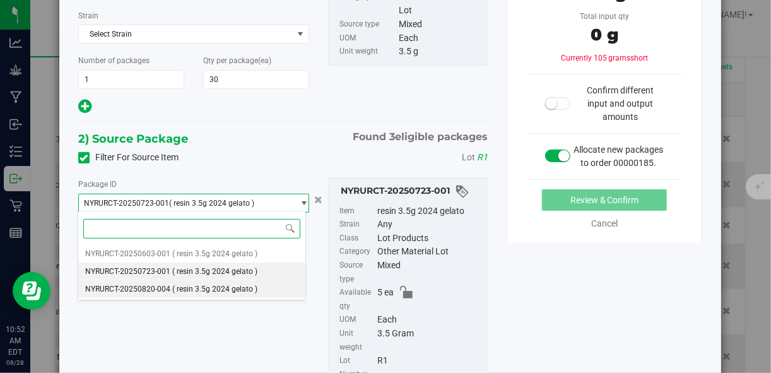
click at [257, 291] on li "NYRURCT-20250820-004 ( resin 3.5g 2024 gelato )" at bounding box center [192, 289] width 228 height 18
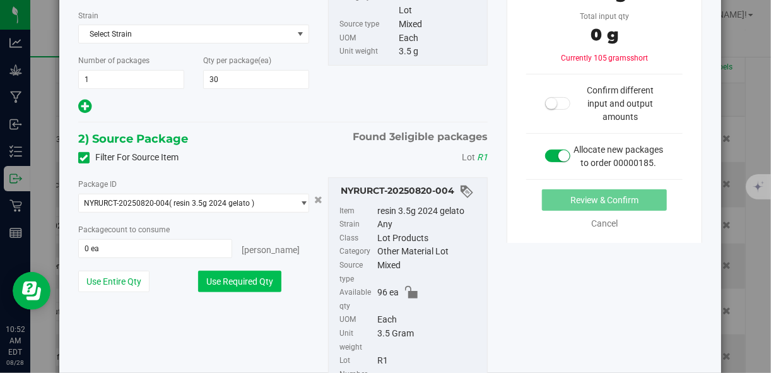
click at [248, 279] on button "Use Required Qty" at bounding box center [239, 281] width 83 height 21
type input "30 ea"
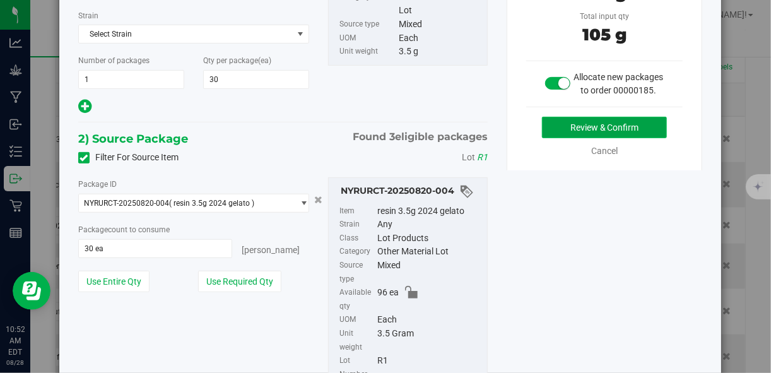
click at [598, 138] on button "Review & Confirm" at bounding box center [604, 127] width 125 height 21
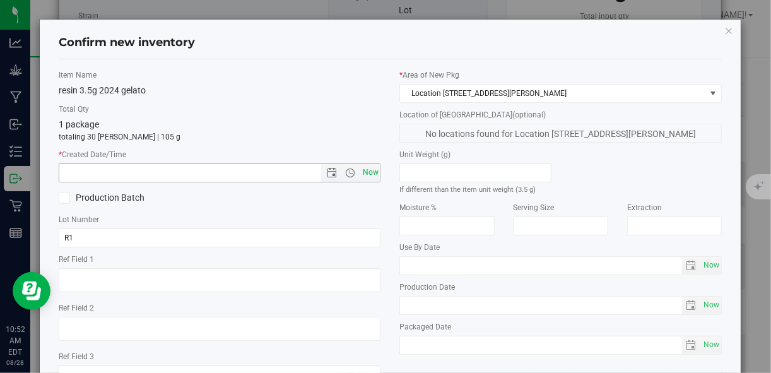
click at [368, 172] on span "Now" at bounding box center [369, 172] width 21 height 18
type input "[DATE] 10:52 AM"
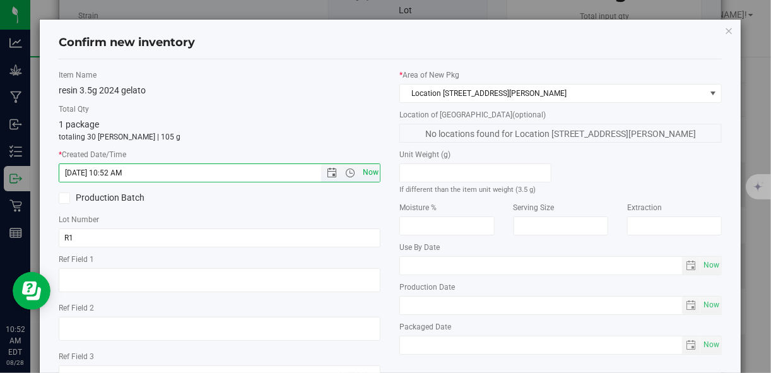
scroll to position [97, 0]
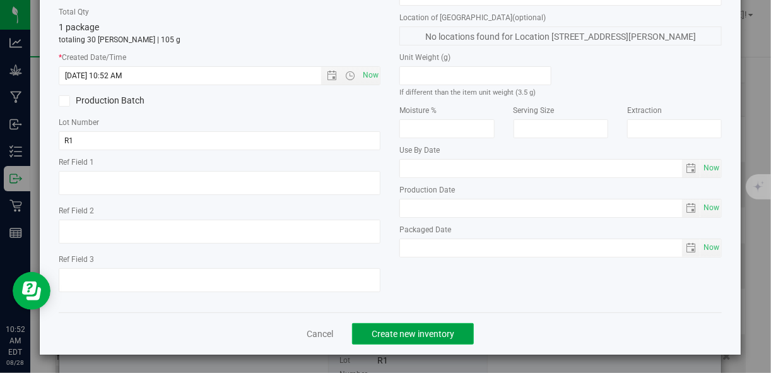
click at [404, 335] on span "Create new inventory" at bounding box center [412, 334] width 83 height 10
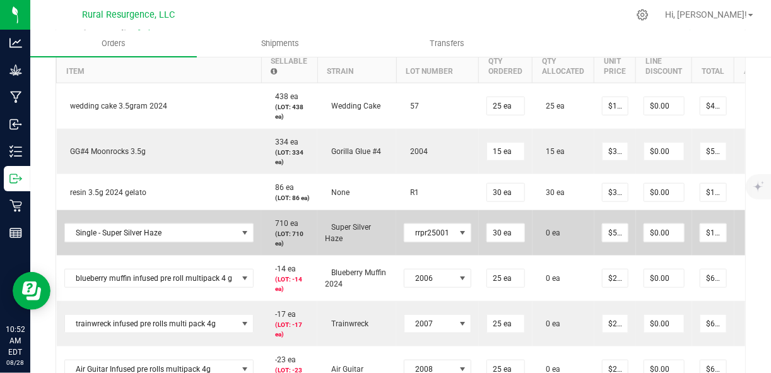
scroll to position [0, 62]
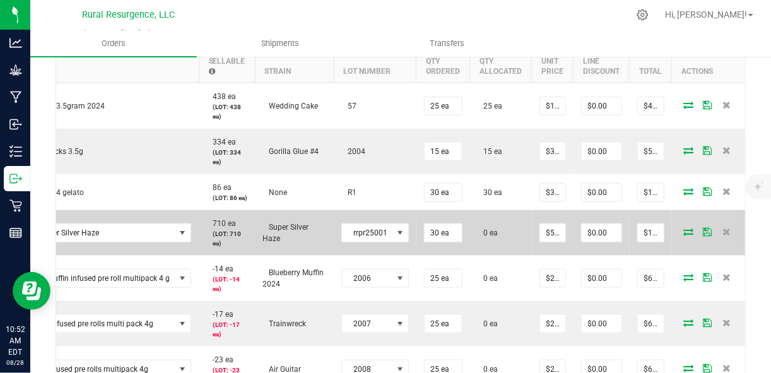
click at [684, 235] on icon at bounding box center [689, 232] width 10 height 8
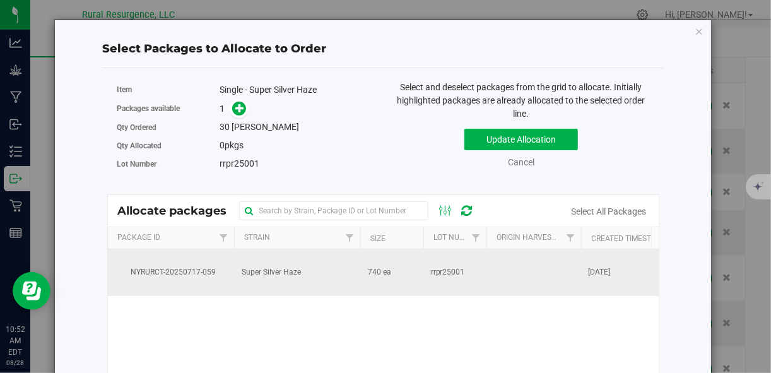
click at [296, 269] on td "Super Silver Haze" at bounding box center [297, 272] width 126 height 47
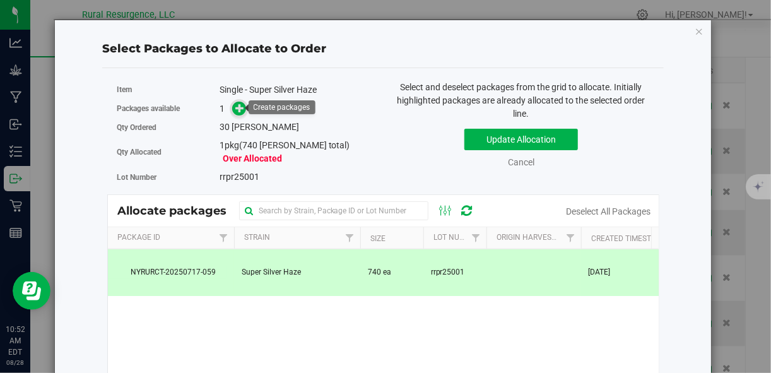
click at [237, 107] on icon at bounding box center [239, 107] width 9 height 9
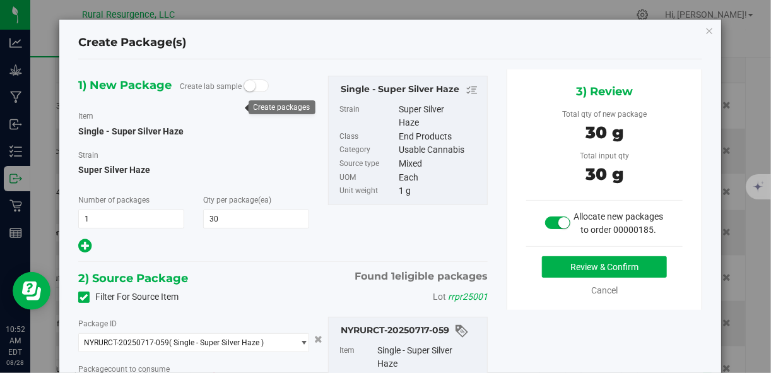
type input "30 ea"
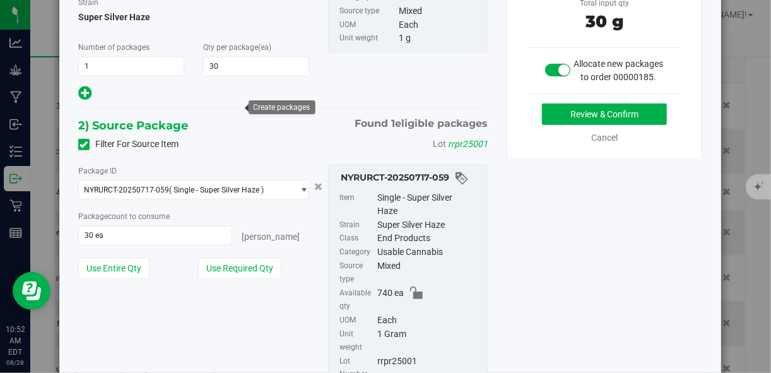
scroll to position [158, 0]
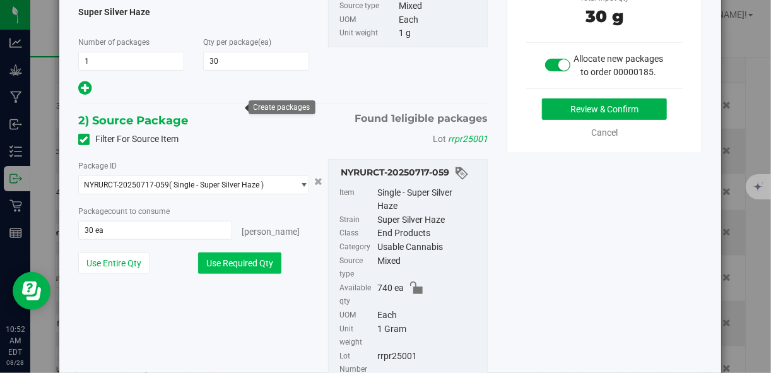
click at [243, 260] on button "Use Required Qty" at bounding box center [239, 262] width 83 height 21
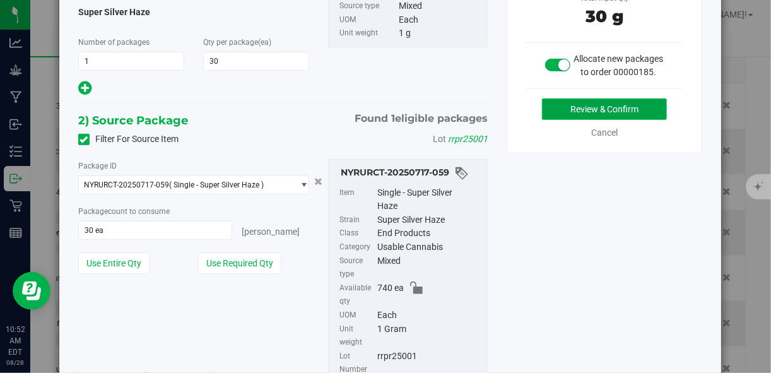
click at [586, 112] on button "Review & Confirm" at bounding box center [604, 108] width 125 height 21
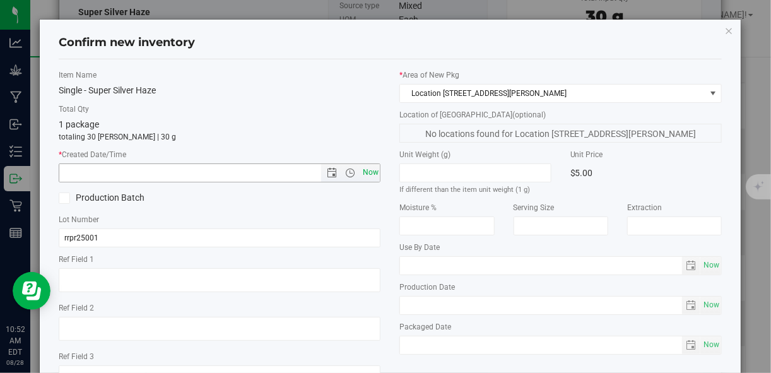
click at [371, 170] on span "Now" at bounding box center [369, 172] width 21 height 18
type input "[DATE] 10:52 AM"
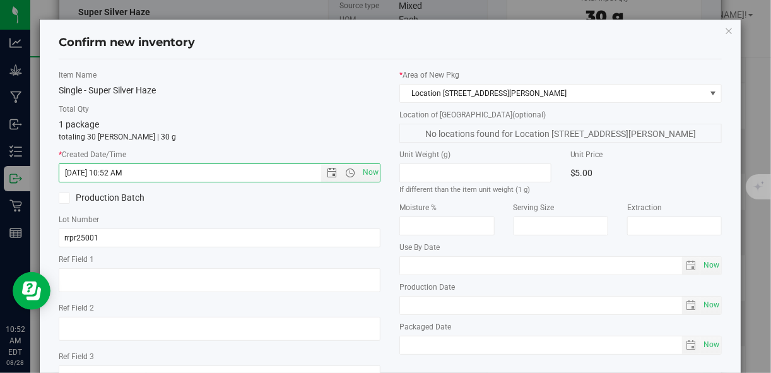
scroll to position [97, 0]
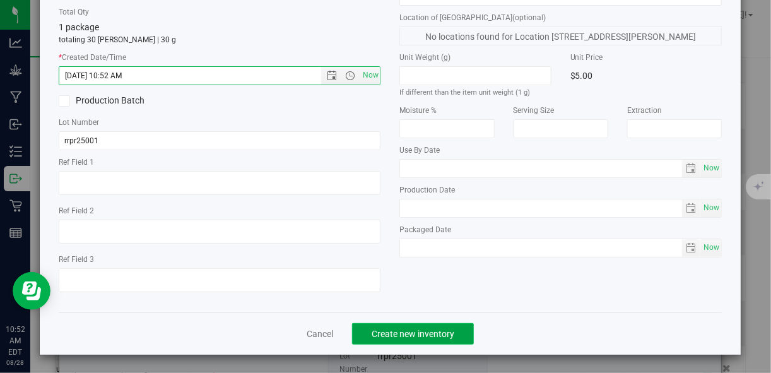
click at [430, 329] on span "Create new inventory" at bounding box center [412, 334] width 83 height 10
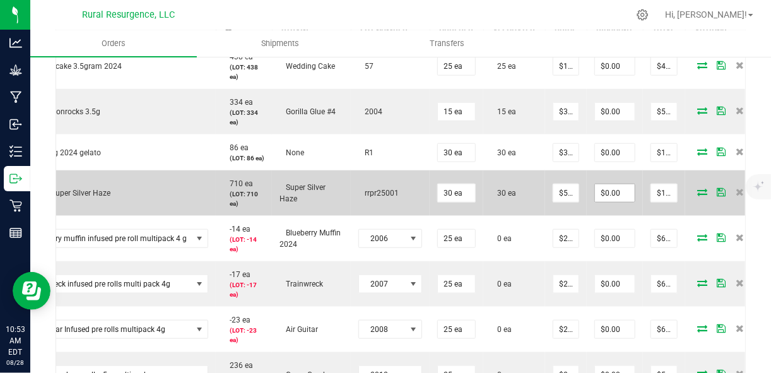
scroll to position [444, 0]
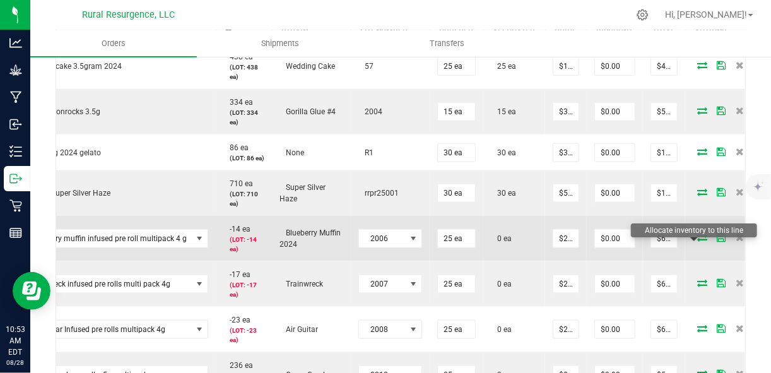
click at [697, 241] on icon at bounding box center [702, 237] width 10 height 8
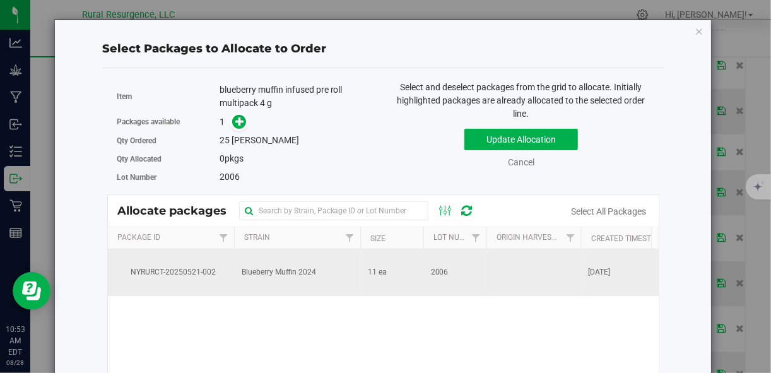
click at [248, 271] on span "Blueberry Muffin 2024" at bounding box center [278, 272] width 74 height 12
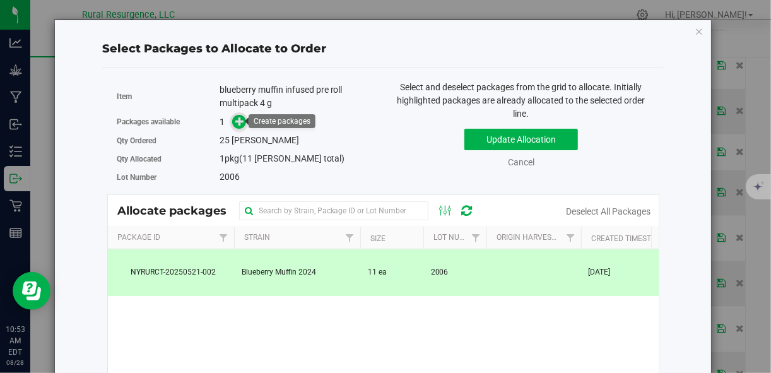
click at [235, 115] on span at bounding box center [239, 122] width 16 height 16
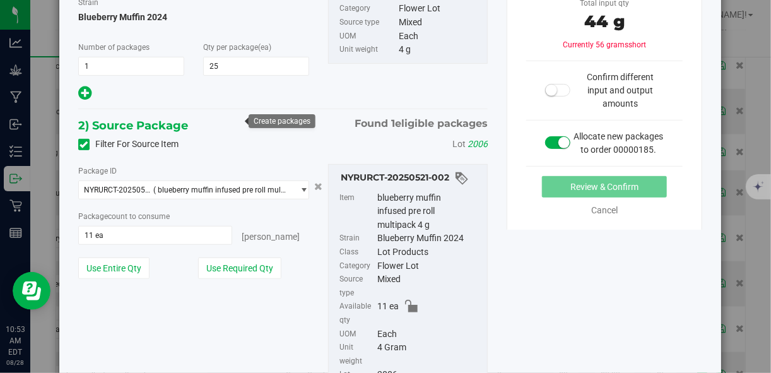
scroll to position [156, 0]
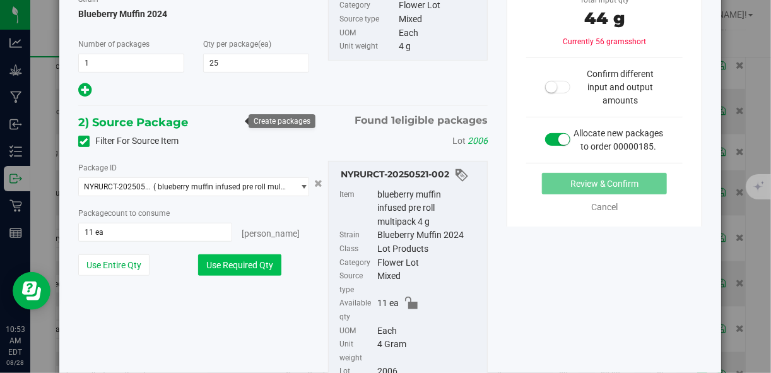
click at [247, 260] on button "Use Required Qty" at bounding box center [239, 264] width 83 height 21
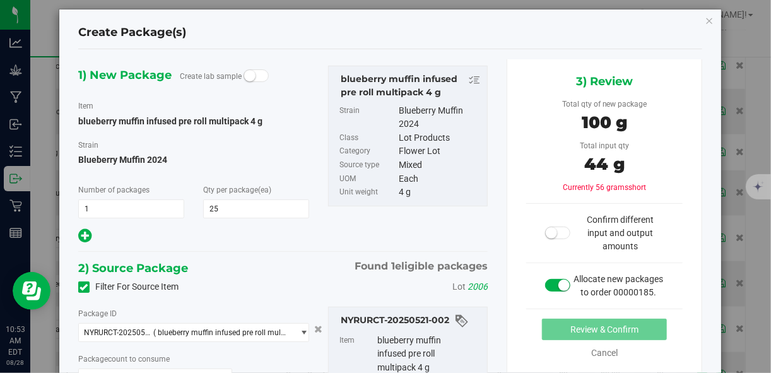
scroll to position [9, 0]
click at [705, 22] on icon "button" at bounding box center [709, 20] width 9 height 15
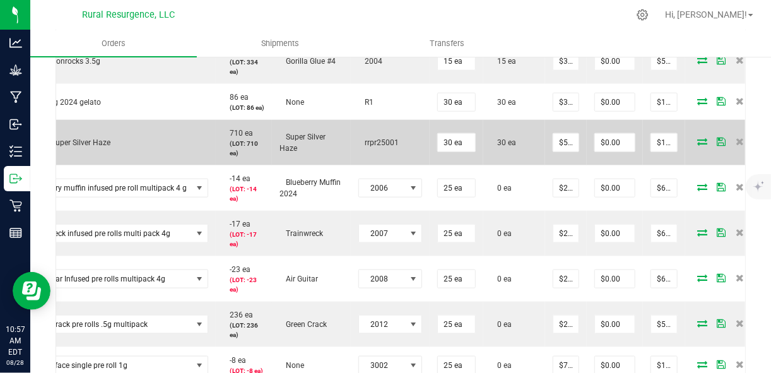
scroll to position [497, 0]
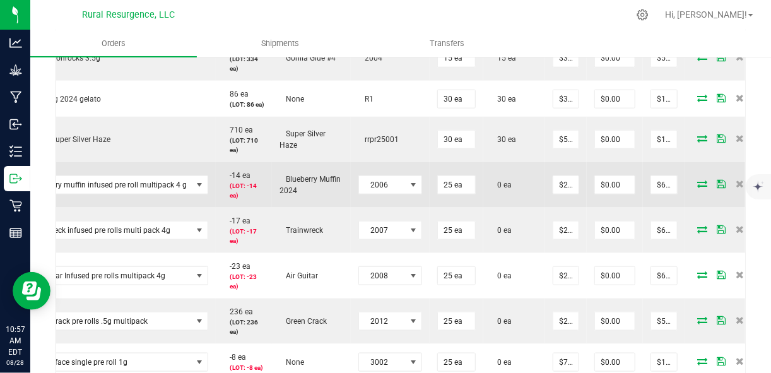
click at [697, 187] on icon at bounding box center [702, 184] width 10 height 8
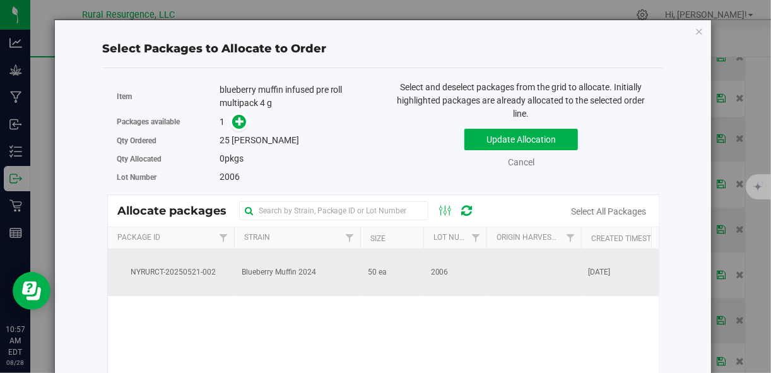
click at [271, 282] on td "Blueberry Muffin 2024" at bounding box center [297, 272] width 126 height 47
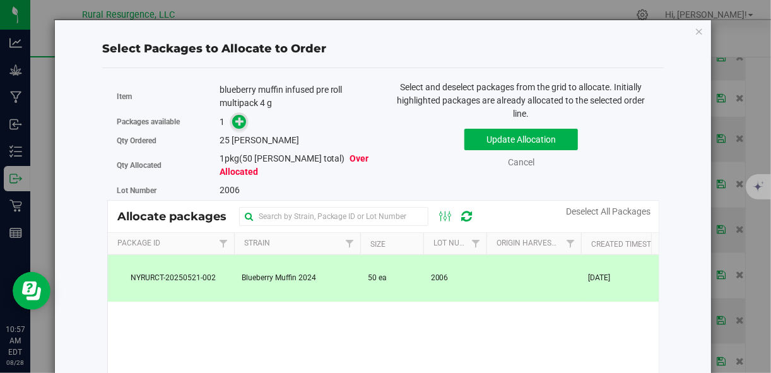
click at [240, 124] on icon at bounding box center [239, 121] width 9 height 9
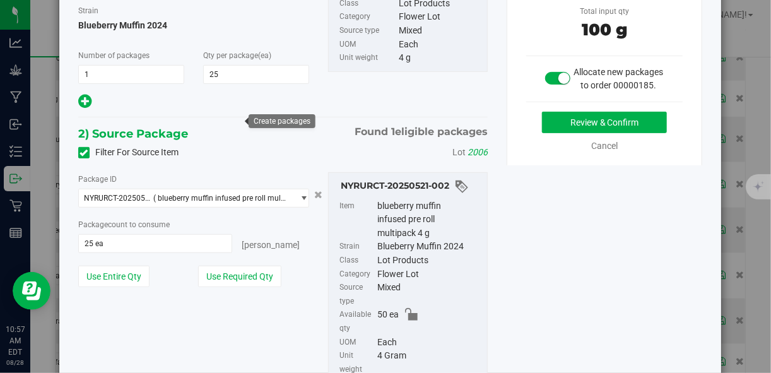
scroll to position [146, 0]
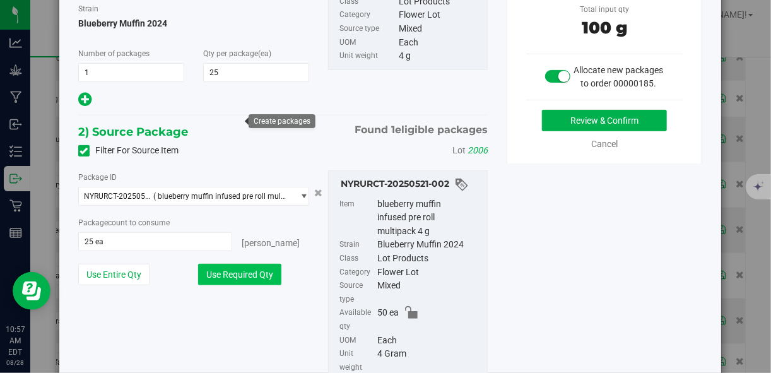
click at [251, 269] on button "Use Required Qty" at bounding box center [239, 274] width 83 height 21
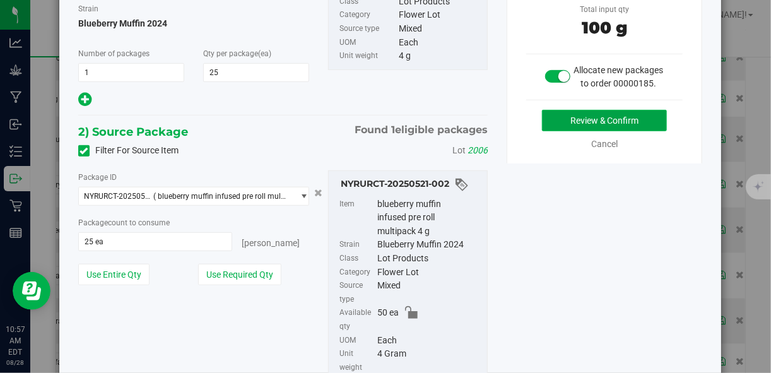
click at [588, 131] on button "Review & Confirm" at bounding box center [604, 120] width 125 height 21
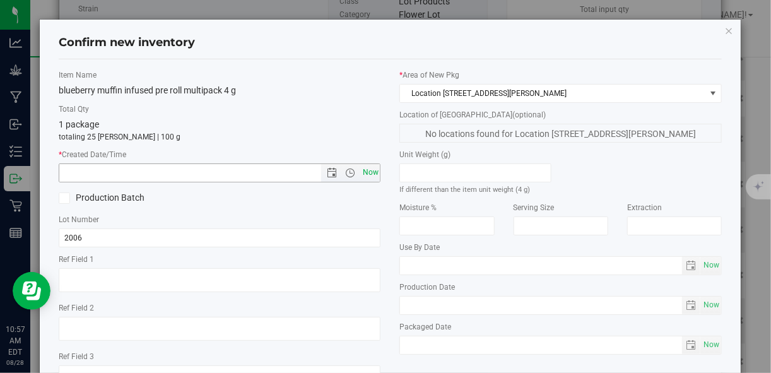
click at [371, 174] on span "Now" at bounding box center [369, 172] width 21 height 18
type input "[DATE] 10:57 AM"
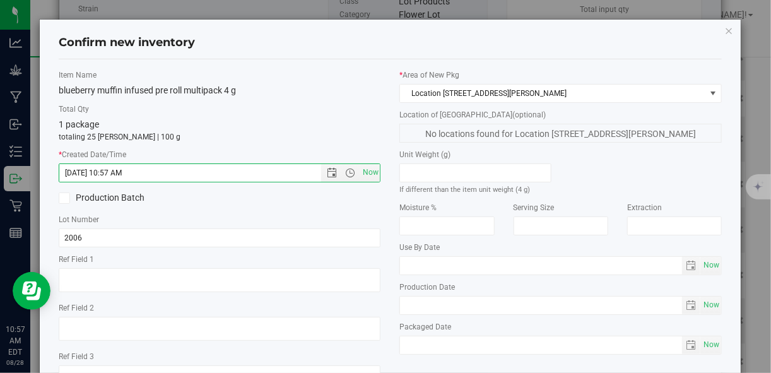
scroll to position [97, 0]
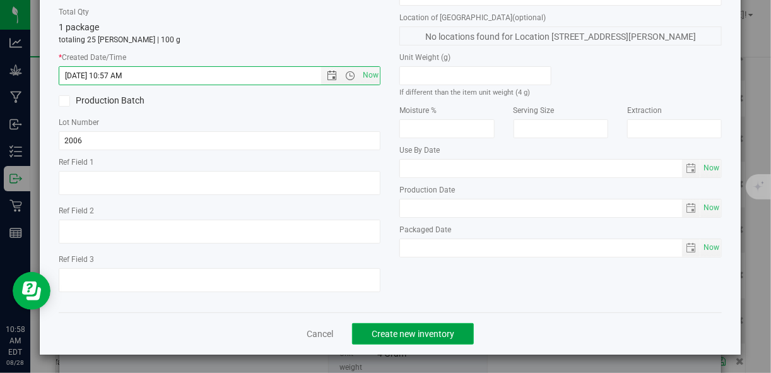
click at [405, 337] on span "Create new inventory" at bounding box center [412, 334] width 83 height 10
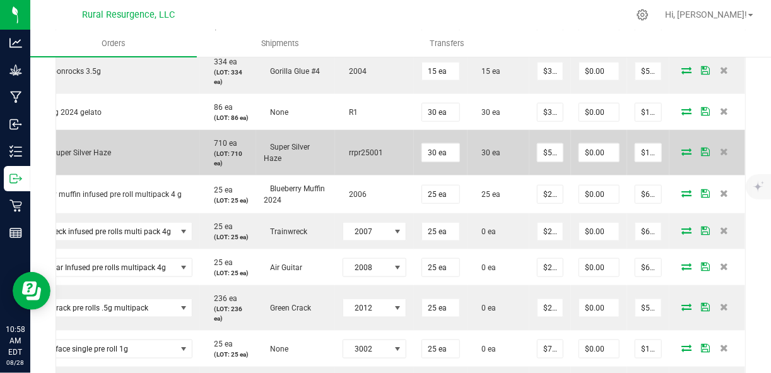
scroll to position [484, 0]
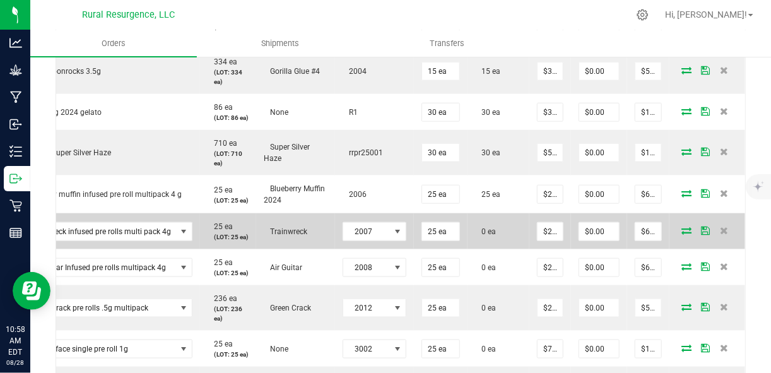
click at [681, 234] on icon at bounding box center [686, 230] width 10 height 8
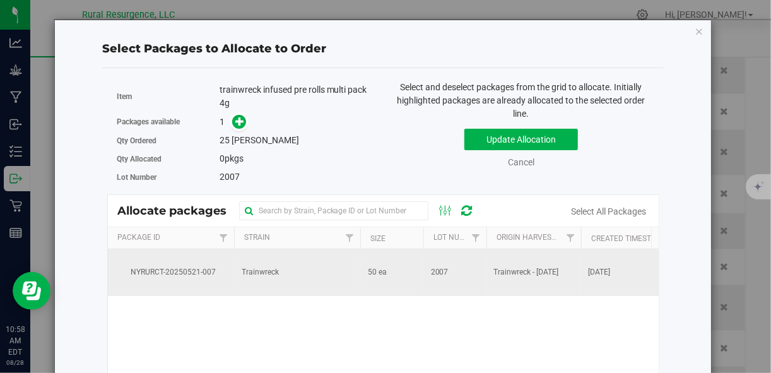
click at [280, 262] on td "Trainwreck" at bounding box center [297, 272] width 126 height 47
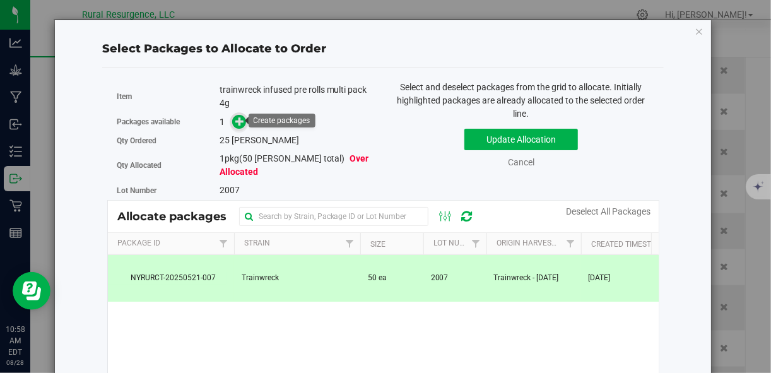
click at [238, 123] on icon at bounding box center [239, 120] width 9 height 9
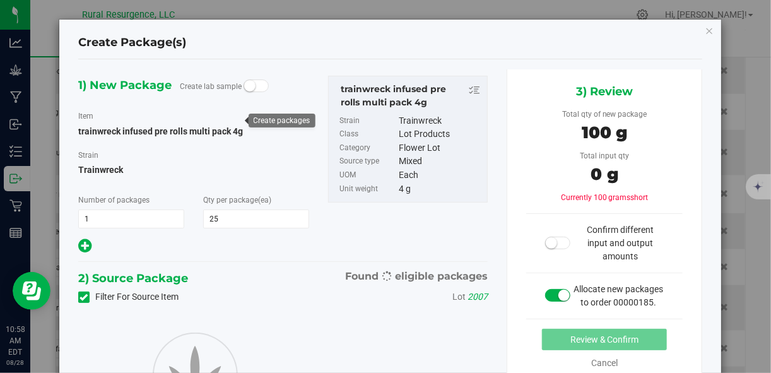
type input "25"
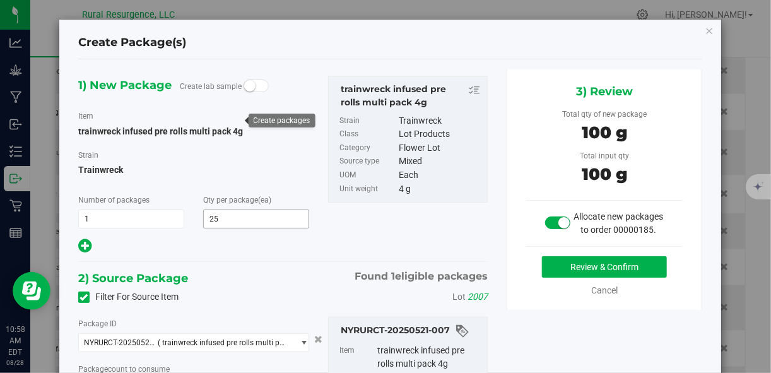
type input "25 ea"
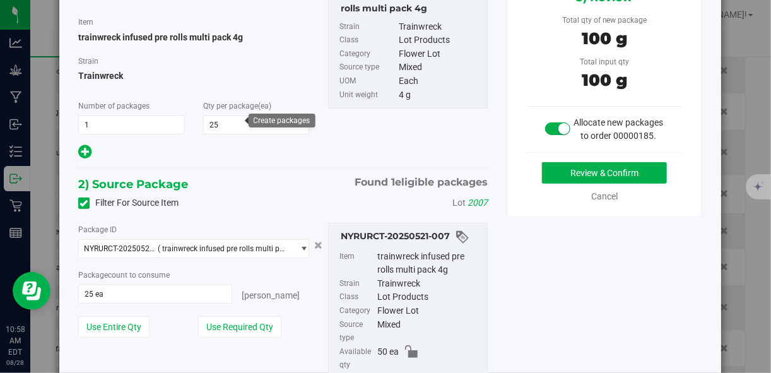
scroll to position [96, 0]
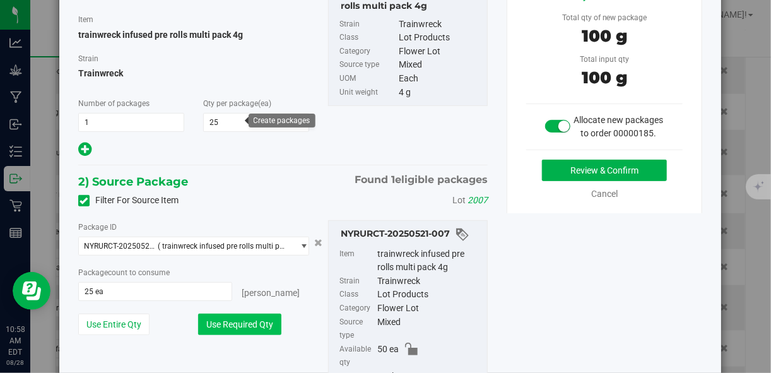
click at [250, 323] on button "Use Required Qty" at bounding box center [239, 323] width 83 height 21
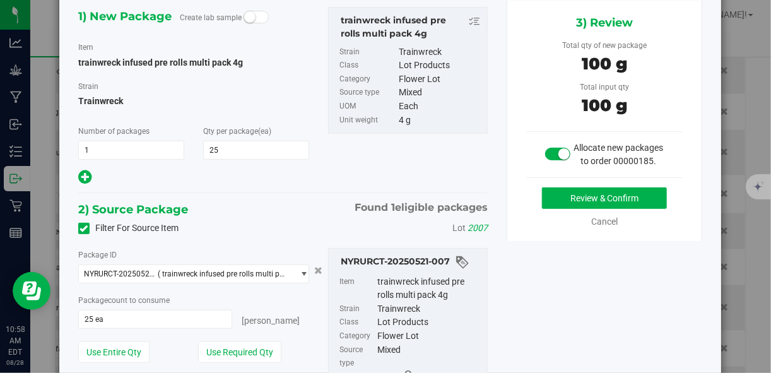
scroll to position [68, 0]
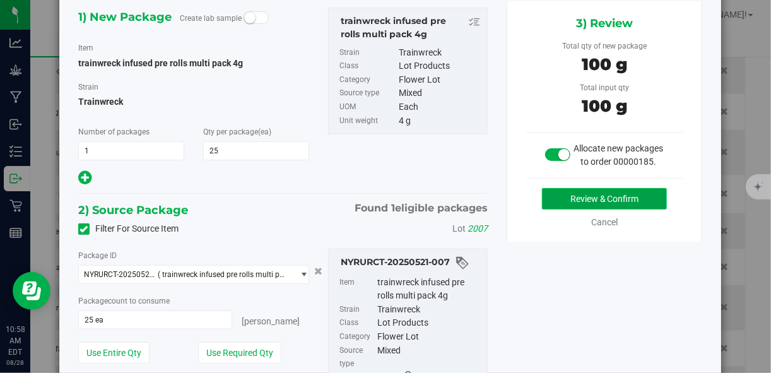
click at [569, 209] on button "Review & Confirm" at bounding box center [604, 198] width 125 height 21
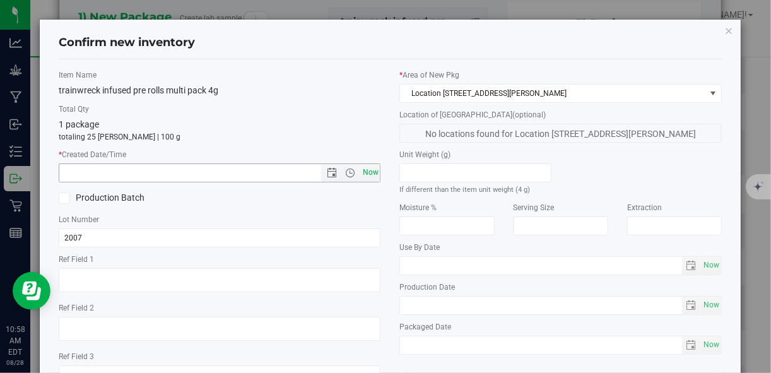
click at [366, 174] on span "Now" at bounding box center [369, 172] width 21 height 18
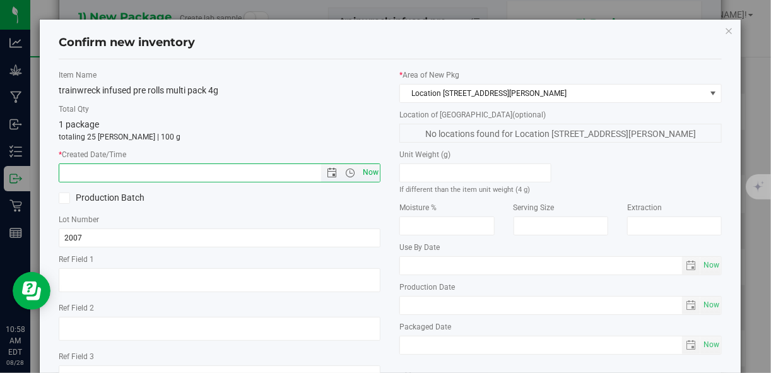
type input "[DATE] 10:58 AM"
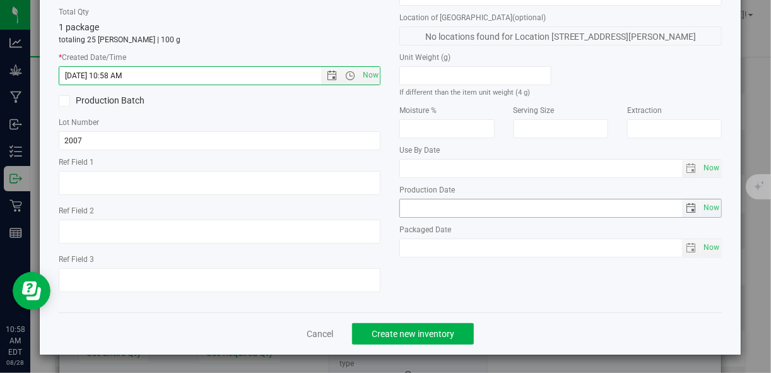
scroll to position [97, 0]
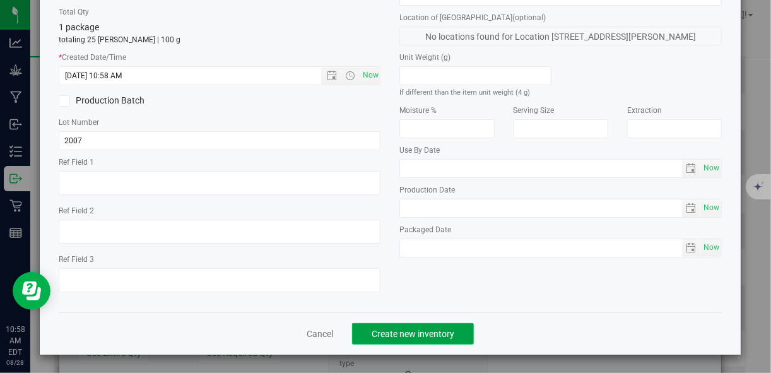
click at [421, 338] on button "Create new inventory" at bounding box center [413, 333] width 122 height 21
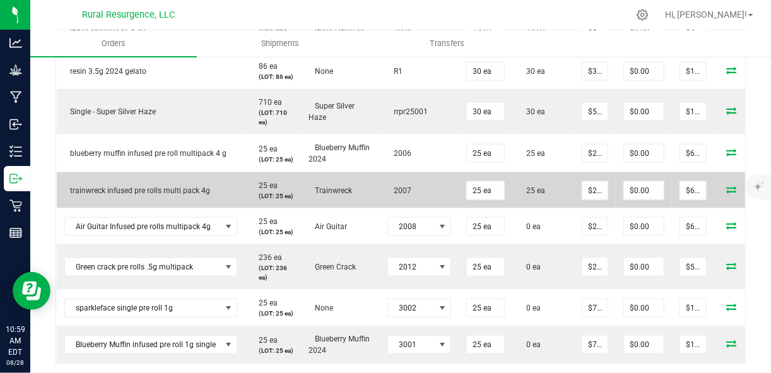
scroll to position [526, 0]
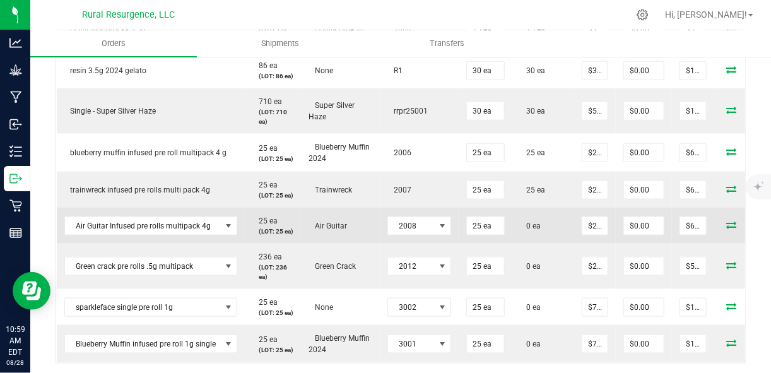
click at [726, 228] on icon at bounding box center [731, 225] width 10 height 8
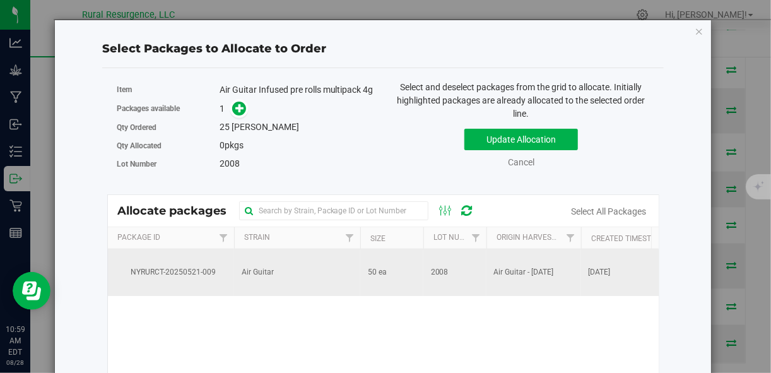
click at [283, 286] on td "Air Guitar" at bounding box center [297, 272] width 126 height 47
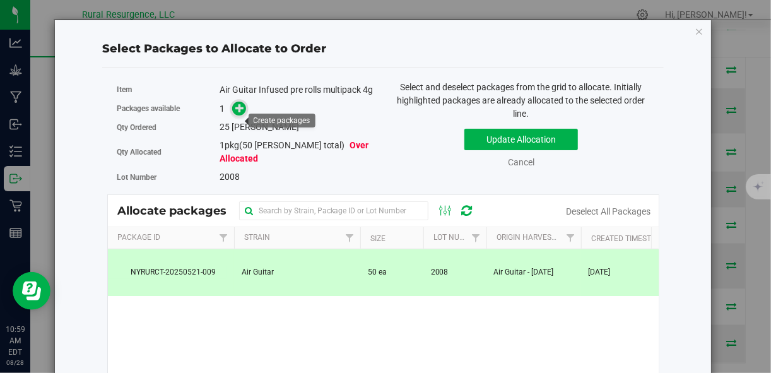
click at [235, 112] on icon at bounding box center [239, 107] width 9 height 9
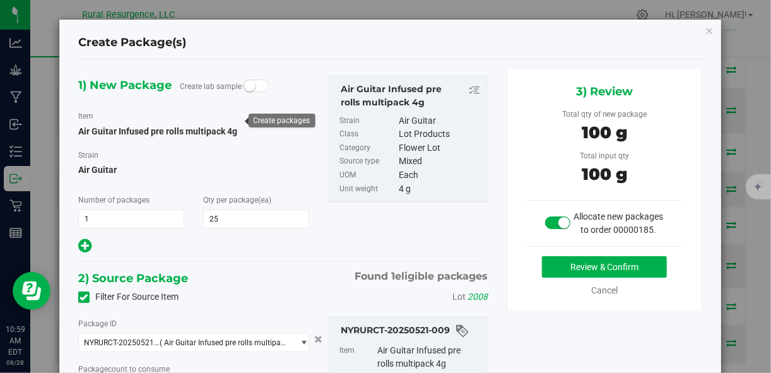
type input "25 ea"
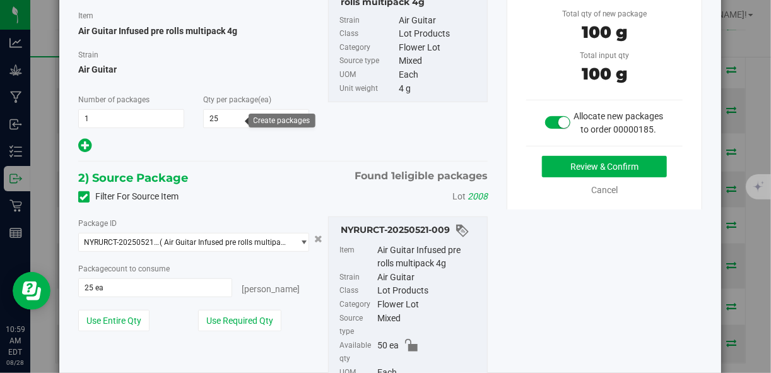
scroll to position [100, 0]
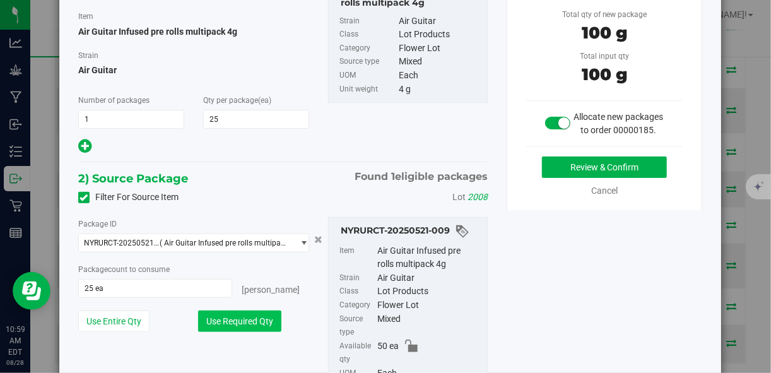
click at [257, 321] on button "Use Required Qty" at bounding box center [239, 320] width 83 height 21
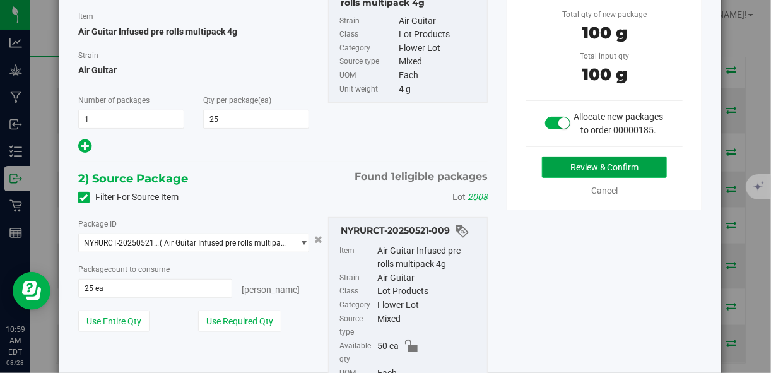
click at [562, 178] on button "Review & Confirm" at bounding box center [604, 166] width 125 height 21
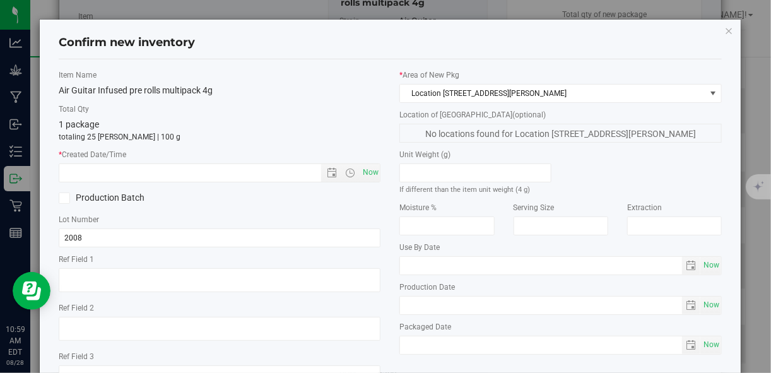
click at [377, 178] on div "Item Name Air Guitar Infused pre rolls multipack 4g Total Qty 1 package totalin…" at bounding box center [219, 234] width 341 height 330
click at [368, 174] on span "Now" at bounding box center [369, 172] width 21 height 18
type input "[DATE] 10:59 AM"
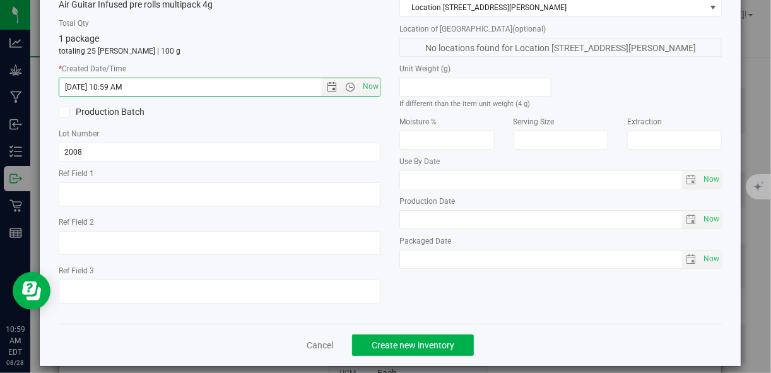
scroll to position [97, 0]
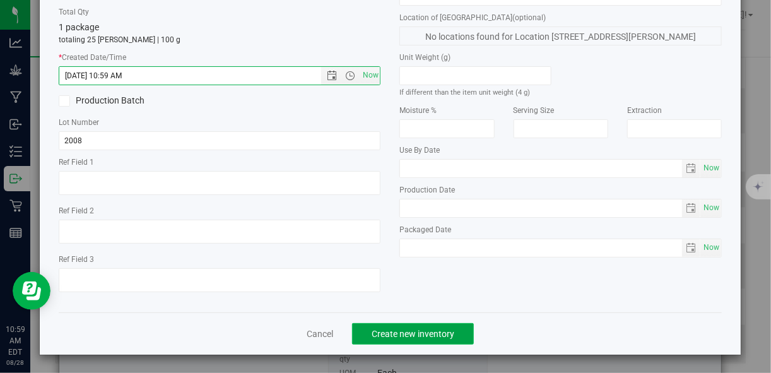
click at [393, 326] on button "Create new inventory" at bounding box center [413, 333] width 122 height 21
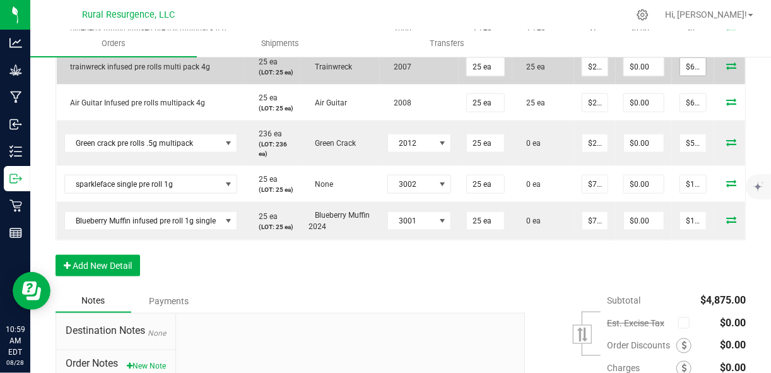
scroll to position [648, 0]
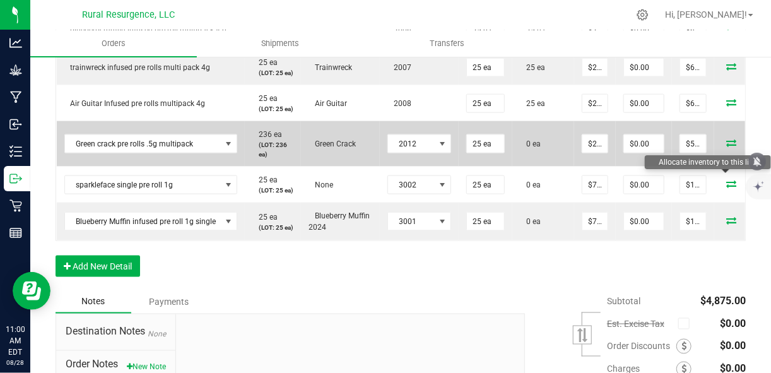
click at [726, 146] on icon at bounding box center [731, 143] width 10 height 8
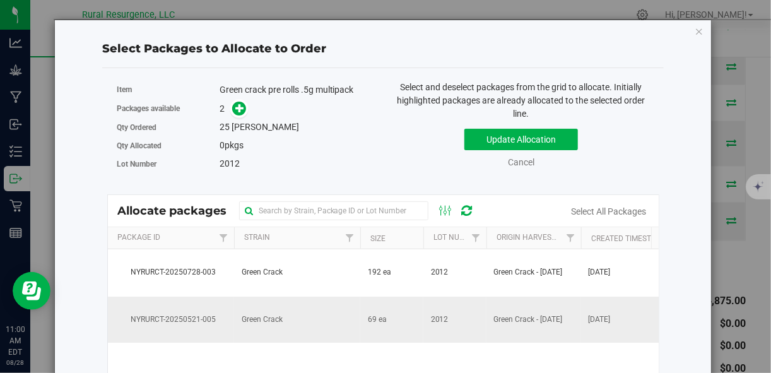
click at [282, 330] on td "Green Crack" at bounding box center [297, 319] width 126 height 47
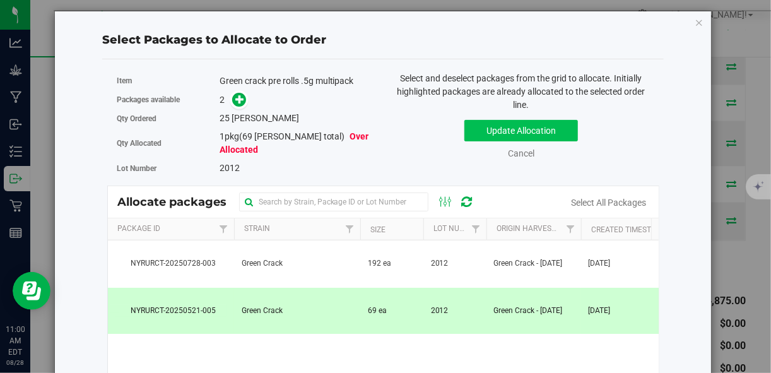
scroll to position [0, 0]
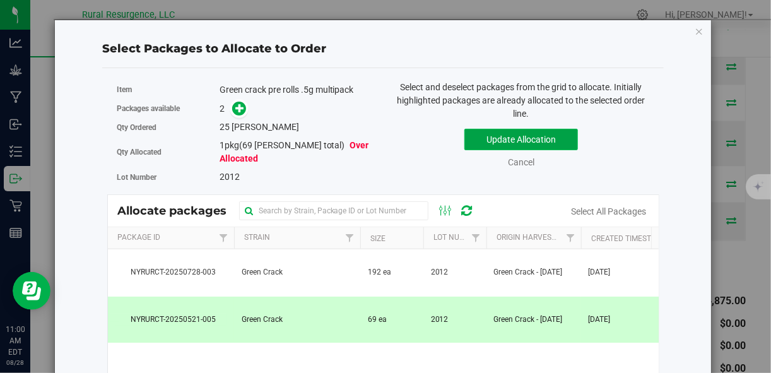
click at [496, 135] on button "Update Allocation" at bounding box center [520, 139] width 113 height 21
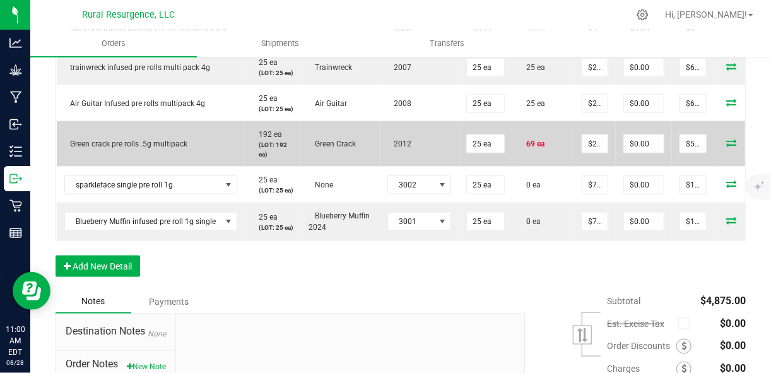
click at [726, 146] on icon at bounding box center [731, 143] width 10 height 8
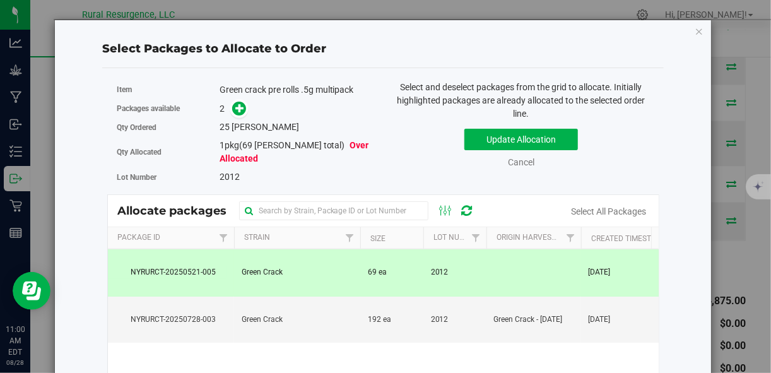
click at [399, 291] on td "69 ea" at bounding box center [391, 272] width 63 height 47
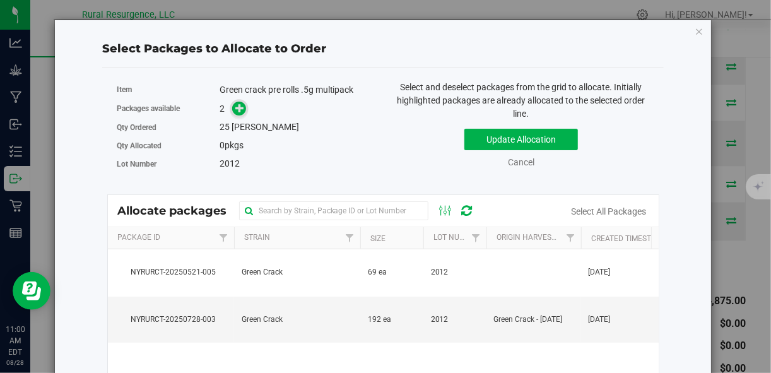
click at [240, 112] on icon at bounding box center [239, 107] width 9 height 9
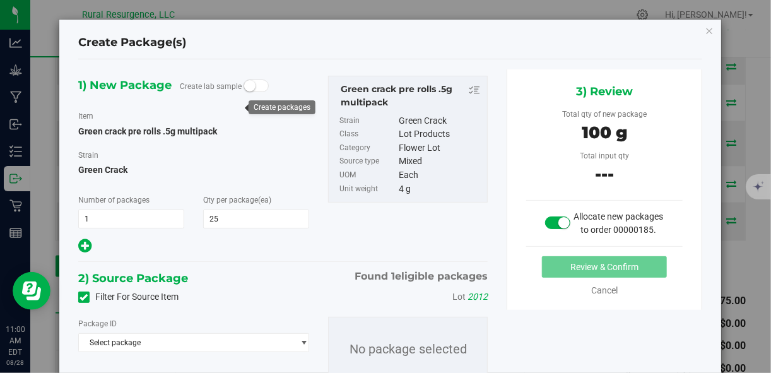
scroll to position [63, 0]
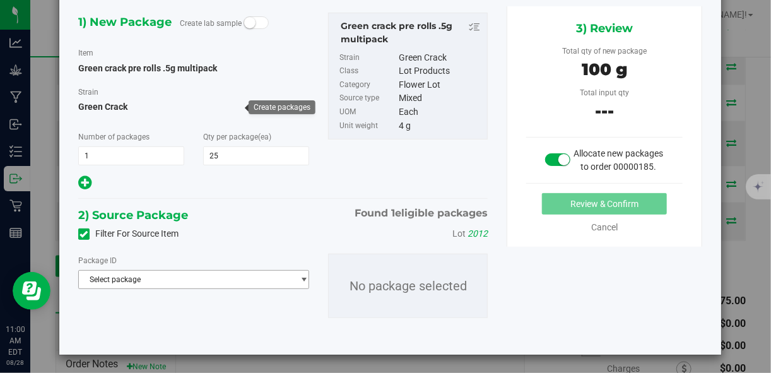
click at [267, 286] on span "Select package" at bounding box center [186, 280] width 214 height 18
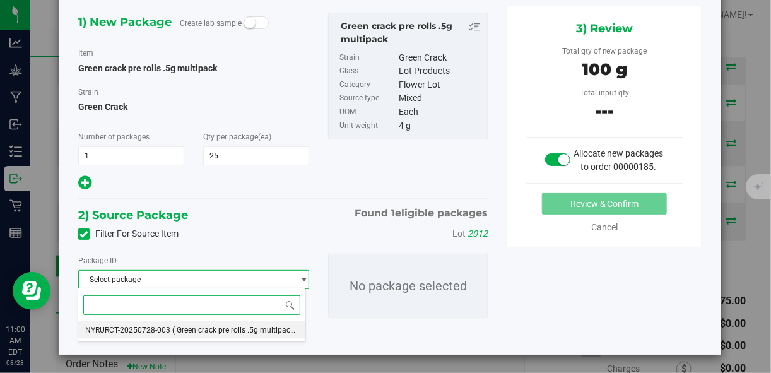
click at [257, 330] on span "( Green crack pre rolls .5g multipack )" at bounding box center [236, 329] width 126 height 9
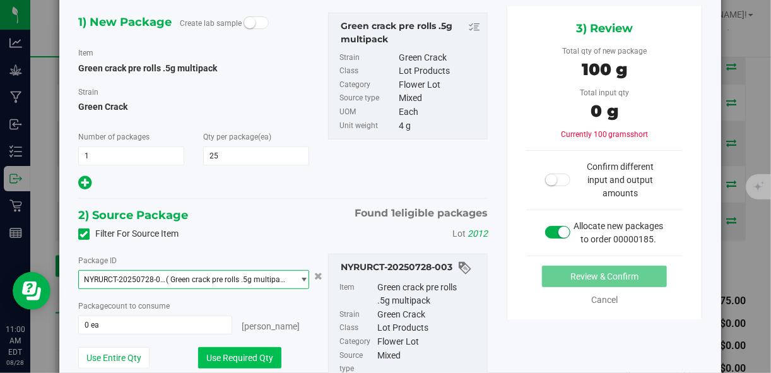
click at [259, 357] on button "Use Required Qty" at bounding box center [239, 357] width 83 height 21
type input "25 ea"
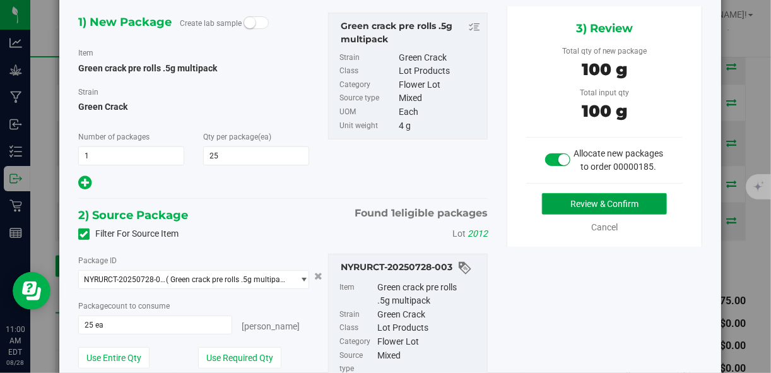
click at [608, 214] on button "Review & Confirm" at bounding box center [604, 203] width 125 height 21
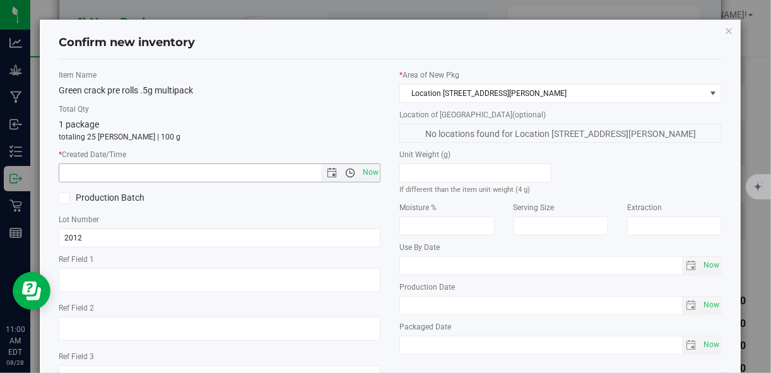
click at [354, 175] on span "Open the time view" at bounding box center [349, 173] width 21 height 10
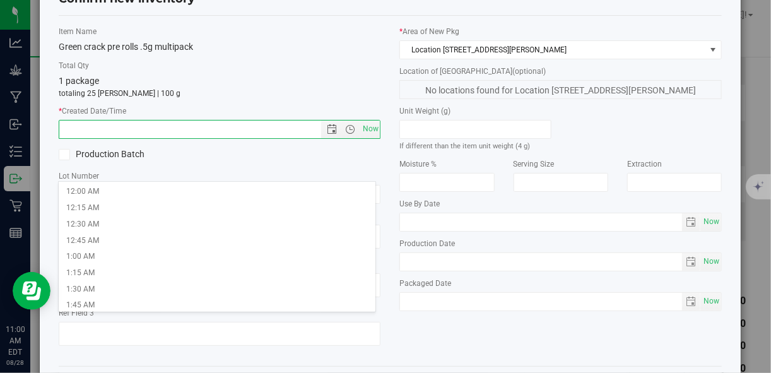
scroll to position [44, 0]
click at [366, 126] on span "Now" at bounding box center [369, 129] width 21 height 18
type input "[DATE] 11:00 AM"
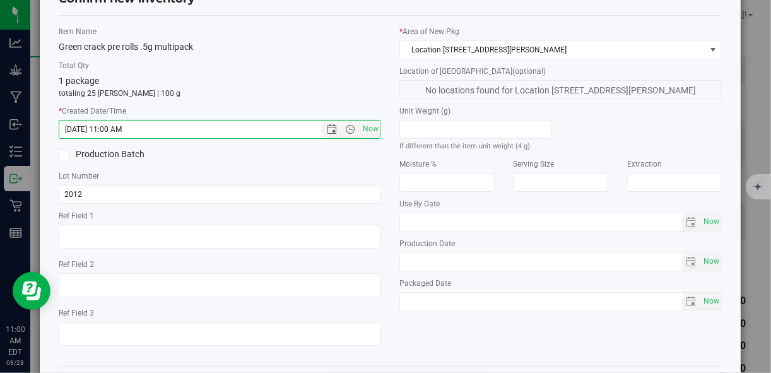
click at [124, 151] on label "Production Batch" at bounding box center [134, 154] width 151 height 13
click at [0, 0] on input "Production Batch" at bounding box center [0, 0] width 0 height 0
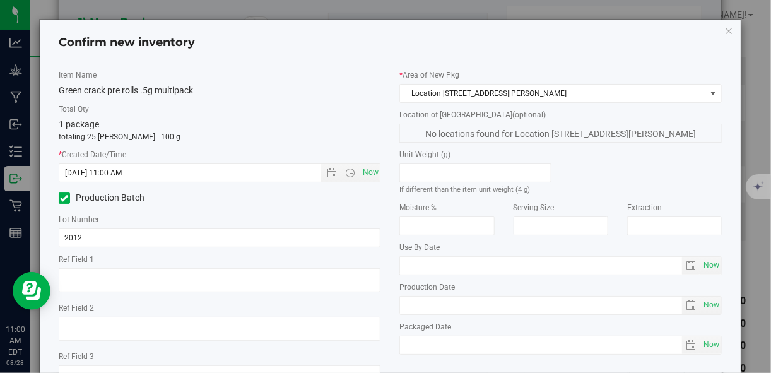
scroll to position [97, 0]
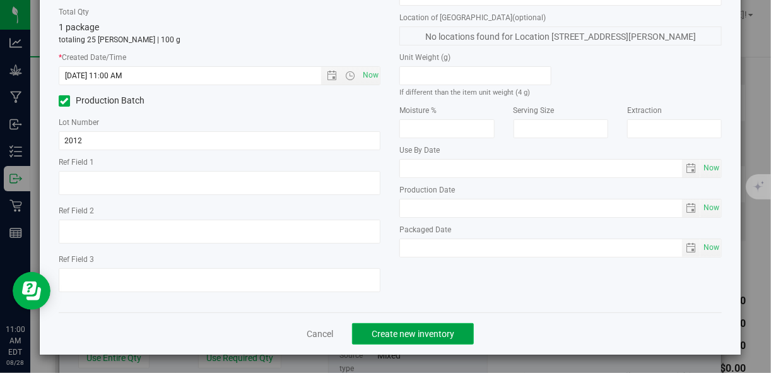
click at [384, 337] on span "Create new inventory" at bounding box center [412, 334] width 83 height 10
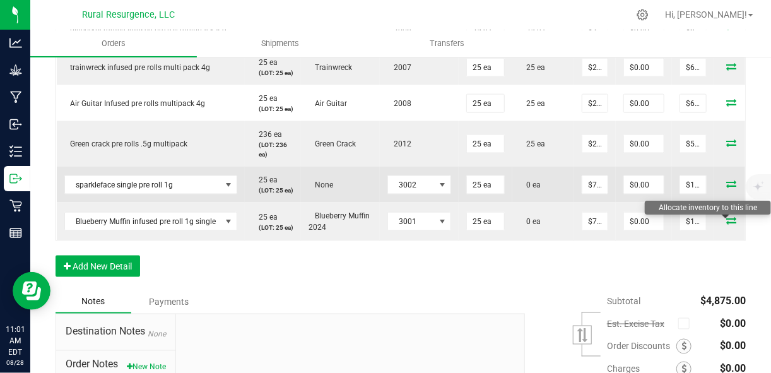
click at [729, 187] on icon at bounding box center [731, 184] width 10 height 8
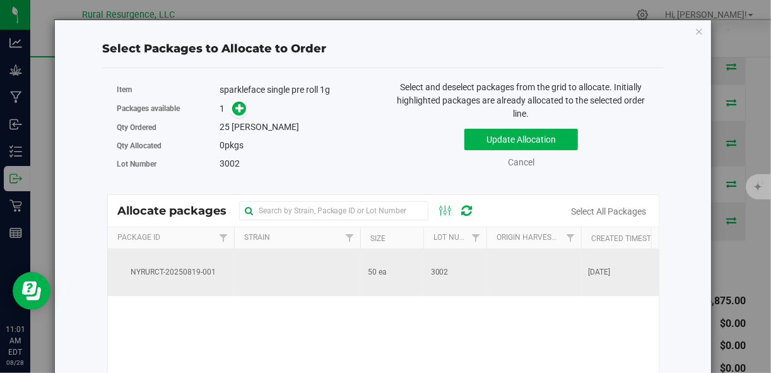
click at [194, 275] on span "NYRURCT-20250819-001" at bounding box center [170, 272] width 111 height 12
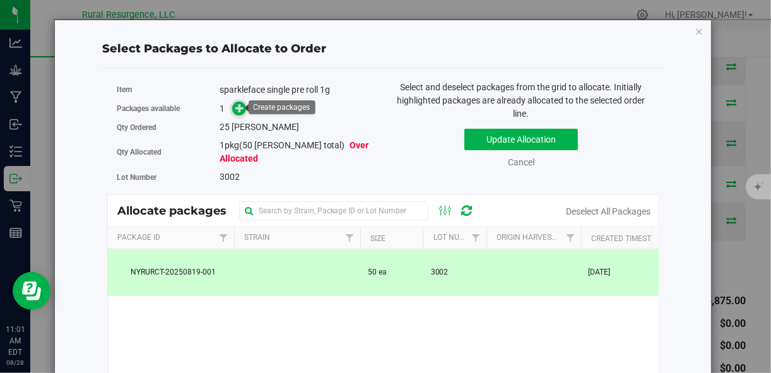
click at [237, 113] on span at bounding box center [239, 108] width 16 height 16
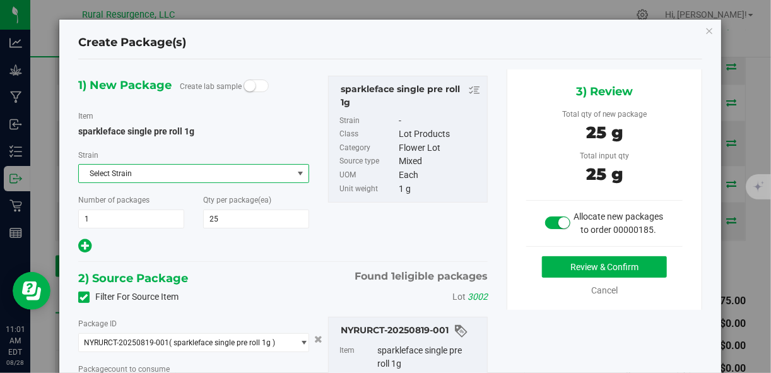
click at [296, 178] on span "select" at bounding box center [301, 174] width 16 height 18
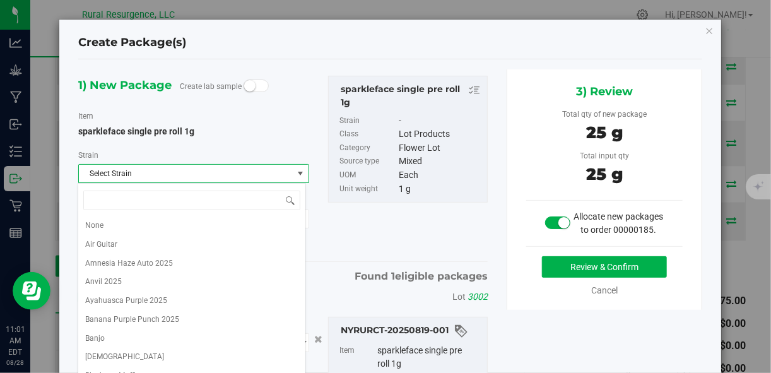
click at [365, 232] on div "1) New Package Create lab sample Item sparkleface single pre roll 1g [GEOGRAPHI…" at bounding box center [283, 165] width 429 height 179
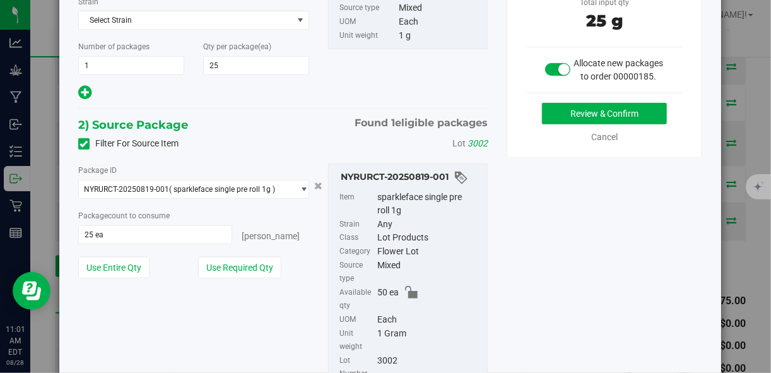
scroll to position [155, 0]
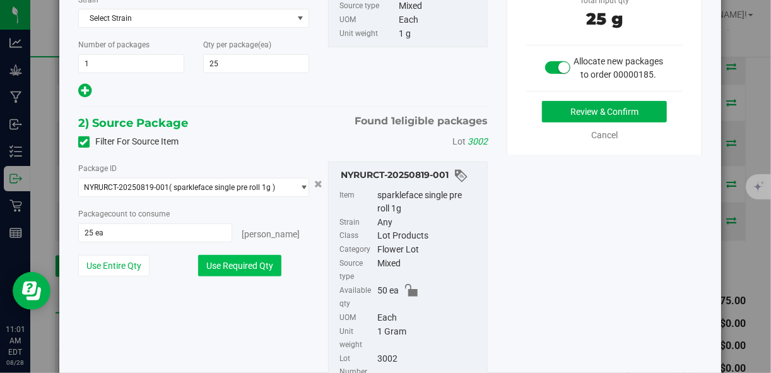
click at [241, 264] on button "Use Required Qty" at bounding box center [239, 265] width 83 height 21
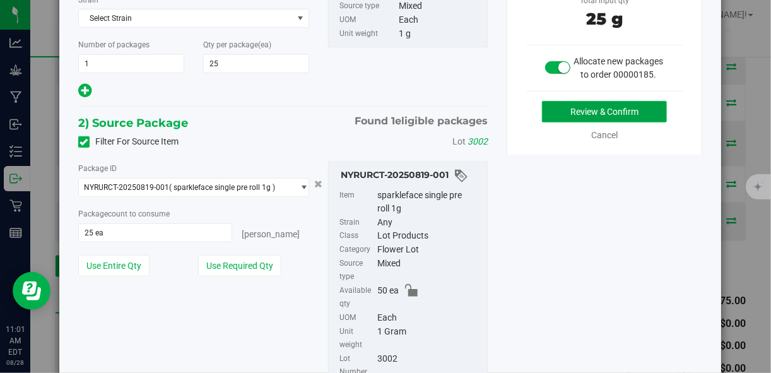
click at [620, 120] on button "Review & Confirm" at bounding box center [604, 111] width 125 height 21
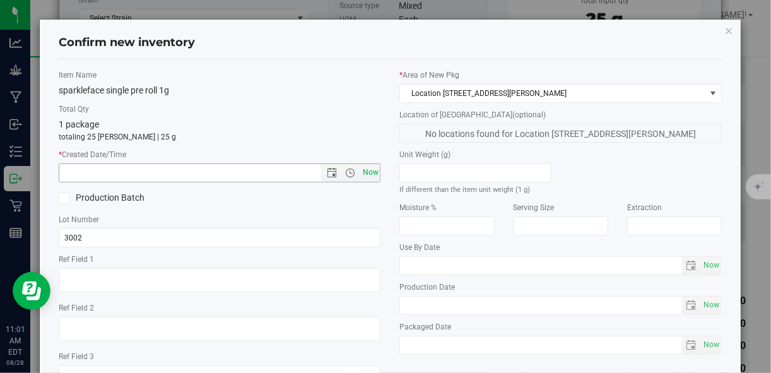
click at [372, 175] on span "Now" at bounding box center [369, 172] width 21 height 18
type input "[DATE] 11:01 AM"
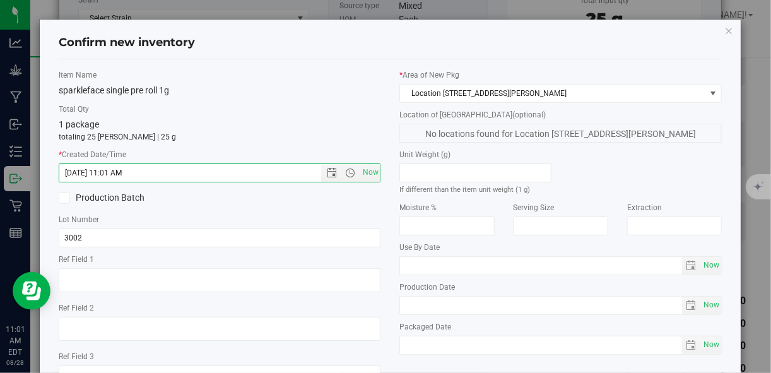
scroll to position [97, 0]
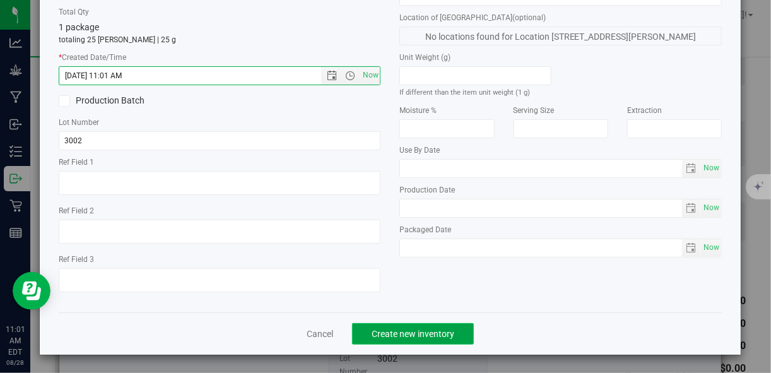
click at [420, 341] on button "Create new inventory" at bounding box center [413, 333] width 122 height 21
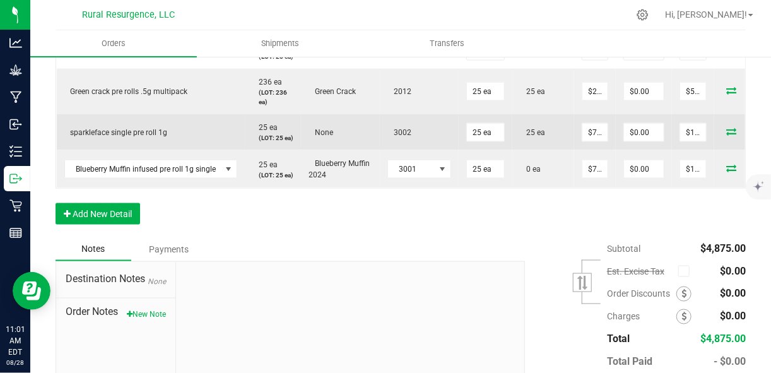
scroll to position [701, 0]
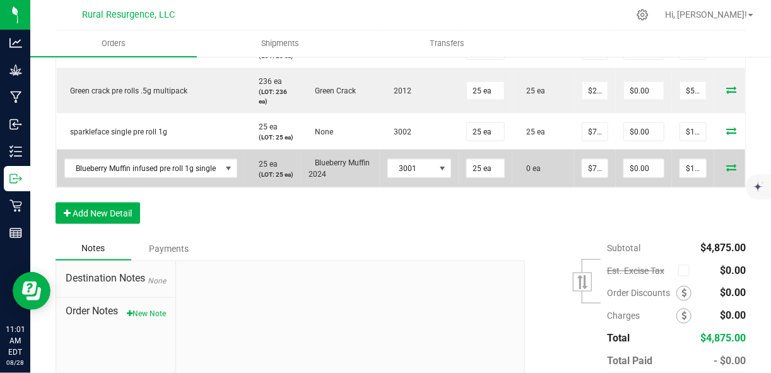
click at [731, 171] on span at bounding box center [730, 167] width 19 height 8
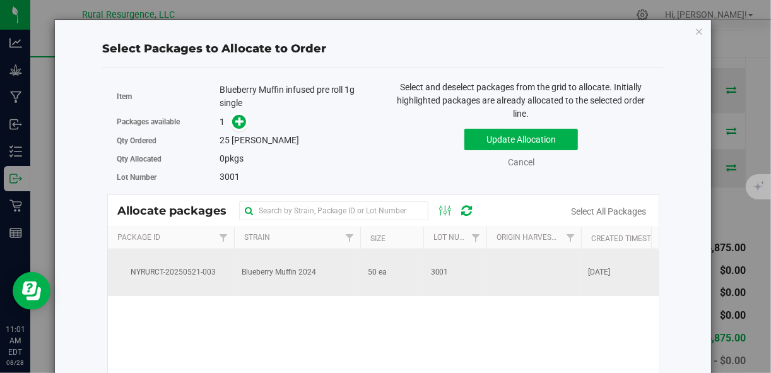
click at [257, 278] on span "Blueberry Muffin 2024" at bounding box center [278, 272] width 74 height 12
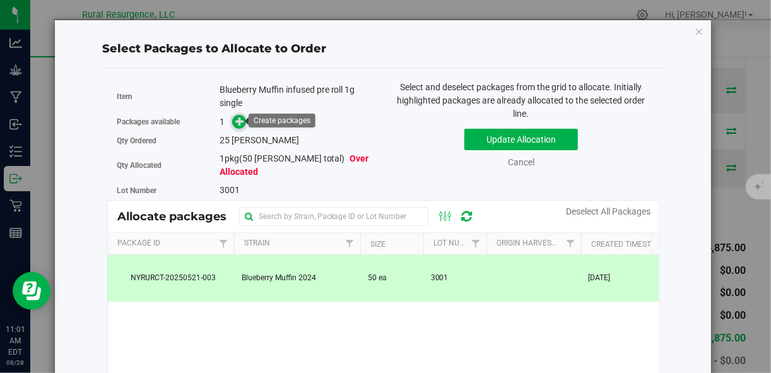
click at [240, 124] on icon at bounding box center [239, 121] width 9 height 9
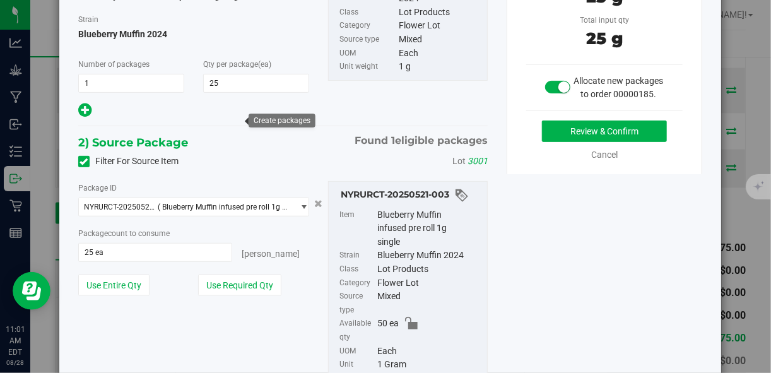
scroll to position [136, 0]
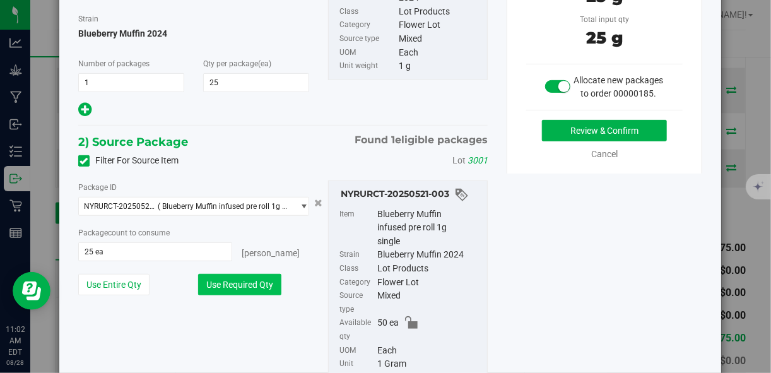
click at [253, 279] on button "Use Required Qty" at bounding box center [239, 284] width 83 height 21
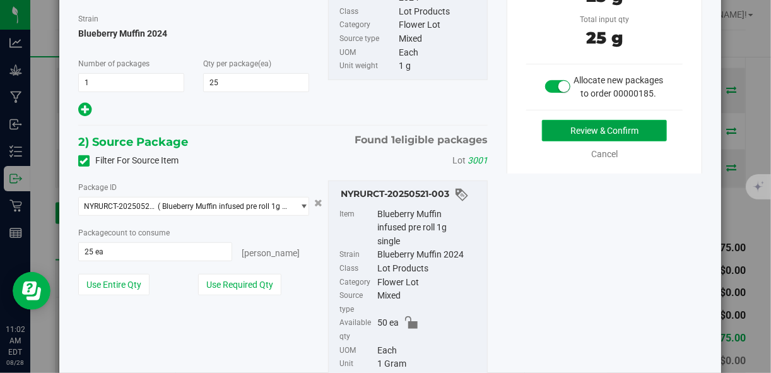
click at [579, 141] on button "Review & Confirm" at bounding box center [604, 130] width 125 height 21
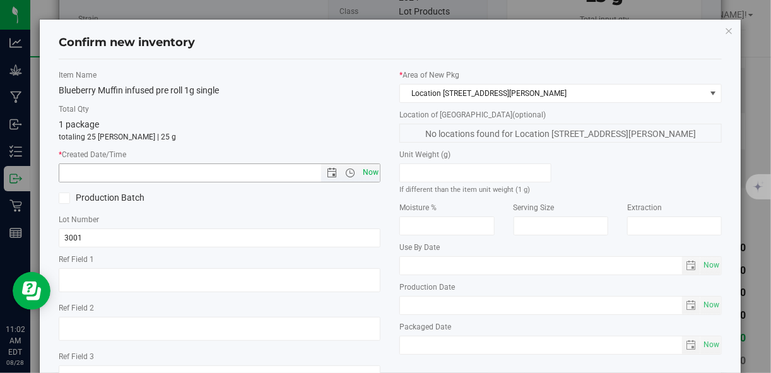
click at [369, 178] on span "Now" at bounding box center [369, 172] width 21 height 18
type input "[DATE] 11:02 AM"
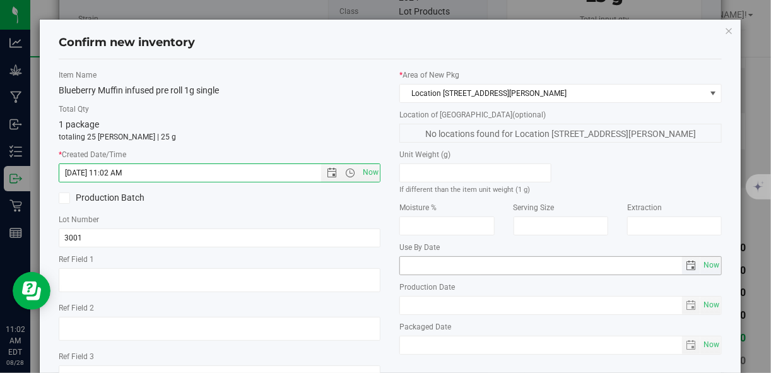
scroll to position [97, 0]
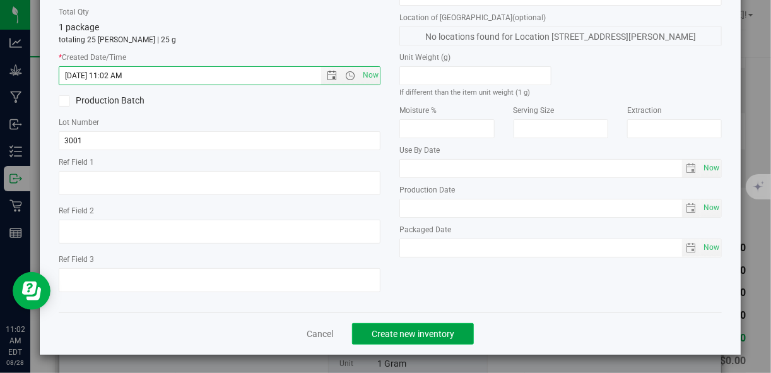
click at [417, 332] on span "Create new inventory" at bounding box center [412, 334] width 83 height 10
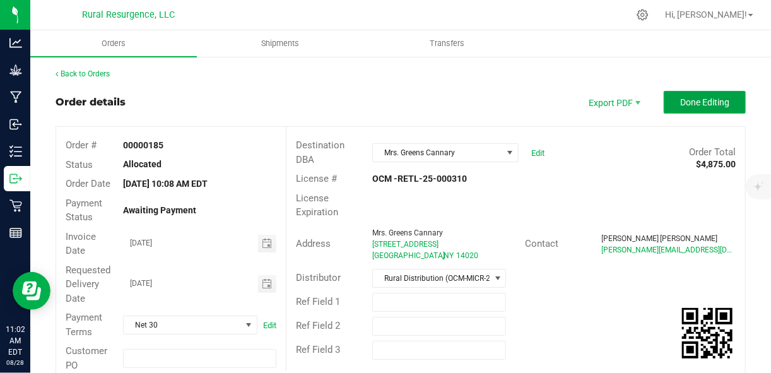
click at [688, 106] on span "Done Editing" at bounding box center [704, 102] width 49 height 10
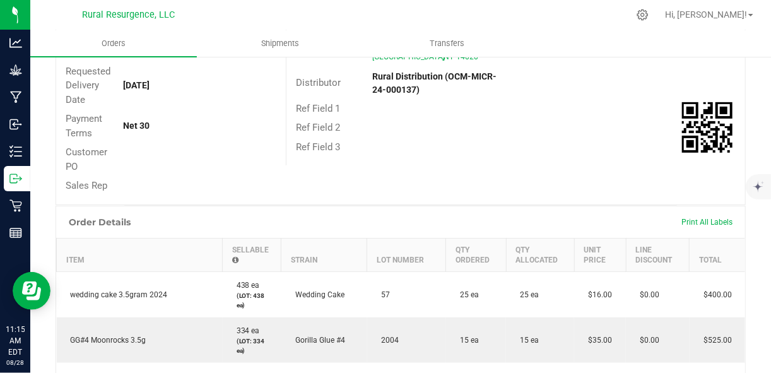
scroll to position [238, 0]
